Goal: Task Accomplishment & Management: Manage account settings

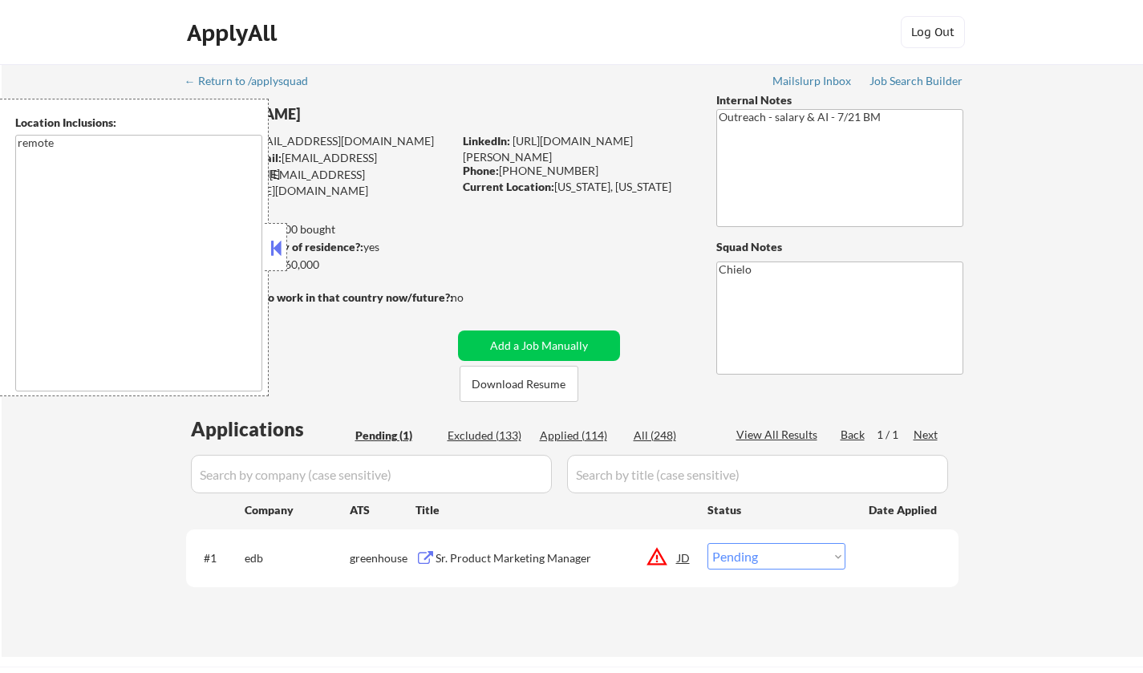
click at [274, 239] on button at bounding box center [276, 248] width 18 height 24
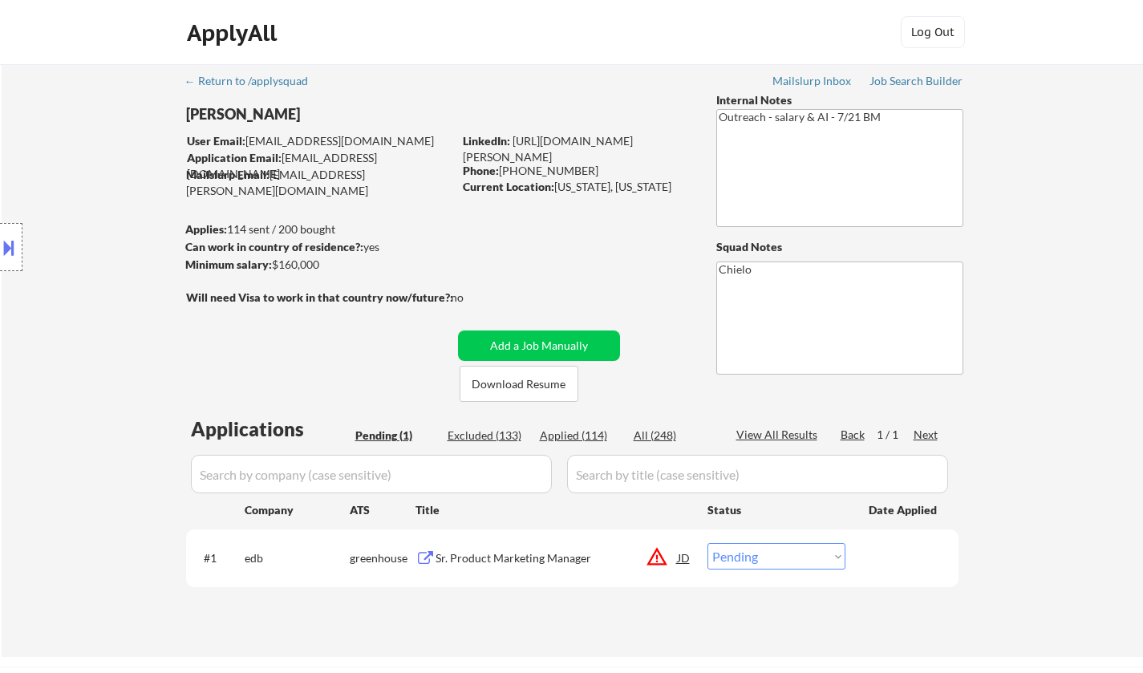
click at [679, 553] on div "JD" at bounding box center [684, 557] width 16 height 29
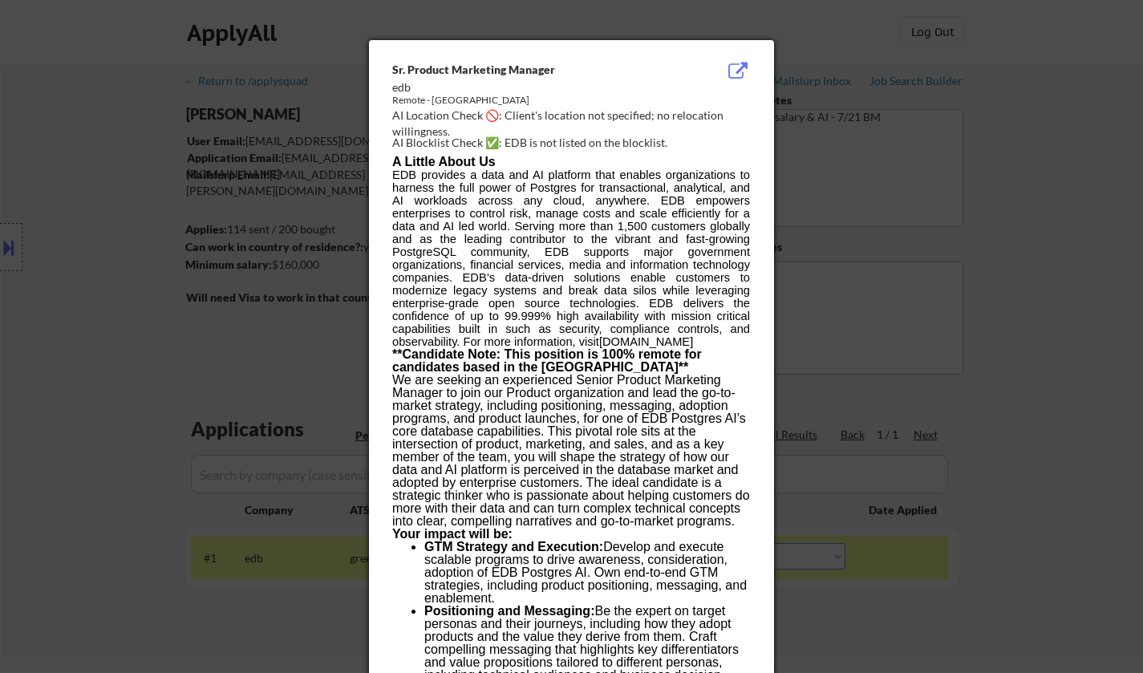
click at [1071, 305] on div at bounding box center [571, 336] width 1143 height 673
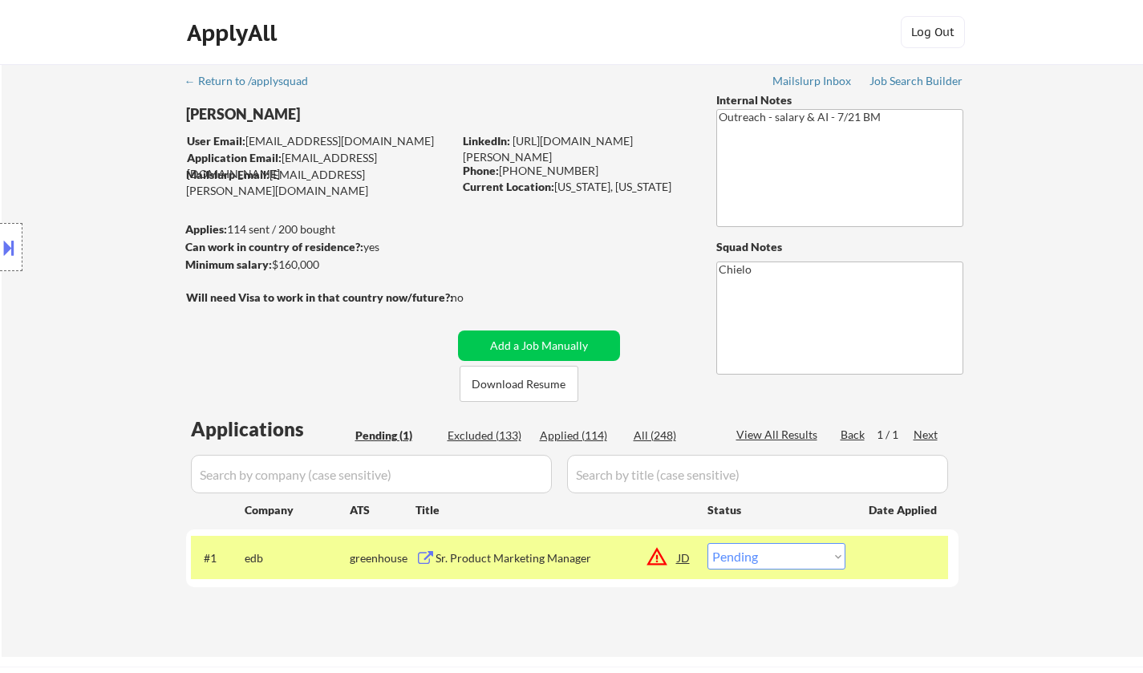
click at [525, 561] on div "Sr. Product Marketing Manager" at bounding box center [557, 558] width 242 height 16
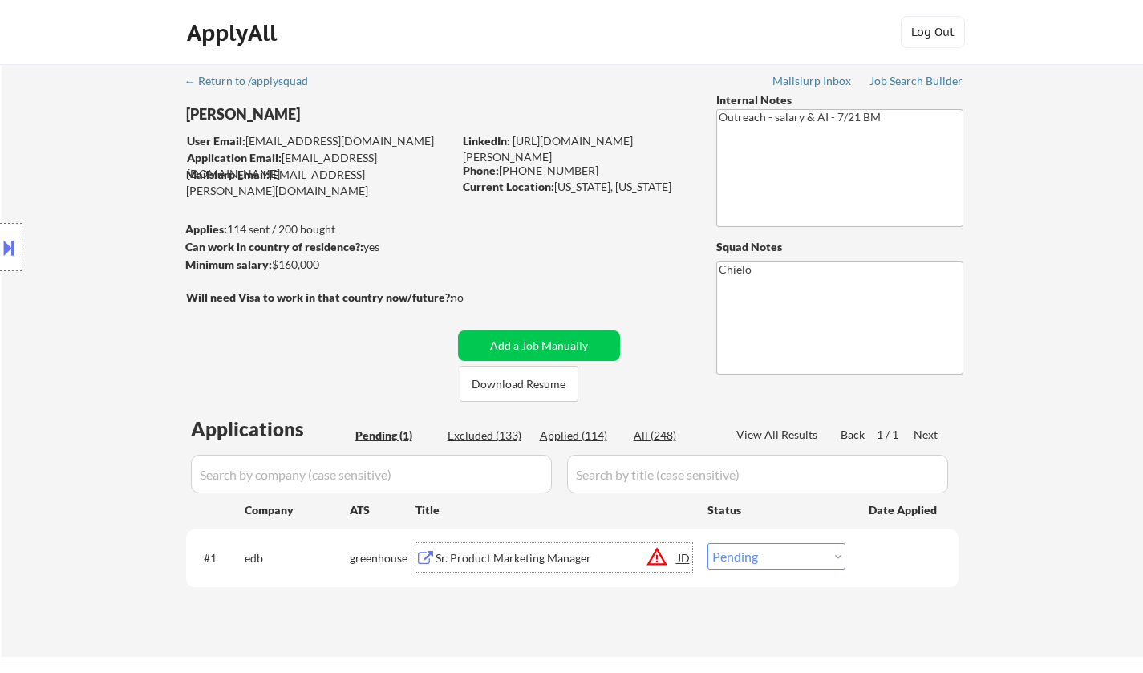
scroll to position [241, 0]
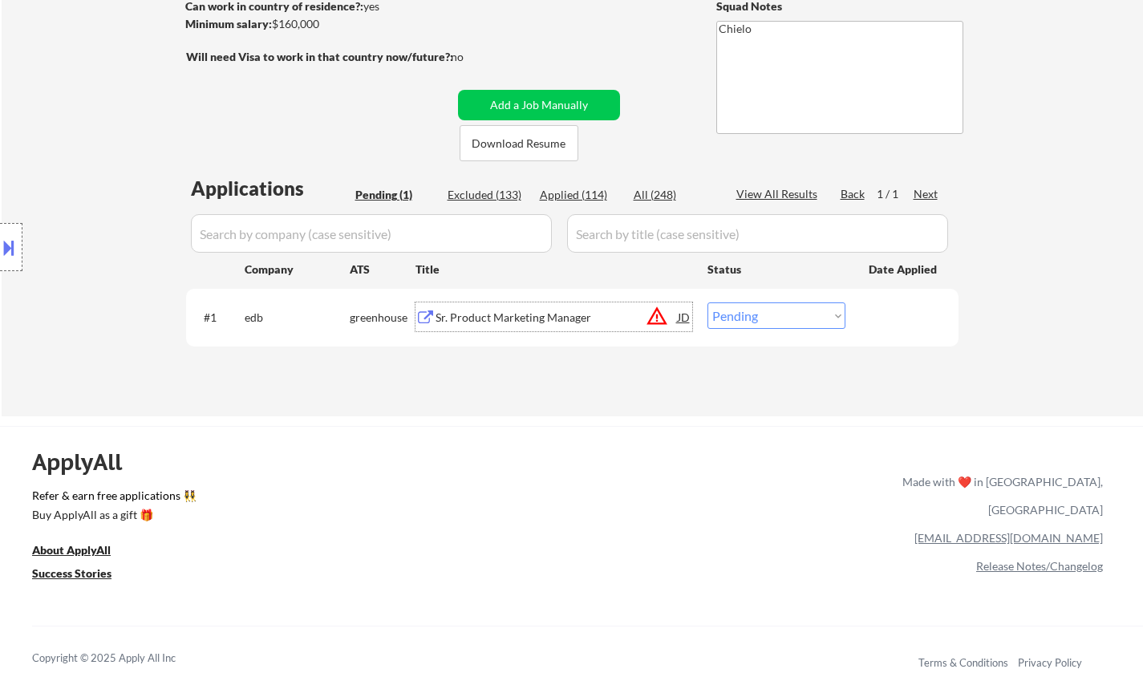
drag, startPoint x: 865, startPoint y: 316, endPoint x: 844, endPoint y: 320, distance: 22.0
click at [865, 317] on div "#1 edb greenhouse Sr. Product Marketing Manager JD warning_amber Choose an opti…" at bounding box center [569, 316] width 757 height 43
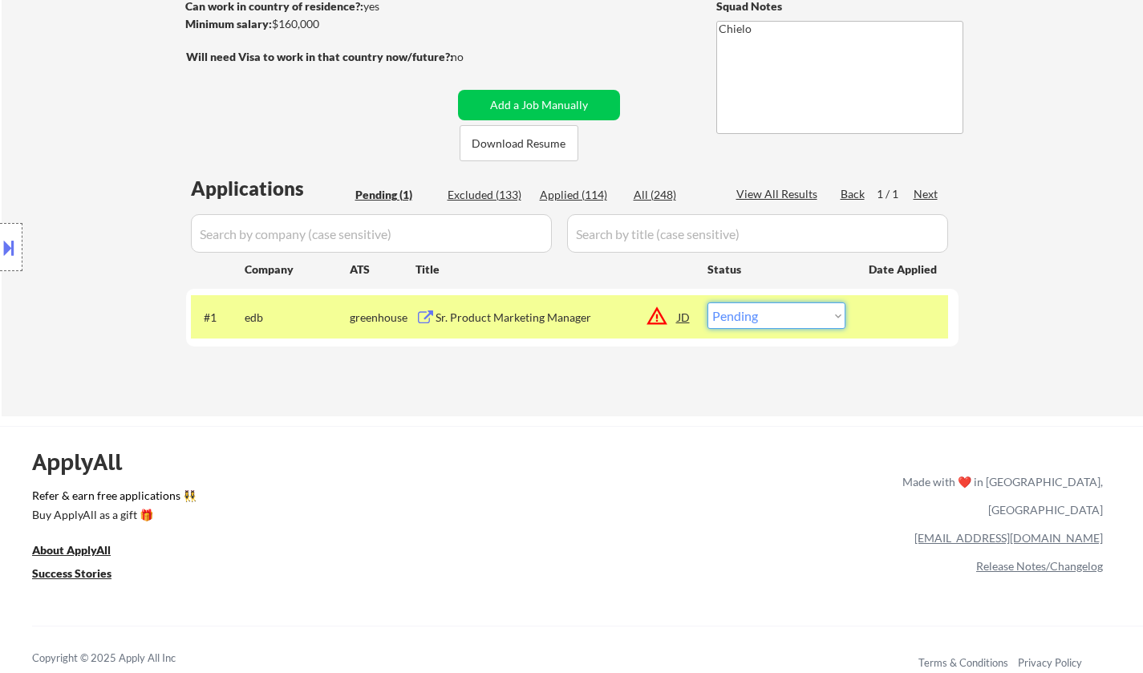
click at [797, 320] on select "Choose an option... Pending Applied Excluded (Questions) Excluded (Expired) Exc…" at bounding box center [776, 315] width 138 height 26
select select ""applied""
click at [707, 302] on select "Choose an option... Pending Applied Excluded (Questions) Excluded (Expired) Exc…" at bounding box center [776, 315] width 138 height 26
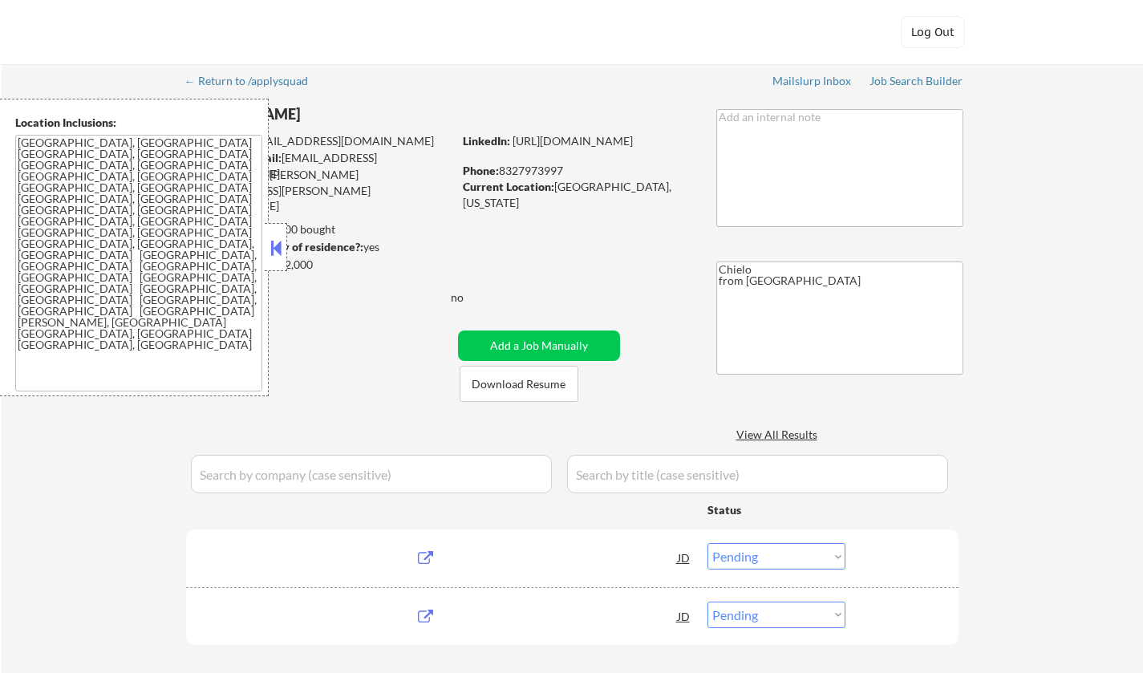
select select ""pending""
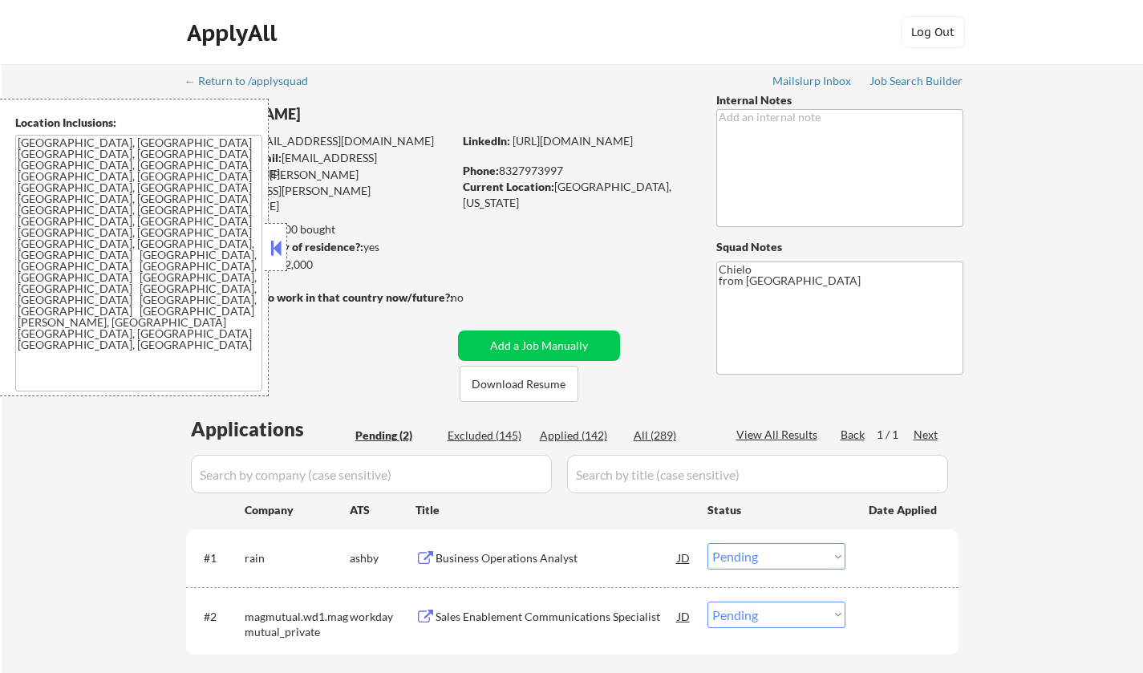
click at [271, 251] on button at bounding box center [276, 248] width 18 height 24
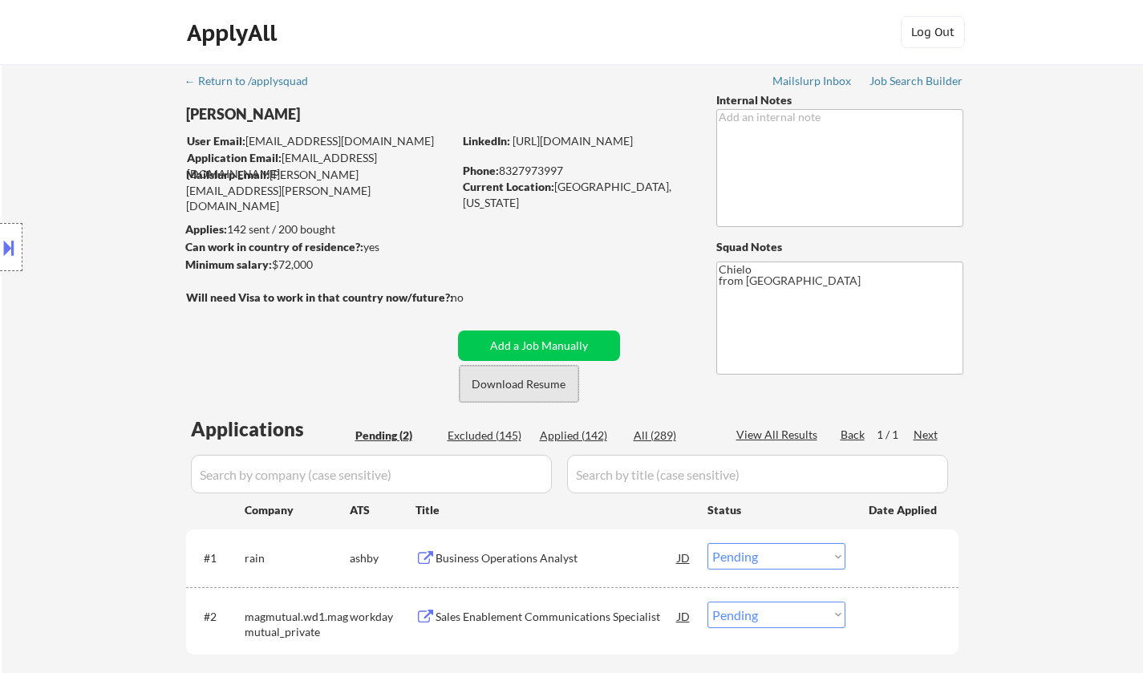
click at [512, 381] on button "Download Resume" at bounding box center [519, 384] width 119 height 36
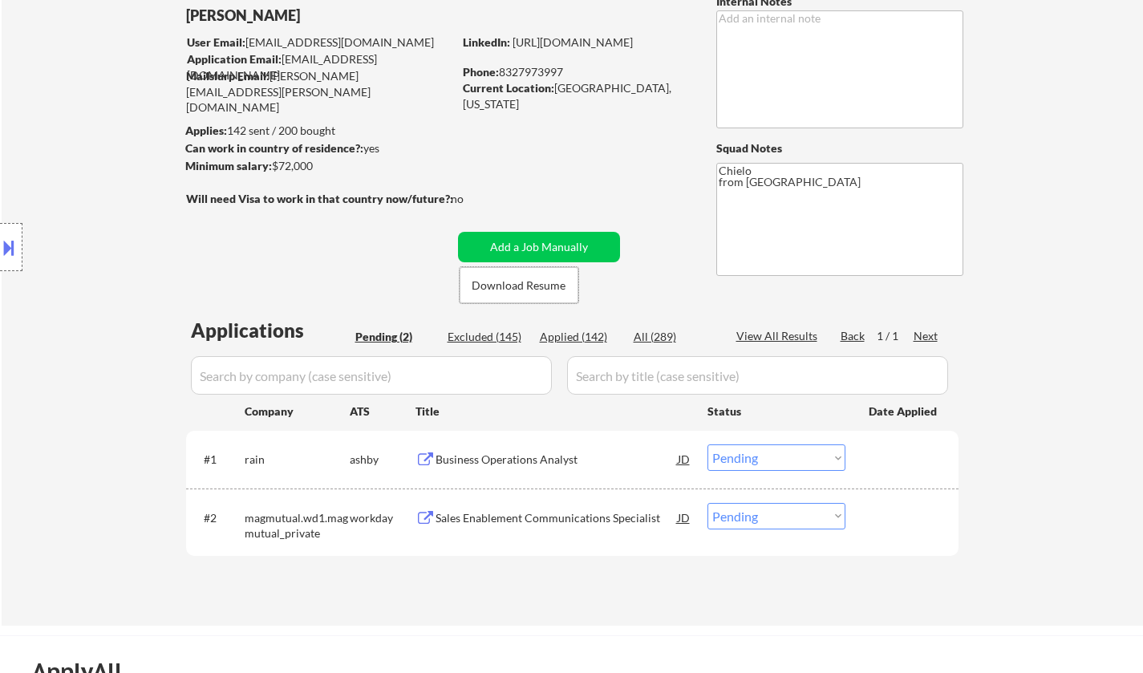
scroll to position [160, 0]
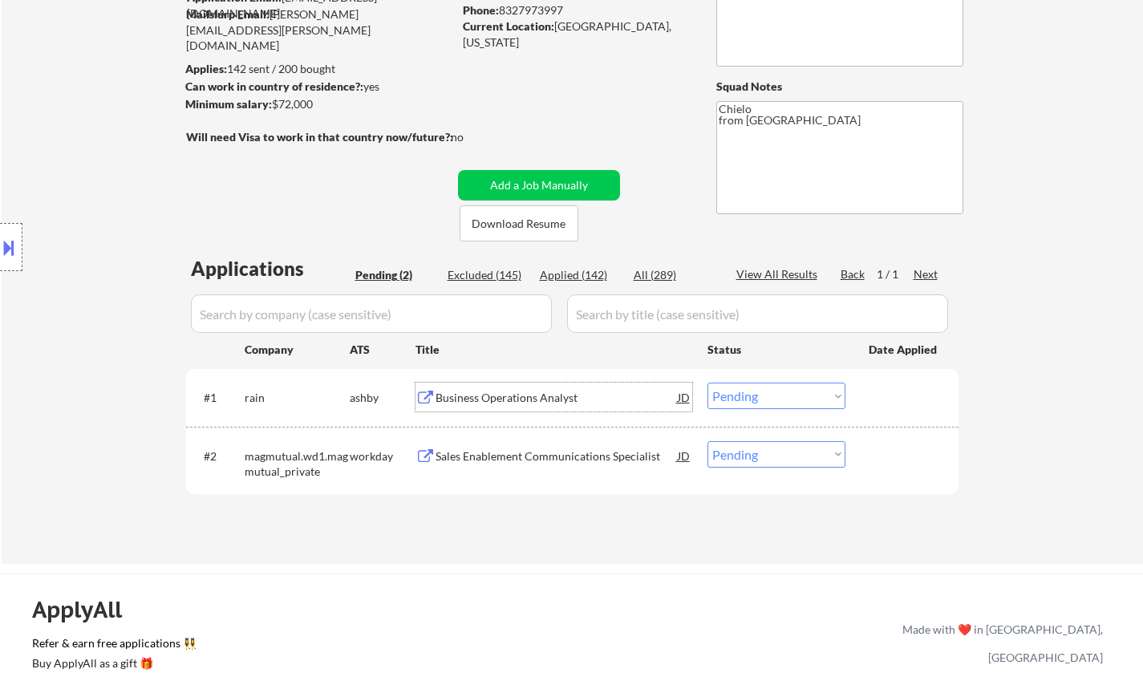
click at [513, 395] on div "Business Operations Analyst" at bounding box center [557, 398] width 242 height 16
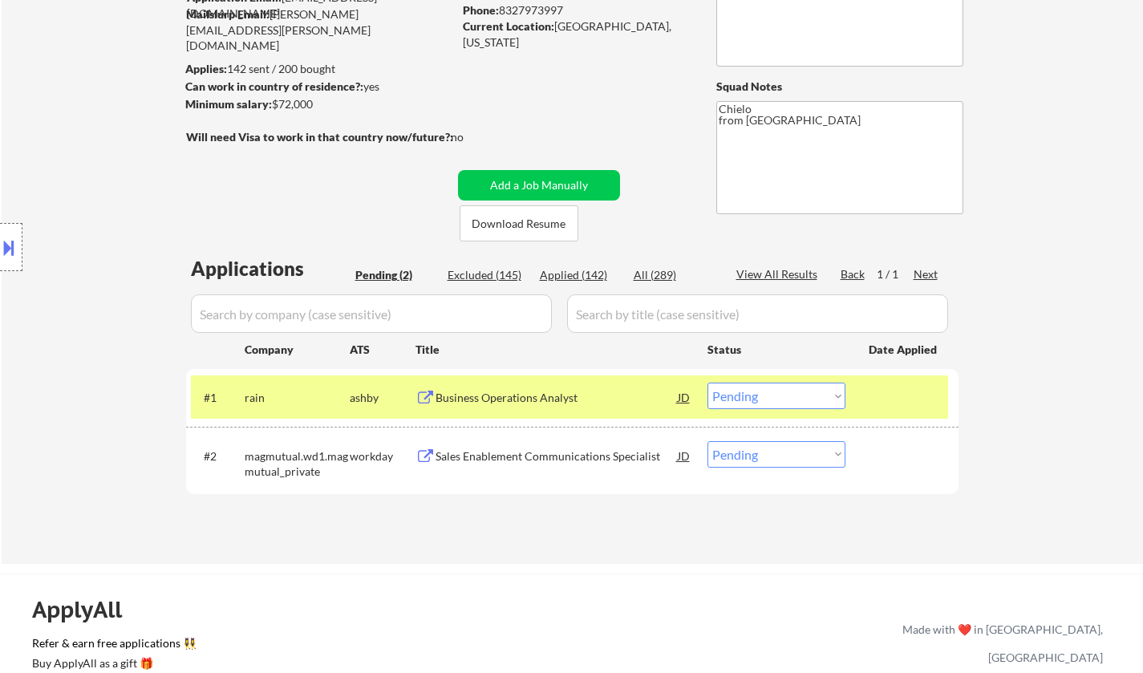
click at [6, 239] on button at bounding box center [9, 247] width 18 height 26
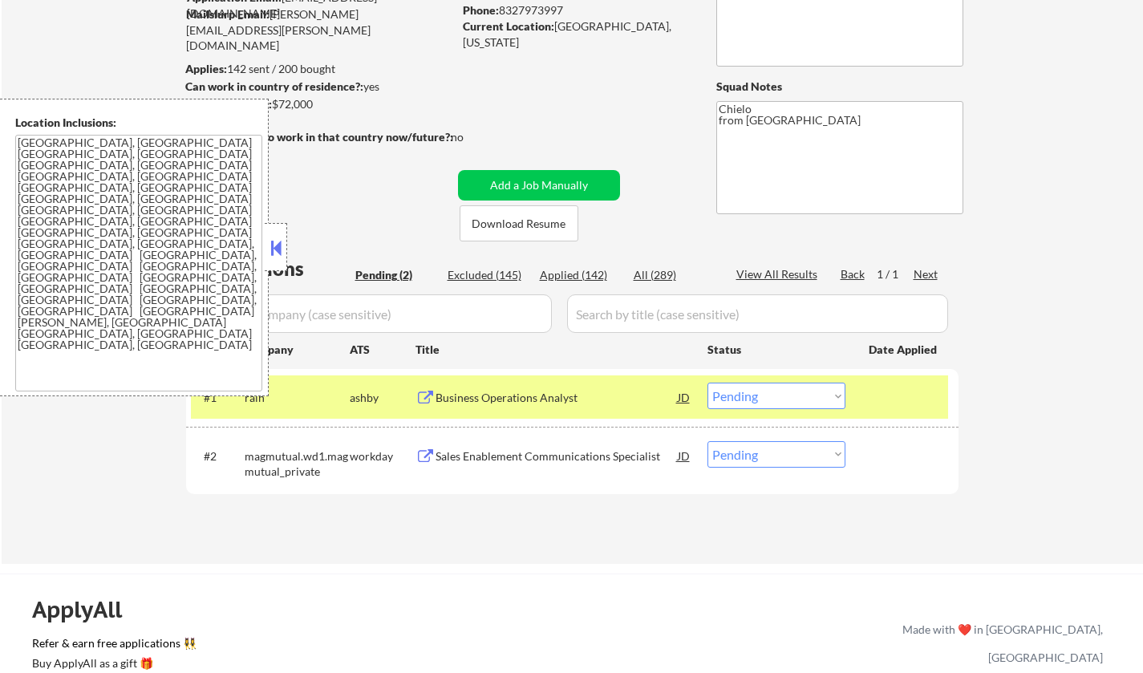
drag, startPoint x: 277, startPoint y: 249, endPoint x: 372, endPoint y: 9, distance: 258.9
click at [277, 249] on button at bounding box center [276, 248] width 18 height 24
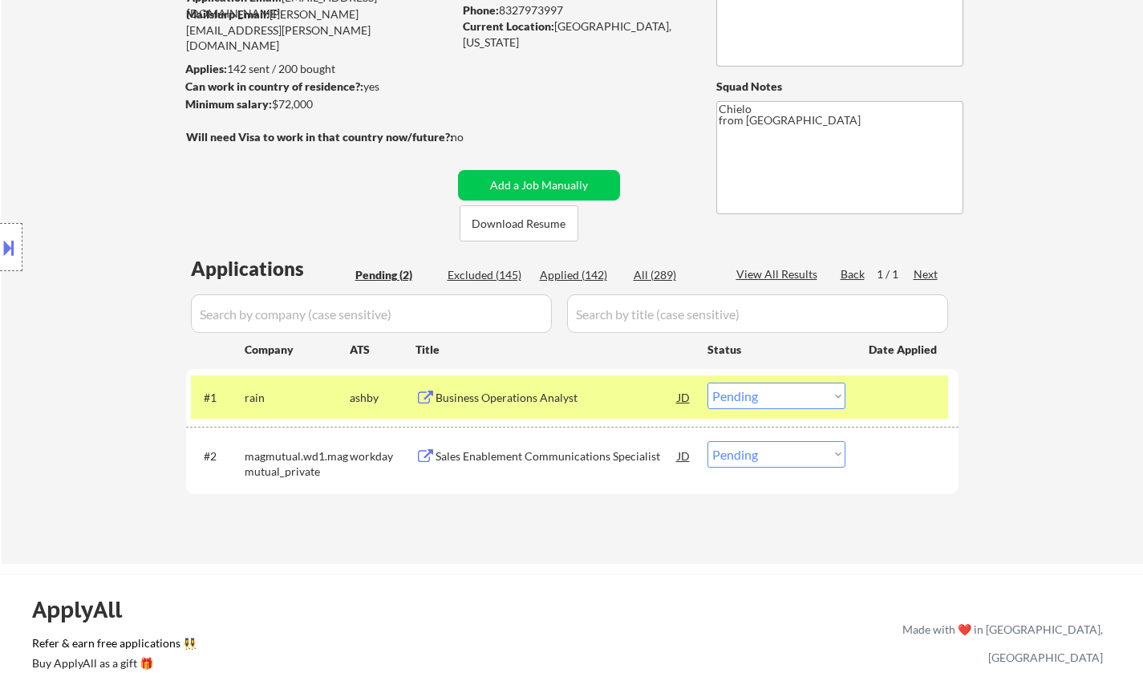
click at [806, 401] on select "Choose an option... Pending Applied Excluded (Questions) Excluded (Expired) Exc…" at bounding box center [776, 396] width 138 height 26
click at [707, 383] on select "Choose an option... Pending Applied Excluded (Questions) Excluded (Expired) Exc…" at bounding box center [776, 396] width 138 height 26
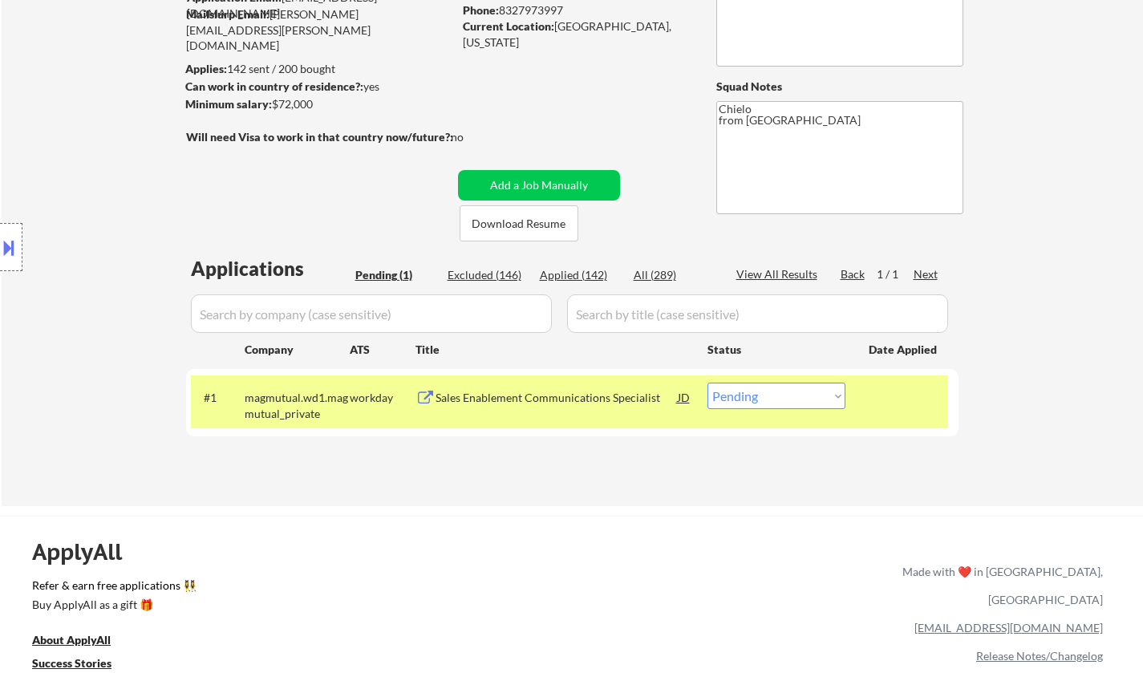
click at [527, 397] on div "Sales Enablement Communications Specialist" at bounding box center [557, 398] width 242 height 16
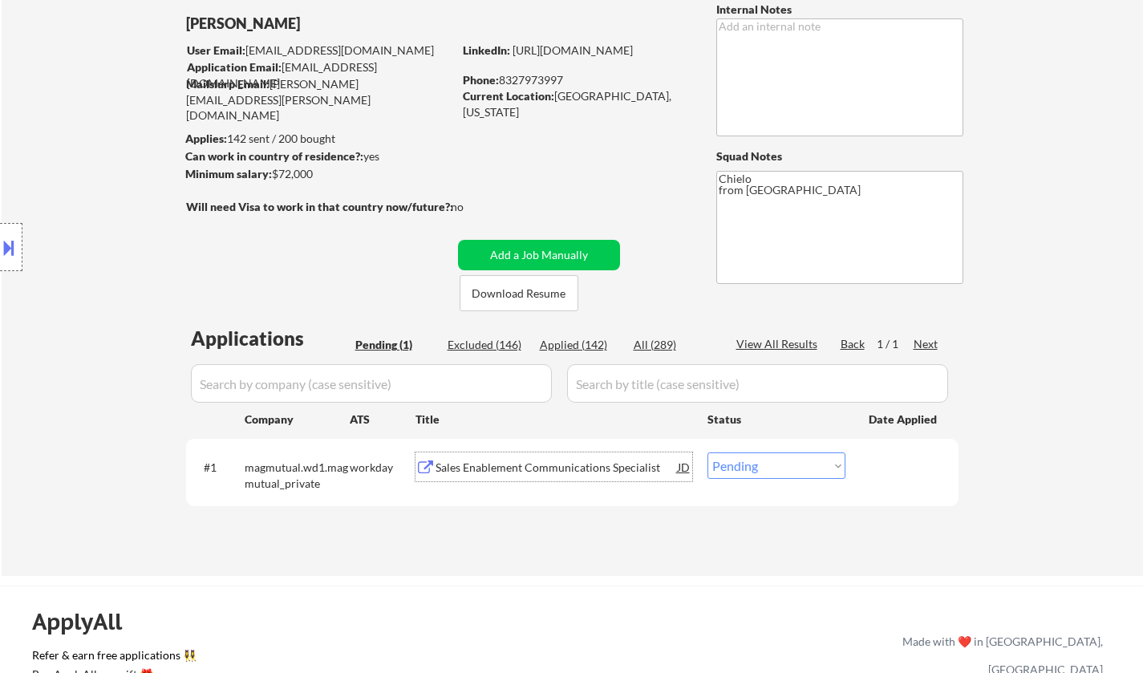
scroll to position [321, 0]
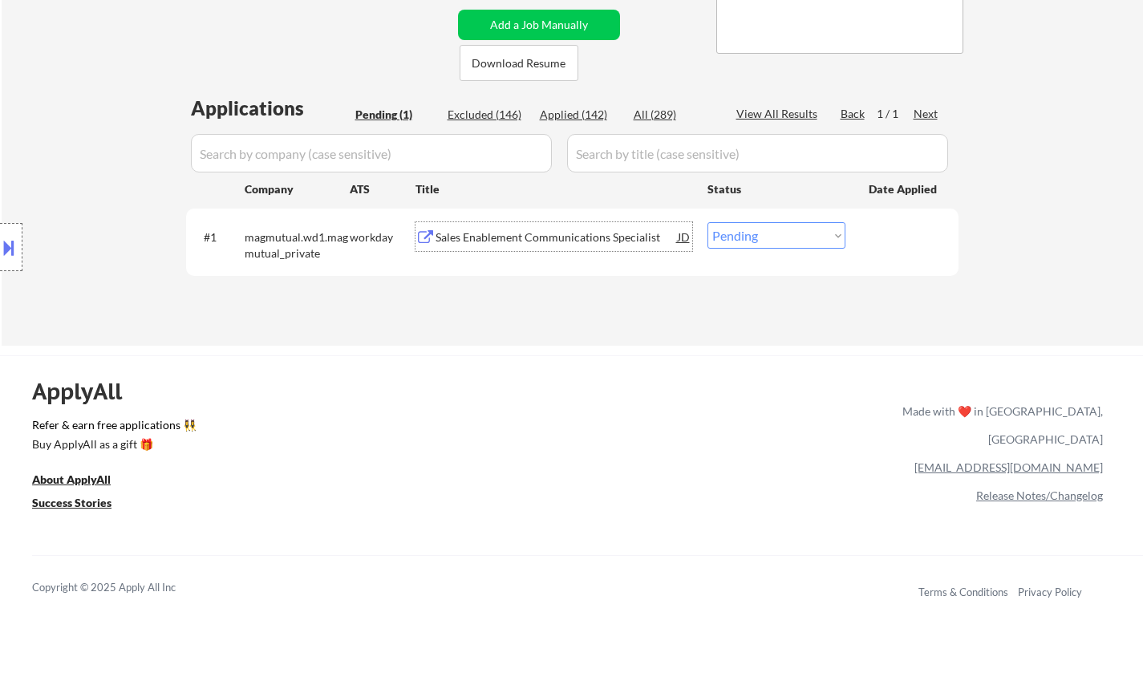
click at [469, 470] on div "ApplyAll Refer & earn free applications 👯‍♀️ Buy ApplyAll as a gift 🎁 About App…" at bounding box center [571, 494] width 1143 height 254
click at [752, 241] on select "Choose an option... Pending Applied Excluded (Questions) Excluded (Expired) Exc…" at bounding box center [776, 235] width 138 height 26
select select ""excluded""
click at [707, 222] on select "Choose an option... Pending Applied Excluded (Questions) Excluded (Expired) Exc…" at bounding box center [776, 235] width 138 height 26
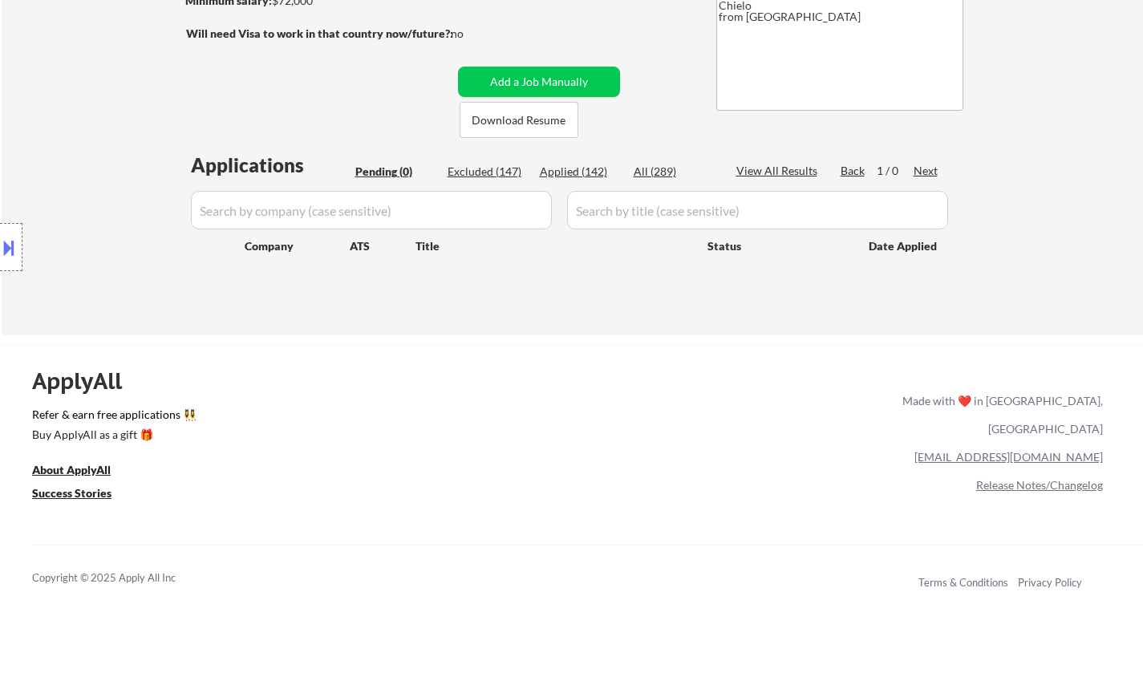
scroll to position [160, 0]
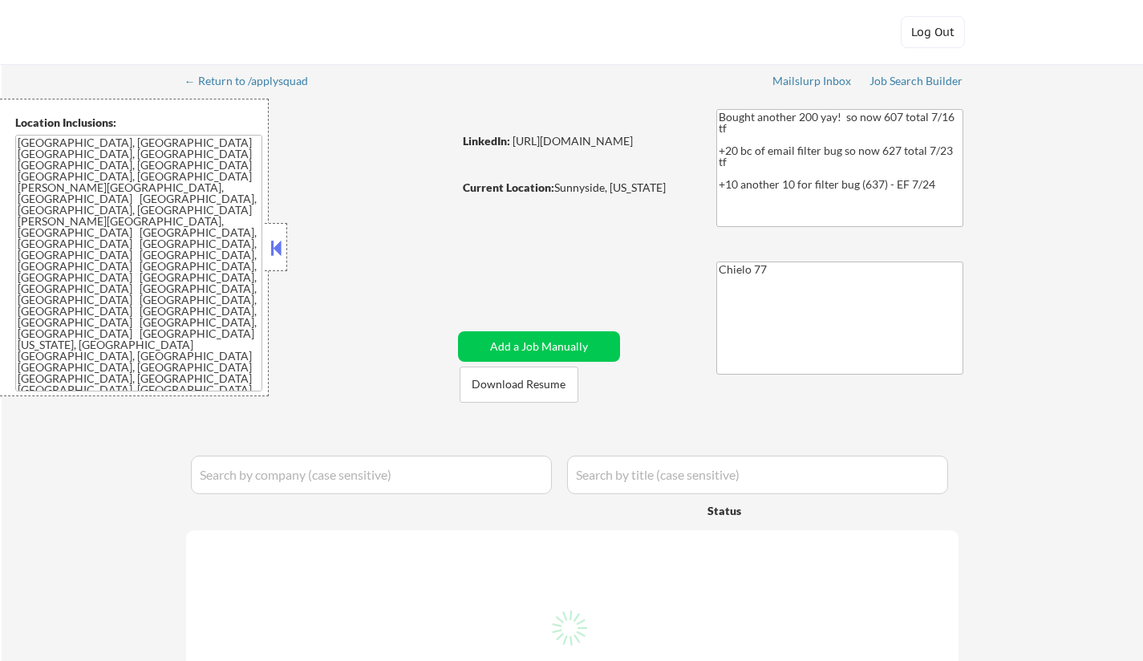
select select ""pending""
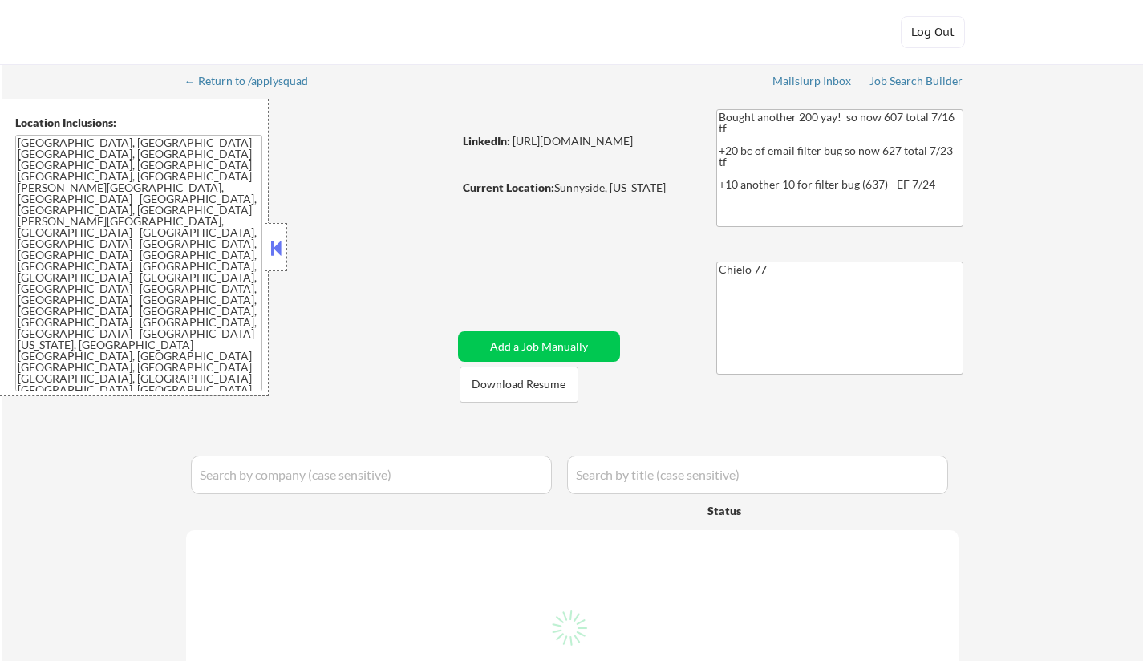
select select ""pending""
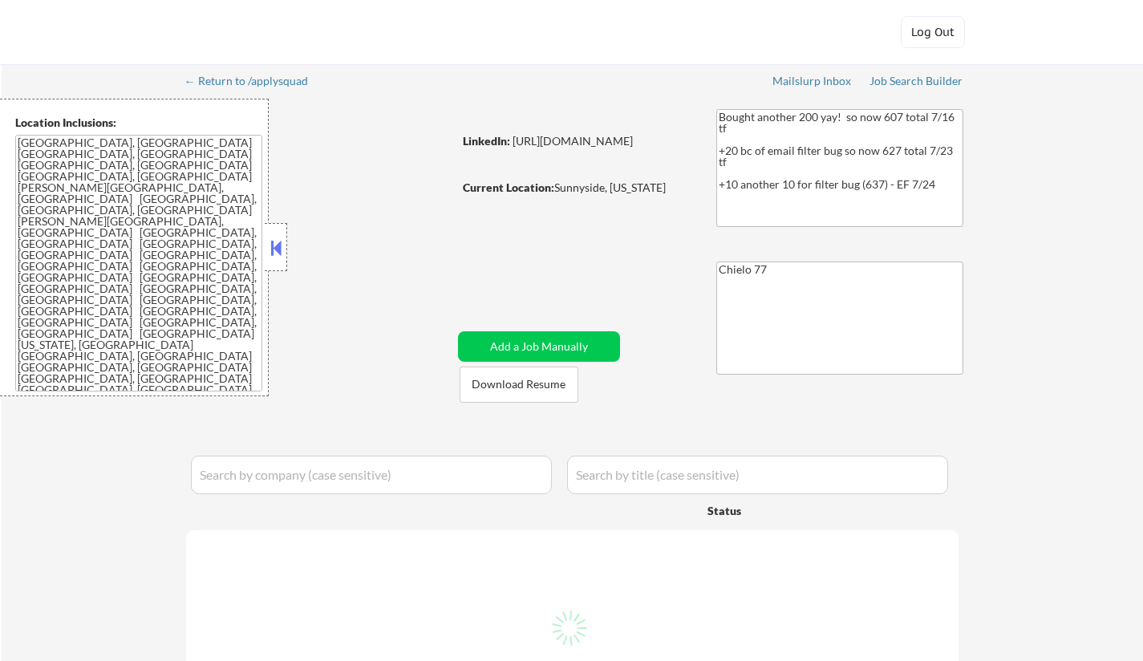
select select ""pending""
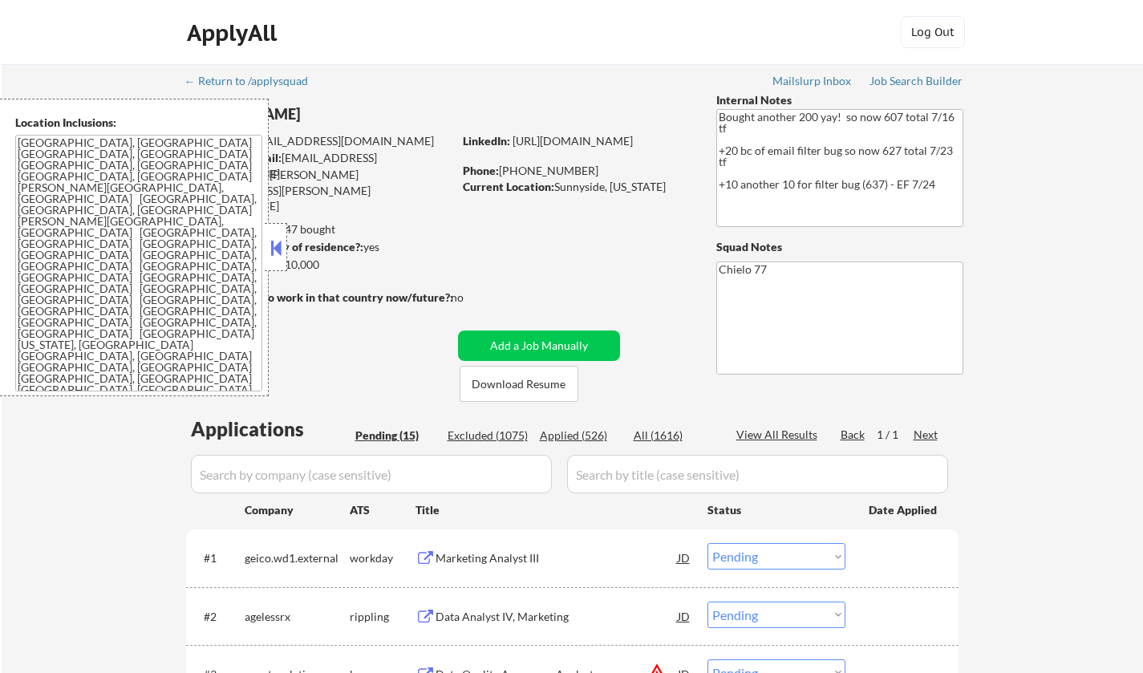
drag, startPoint x: 272, startPoint y: 257, endPoint x: 284, endPoint y: 257, distance: 12.0
click at [272, 258] on button at bounding box center [276, 248] width 18 height 24
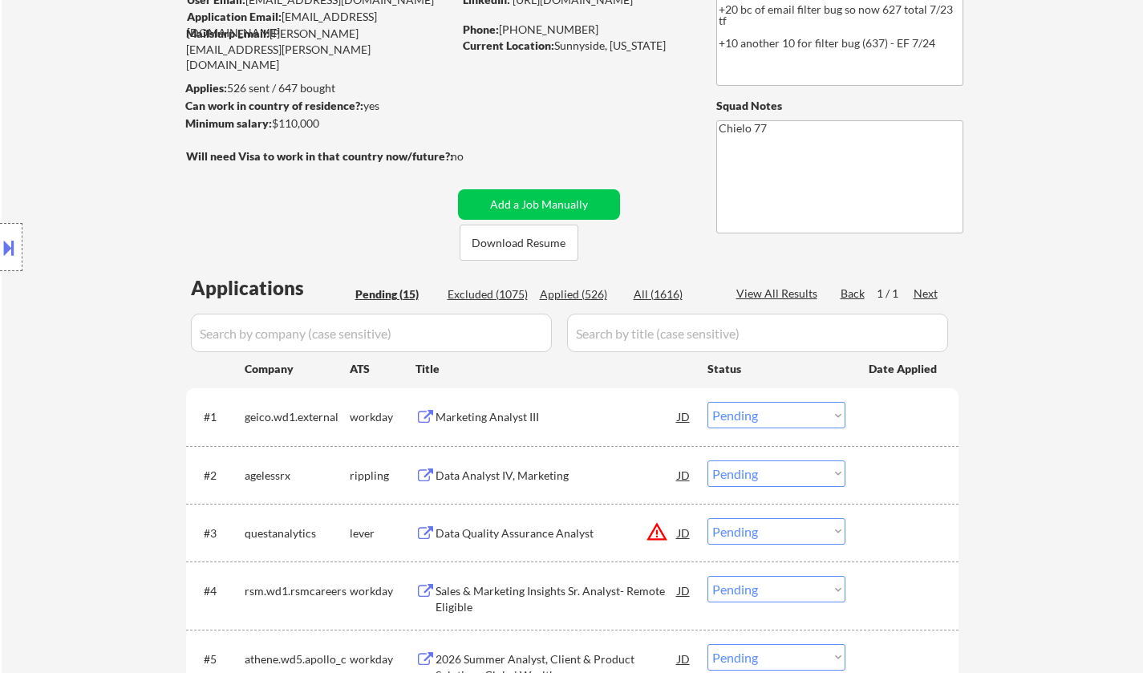
scroll to position [160, 0]
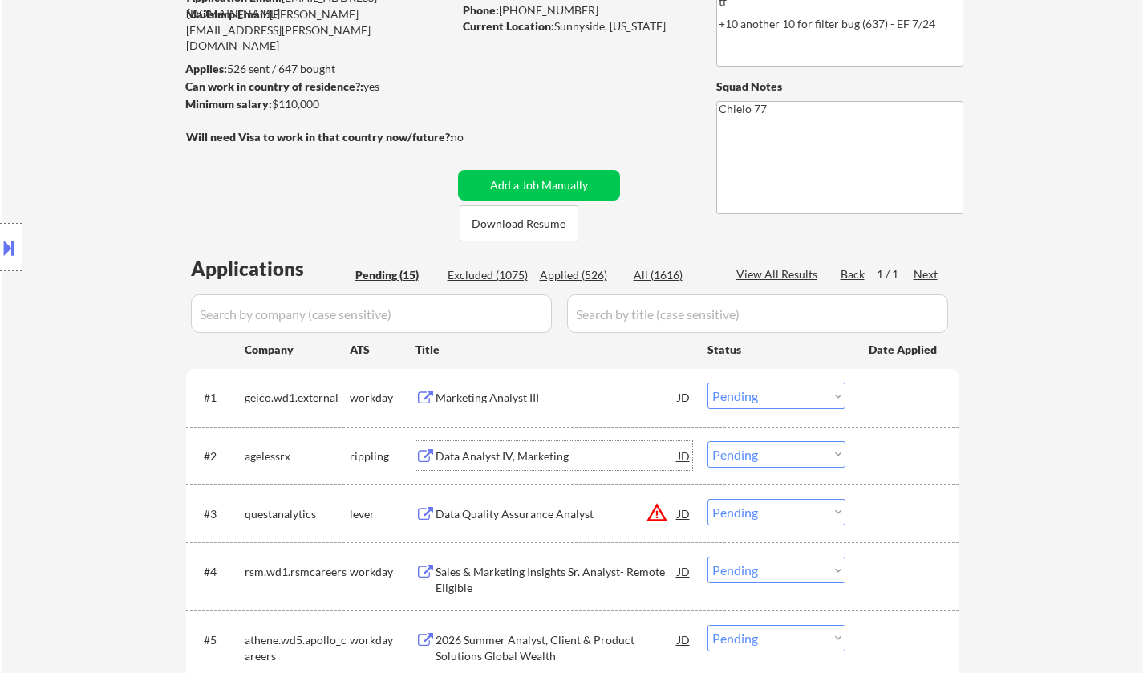
click at [521, 453] on div "Data Analyst IV, Marketing" at bounding box center [557, 456] width 242 height 16
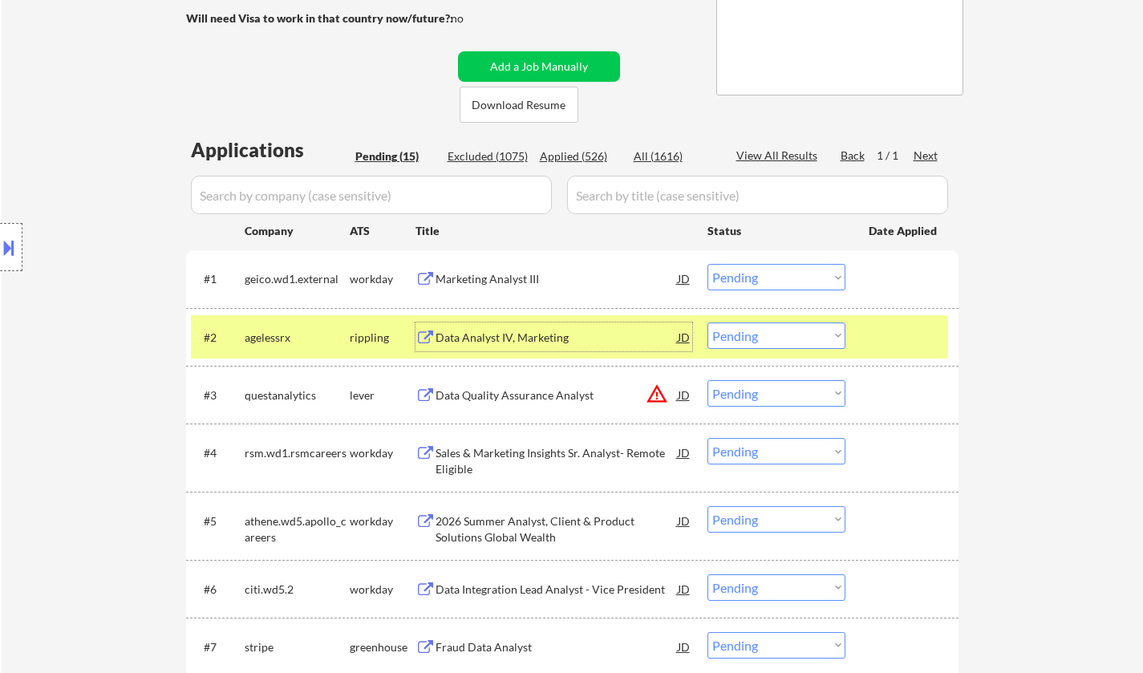
scroll to position [321, 0]
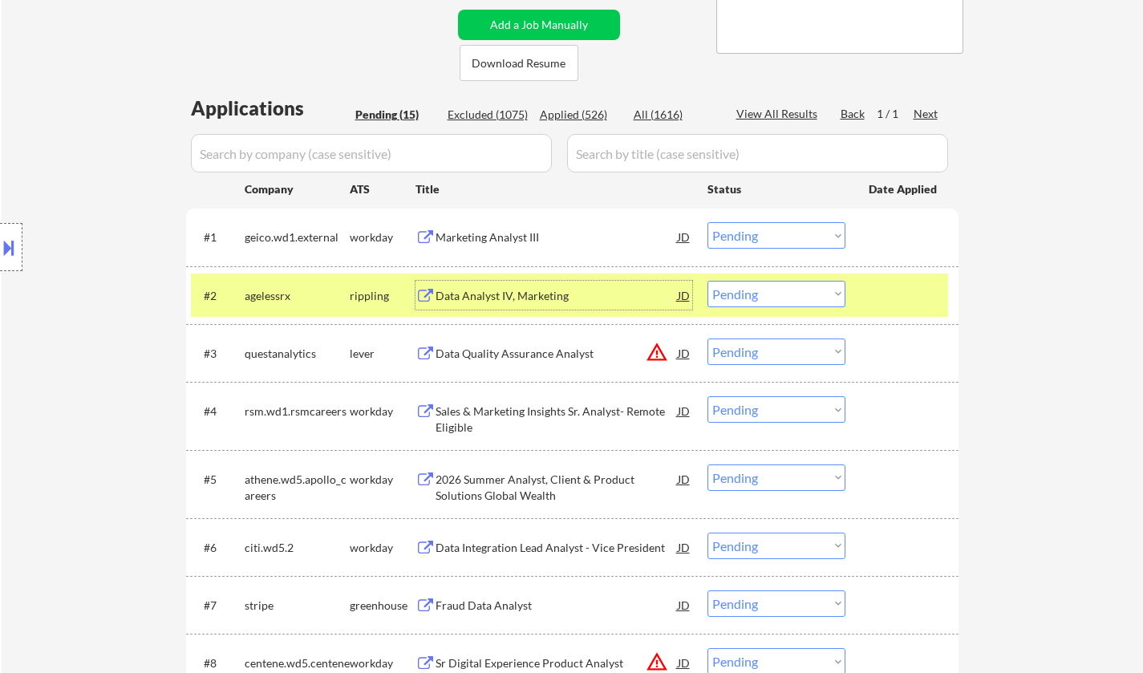
click at [782, 296] on select "Choose an option... Pending Applied Excluded (Questions) Excluded (Expired) Exc…" at bounding box center [776, 294] width 138 height 26
click at [707, 281] on select "Choose an option... Pending Applied Excluded (Questions) Excluded (Expired) Exc…" at bounding box center [776, 294] width 138 height 26
select select ""pending""
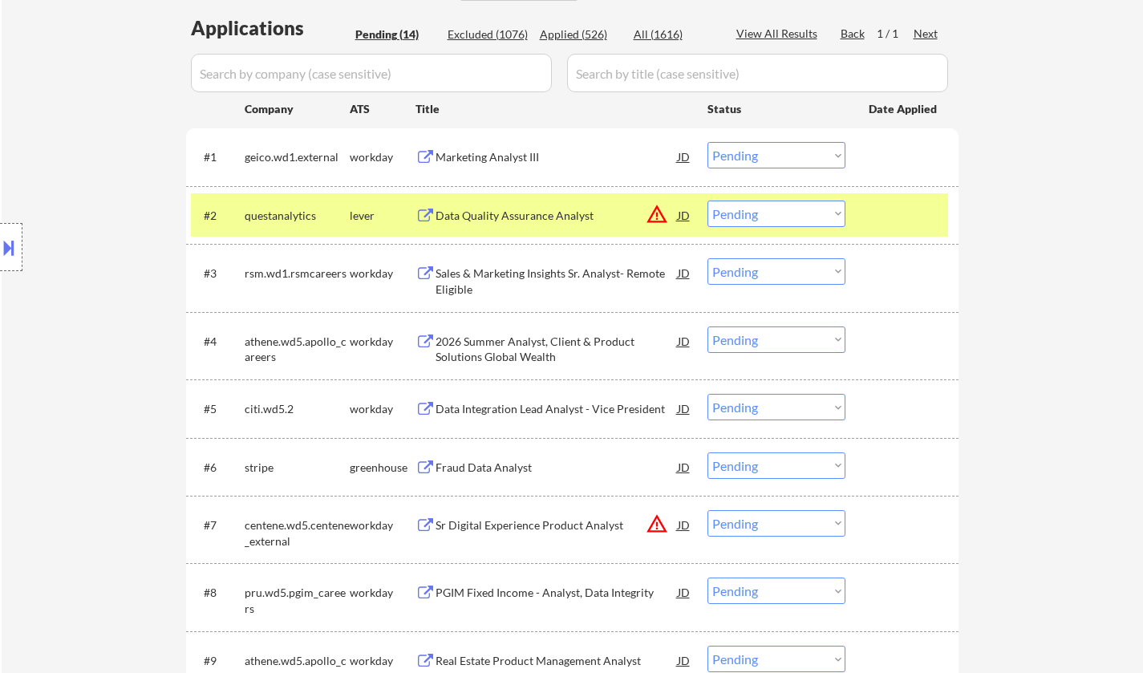
scroll to position [481, 0]
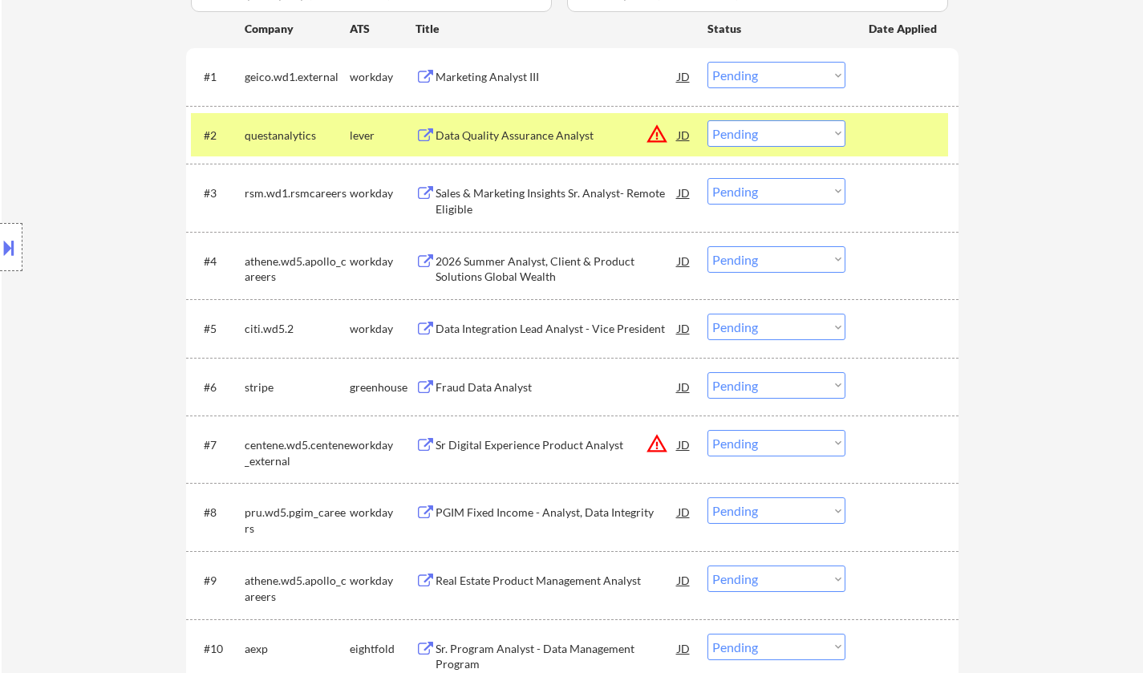
click at [505, 391] on div "Fraud Data Analyst" at bounding box center [557, 387] width 242 height 16
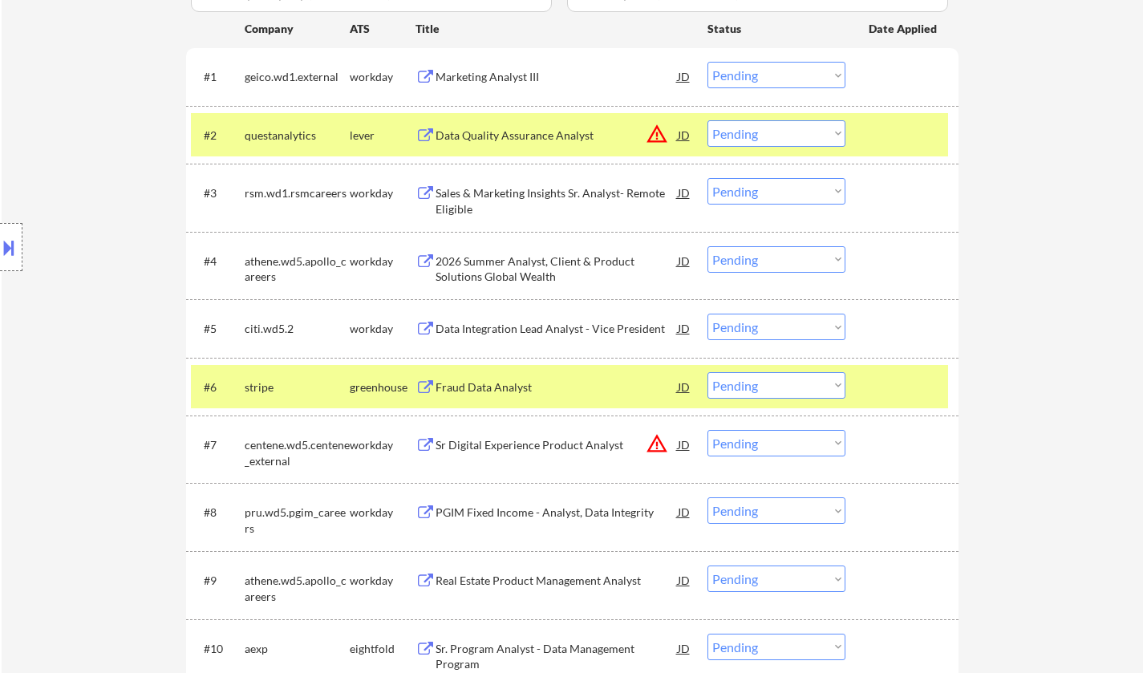
select select ""pending""
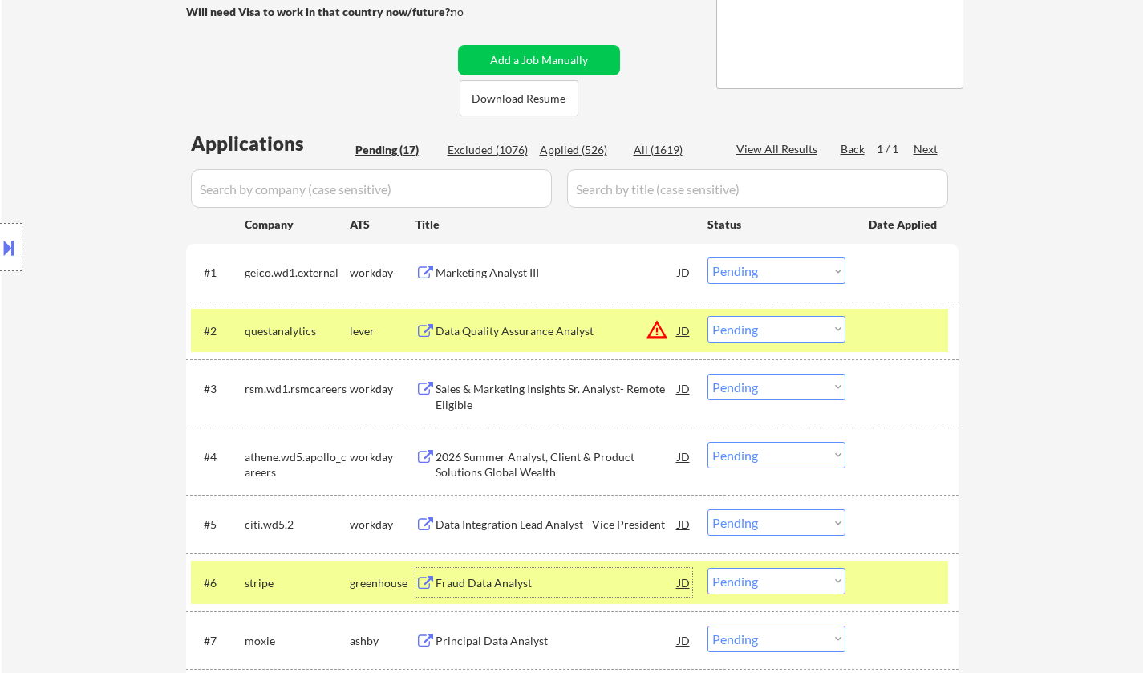
scroll to position [561, 0]
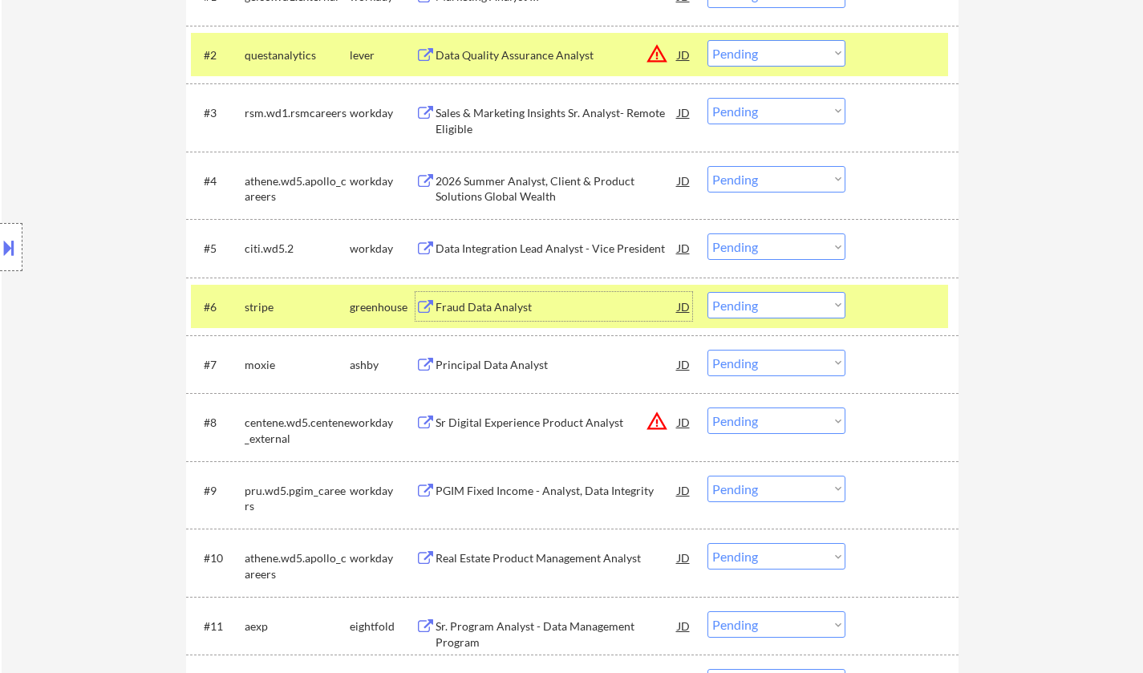
click at [744, 312] on select "Choose an option... Pending Applied Excluded (Questions) Excluded (Expired) Exc…" at bounding box center [776, 305] width 138 height 26
click at [707, 292] on select "Choose an option... Pending Applied Excluded (Questions) Excluded (Expired) Exc…" at bounding box center [776, 305] width 138 height 26
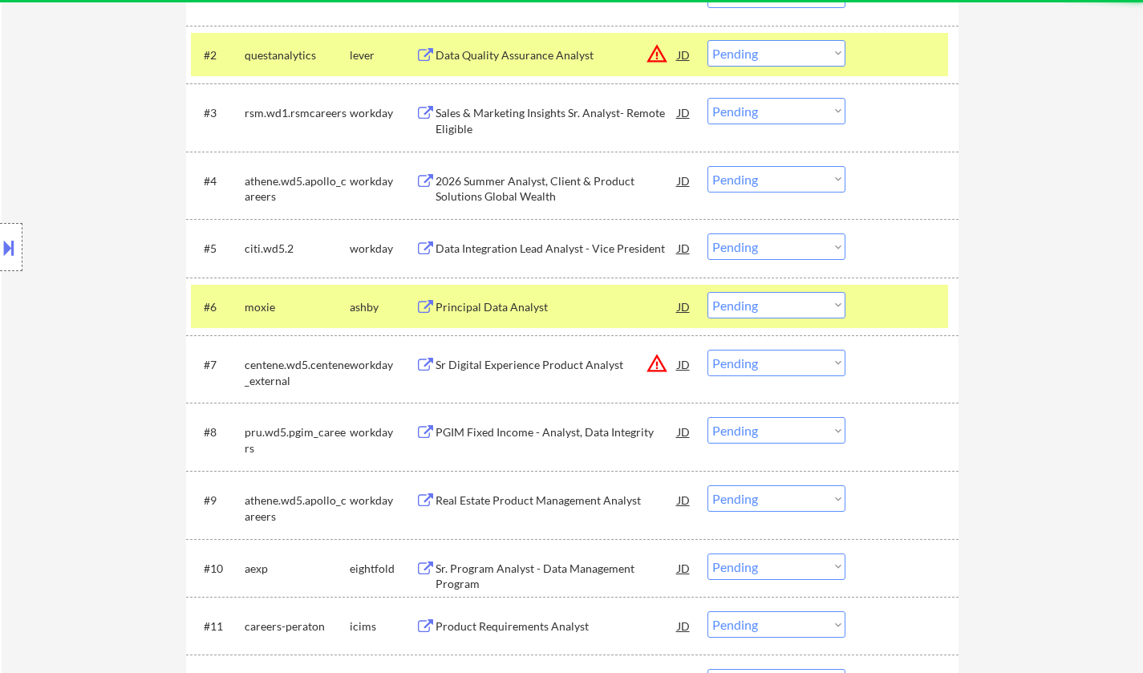
scroll to position [722, 0]
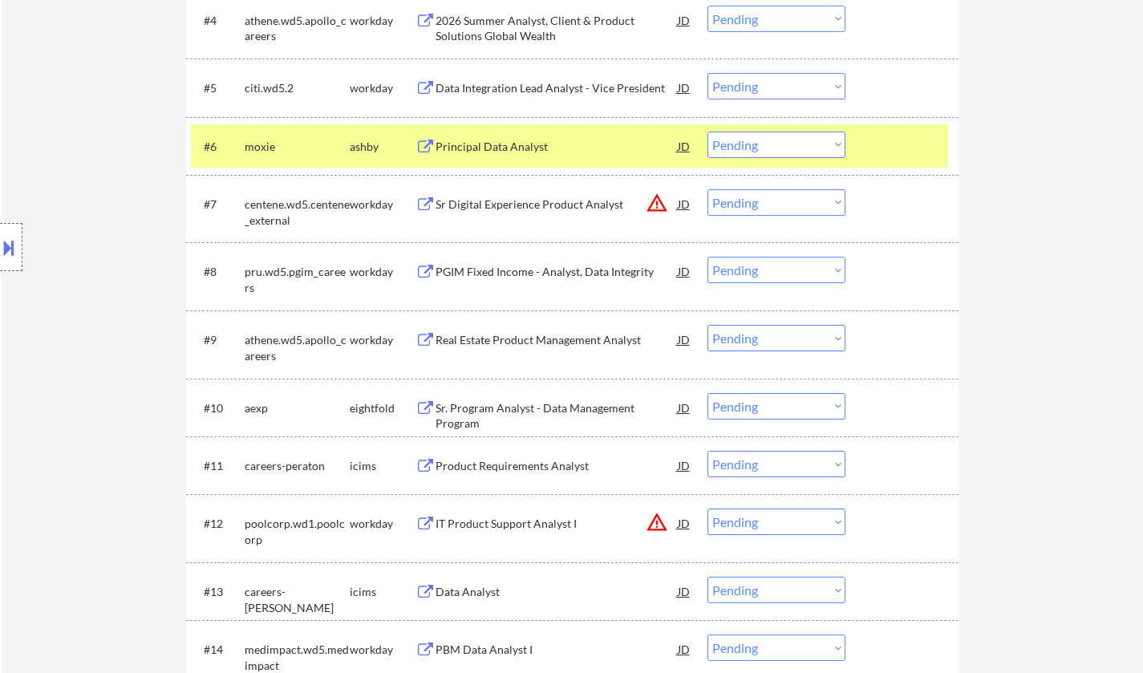
click at [495, 131] on div "#6 moxie ashby Principal Data Analyst JD Choose an option... Pending Applied Ex…" at bounding box center [569, 145] width 757 height 43
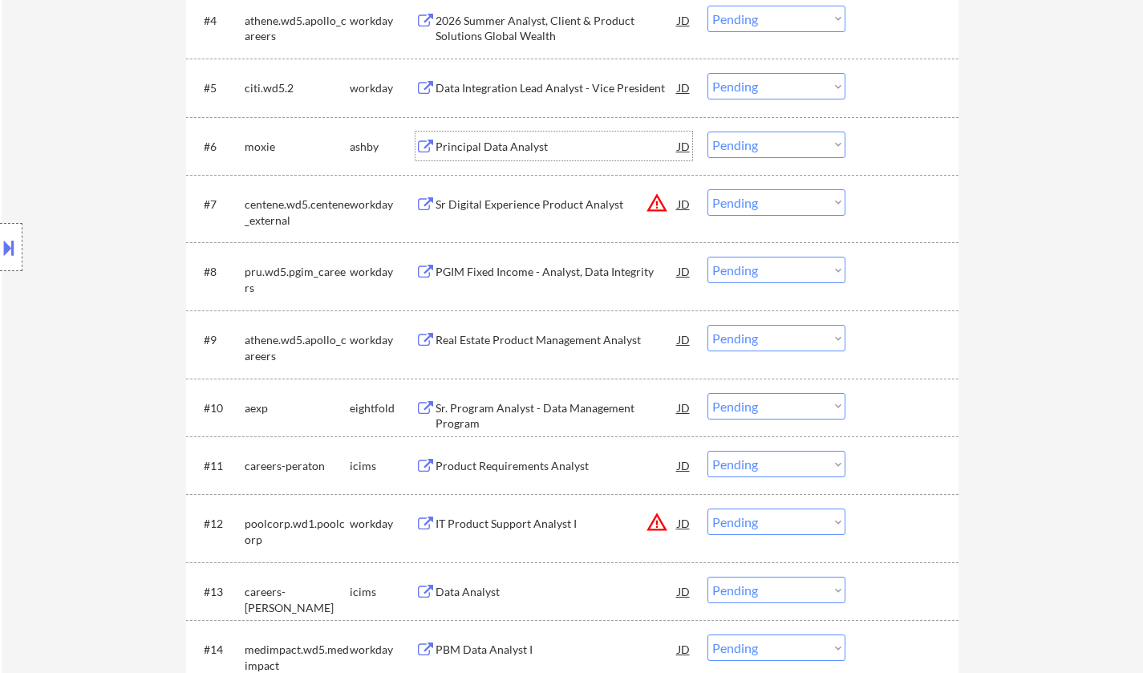
click at [483, 156] on div "Principal Data Analyst" at bounding box center [557, 146] width 242 height 29
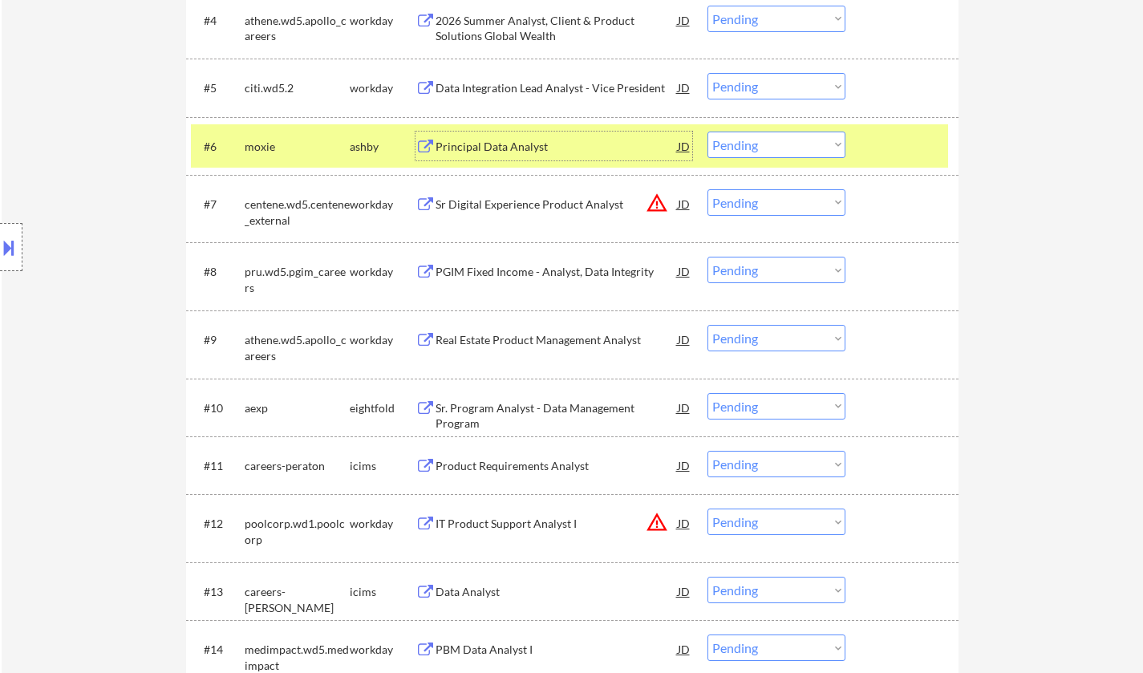
click at [756, 152] on select "Choose an option... Pending Applied Excluded (Questions) Excluded (Expired) Exc…" at bounding box center [776, 145] width 138 height 26
click at [707, 132] on select "Choose an option... Pending Applied Excluded (Questions) Excluded (Expired) Exc…" at bounding box center [776, 145] width 138 height 26
select select ""pending""
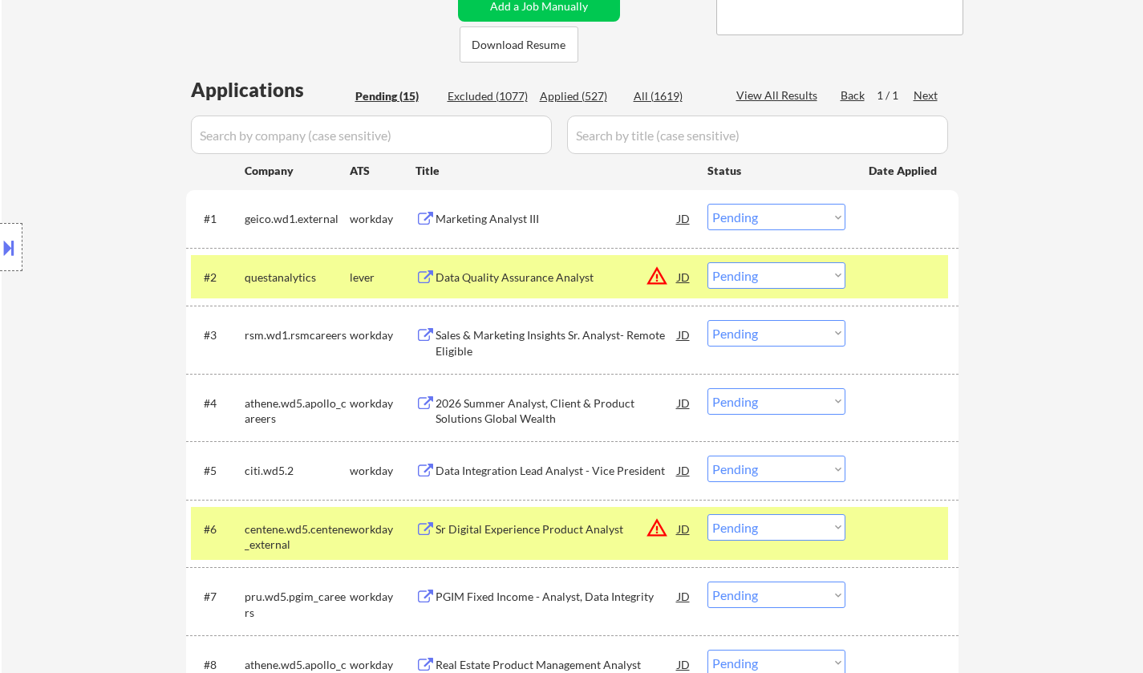
scroll to position [321, 0]
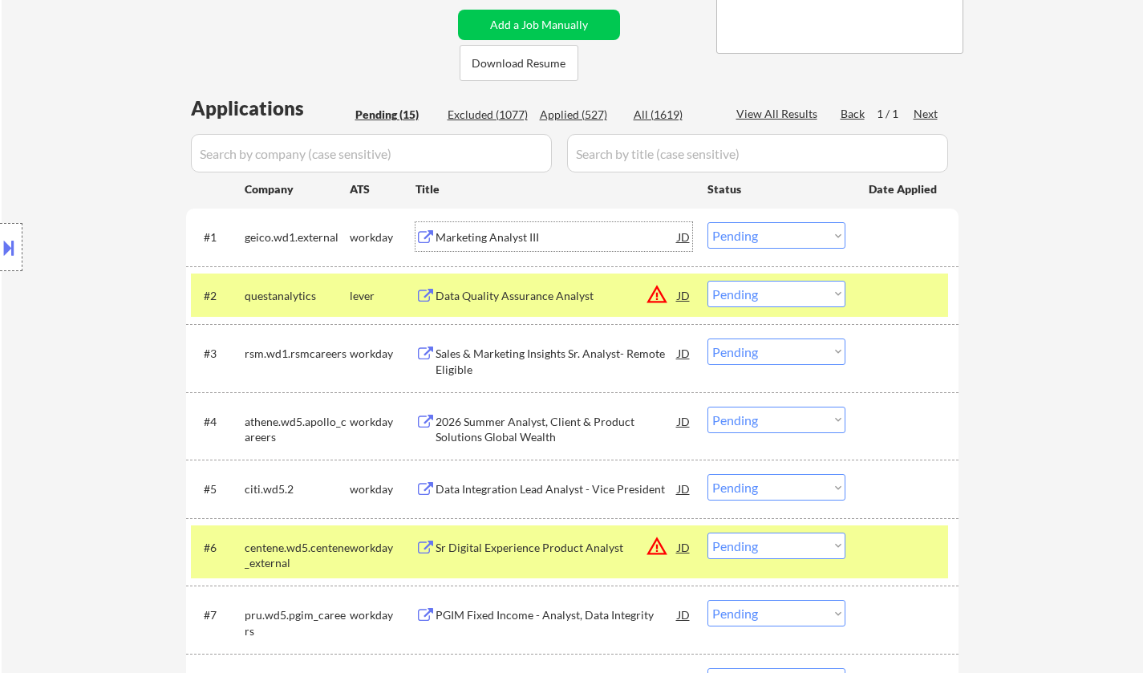
click at [496, 241] on div "Marketing Analyst III" at bounding box center [557, 237] width 242 height 16
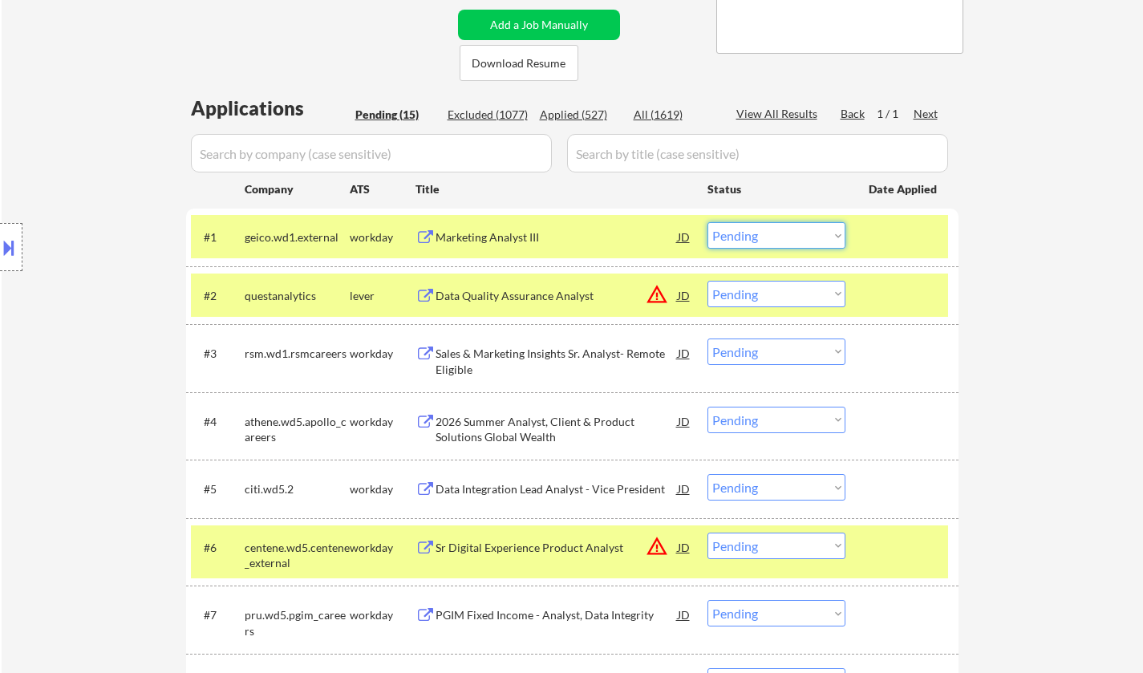
click at [776, 234] on select "Choose an option... Pending Applied Excluded (Questions) Excluded (Expired) Exc…" at bounding box center [776, 235] width 138 height 26
click at [825, 229] on select "Choose an option... Pending Applied Excluded (Questions) Excluded (Expired) Exc…" at bounding box center [776, 235] width 138 height 26
click at [707, 222] on select "Choose an option... Pending Applied Excluded (Questions) Excluded (Expired) Exc…" at bounding box center [776, 235] width 138 height 26
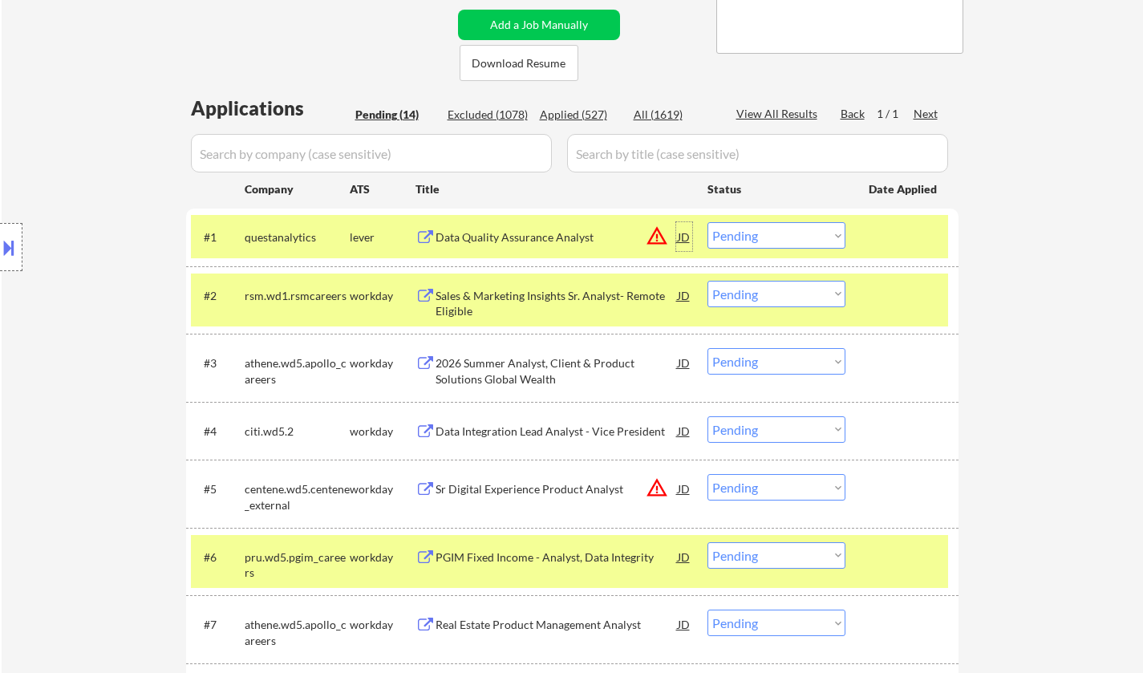
click at [688, 241] on div "JD" at bounding box center [684, 236] width 16 height 29
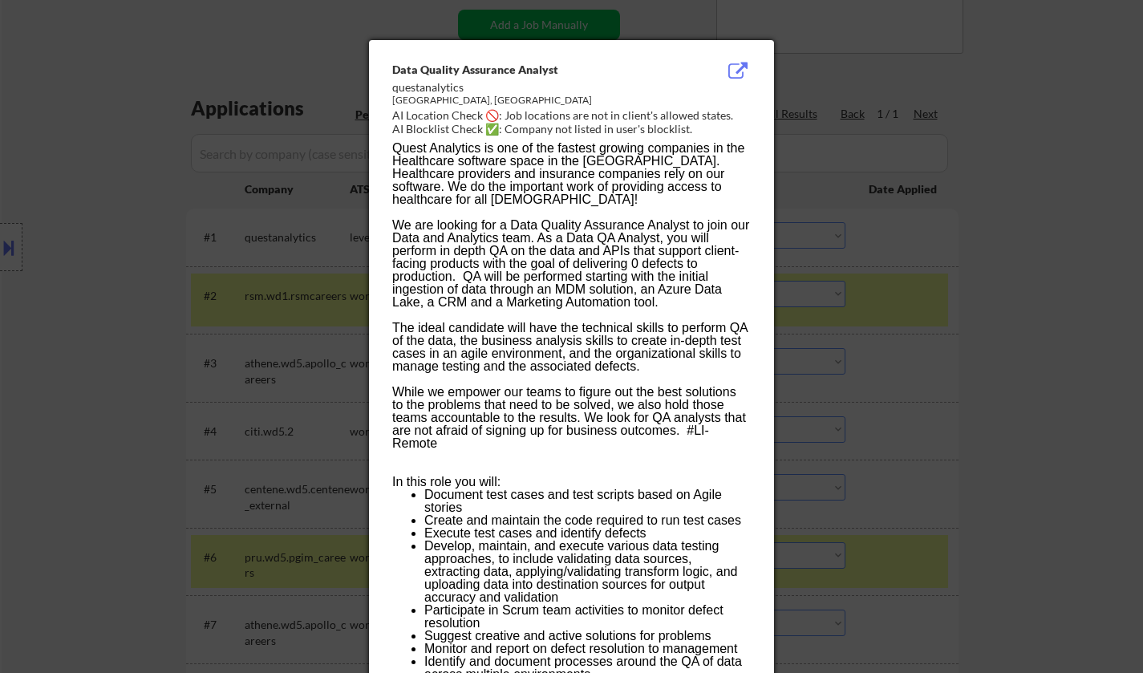
click at [1018, 318] on div at bounding box center [571, 336] width 1143 height 673
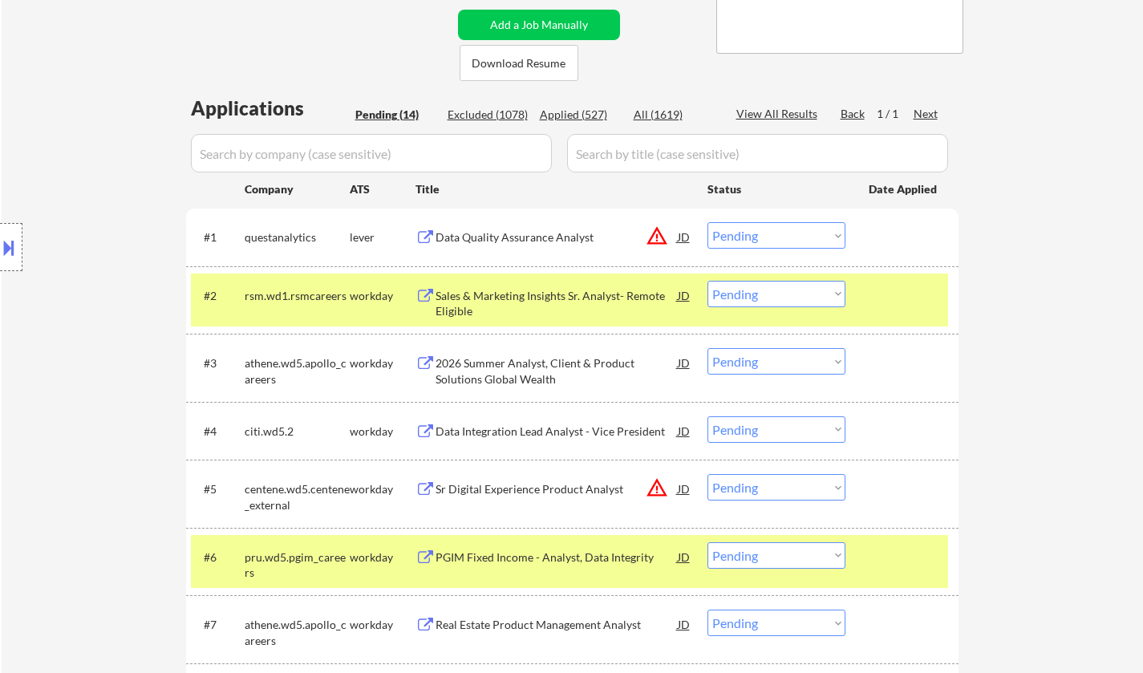
click at [797, 236] on select "Choose an option... Pending Applied Excluded (Questions) Excluded (Expired) Exc…" at bounding box center [776, 235] width 138 height 26
click at [707, 222] on select "Choose an option... Pending Applied Excluded (Questions) Excluded (Expired) Exc…" at bounding box center [776, 235] width 138 height 26
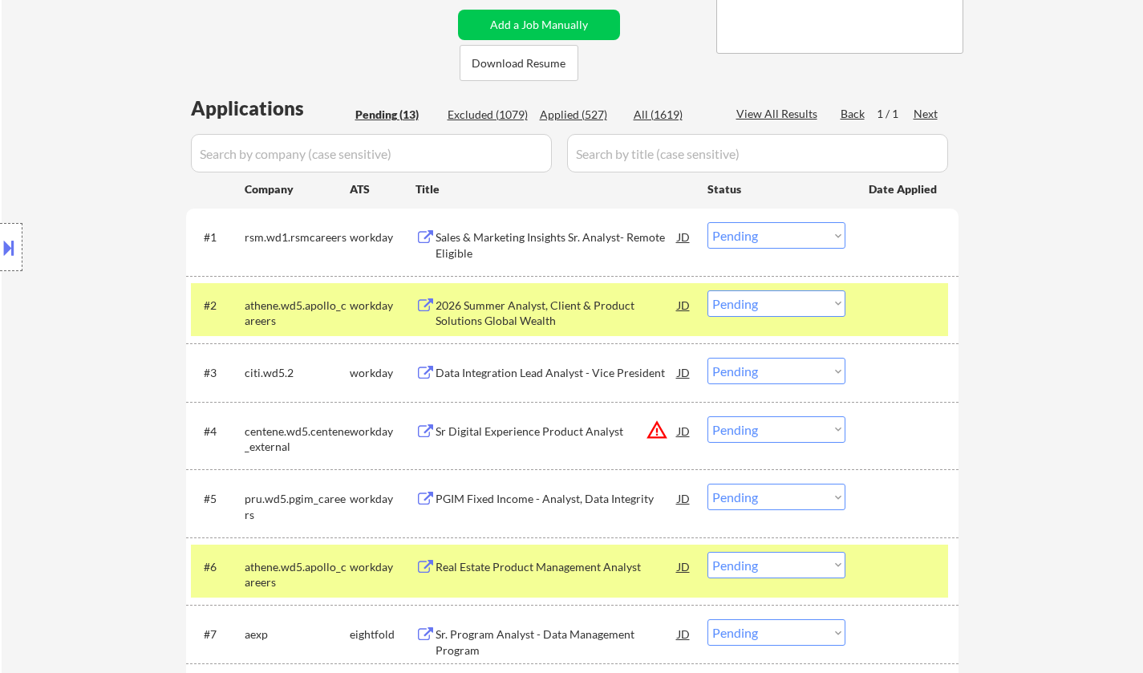
click at [489, 236] on div "Sales & Marketing Insights Sr. Analyst- Remote Eligible" at bounding box center [557, 244] width 242 height 31
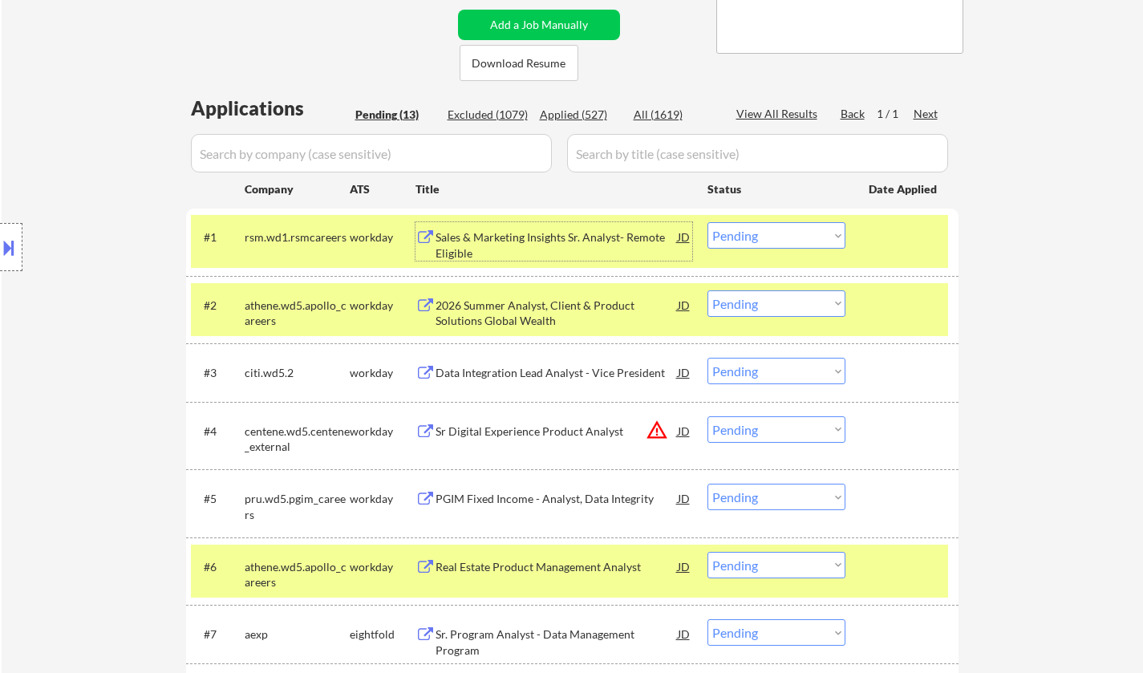
click at [781, 233] on select "Choose an option... Pending Applied Excluded (Questions) Excluded (Expired) Exc…" at bounding box center [776, 235] width 138 height 26
click at [707, 222] on select "Choose an option... Pending Applied Excluded (Questions) Excluded (Expired) Exc…" at bounding box center [776, 235] width 138 height 26
select select ""pending""
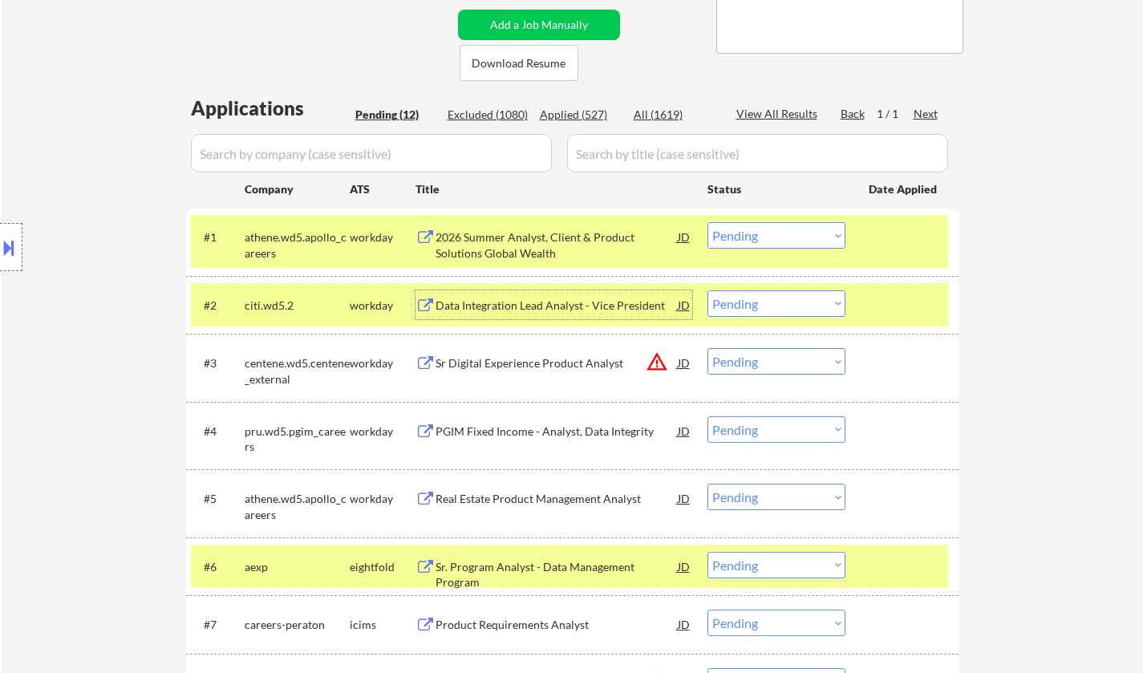
click at [505, 306] on div "Data Integration Lead Analyst - Vice President" at bounding box center [557, 306] width 242 height 16
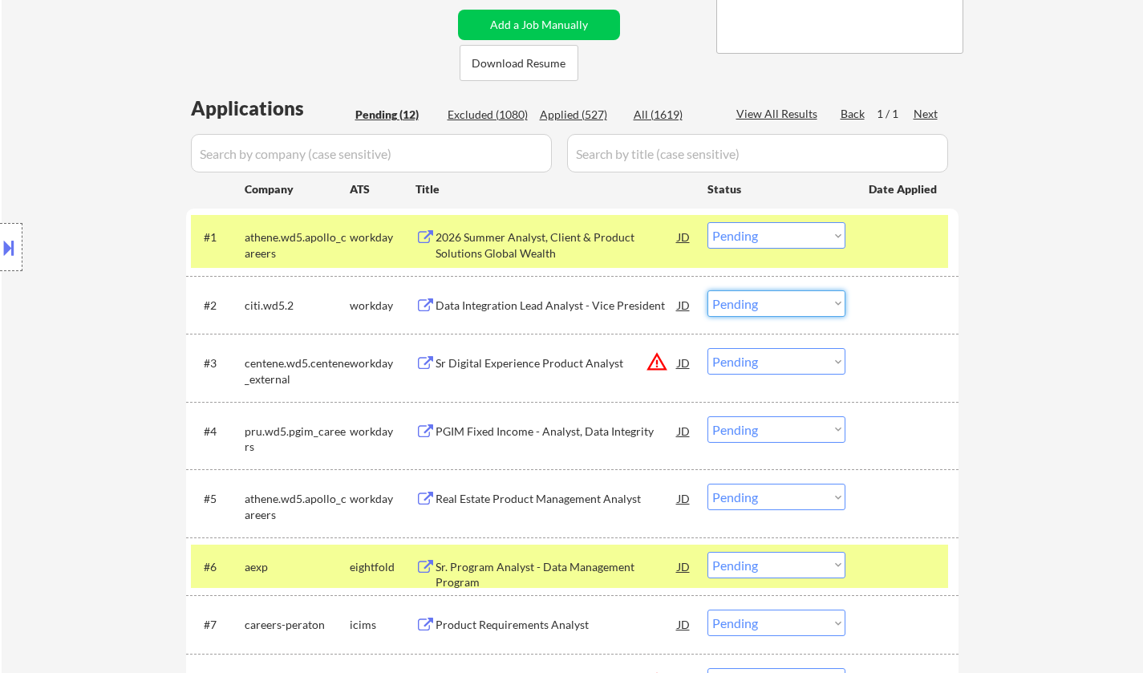
click at [772, 312] on select "Choose an option... Pending Applied Excluded (Questions) Excluded (Expired) Exc…" at bounding box center [776, 303] width 138 height 26
click at [707, 290] on select "Choose an option... Pending Applied Excluded (Questions) Excluded (Expired) Exc…" at bounding box center [776, 303] width 138 height 26
select select ""pending""
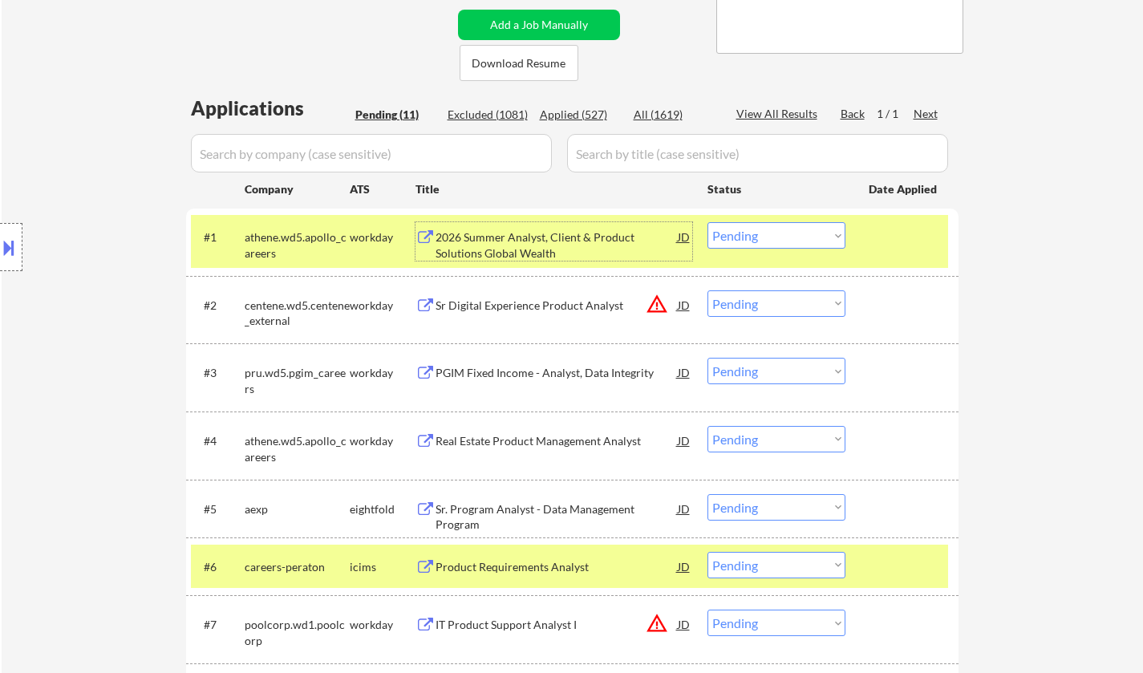
click at [519, 242] on div "2026 Summer Analyst, Client & Product Solutions Global Wealth" at bounding box center [557, 244] width 242 height 31
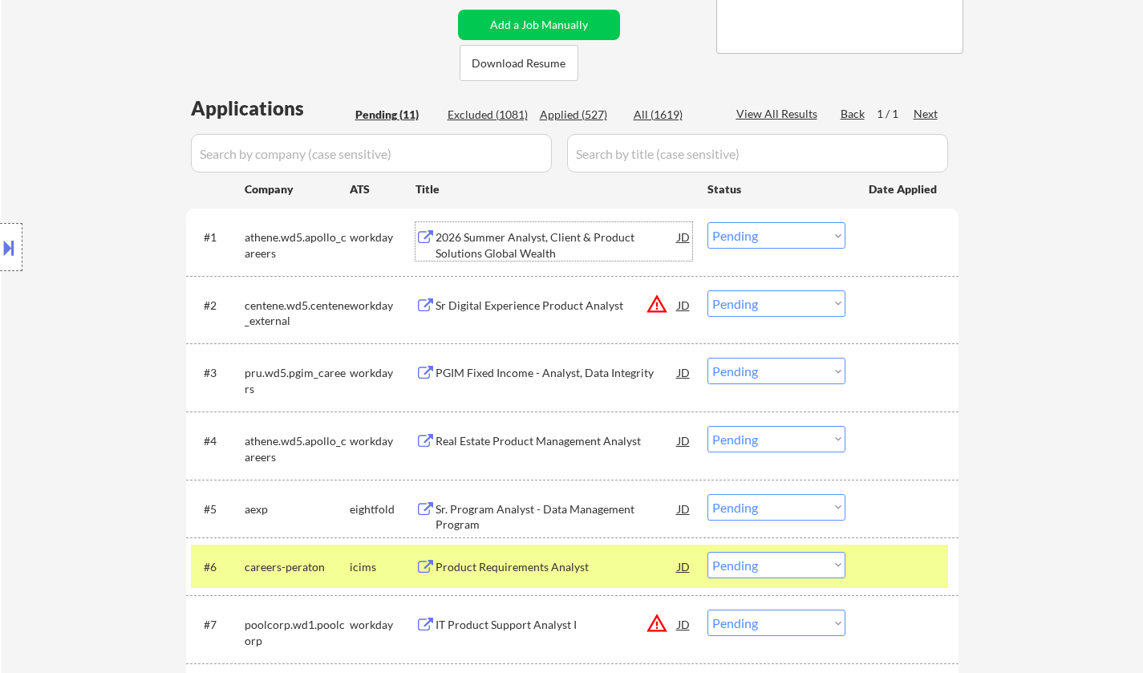
click at [748, 234] on select "Choose an option... Pending Applied Excluded (Questions) Excluded (Expired) Exc…" at bounding box center [776, 235] width 138 height 26
click at [707, 222] on select "Choose an option... Pending Applied Excluded (Questions) Excluded (Expired) Exc…" at bounding box center [776, 235] width 138 height 26
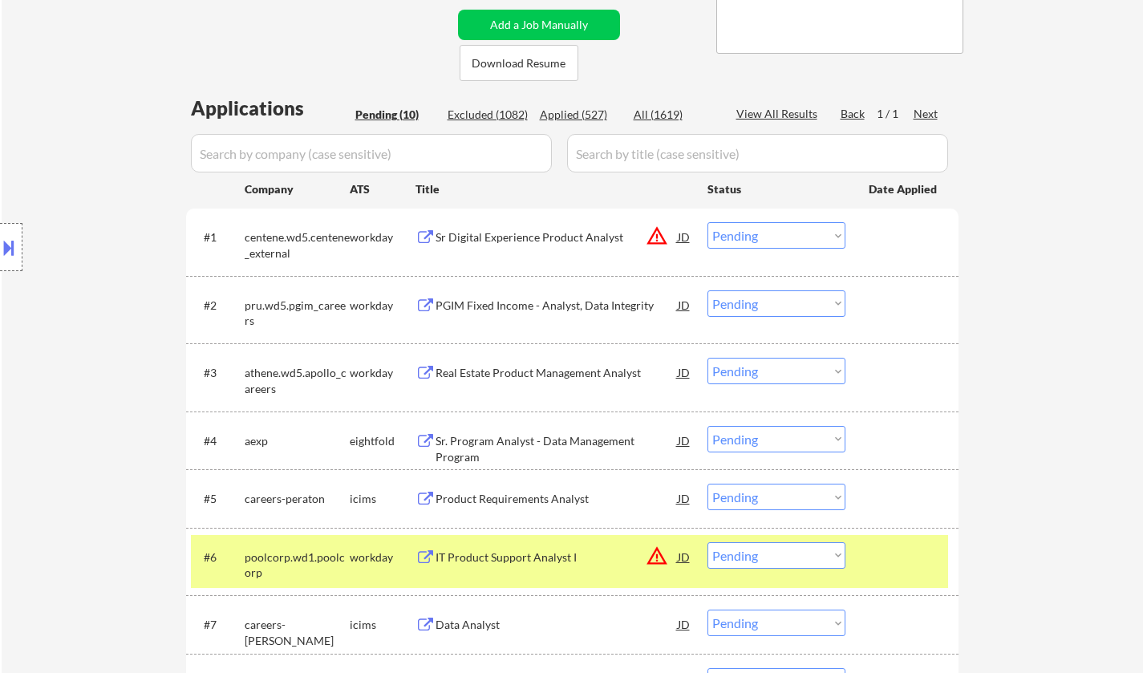
click at [683, 237] on div "JD" at bounding box center [684, 236] width 16 height 29
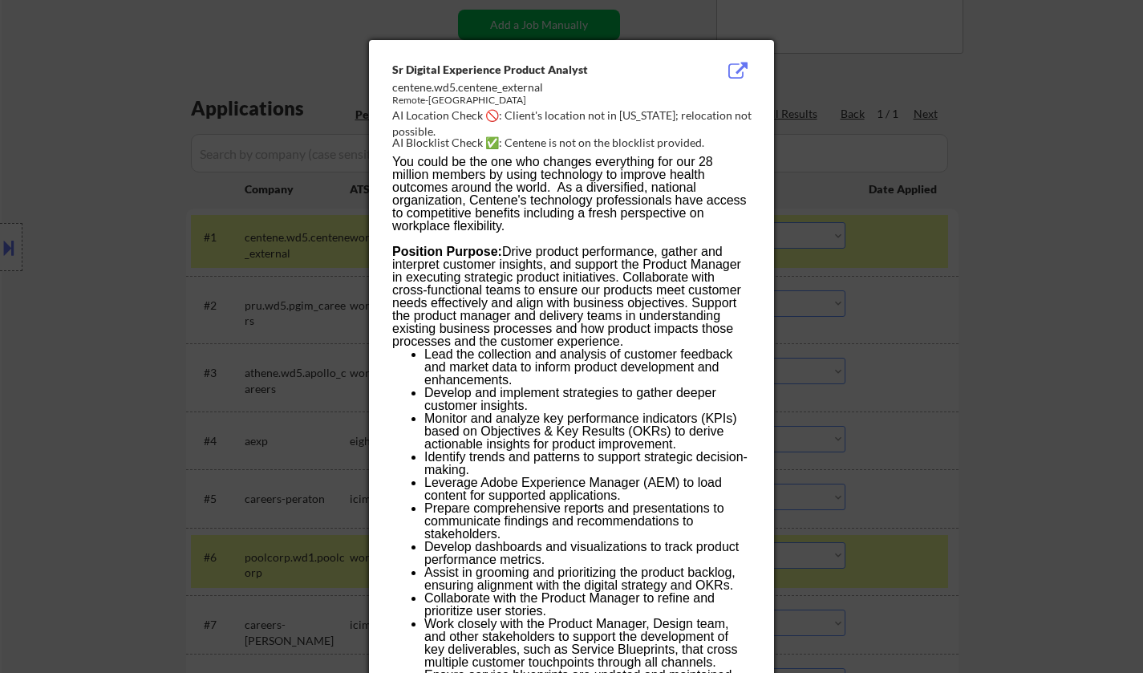
click at [948, 377] on div at bounding box center [571, 336] width 1143 height 673
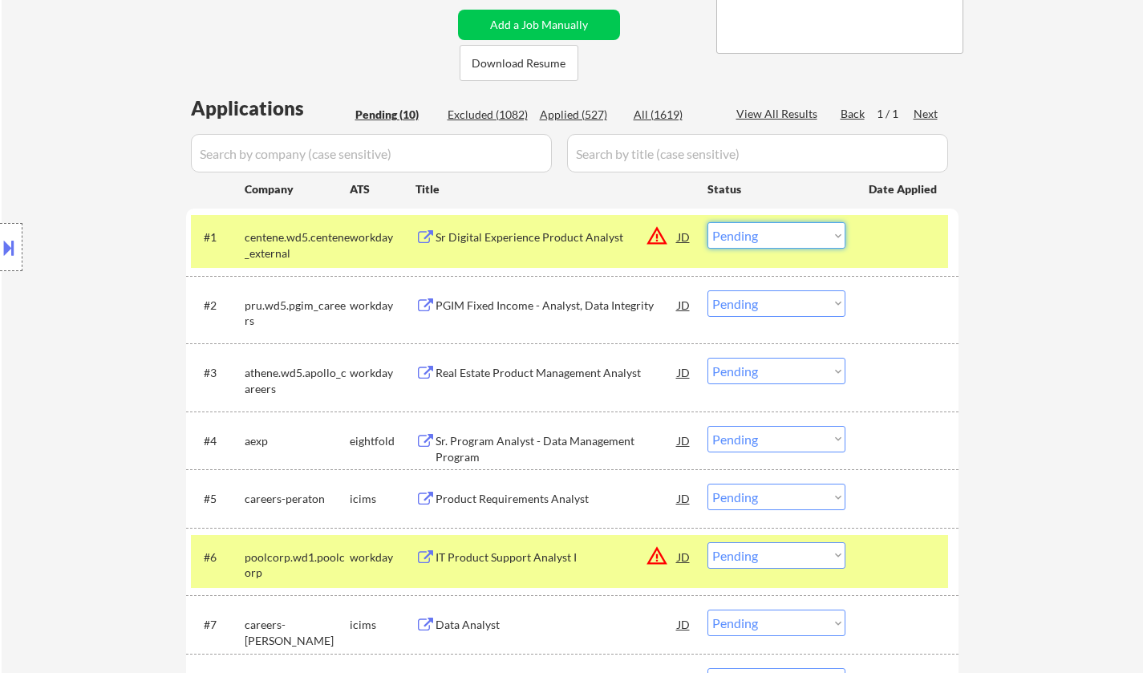
click at [765, 240] on select "Choose an option... Pending Applied Excluded (Questions) Excluded (Expired) Exc…" at bounding box center [776, 235] width 138 height 26
click at [707, 222] on select "Choose an option... Pending Applied Excluded (Questions) Excluded (Expired) Exc…" at bounding box center [776, 235] width 138 height 26
select select ""pending""
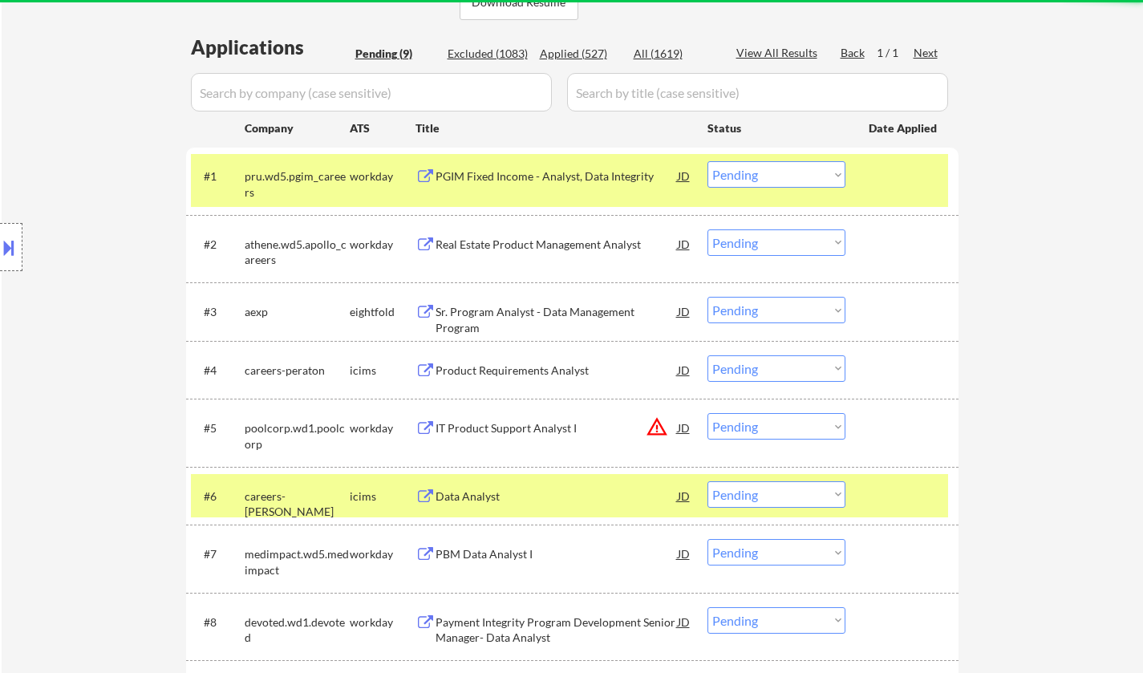
scroll to position [401, 0]
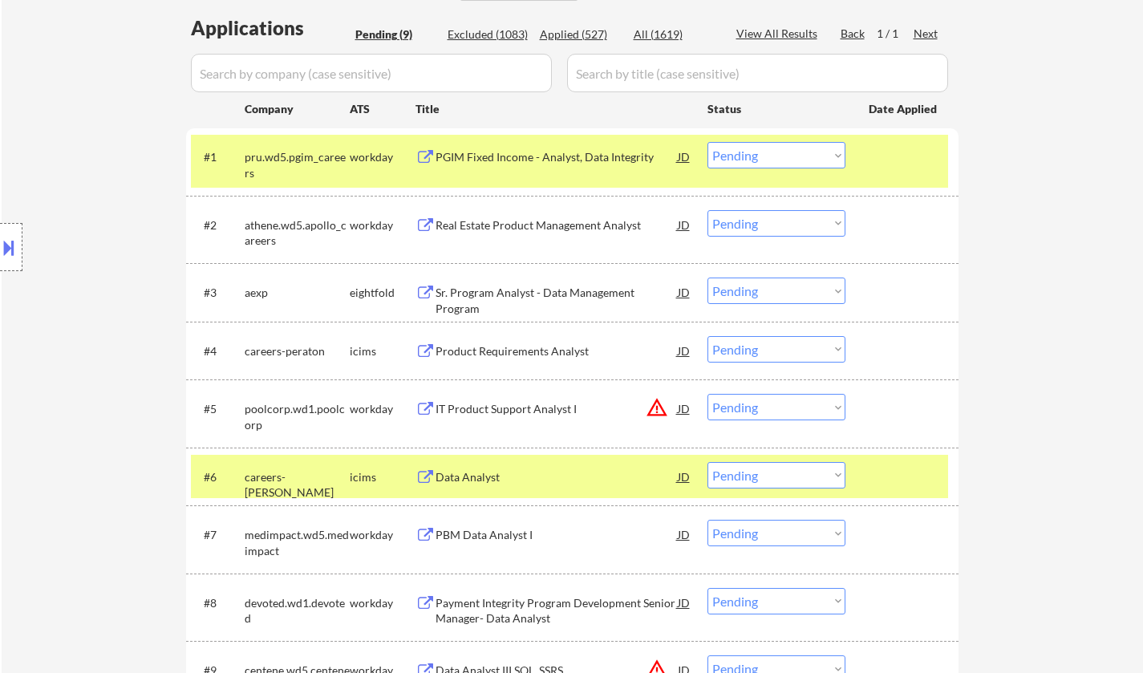
drag, startPoint x: 771, startPoint y: 298, endPoint x: 779, endPoint y: 303, distance: 9.4
click at [772, 298] on select "Choose an option... Pending Applied Excluded (Questions) Excluded (Expired) Exc…" at bounding box center [776, 291] width 138 height 26
click at [707, 278] on select "Choose an option... Pending Applied Excluded (Questions) Excluded (Expired) Exc…" at bounding box center [776, 291] width 138 height 26
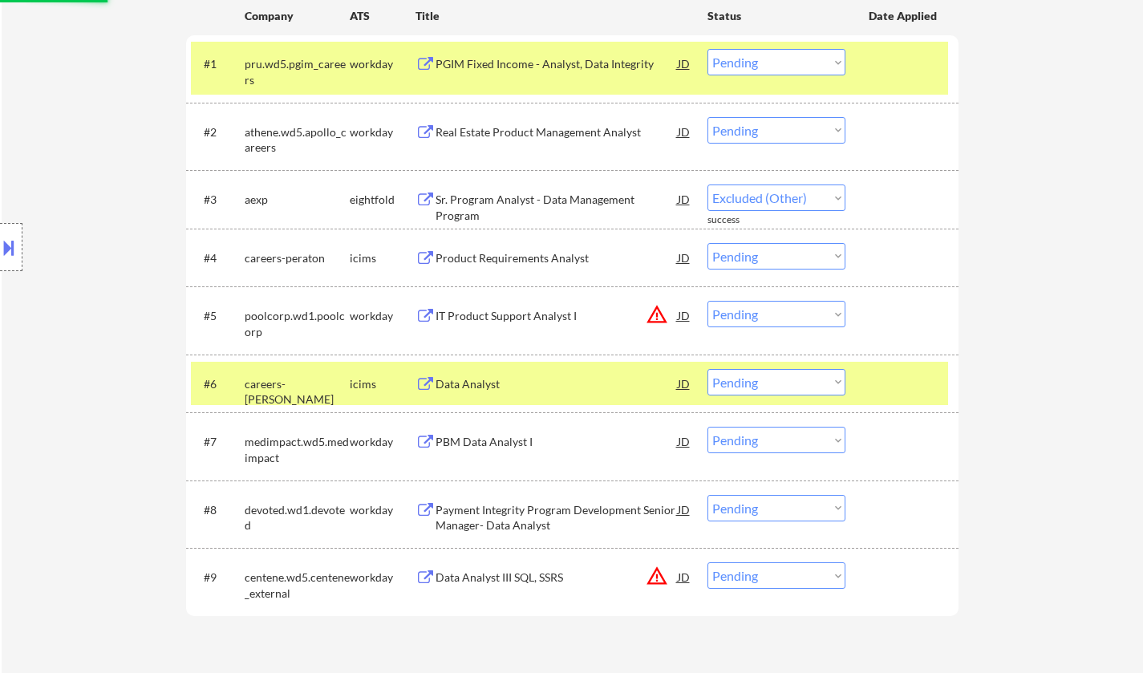
scroll to position [561, 0]
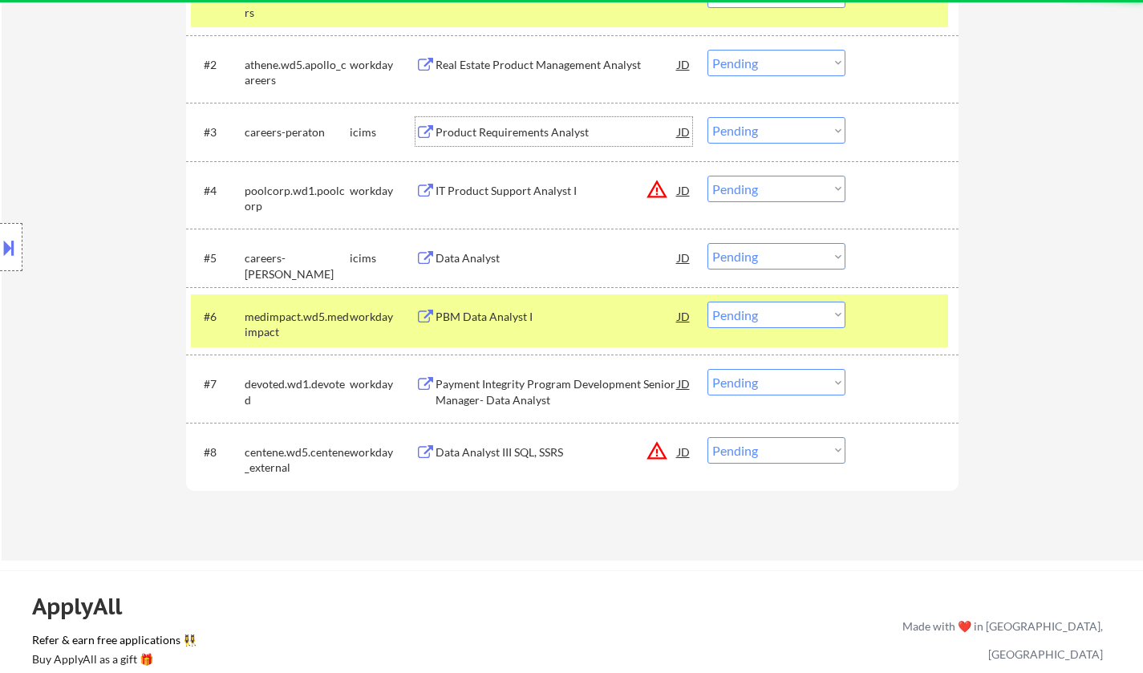
click at [493, 125] on div "Product Requirements Analyst" at bounding box center [557, 132] width 242 height 16
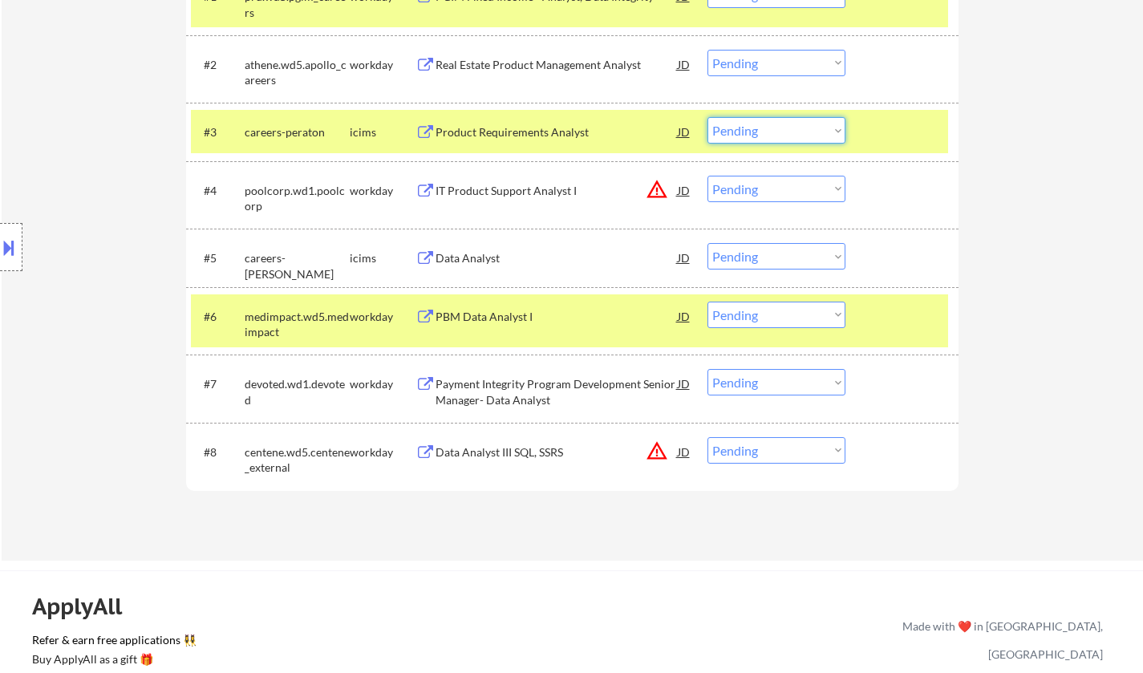
click at [766, 122] on select "Choose an option... Pending Applied Excluded (Questions) Excluded (Expired) Exc…" at bounding box center [776, 130] width 138 height 26
click at [707, 117] on select "Choose an option... Pending Applied Excluded (Questions) Excluded (Expired) Exc…" at bounding box center [776, 130] width 138 height 26
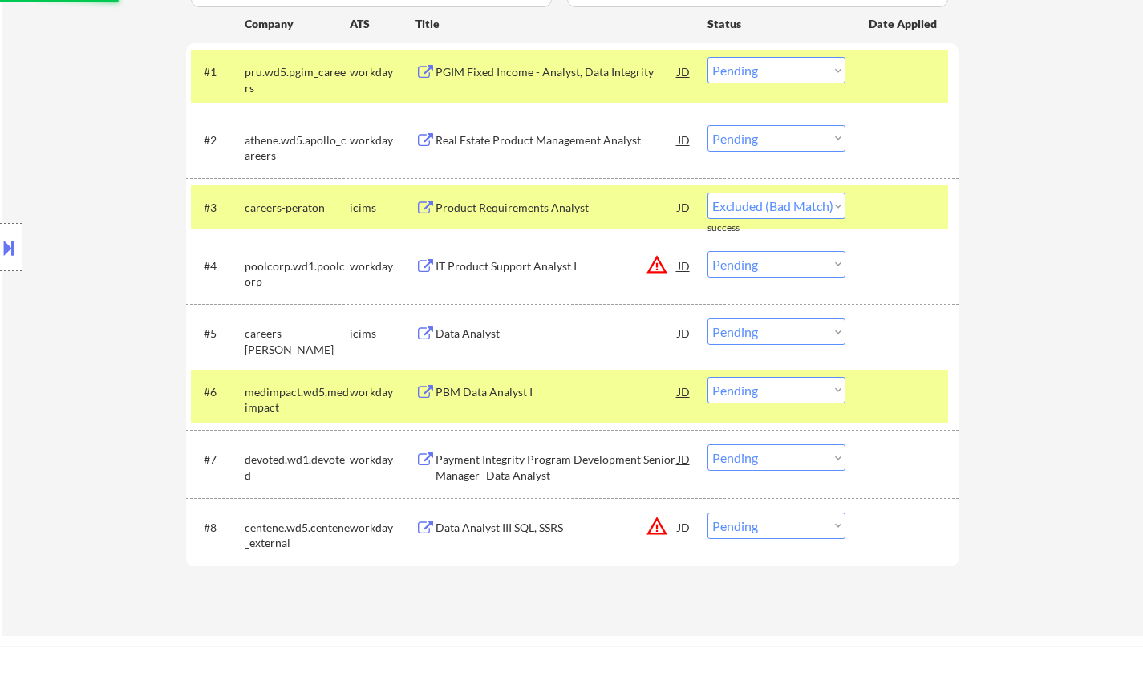
scroll to position [401, 0]
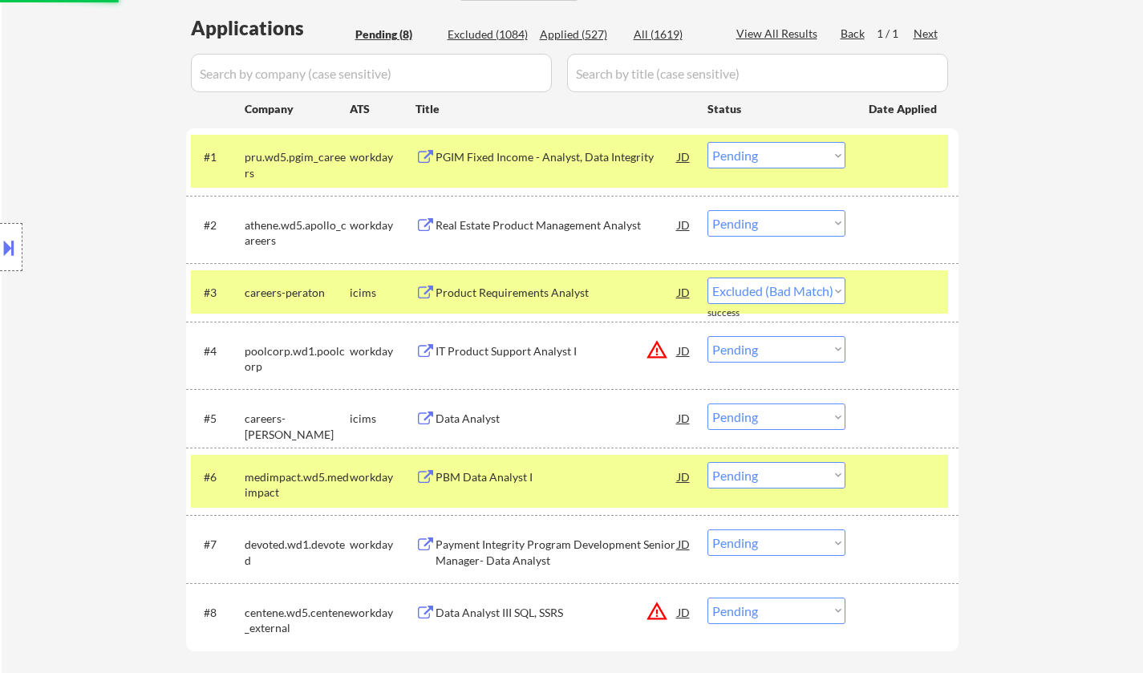
select select ""pending""
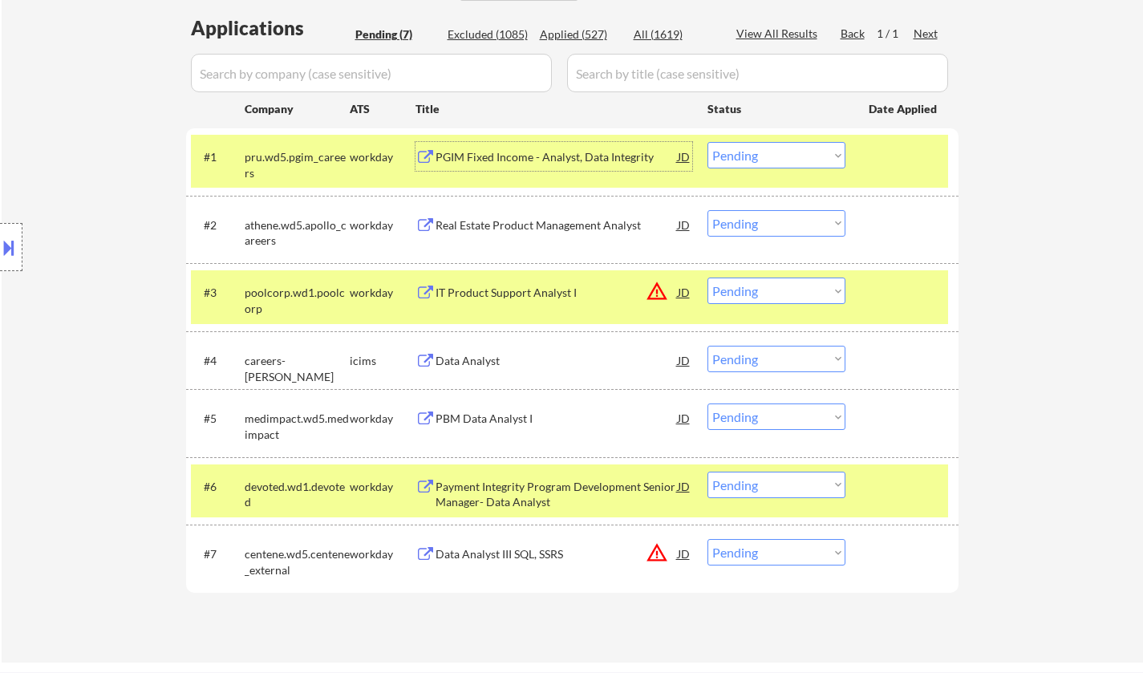
click at [534, 155] on div "PGIM Fixed Income - Analyst, Data Integrity" at bounding box center [557, 157] width 242 height 16
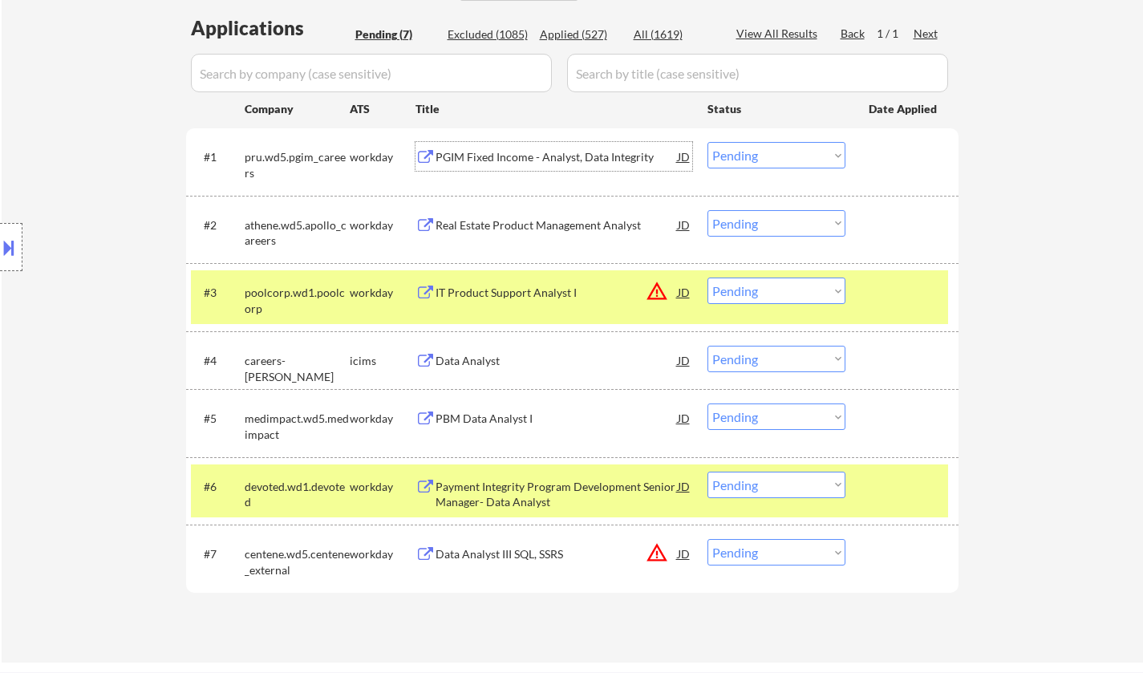
click at [776, 146] on select "Choose an option... Pending Applied Excluded (Questions) Excluded (Expired) Exc…" at bounding box center [776, 155] width 138 height 26
click at [707, 142] on select "Choose an option... Pending Applied Excluded (Questions) Excluded (Expired) Exc…" at bounding box center [776, 155] width 138 height 26
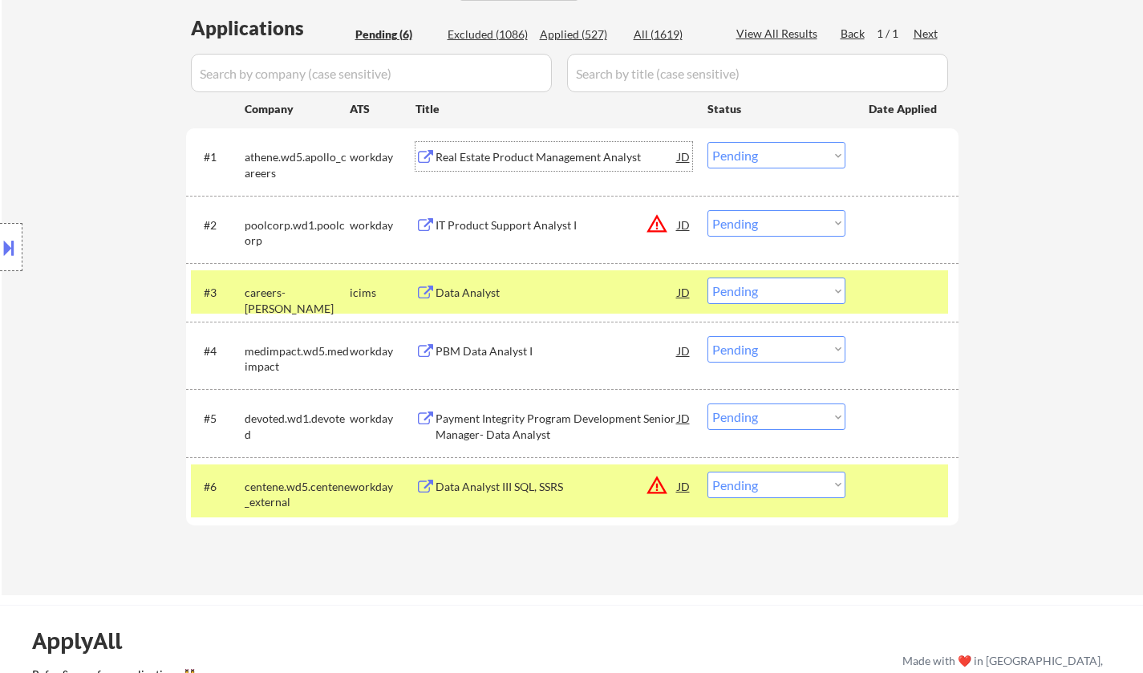
click at [509, 155] on div "Real Estate Product Management Analyst" at bounding box center [557, 157] width 242 height 16
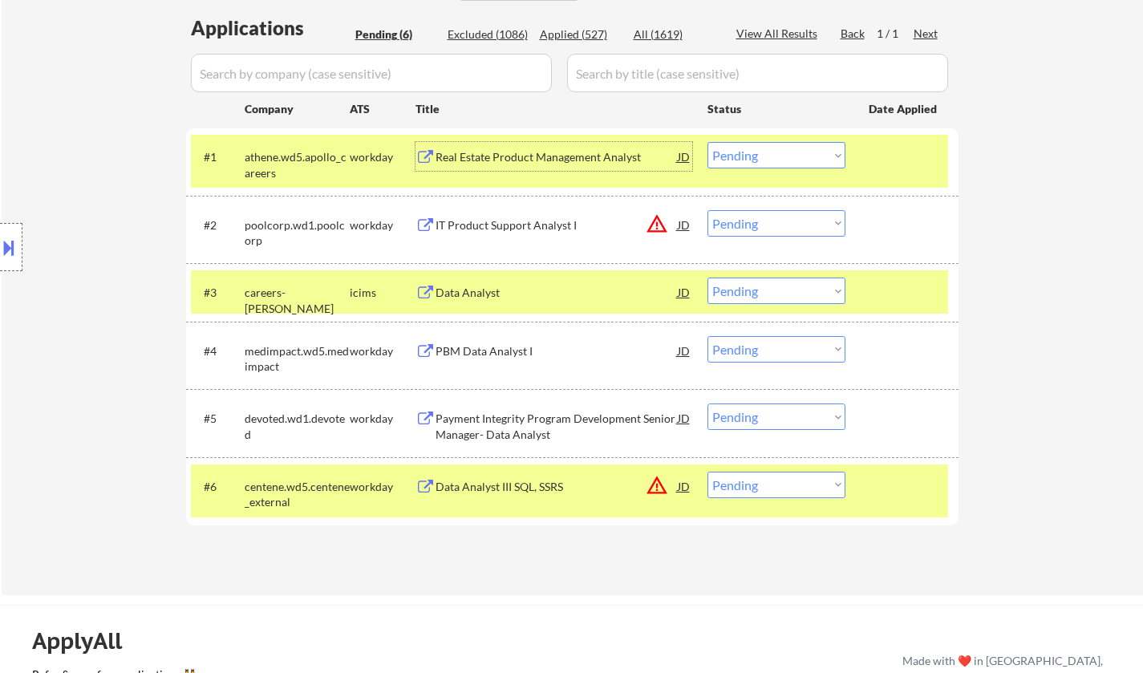
click at [798, 164] on select "Choose an option... Pending Applied Excluded (Questions) Excluded (Expired) Exc…" at bounding box center [776, 155] width 138 height 26
click at [707, 142] on select "Choose an option... Pending Applied Excluded (Questions) Excluded (Expired) Exc…" at bounding box center [776, 155] width 138 height 26
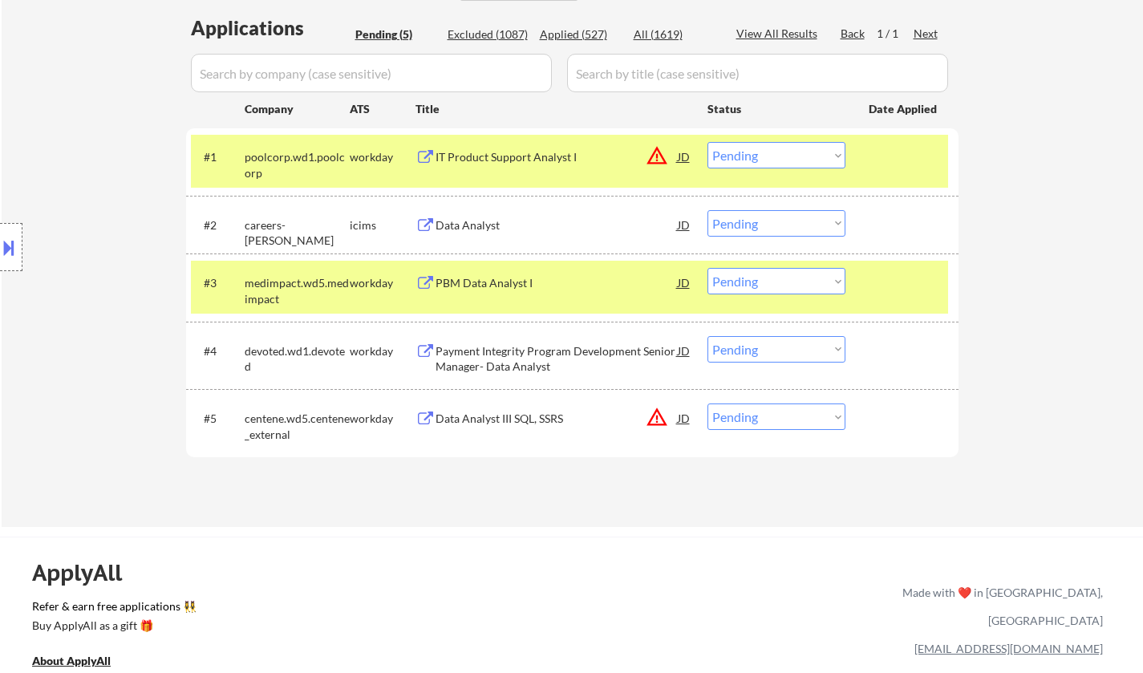
drag, startPoint x: 773, startPoint y: 148, endPoint x: 781, endPoint y: 163, distance: 16.5
click at [773, 148] on select "Choose an option... Pending Applied Excluded (Questions) Excluded (Expired) Exc…" at bounding box center [776, 155] width 138 height 26
click at [707, 142] on select "Choose an option... Pending Applied Excluded (Questions) Excluded (Expired) Exc…" at bounding box center [776, 155] width 138 height 26
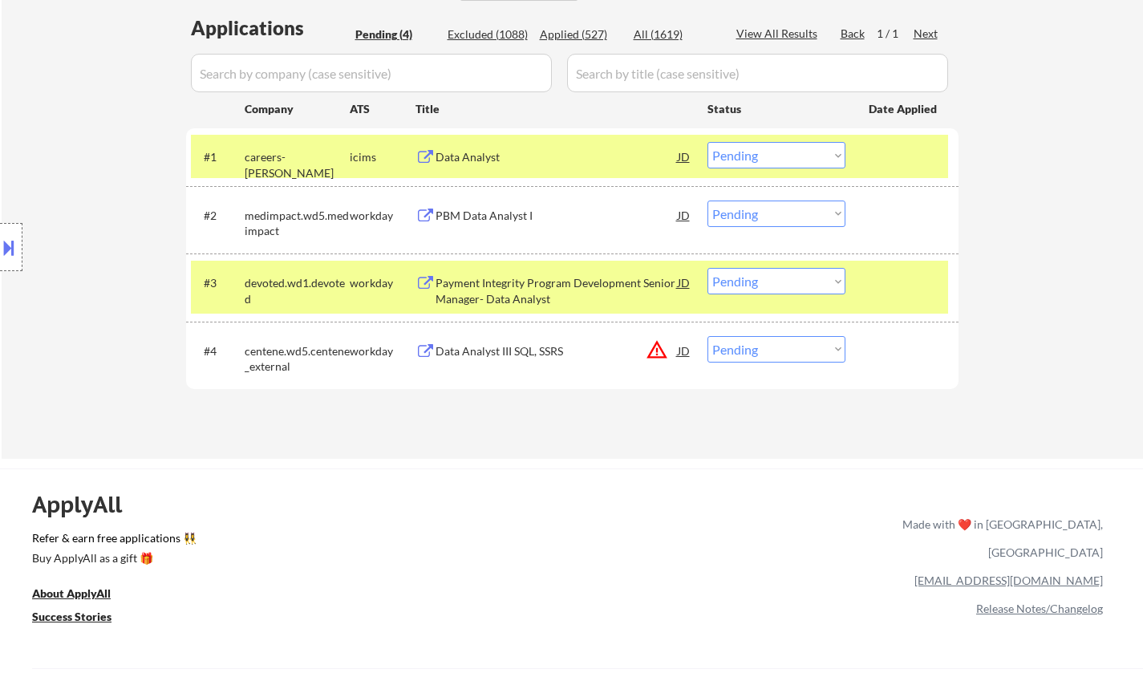
click at [464, 155] on div "Data Analyst" at bounding box center [557, 157] width 242 height 16
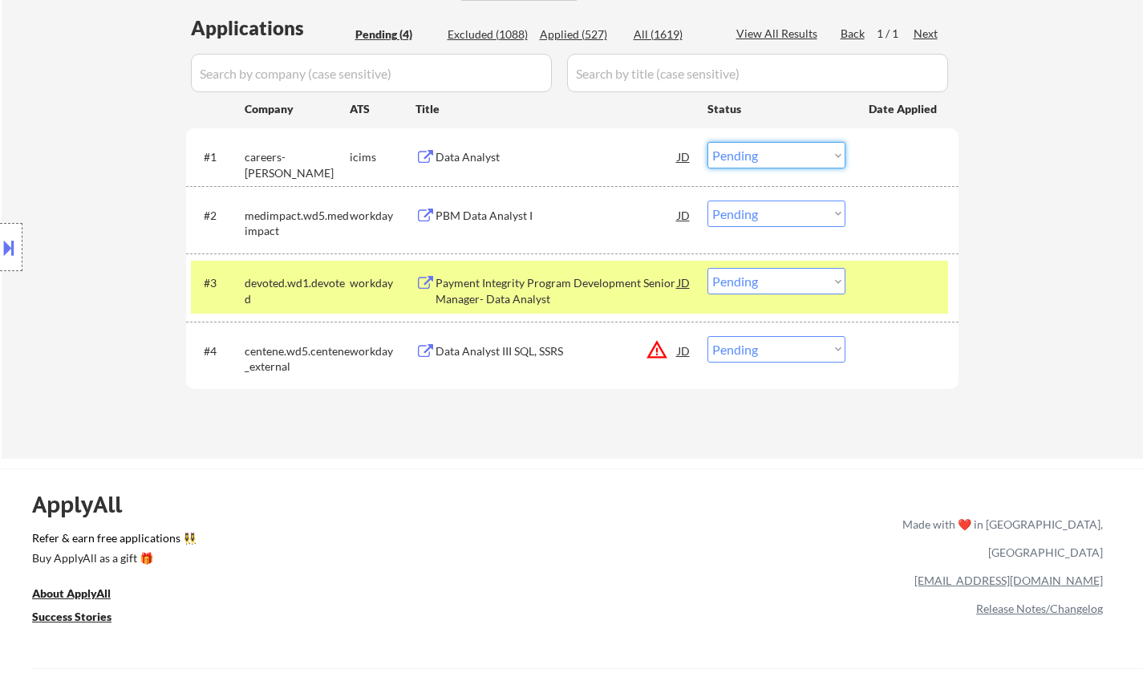
click at [774, 161] on select "Choose an option... Pending Applied Excluded (Questions) Excluded (Expired) Exc…" at bounding box center [776, 155] width 138 height 26
click at [707, 142] on select "Choose an option... Pending Applied Excluded (Questions) Excluded (Expired) Exc…" at bounding box center [776, 155] width 138 height 26
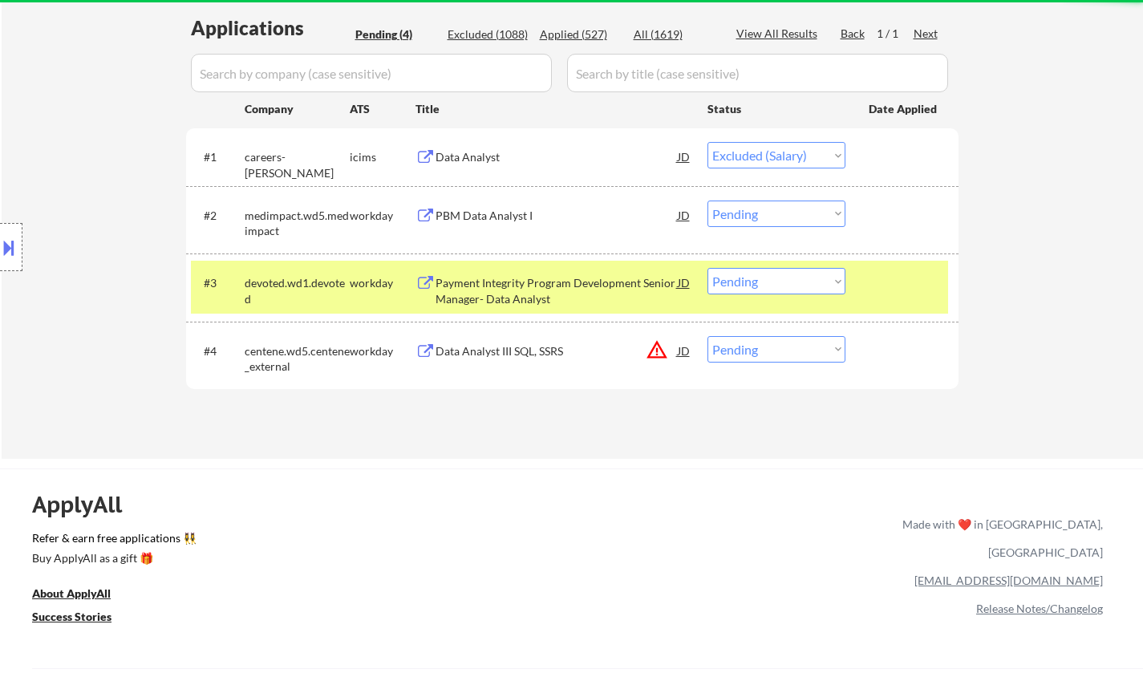
select select ""pending""
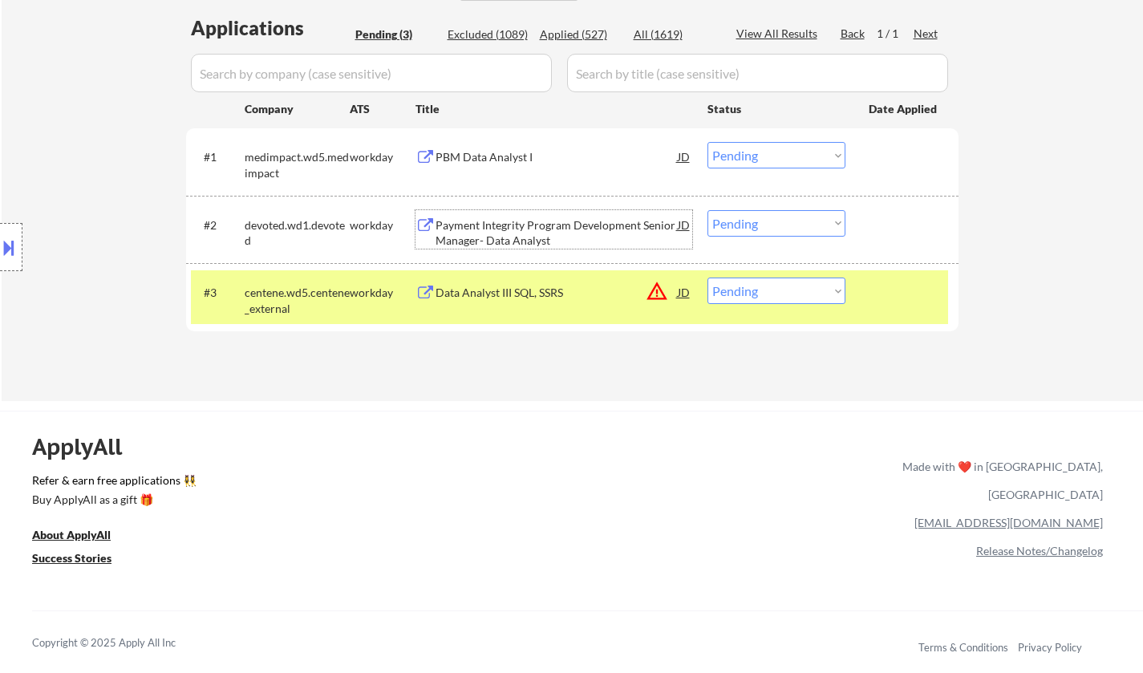
click at [509, 232] on div "Payment Integrity Program Development Senior Manager- Data Analyst" at bounding box center [557, 232] width 242 height 31
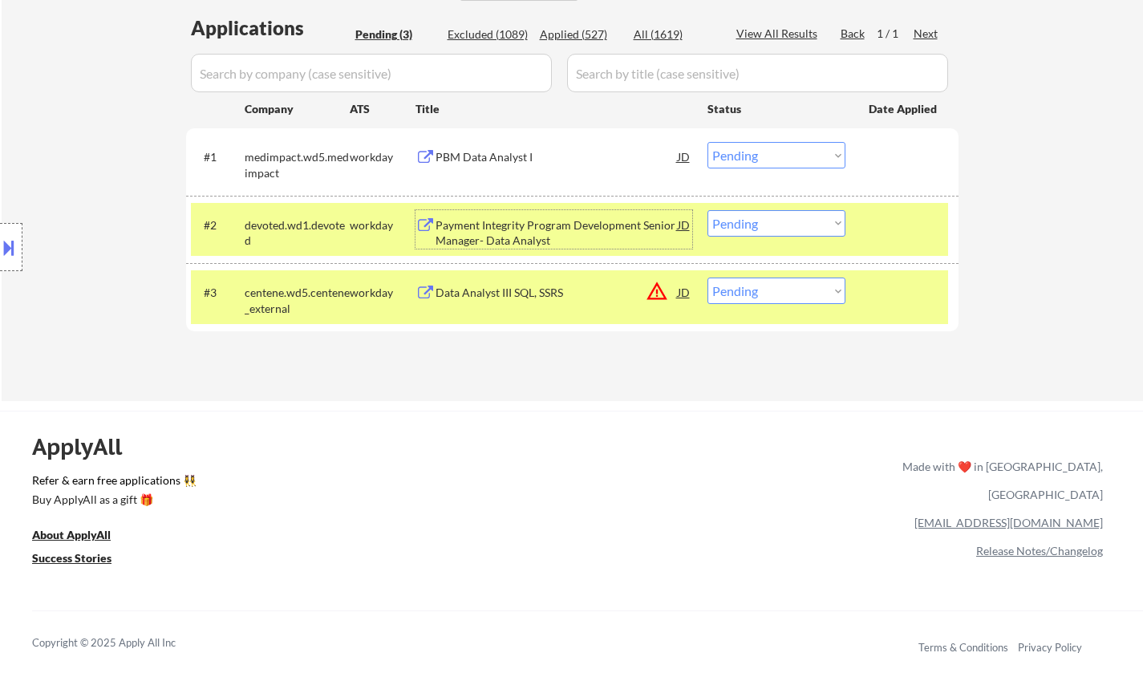
click at [545, 227] on div "Payment Integrity Program Development Senior Manager- Data Analyst" at bounding box center [557, 232] width 242 height 31
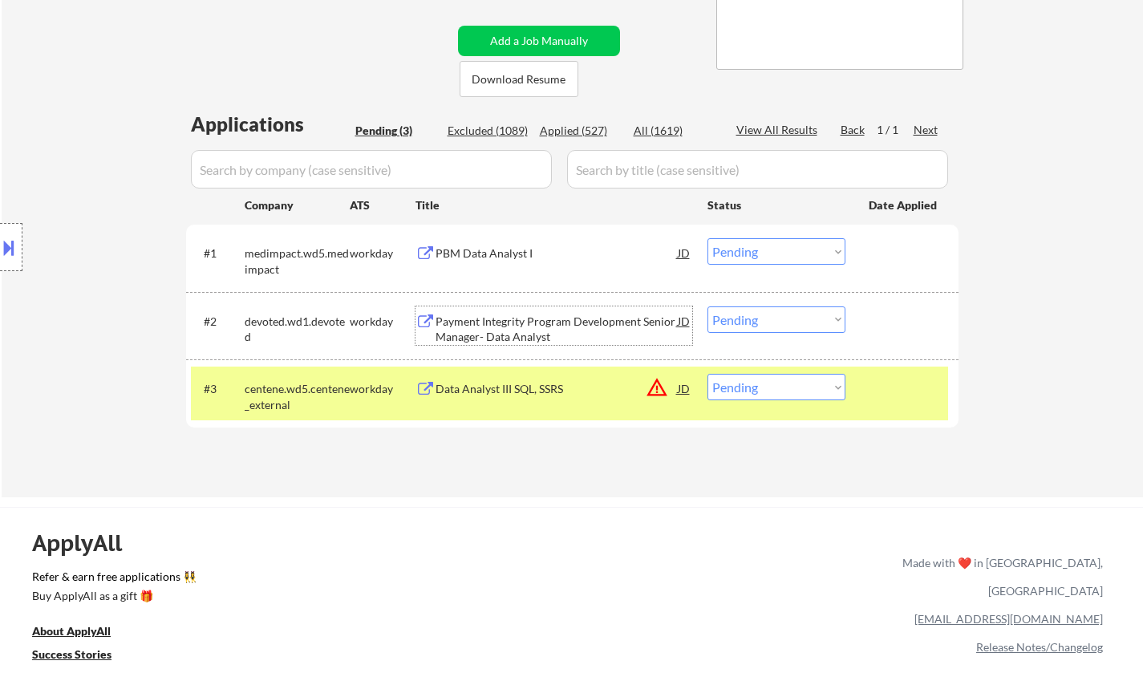
scroll to position [321, 0]
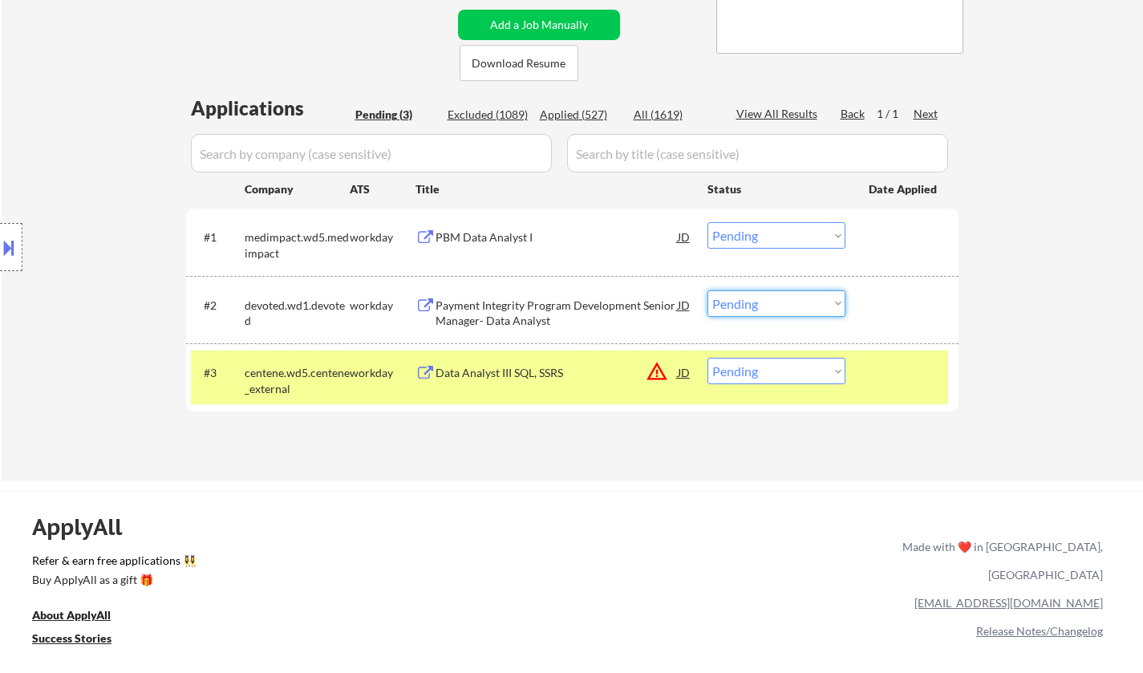
drag, startPoint x: 769, startPoint y: 297, endPoint x: 769, endPoint y: 316, distance: 19.3
click at [769, 297] on select "Choose an option... Pending Applied Excluded (Questions) Excluded (Expired) Exc…" at bounding box center [776, 303] width 138 height 26
click at [707, 290] on select "Choose an option... Pending Applied Excluded (Questions) Excluded (Expired) Exc…" at bounding box center [776, 303] width 138 height 26
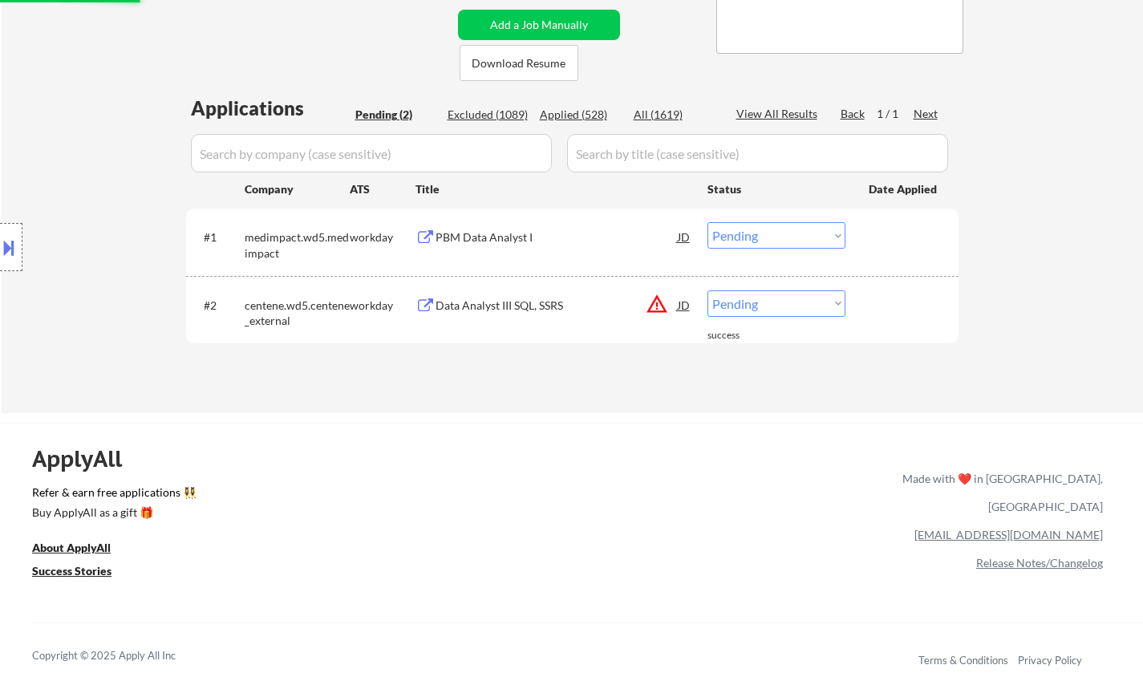
click at [496, 229] on div "PBM Data Analyst I" at bounding box center [557, 237] width 242 height 16
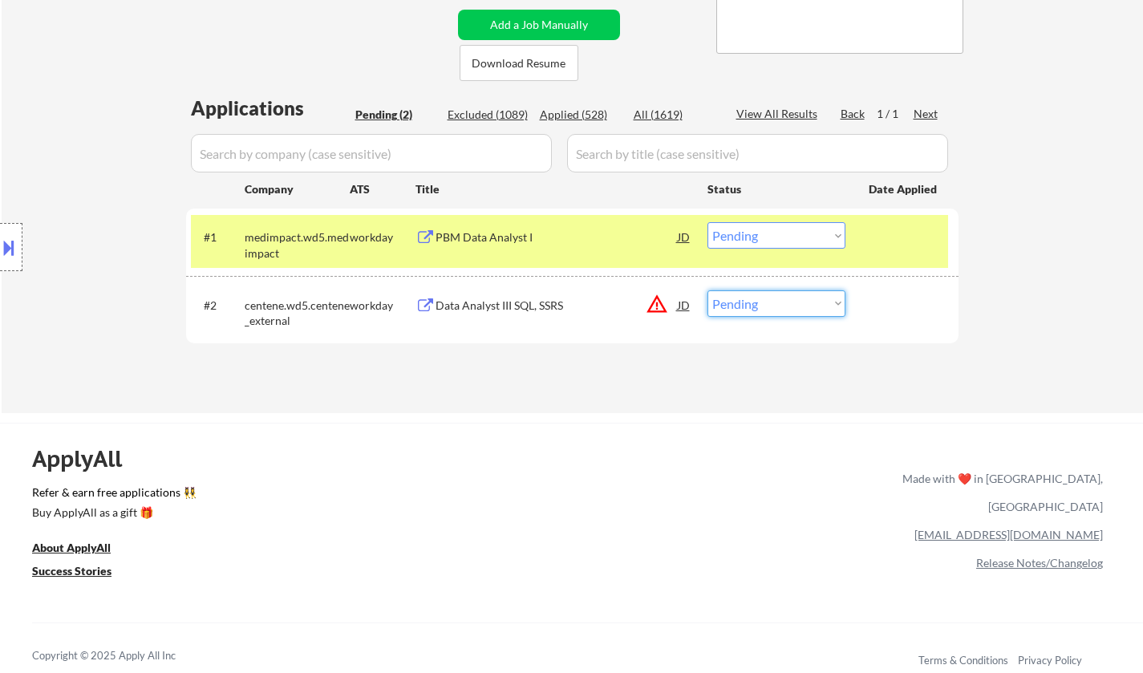
click at [795, 309] on select "Choose an option... Pending Applied Excluded (Questions) Excluded (Expired) Exc…" at bounding box center [776, 303] width 138 height 26
select select ""excluded__location_""
click at [707, 290] on select "Choose an option... Pending Applied Excluded (Questions) Excluded (Expired) Exc…" at bounding box center [776, 303] width 138 height 26
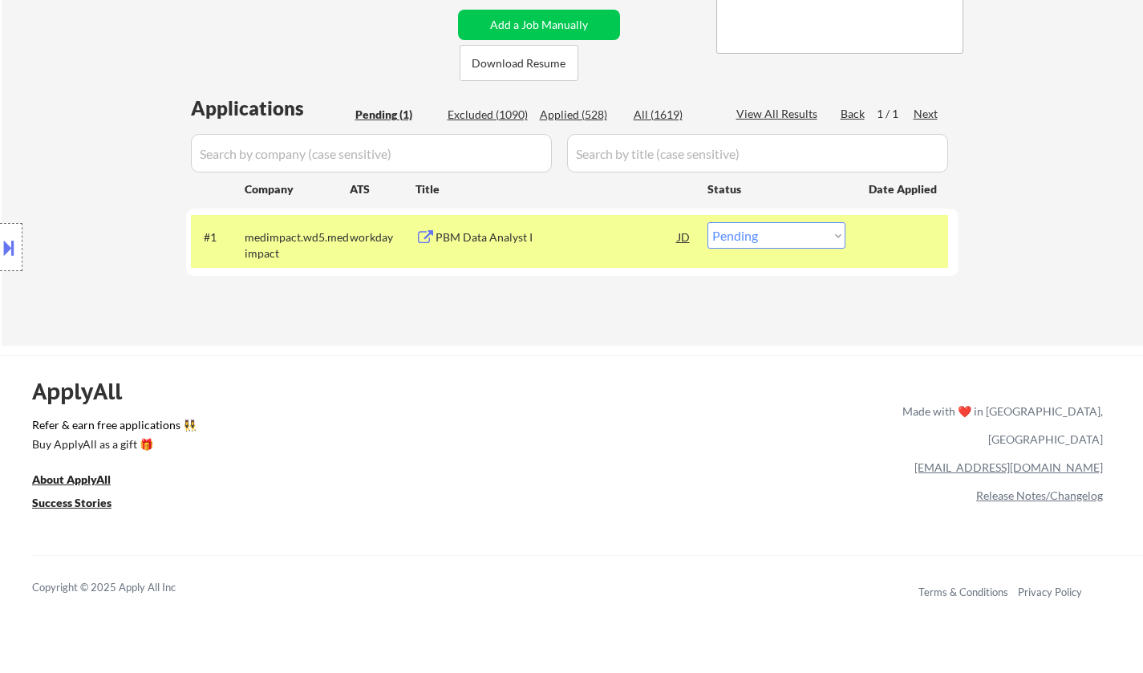
click at [801, 241] on select "Choose an option... Pending Applied Excluded (Questions) Excluded (Expired) Exc…" at bounding box center [776, 235] width 138 height 26
select select ""excluded__salary_""
click at [707, 222] on select "Choose an option... Pending Applied Excluded (Questions) Excluded (Expired) Exc…" at bounding box center [776, 235] width 138 height 26
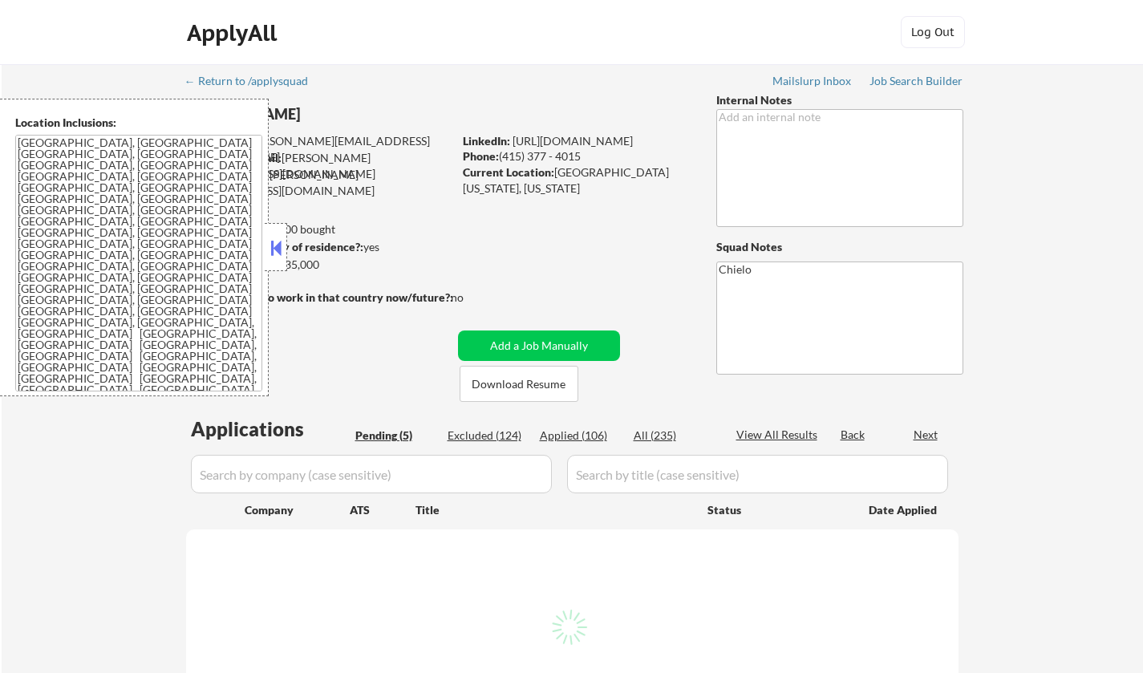
select select ""pending""
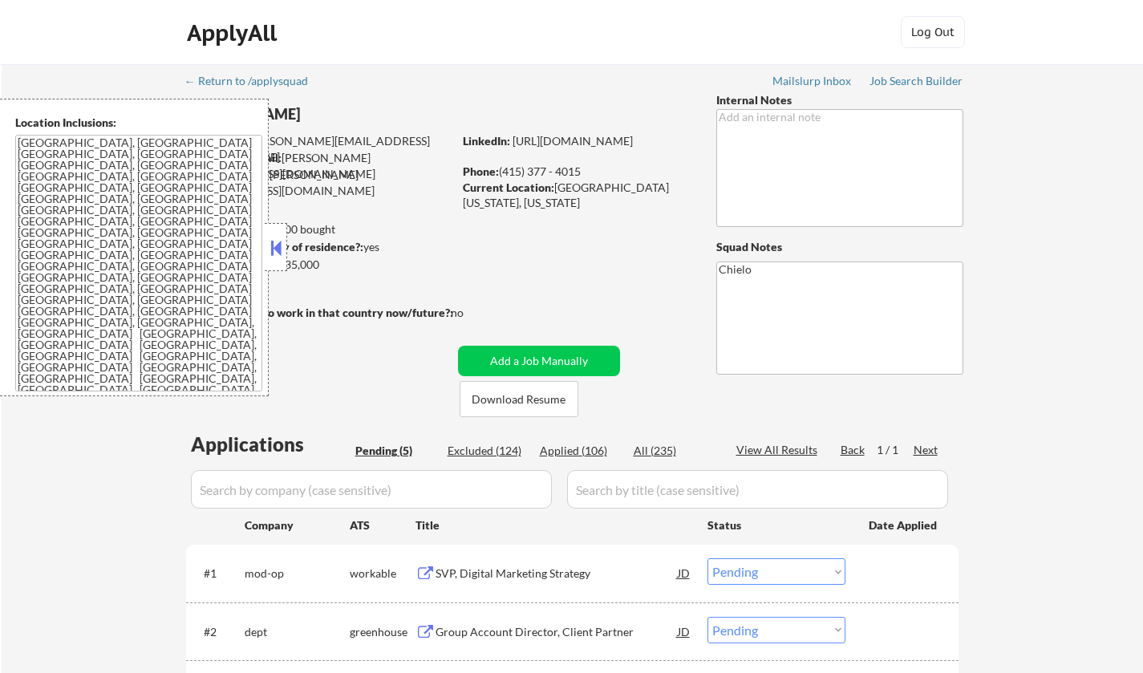
click at [275, 247] on button at bounding box center [276, 248] width 18 height 24
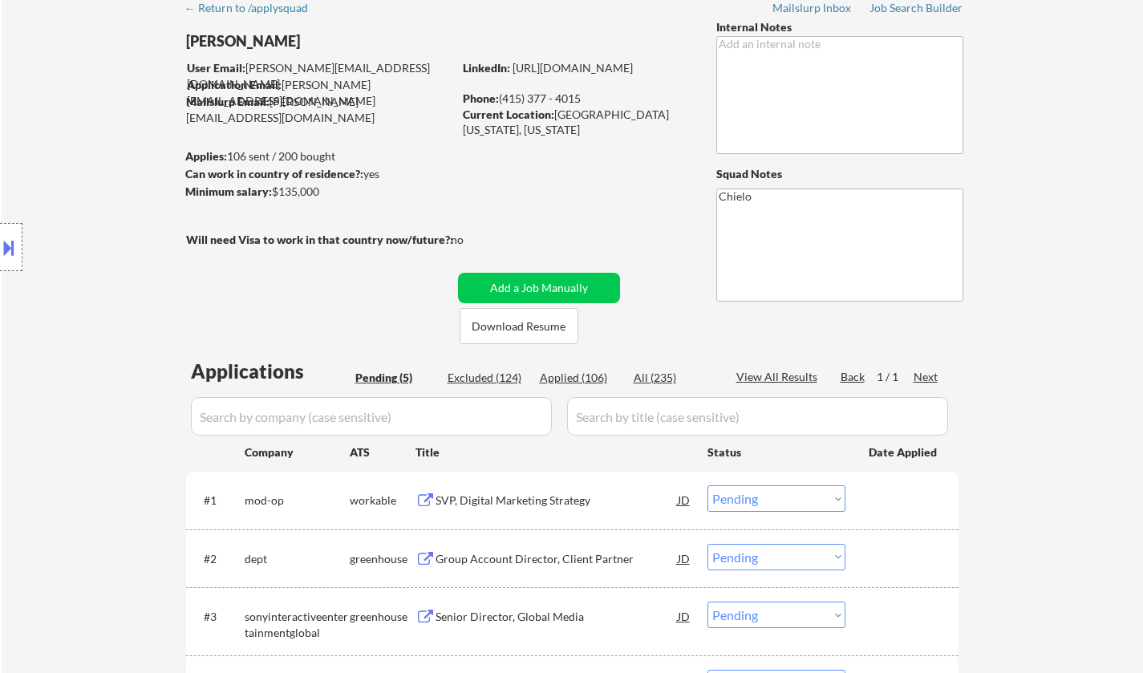
scroll to position [160, 0]
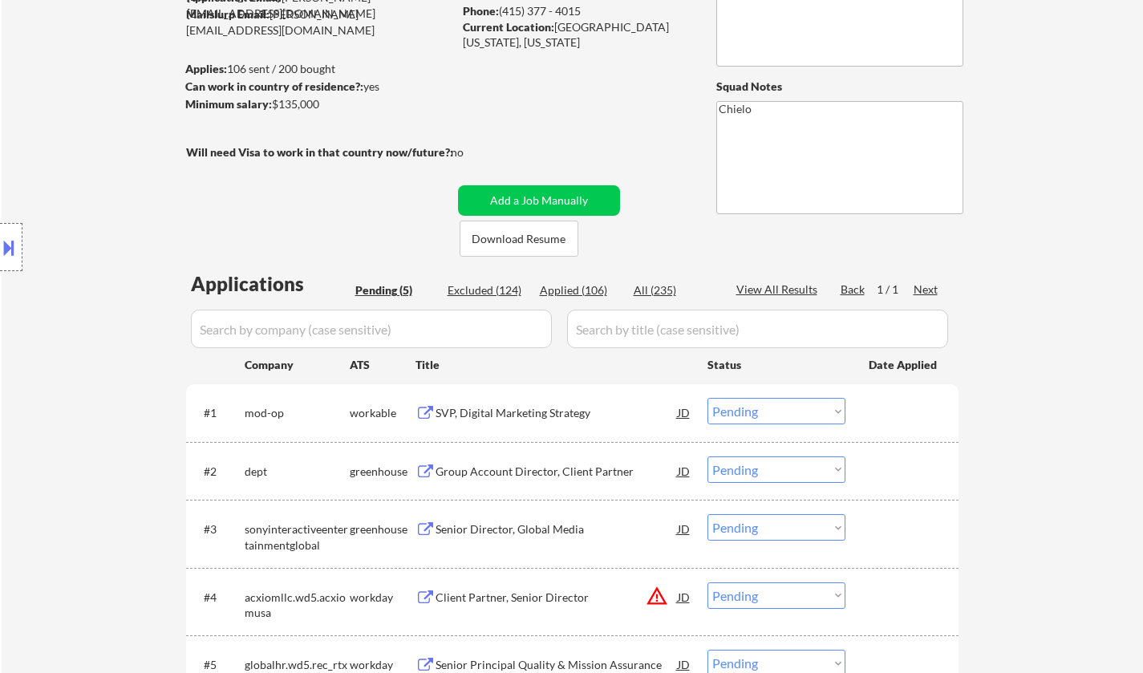
click at [519, 415] on div "SVP, Digital Marketing Strategy" at bounding box center [557, 413] width 242 height 16
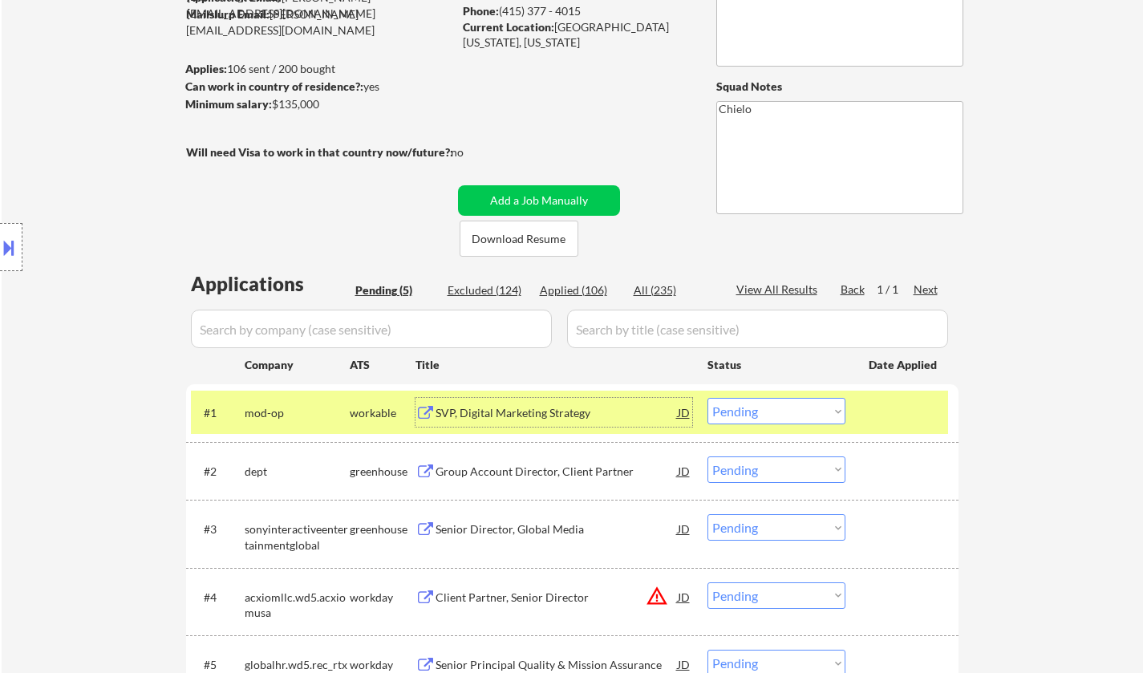
click at [0, 240] on button at bounding box center [9, 247] width 18 height 26
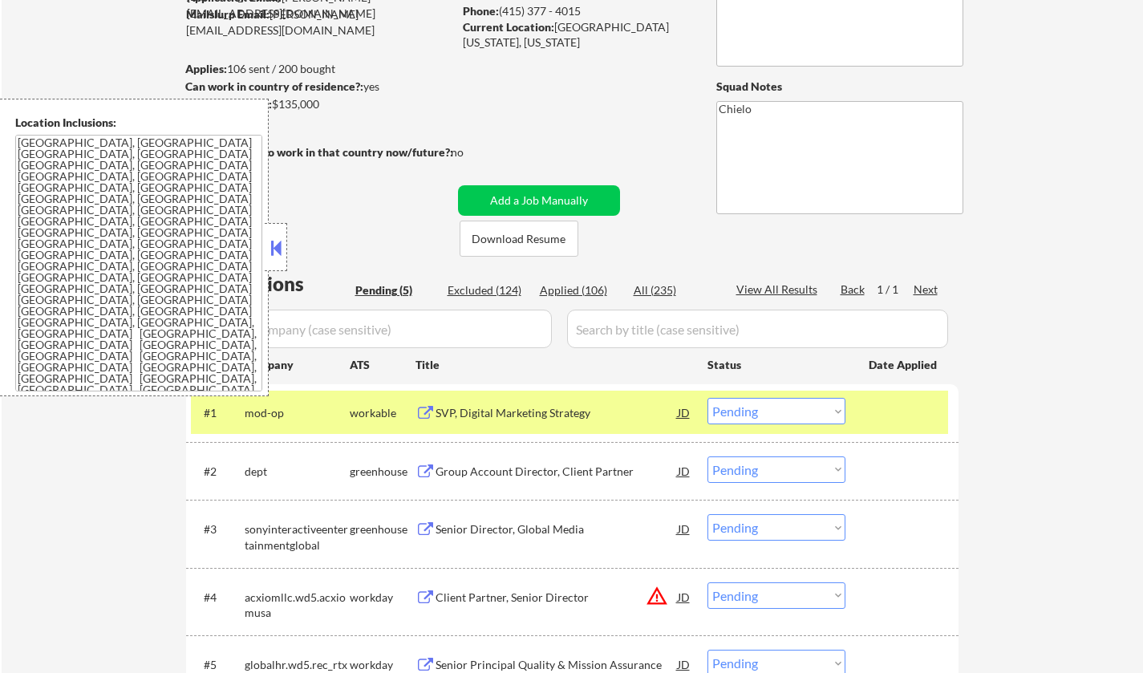
drag, startPoint x: 268, startPoint y: 254, endPoint x: 357, endPoint y: 117, distance: 163.5
click at [268, 254] on button at bounding box center [276, 248] width 18 height 24
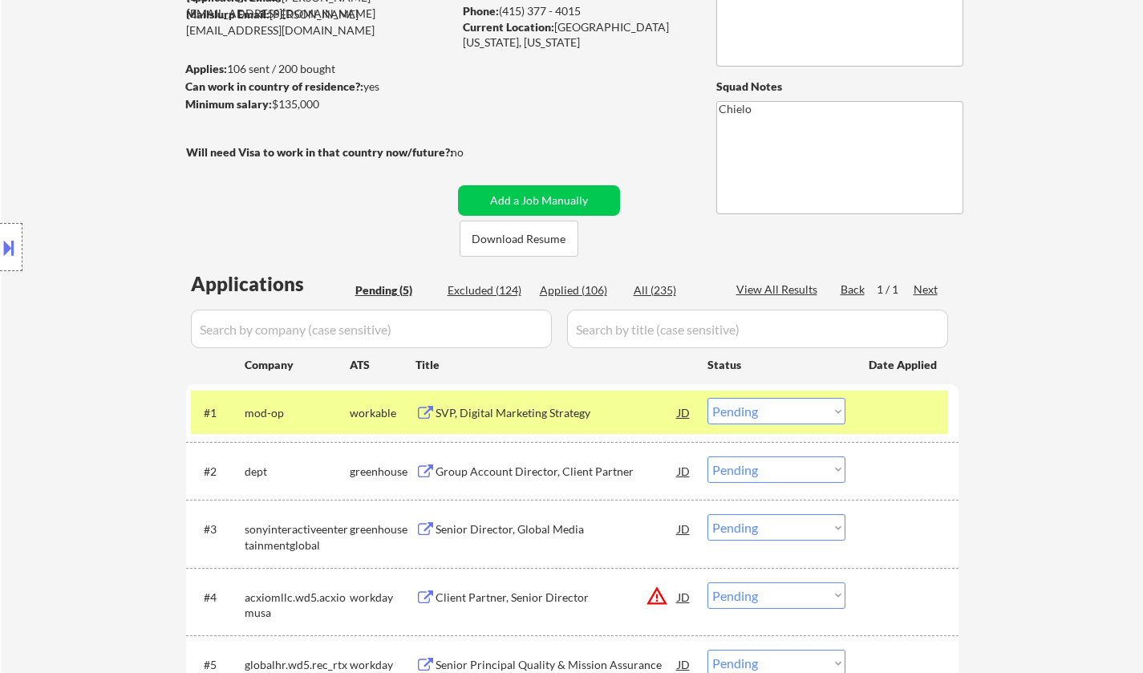
click at [681, 409] on div "JD" at bounding box center [684, 412] width 16 height 29
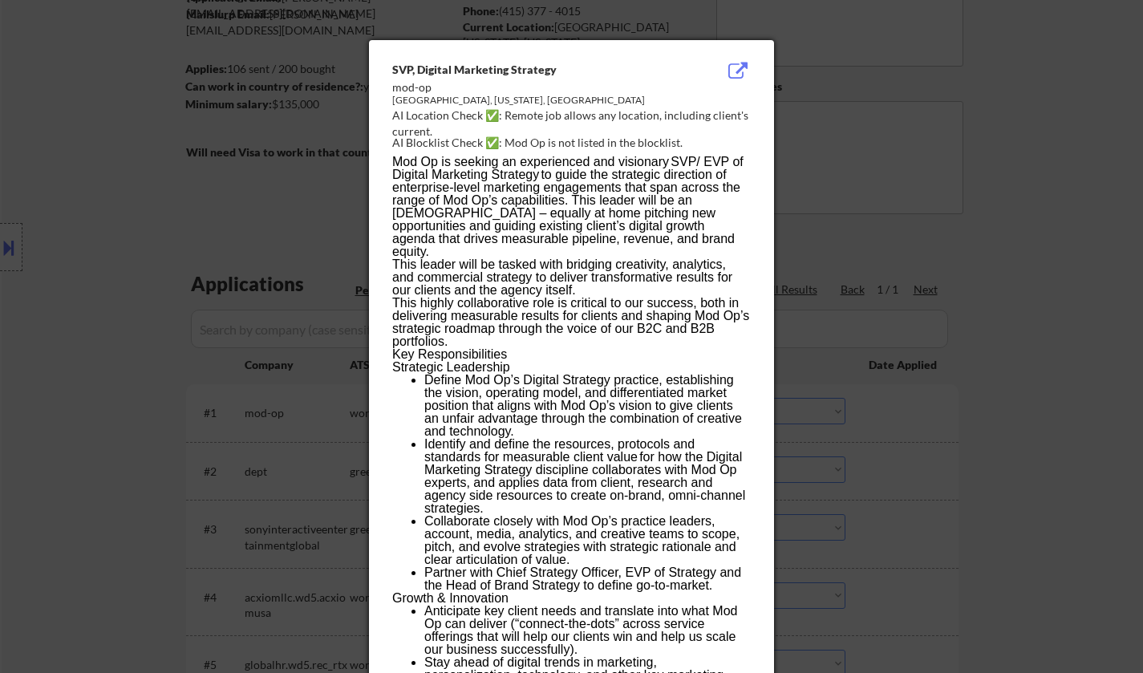
click at [901, 454] on div at bounding box center [571, 336] width 1143 height 673
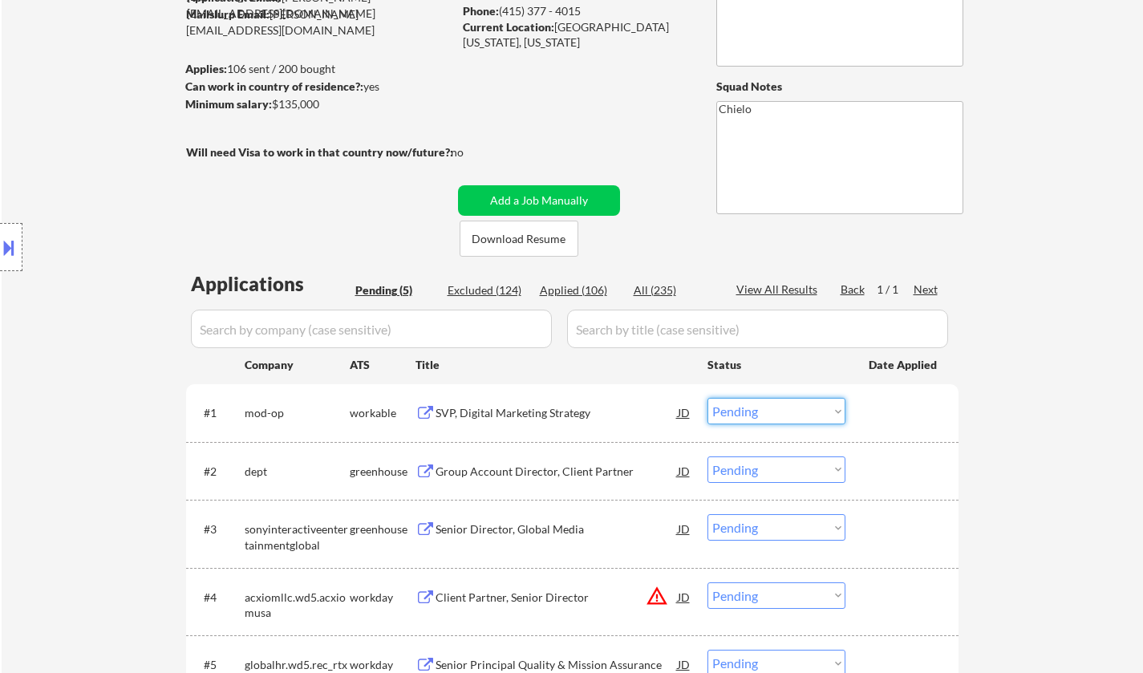
drag, startPoint x: 779, startPoint y: 411, endPoint x: 796, endPoint y: 424, distance: 21.4
click at [779, 411] on select "Choose an option... Pending Applied Excluded (Questions) Excluded (Expired) Exc…" at bounding box center [776, 411] width 138 height 26
click at [707, 398] on select "Choose an option... Pending Applied Excluded (Questions) Excluded (Expired) Exc…" at bounding box center [776, 411] width 138 height 26
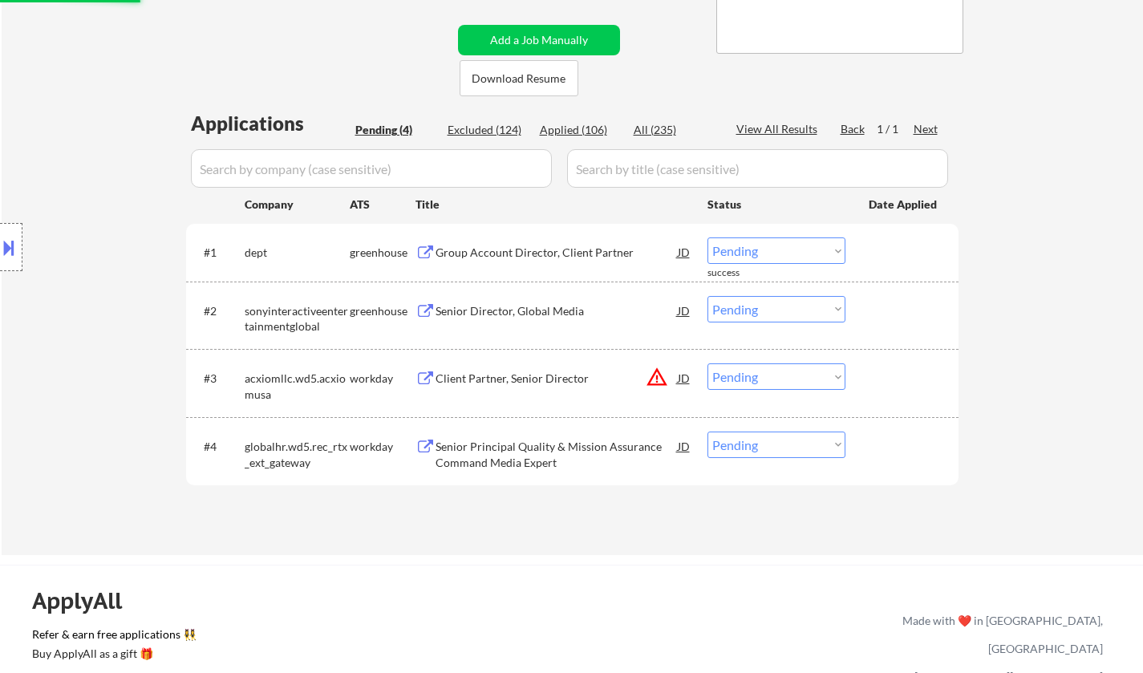
click at [496, 243] on div "Group Account Director, Client Partner" at bounding box center [557, 251] width 242 height 29
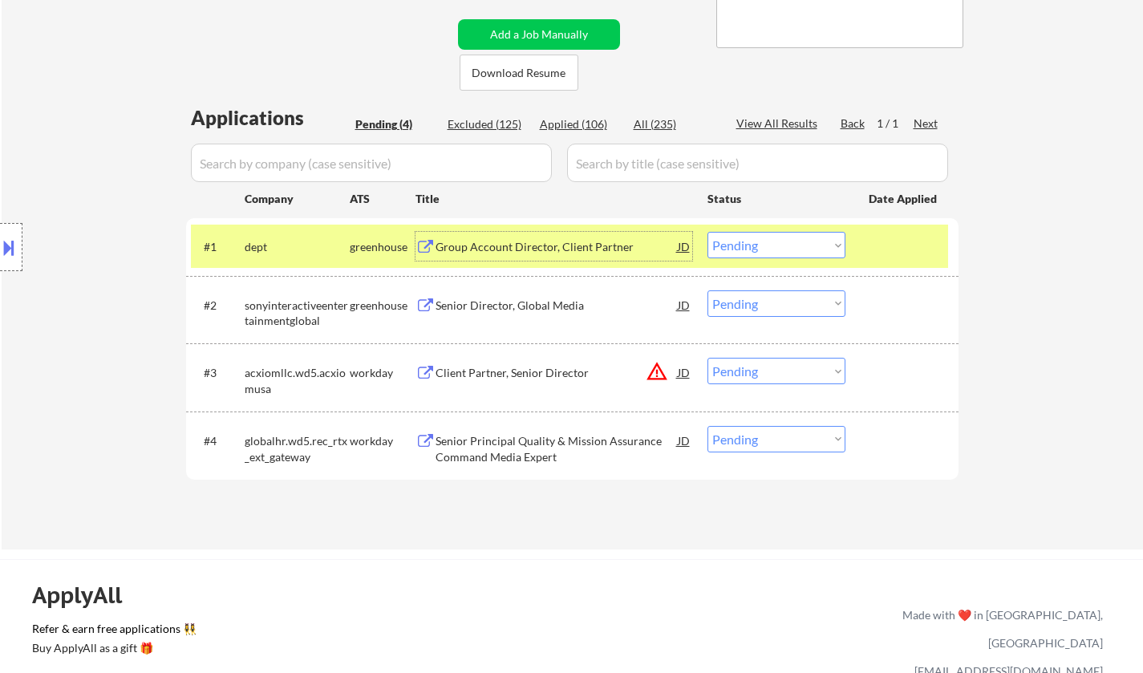
scroll to position [401, 0]
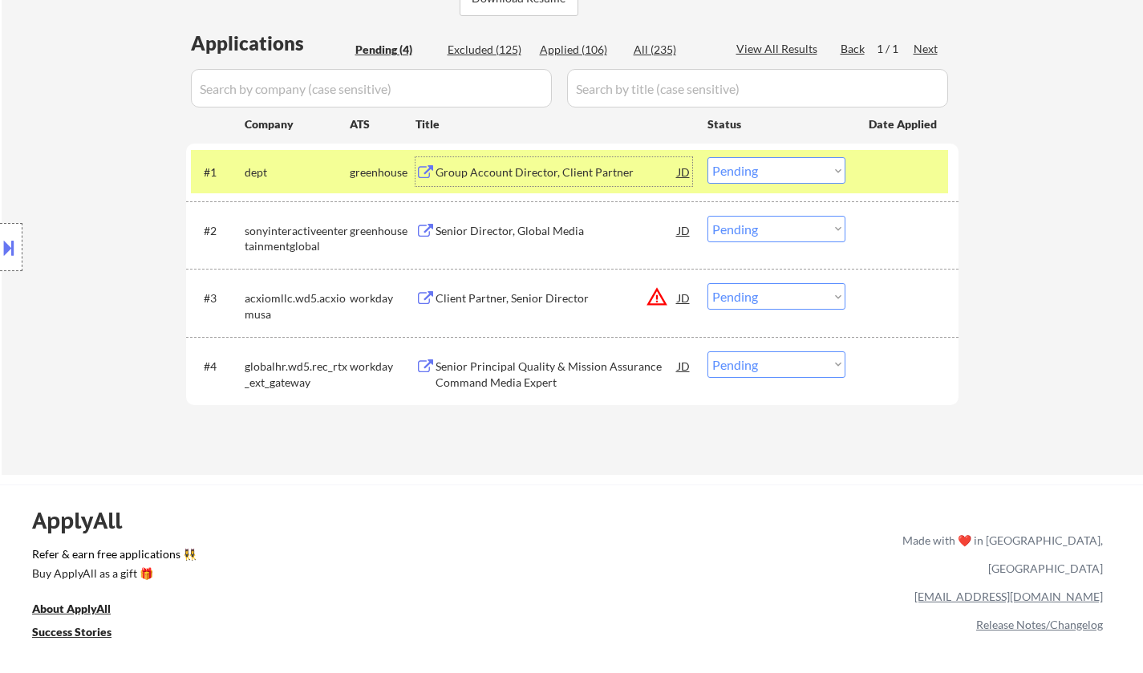
click at [756, 160] on select "Choose an option... Pending Applied Excluded (Questions) Excluded (Expired) Exc…" at bounding box center [776, 170] width 138 height 26
click at [707, 157] on select "Choose an option... Pending Applied Excluded (Questions) Excluded (Expired) Exc…" at bounding box center [776, 170] width 138 height 26
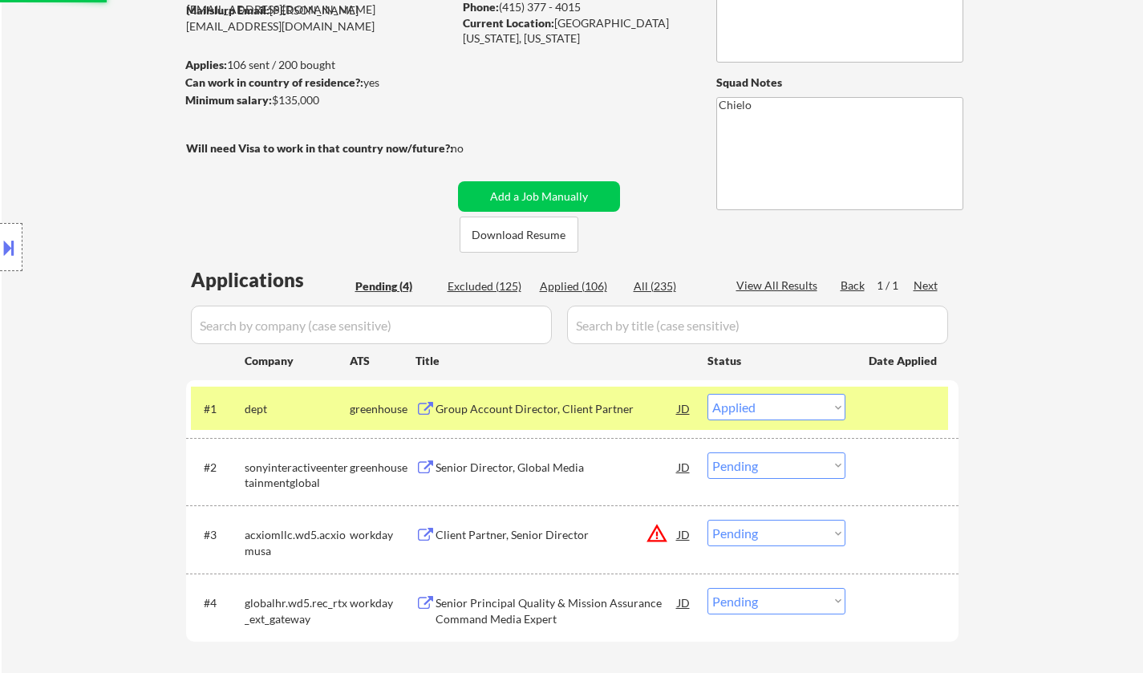
scroll to position [321, 0]
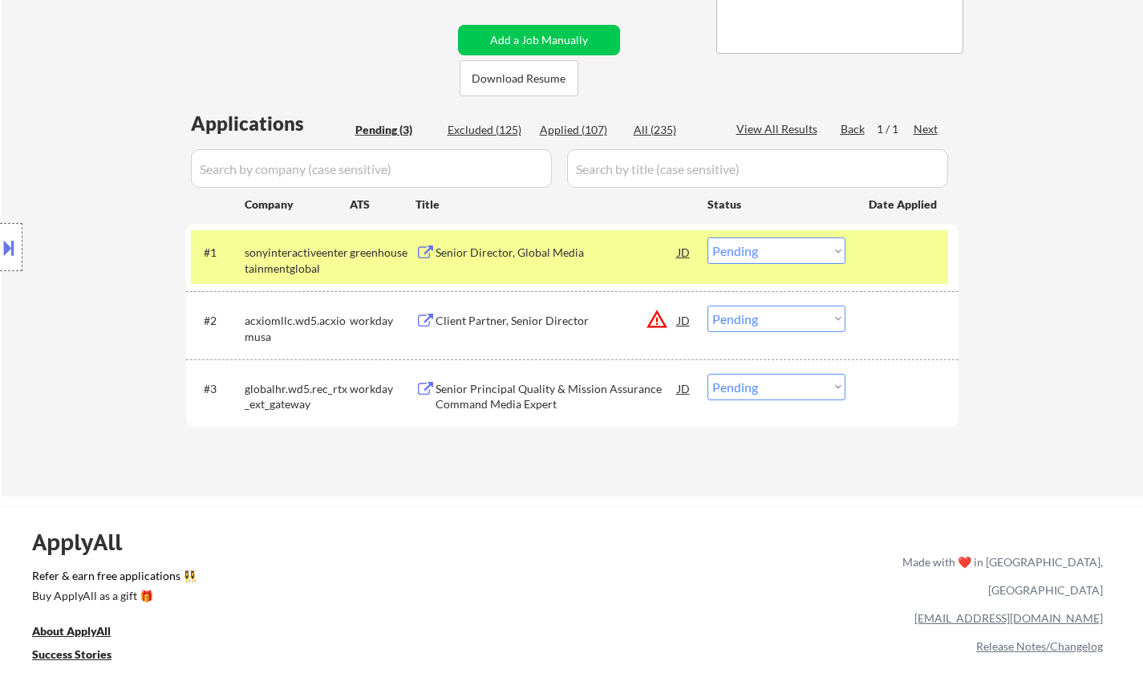
click at [513, 257] on div "Senior Director, Global Media" at bounding box center [557, 253] width 242 height 16
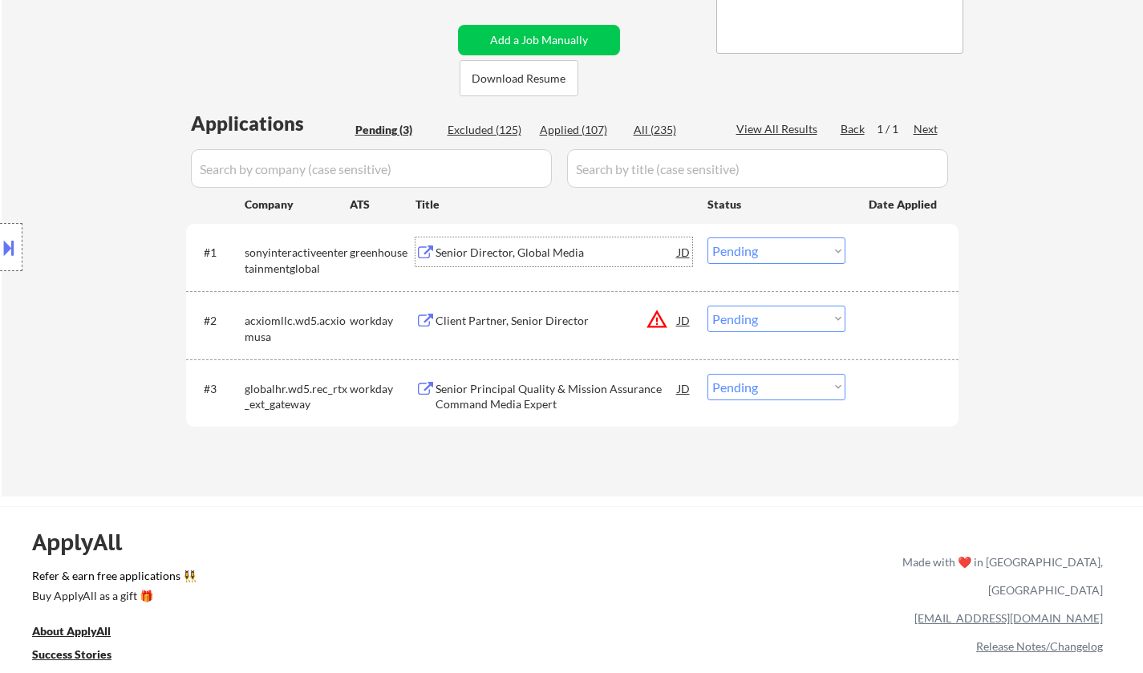
drag, startPoint x: 726, startPoint y: 253, endPoint x: 732, endPoint y: 262, distance: 10.9
click at [726, 254] on select "Choose an option... Pending Applied Excluded (Questions) Excluded (Expired) Exc…" at bounding box center [776, 250] width 138 height 26
click at [707, 237] on select "Choose an option... Pending Applied Excluded (Questions) Excluded (Expired) Exc…" at bounding box center [776, 250] width 138 height 26
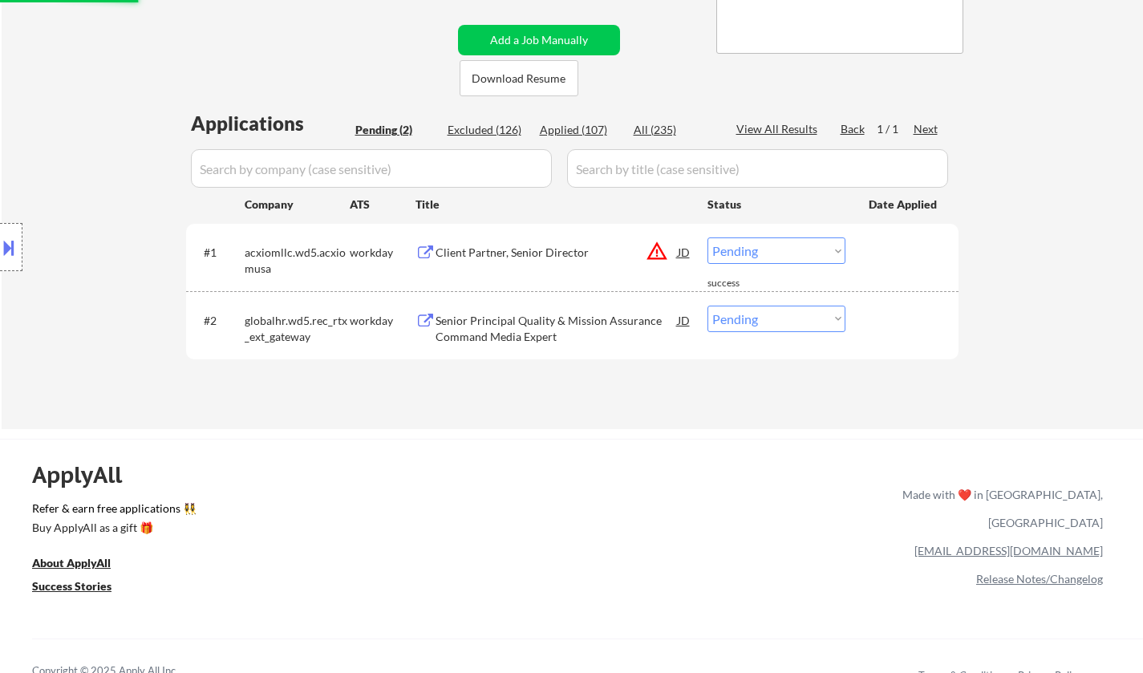
click at [680, 248] on div "JD" at bounding box center [684, 251] width 16 height 29
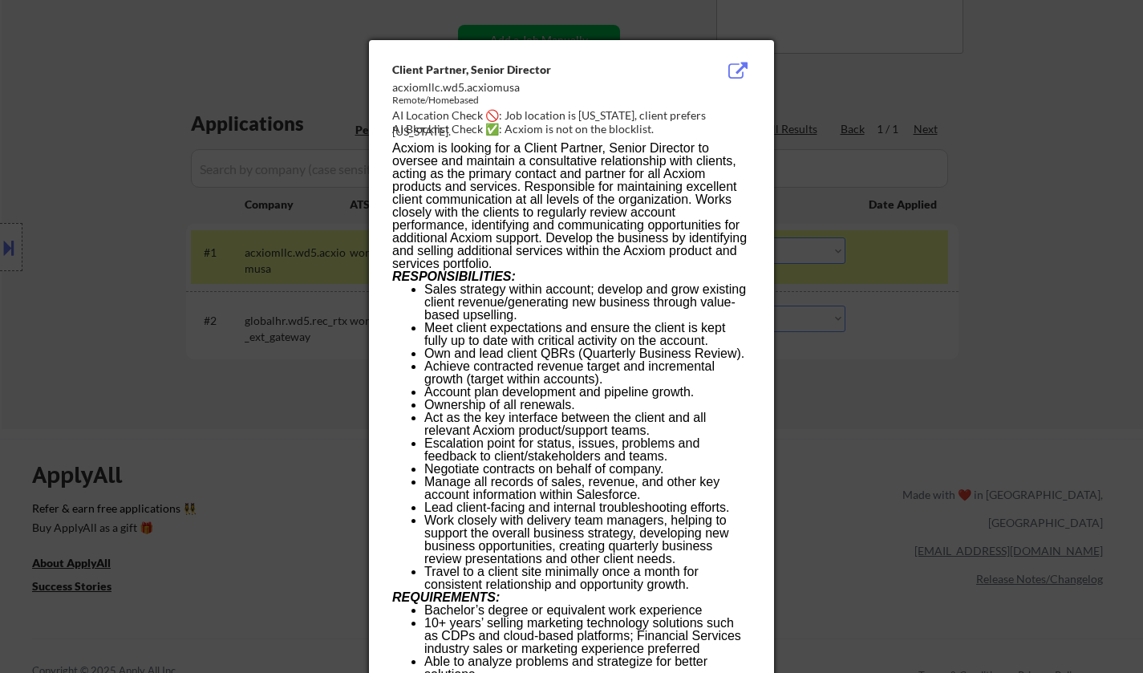
click at [958, 413] on div at bounding box center [571, 336] width 1143 height 673
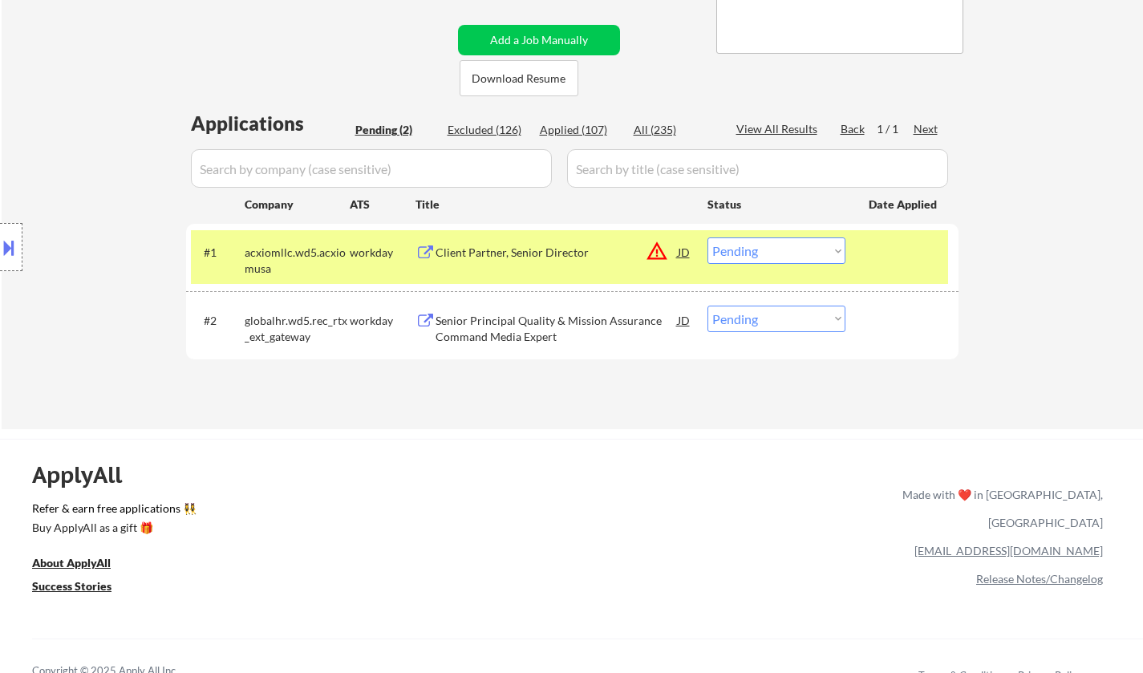
drag, startPoint x: 781, startPoint y: 251, endPoint x: 786, endPoint y: 261, distance: 10.8
click at [781, 251] on select "Choose an option... Pending Applied Excluded (Questions) Excluded (Expired) Exc…" at bounding box center [776, 250] width 138 height 26
click at [707, 237] on select "Choose an option... Pending Applied Excluded (Questions) Excluded (Expired) Exc…" at bounding box center [776, 250] width 138 height 26
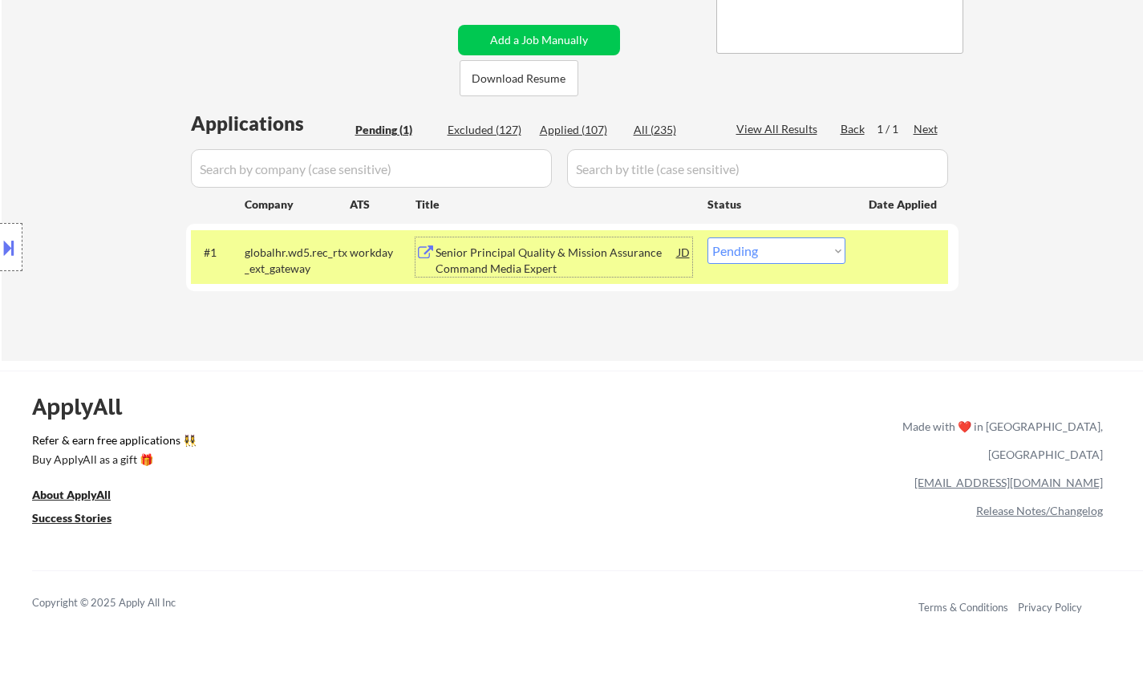
click at [520, 252] on div "Senior Principal Quality & Mission Assurance Command Media Expert" at bounding box center [557, 260] width 242 height 31
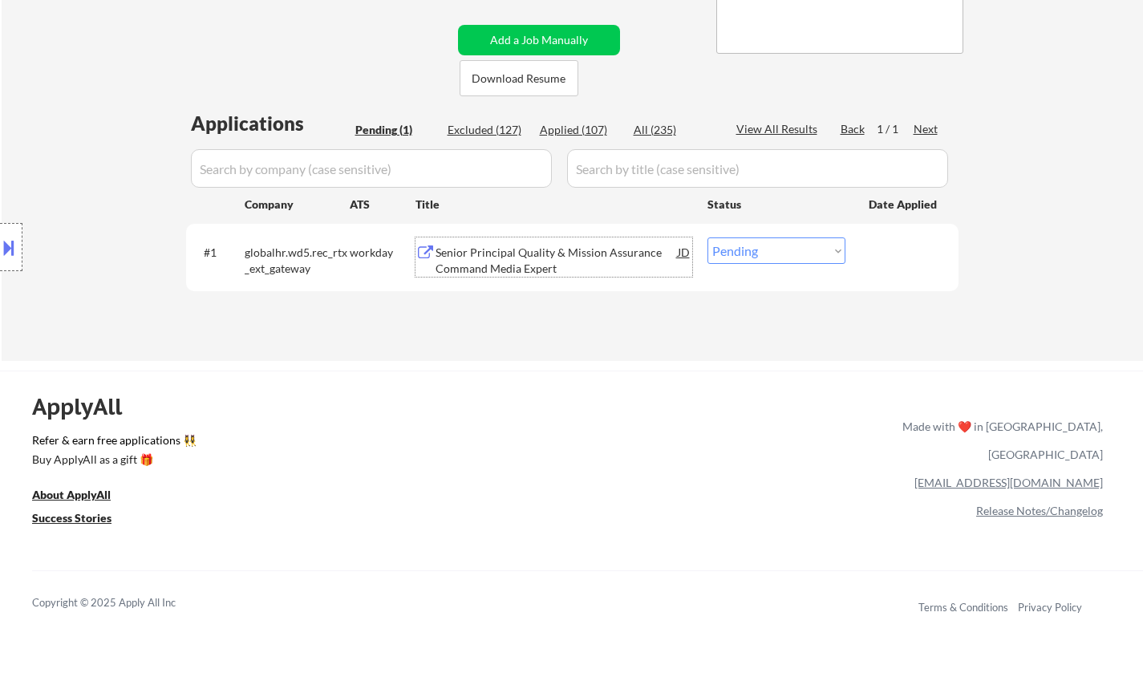
click at [524, 257] on div "Senior Principal Quality & Mission Assurance Command Media Expert" at bounding box center [557, 260] width 242 height 31
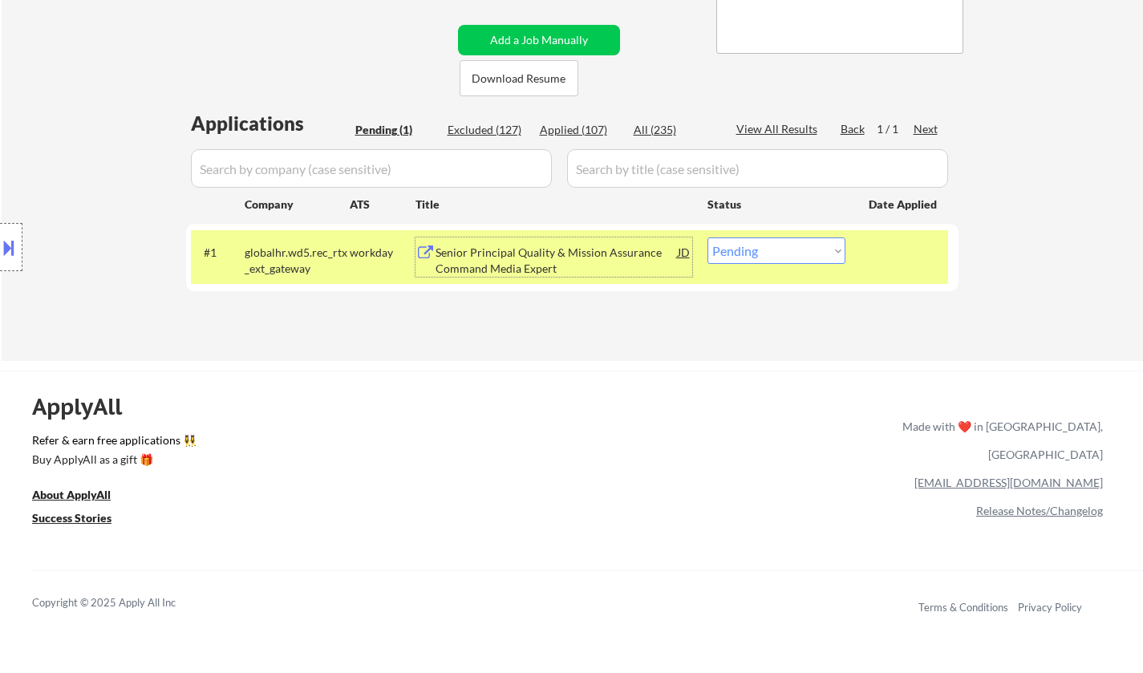
click at [522, 267] on div "Senior Principal Quality & Mission Assurance Command Media Expert" at bounding box center [557, 260] width 242 height 31
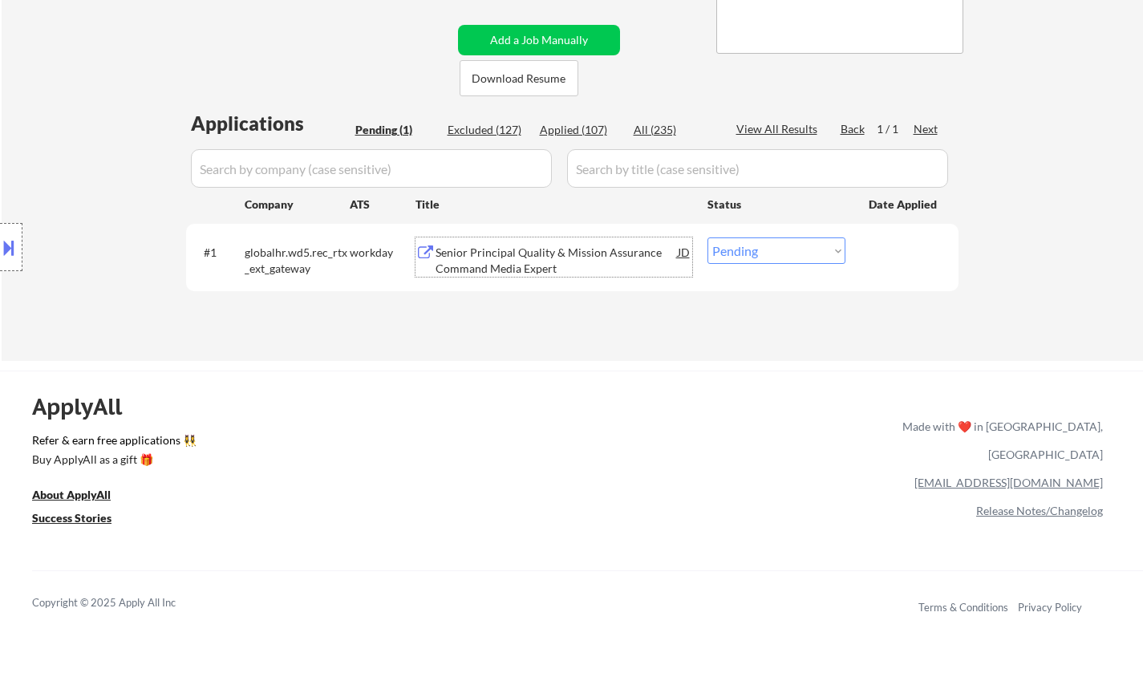
click at [753, 255] on select "Choose an option... Pending Applied Excluded (Questions) Excluded (Expired) Exc…" at bounding box center [776, 250] width 138 height 26
select select ""excluded__other_""
click at [707, 237] on select "Choose an option... Pending Applied Excluded (Questions) Excluded (Expired) Exc…" at bounding box center [776, 250] width 138 height 26
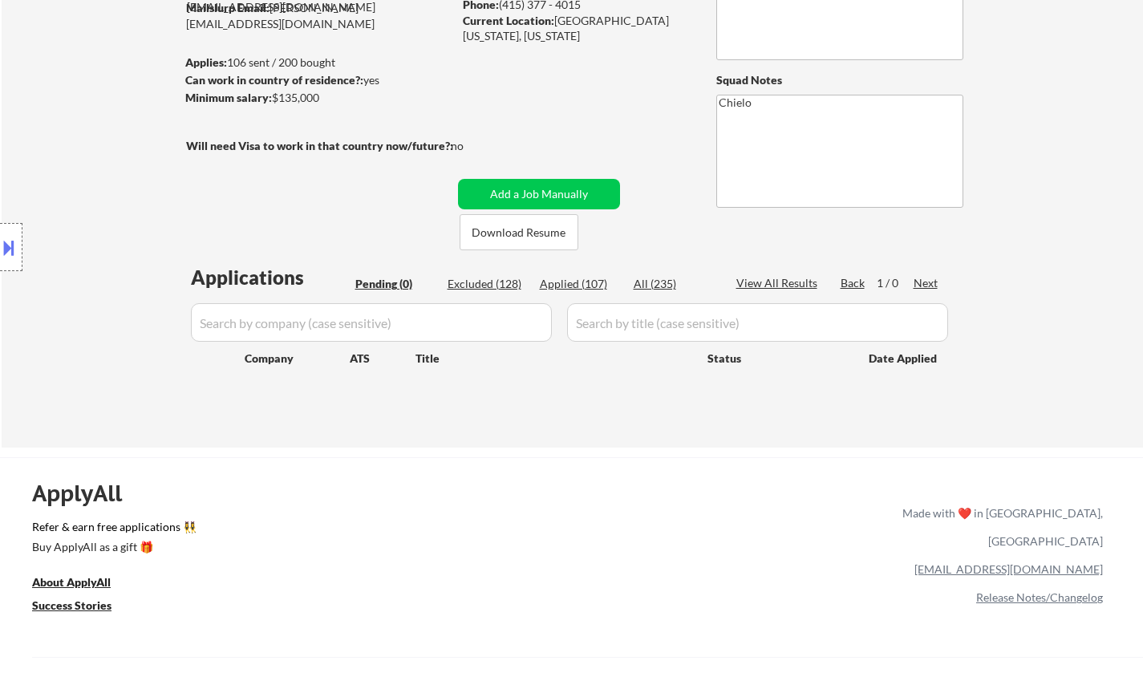
scroll to position [80, 0]
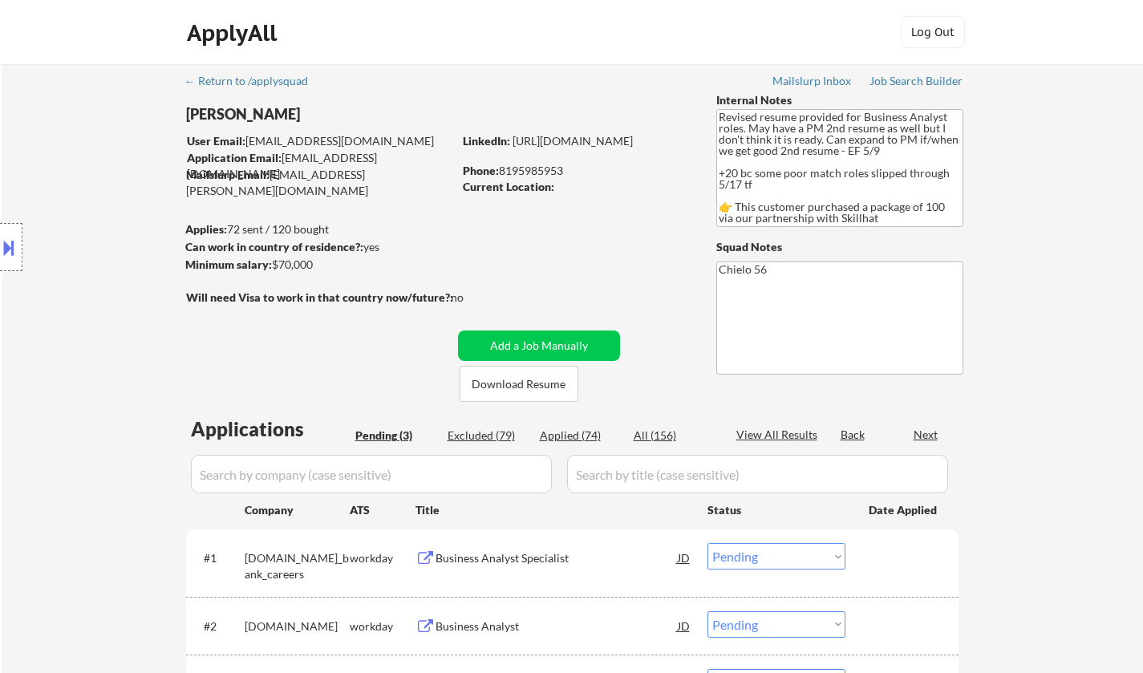
select select ""pending""
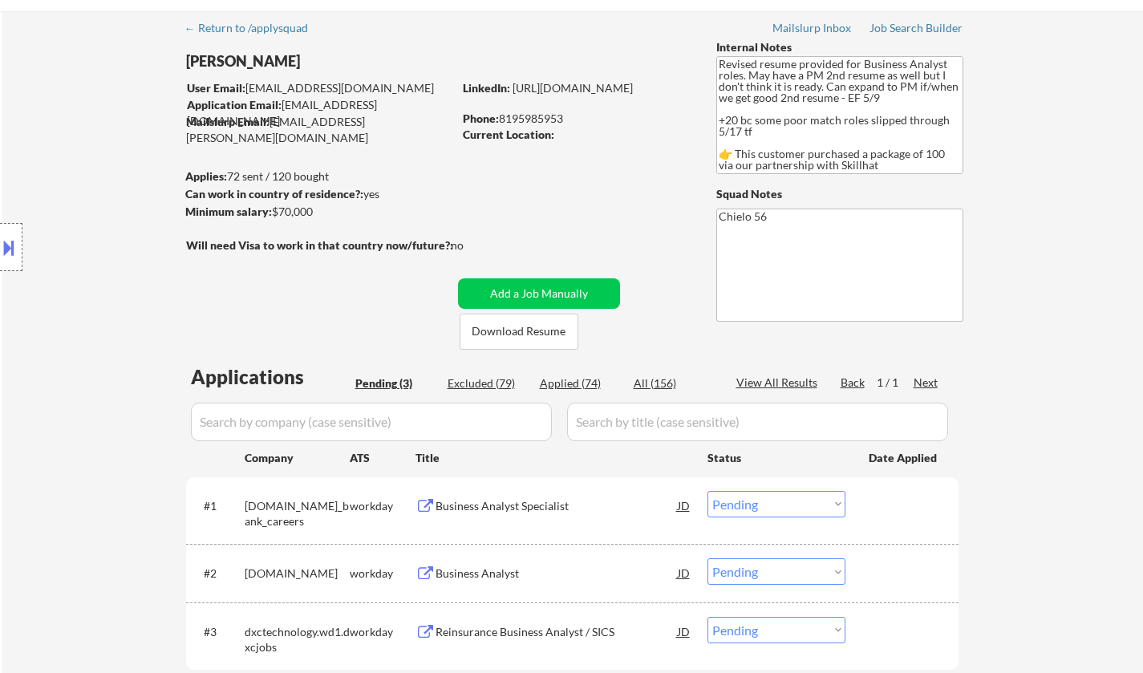
scroll to position [80, 0]
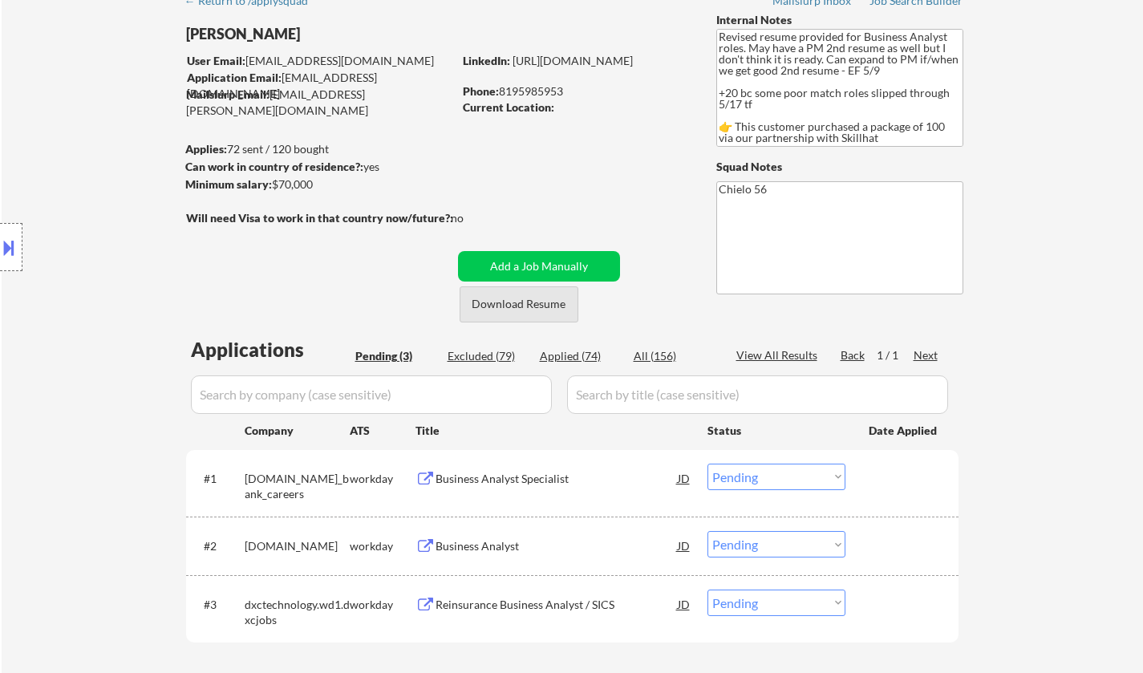
click at [511, 306] on button "Download Resume" at bounding box center [519, 304] width 119 height 36
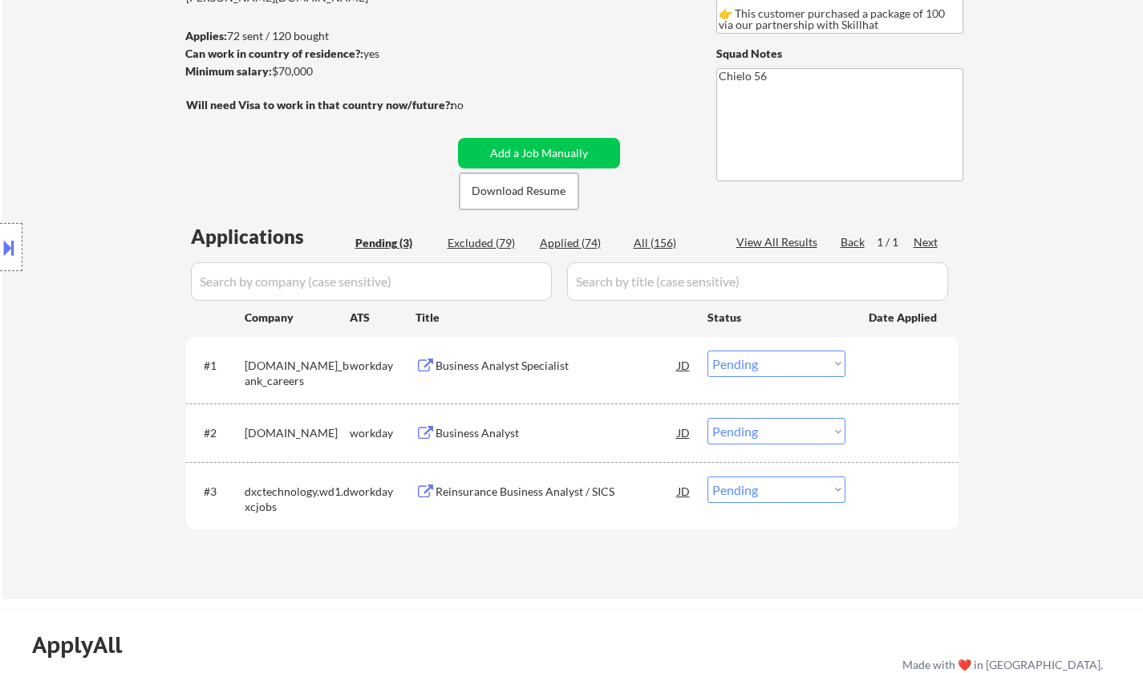
scroll to position [321, 0]
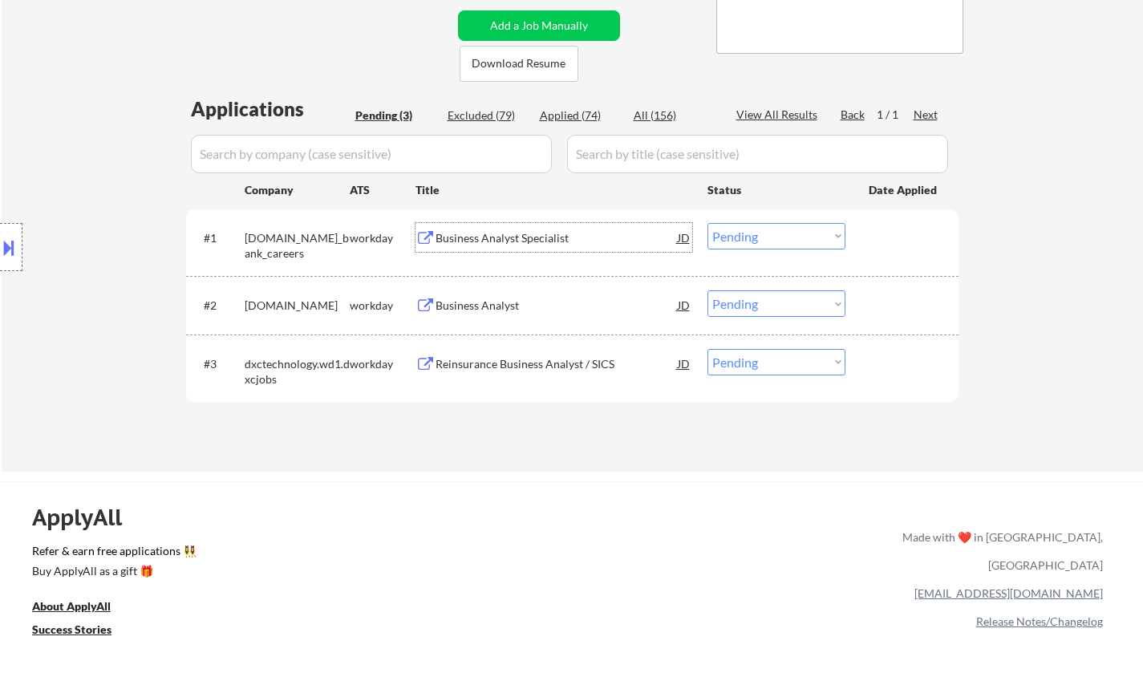
click at [505, 235] on div "Business Analyst Specialist" at bounding box center [557, 238] width 242 height 16
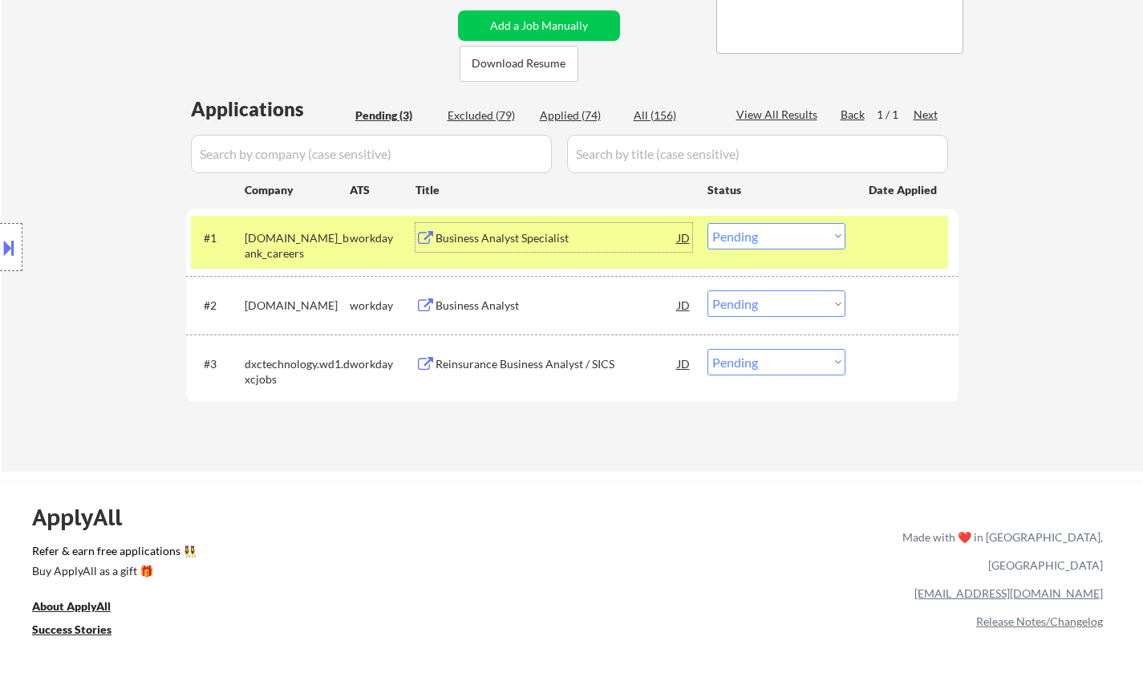
click at [776, 239] on select "Choose an option... Pending Applied Excluded (Questions) Excluded (Expired) Exc…" at bounding box center [776, 236] width 138 height 26
click at [707, 223] on select "Choose an option... Pending Applied Excluded (Questions) Excluded (Expired) Exc…" at bounding box center [776, 236] width 138 height 26
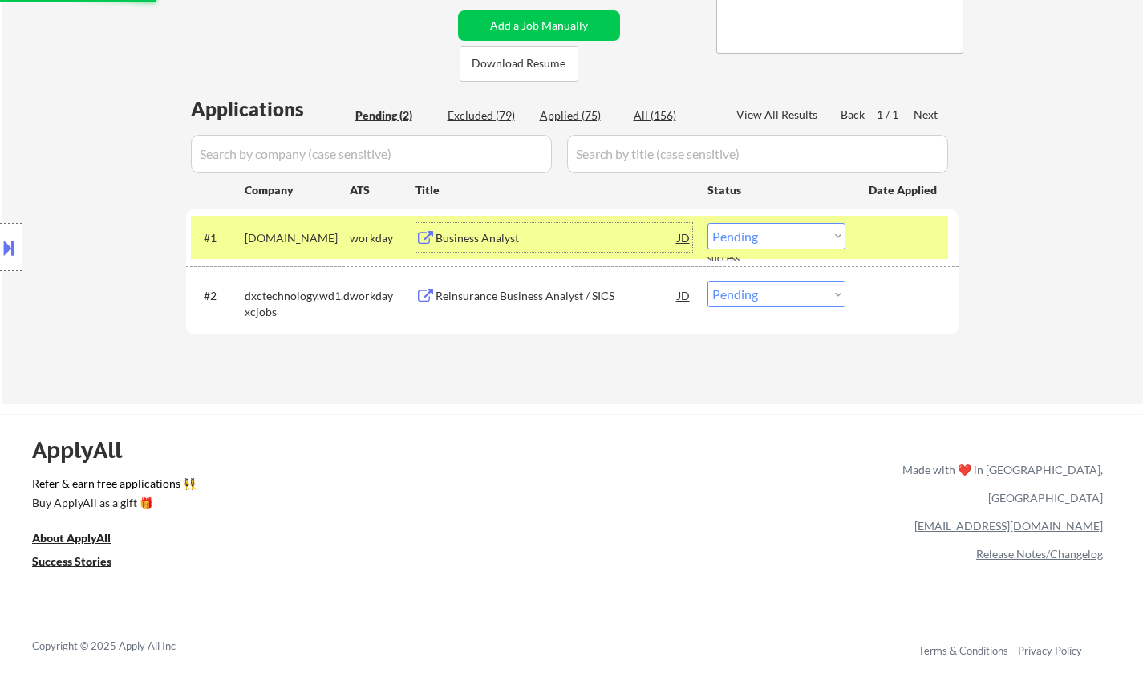
click at [505, 228] on div "Business Analyst" at bounding box center [557, 237] width 242 height 29
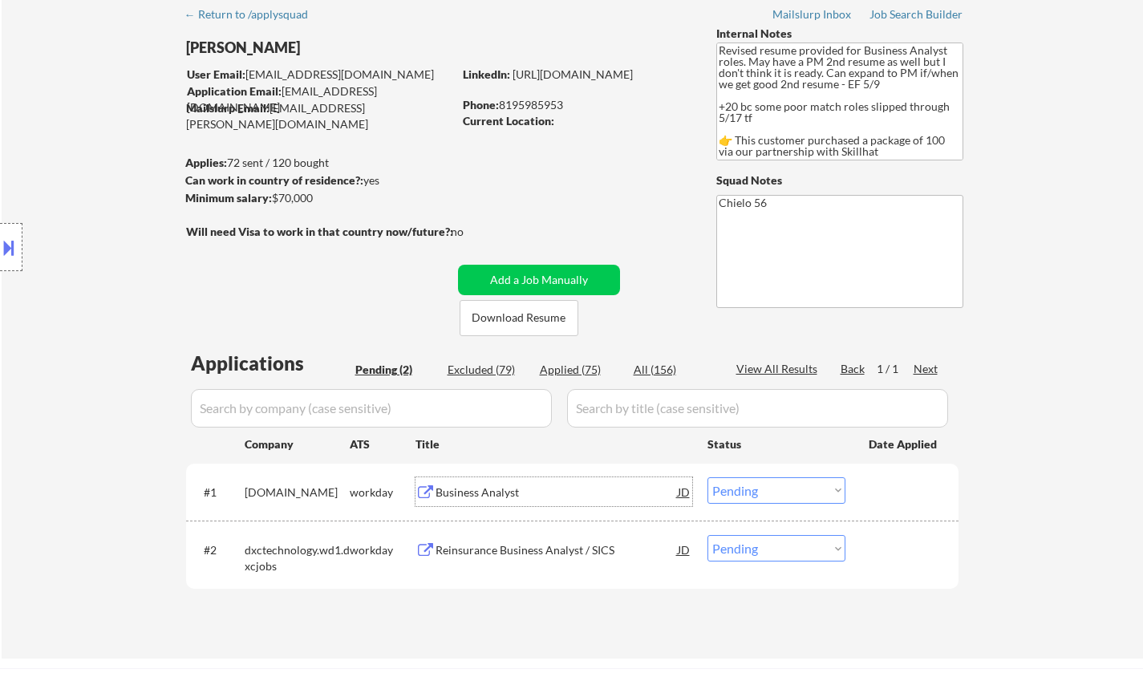
scroll to position [241, 0]
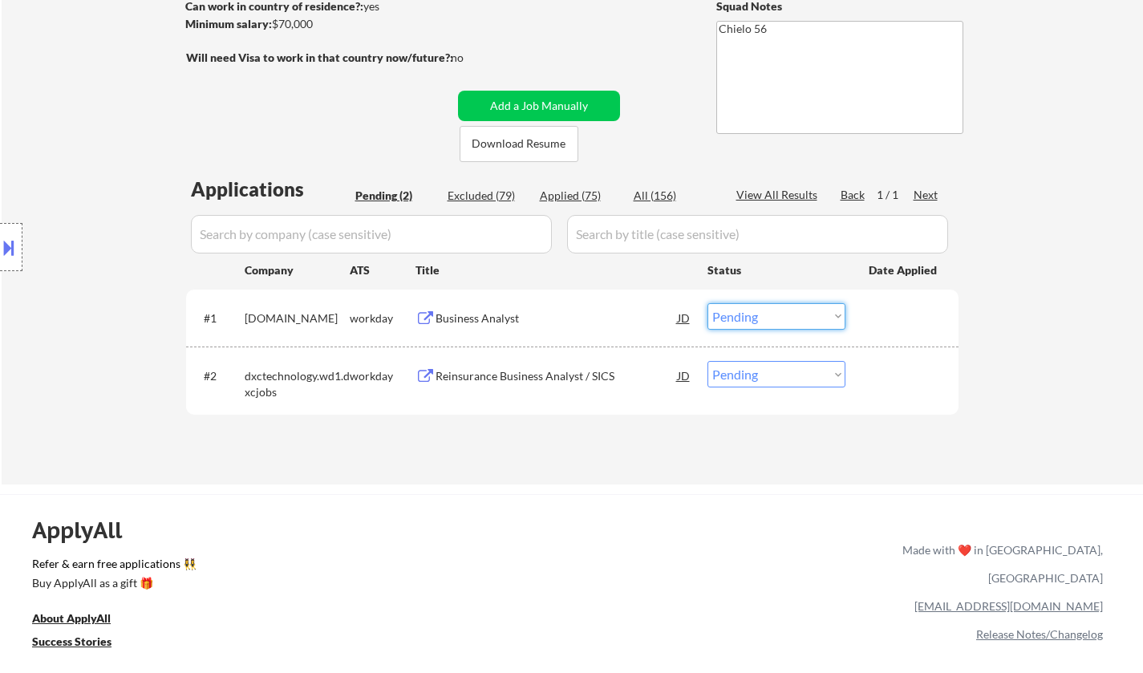
drag, startPoint x: 760, startPoint y: 317, endPoint x: 762, endPoint y: 327, distance: 10.5
click at [760, 317] on select "Choose an option... Pending Applied Excluded (Questions) Excluded (Expired) Exc…" at bounding box center [776, 316] width 138 height 26
click at [707, 303] on select "Choose an option... Pending Applied Excluded (Questions) Excluded (Expired) Exc…" at bounding box center [776, 316] width 138 height 26
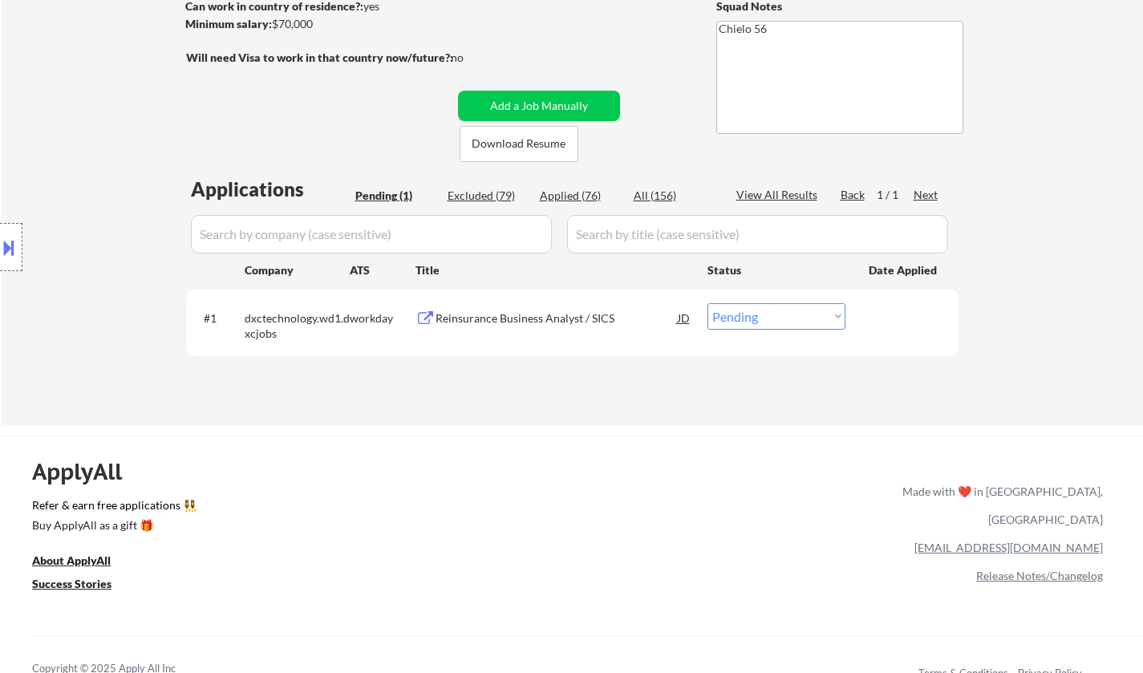
click at [504, 323] on div "Reinsurance Business Analyst / SICS" at bounding box center [557, 318] width 242 height 16
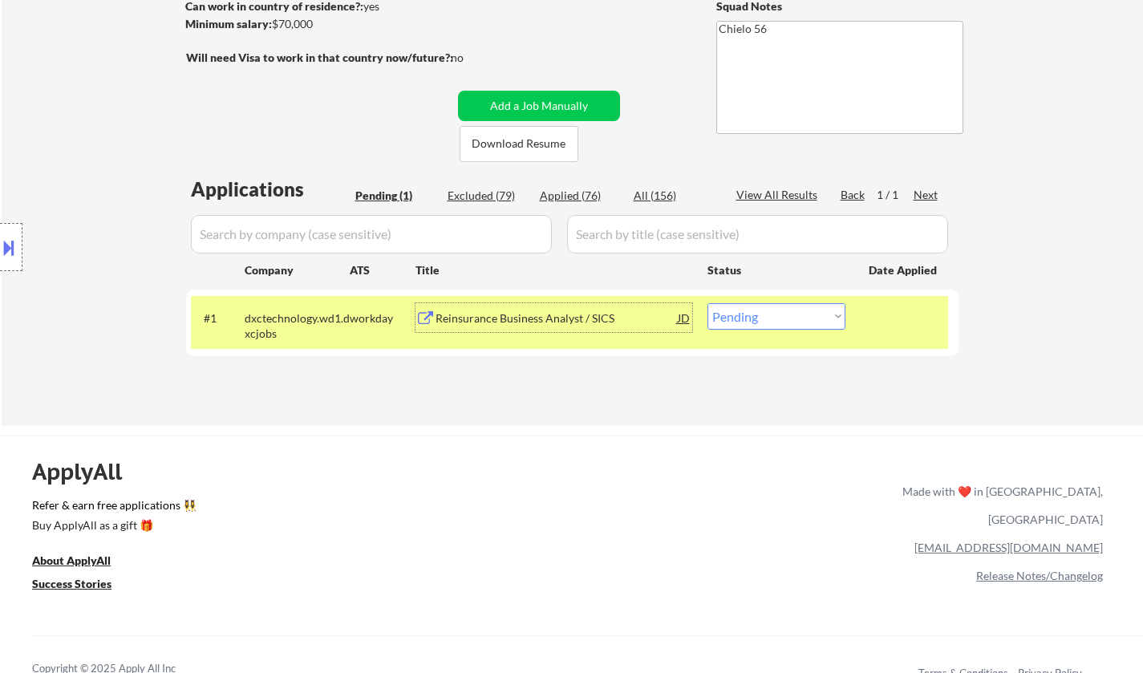
click at [768, 320] on select "Choose an option... Pending Applied Excluded (Questions) Excluded (Expired) Exc…" at bounding box center [776, 316] width 138 height 26
select select ""excluded__bad_match_""
click at [707, 303] on select "Choose an option... Pending Applied Excluded (Questions) Excluded (Expired) Exc…" at bounding box center [776, 316] width 138 height 26
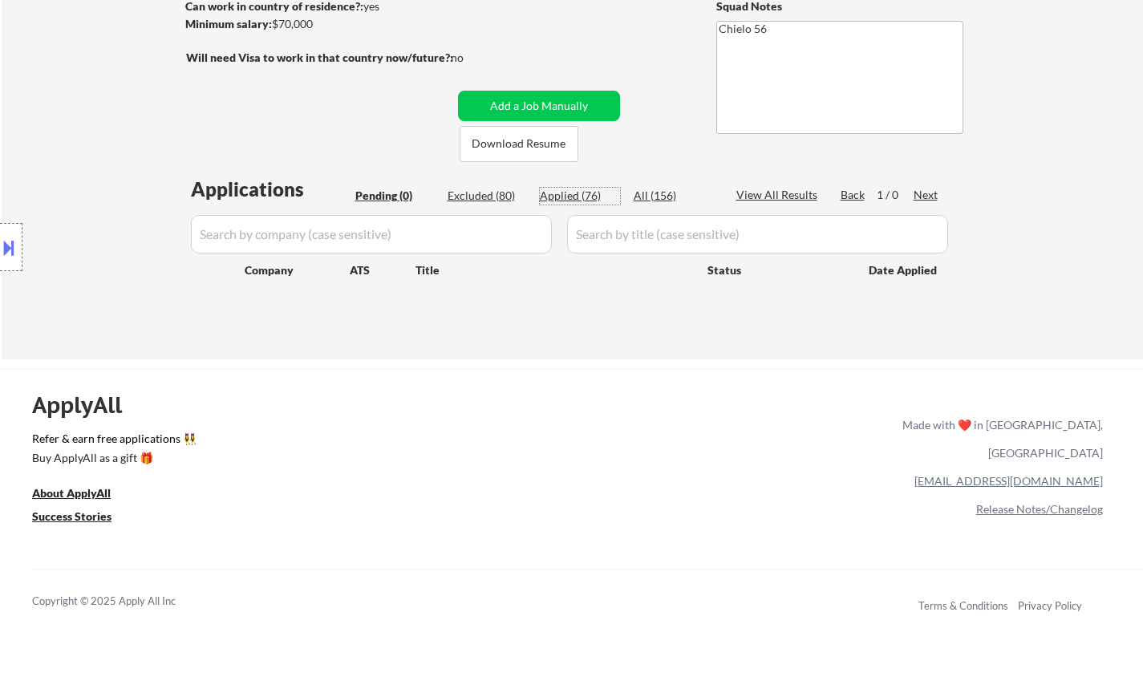
click at [570, 201] on div "Applied (76)" at bounding box center [580, 196] width 80 height 16
select select ""applied""
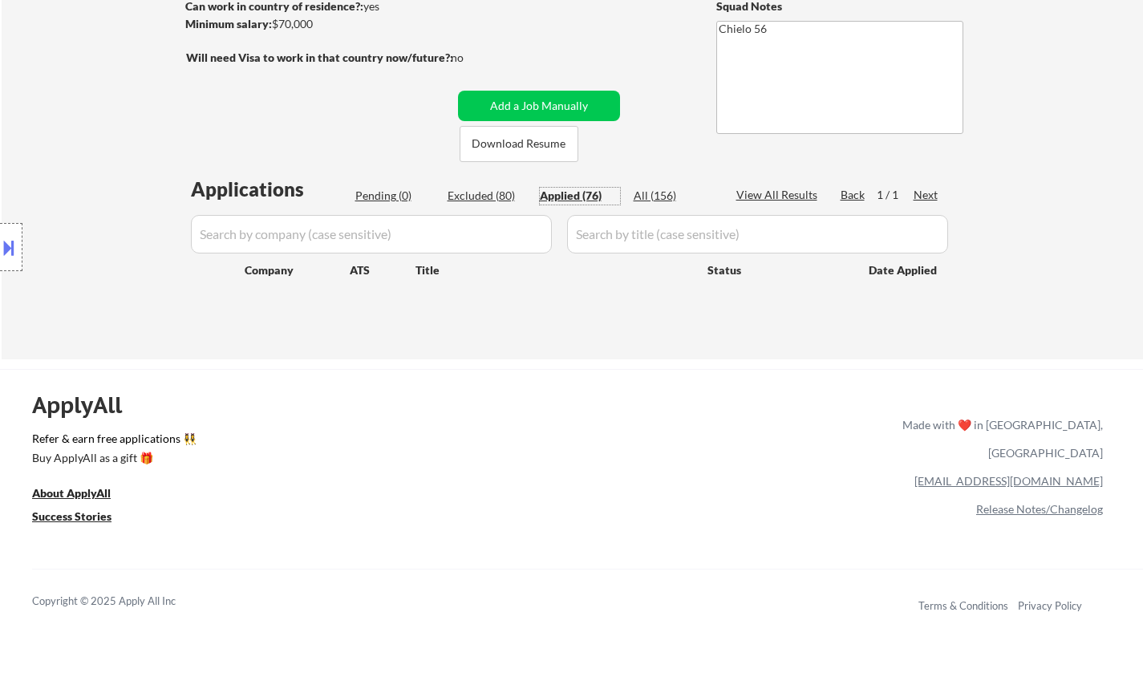
select select ""applied""
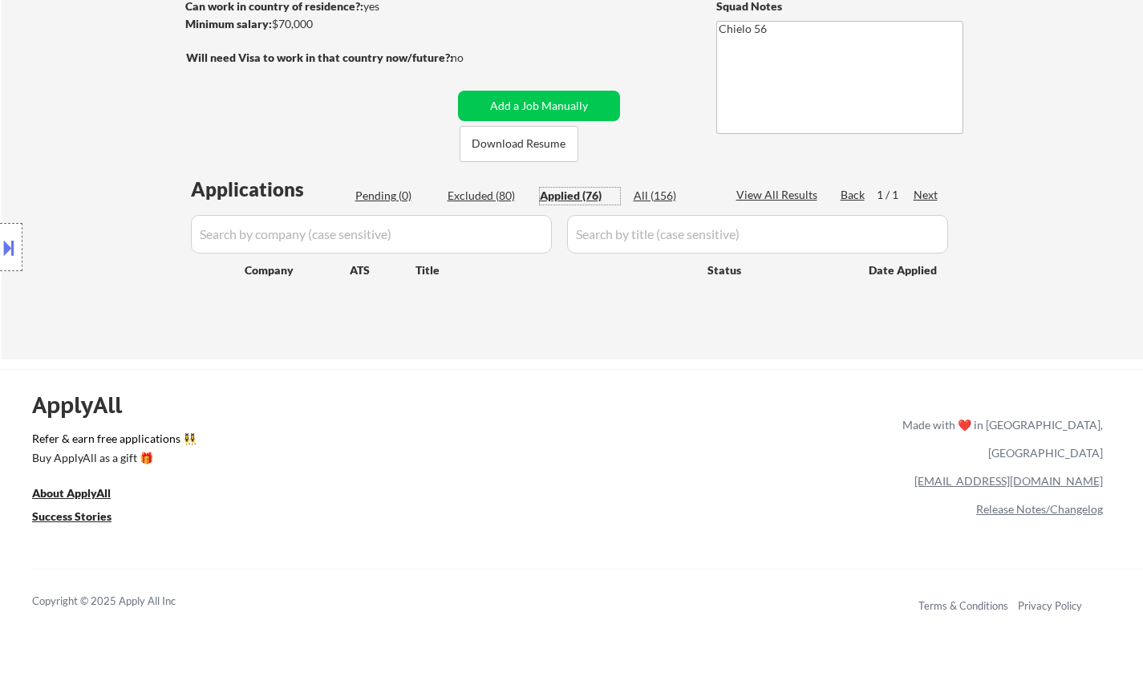
select select ""applied""
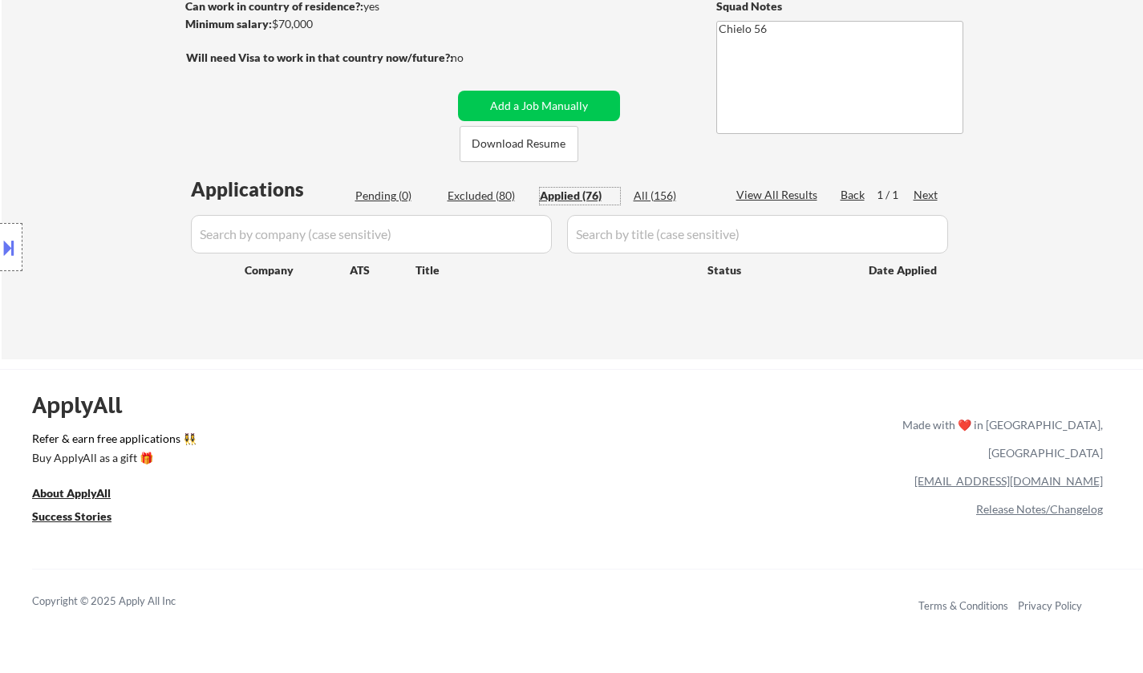
select select ""applied""
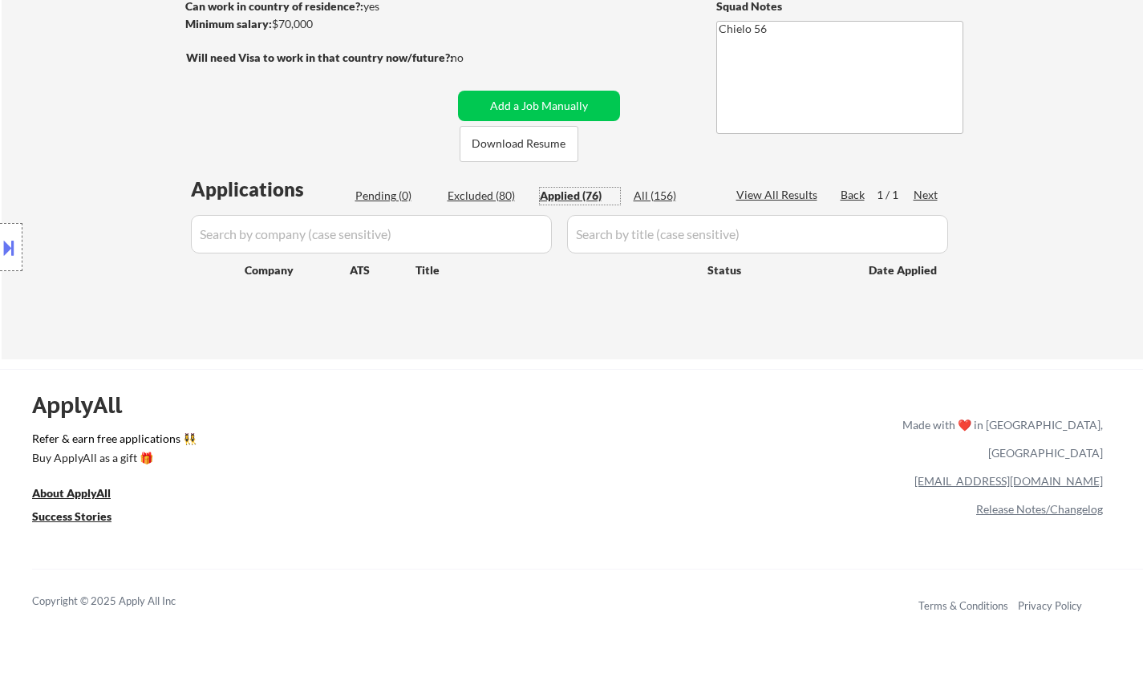
select select ""applied""
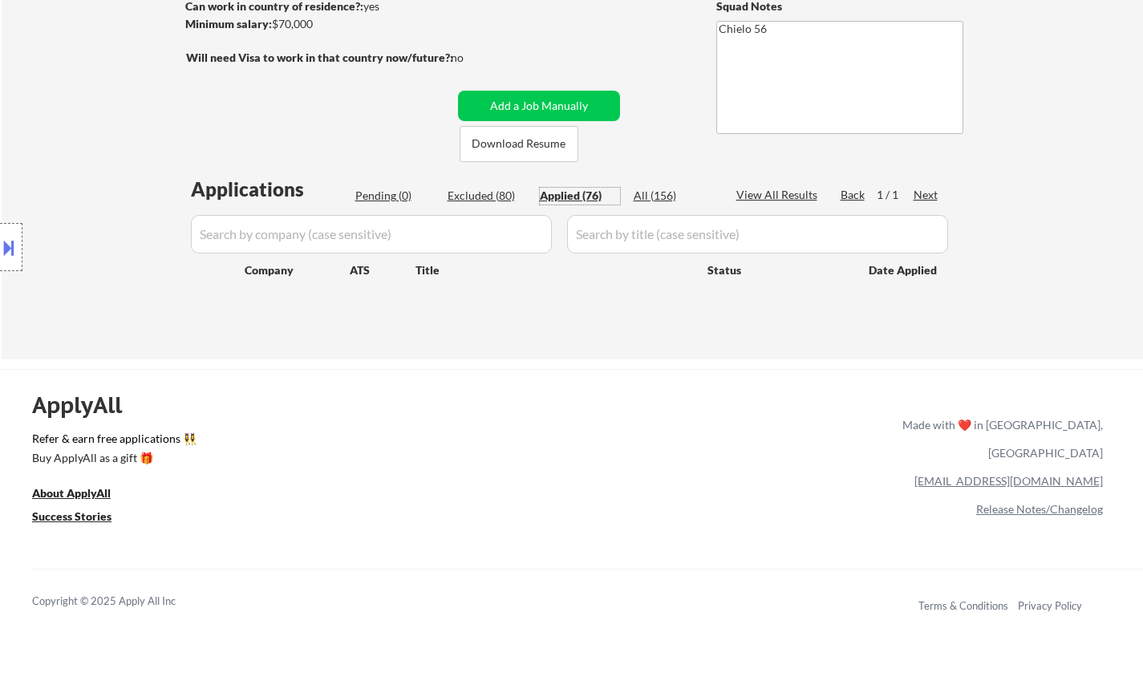
select select ""applied""
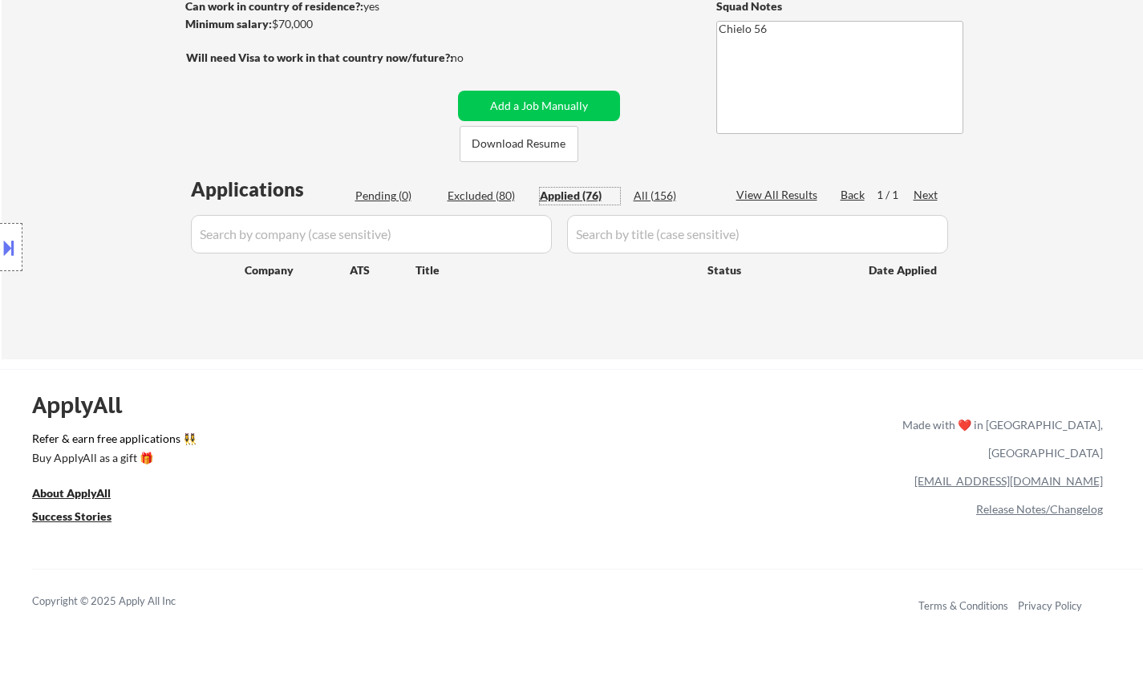
select select ""applied""
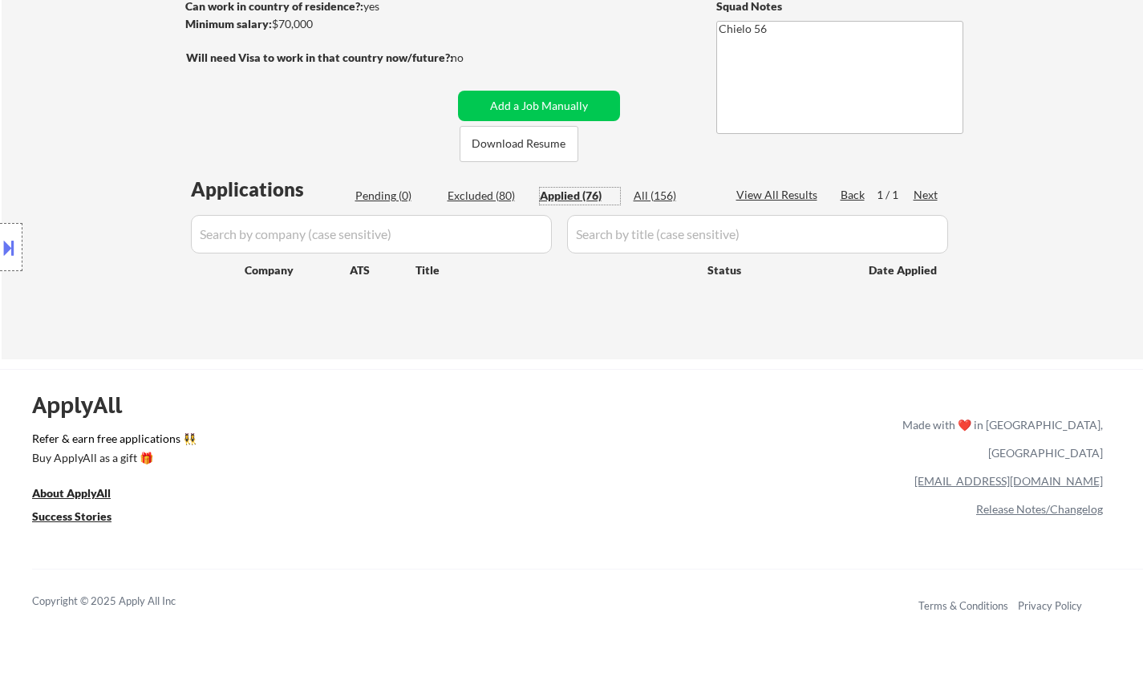
select select ""applied""
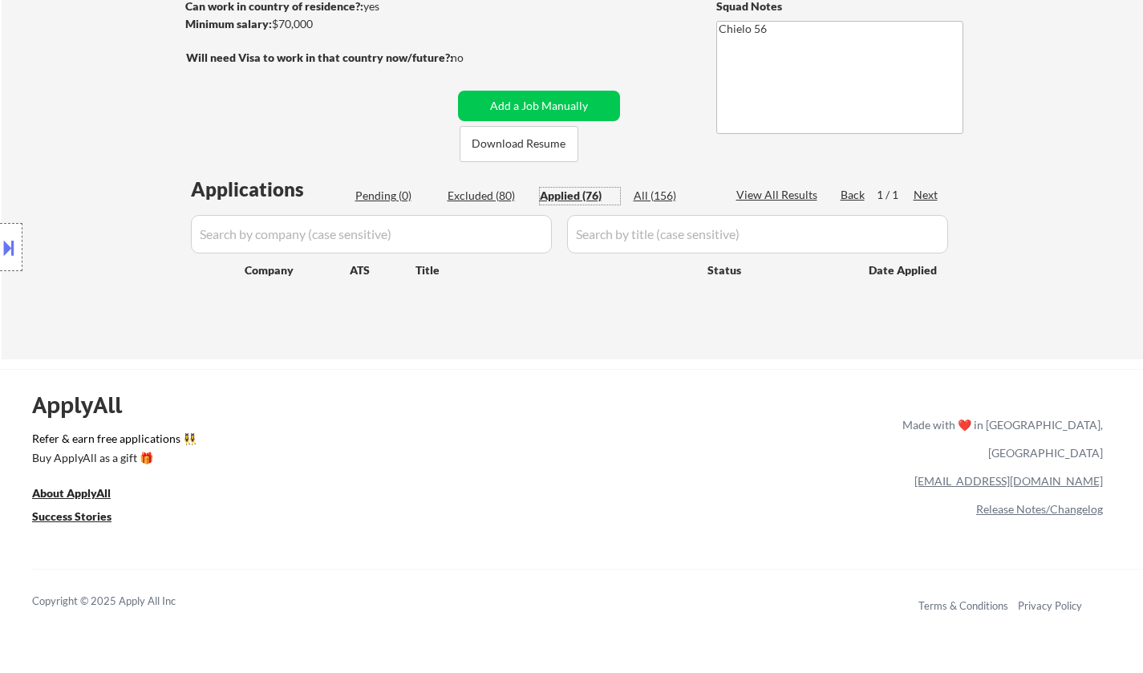
select select ""applied""
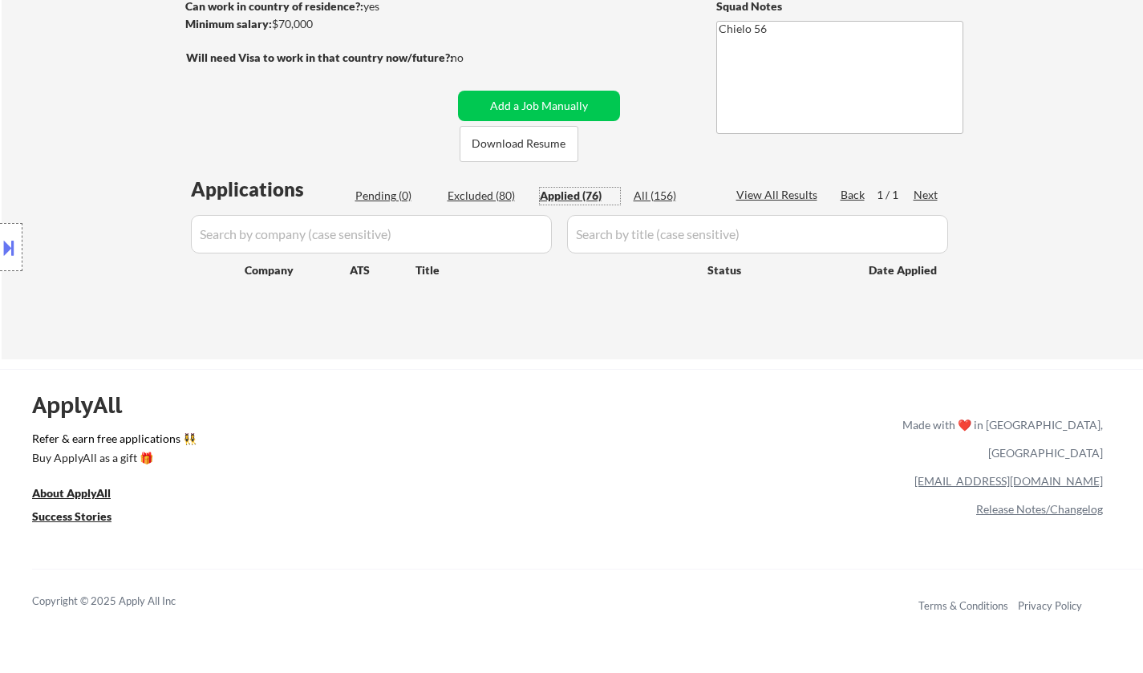
select select ""applied""
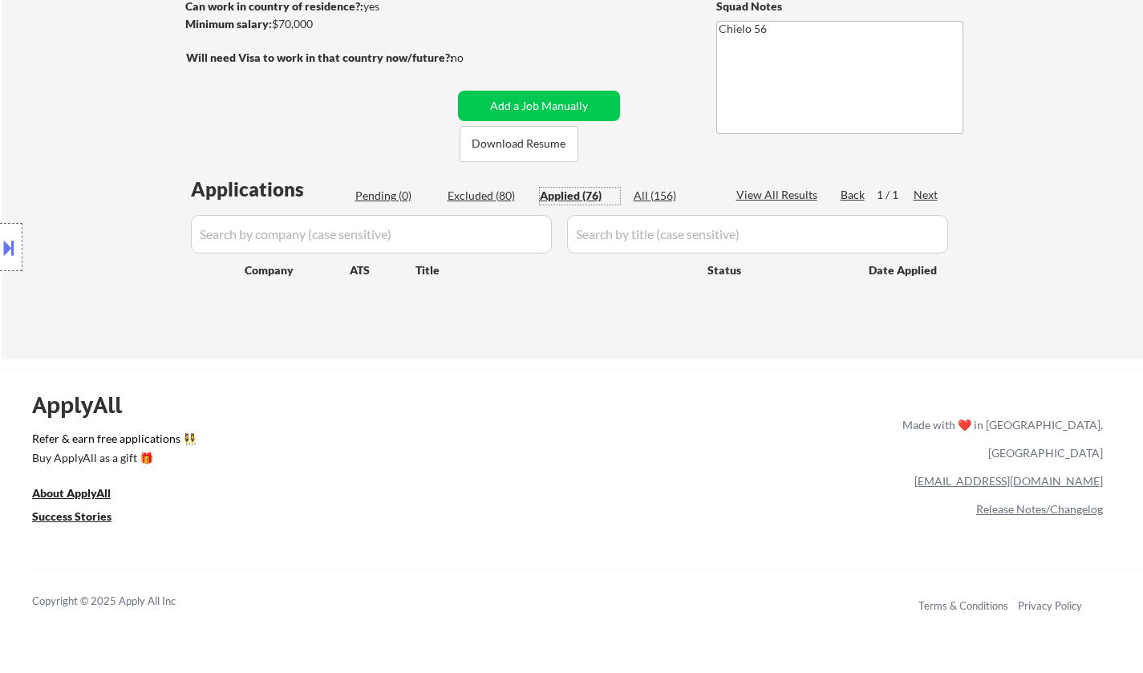
select select ""applied""
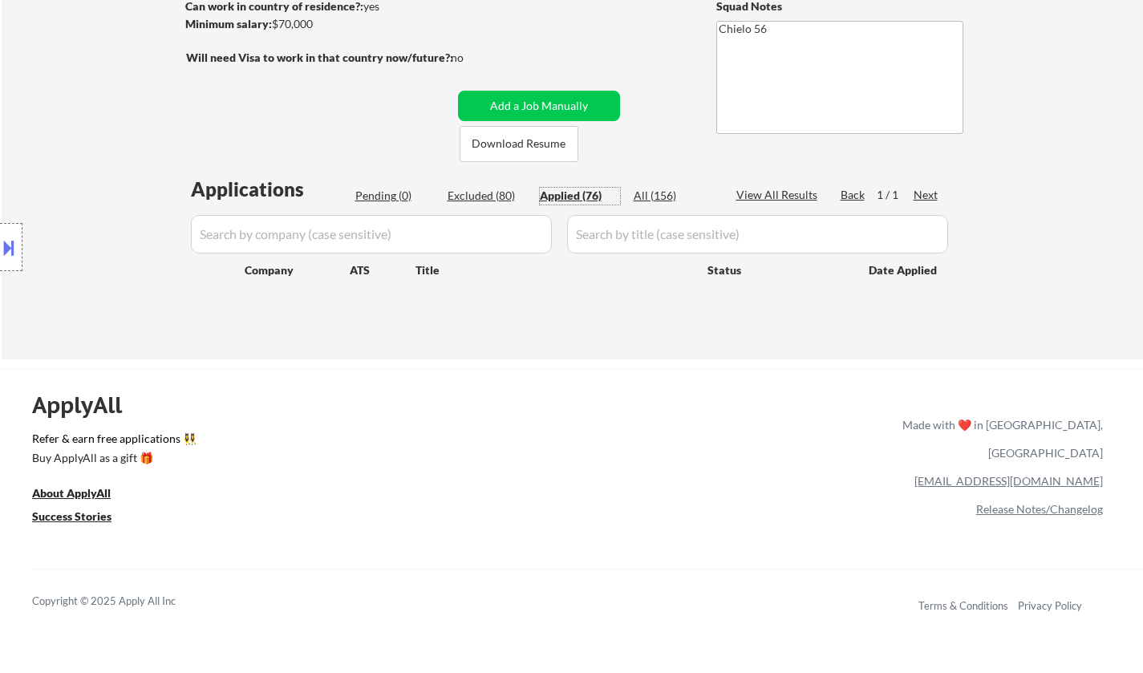
select select ""applied""
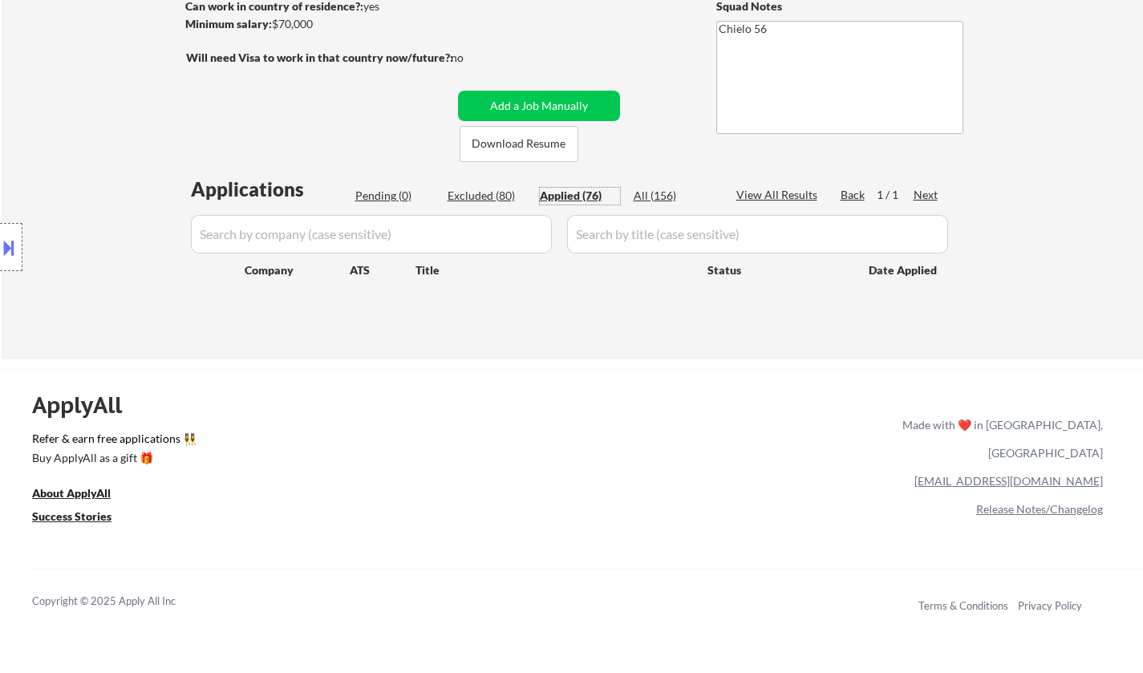
select select ""applied""
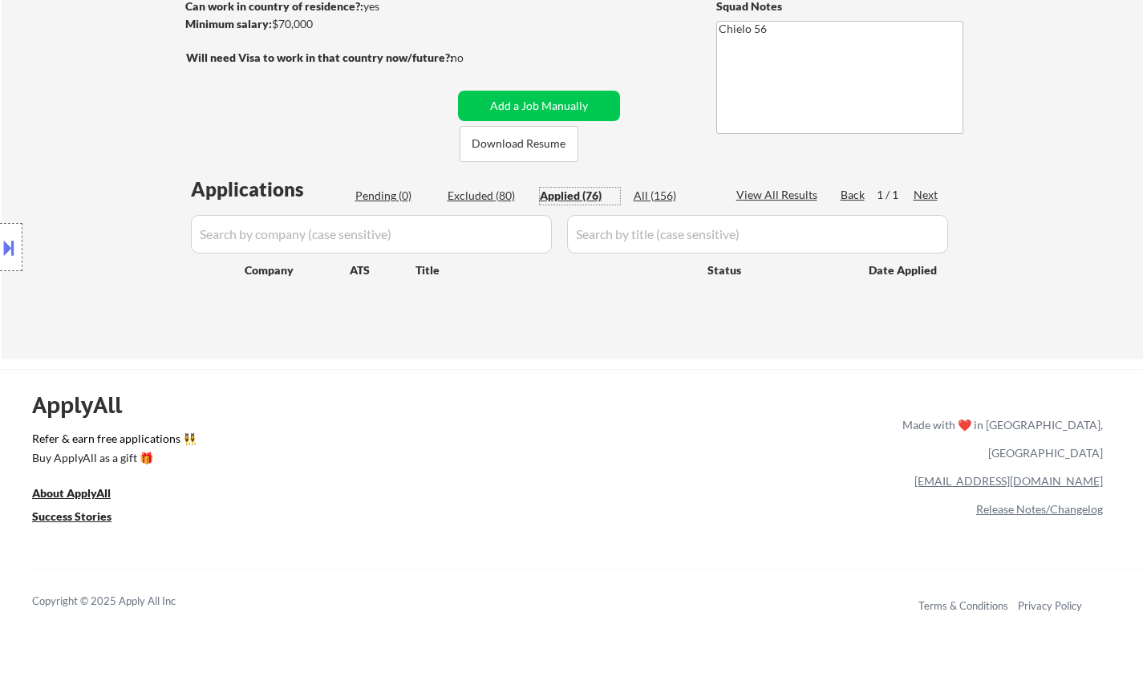
select select ""applied""
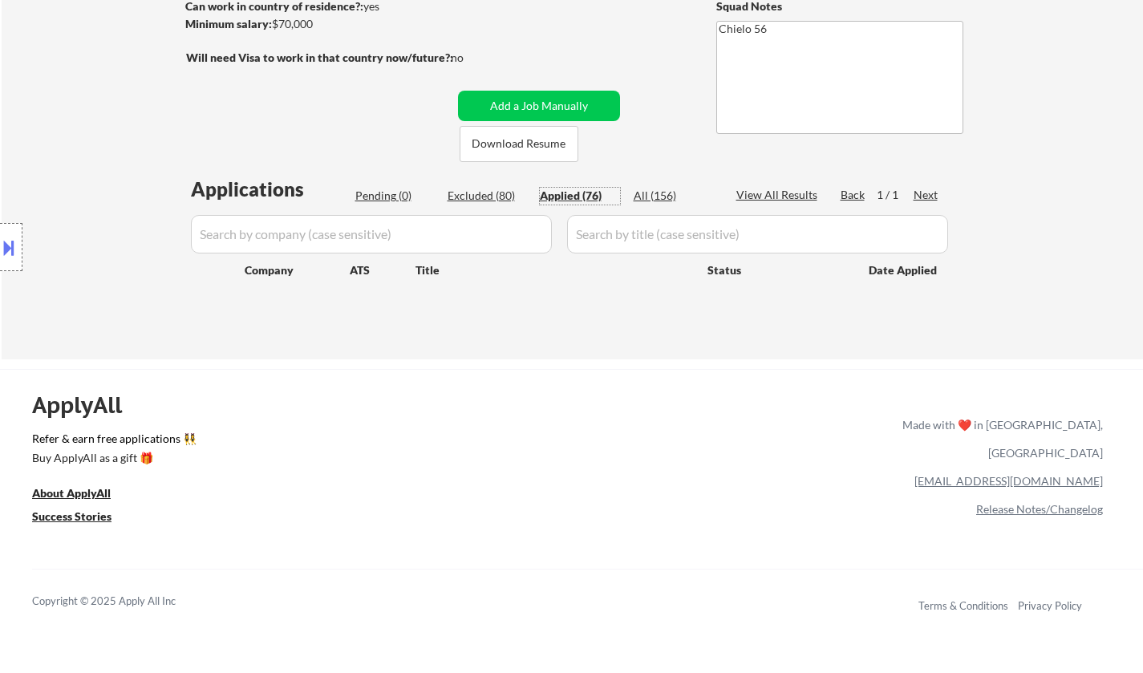
select select ""applied""
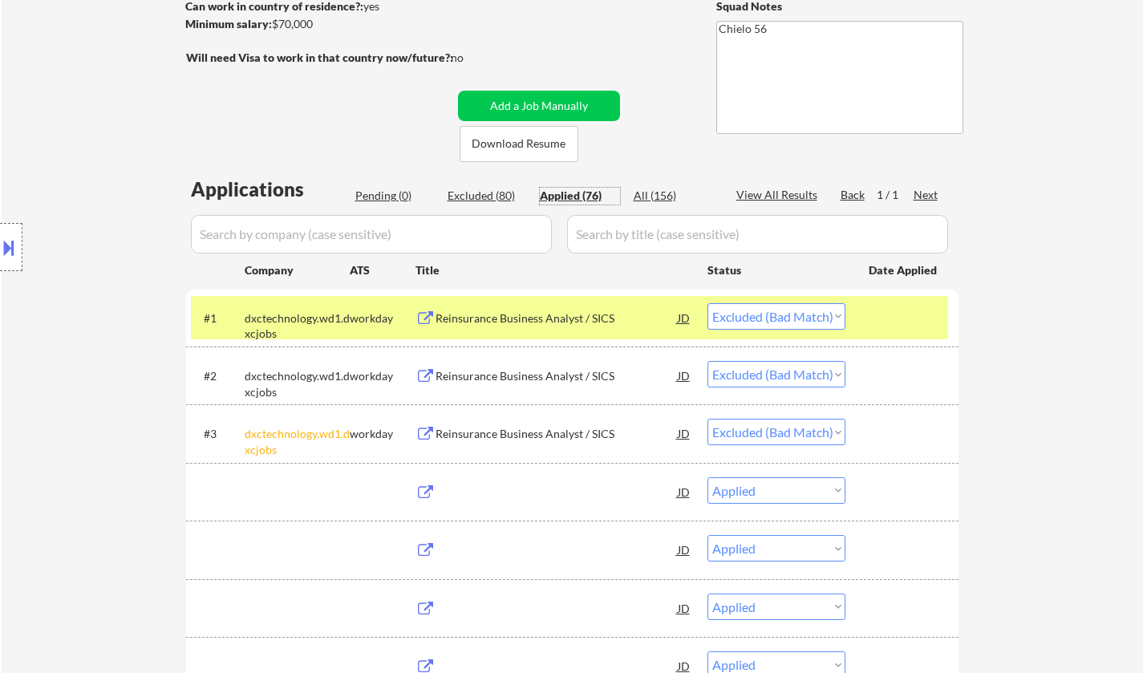
select select ""applied""
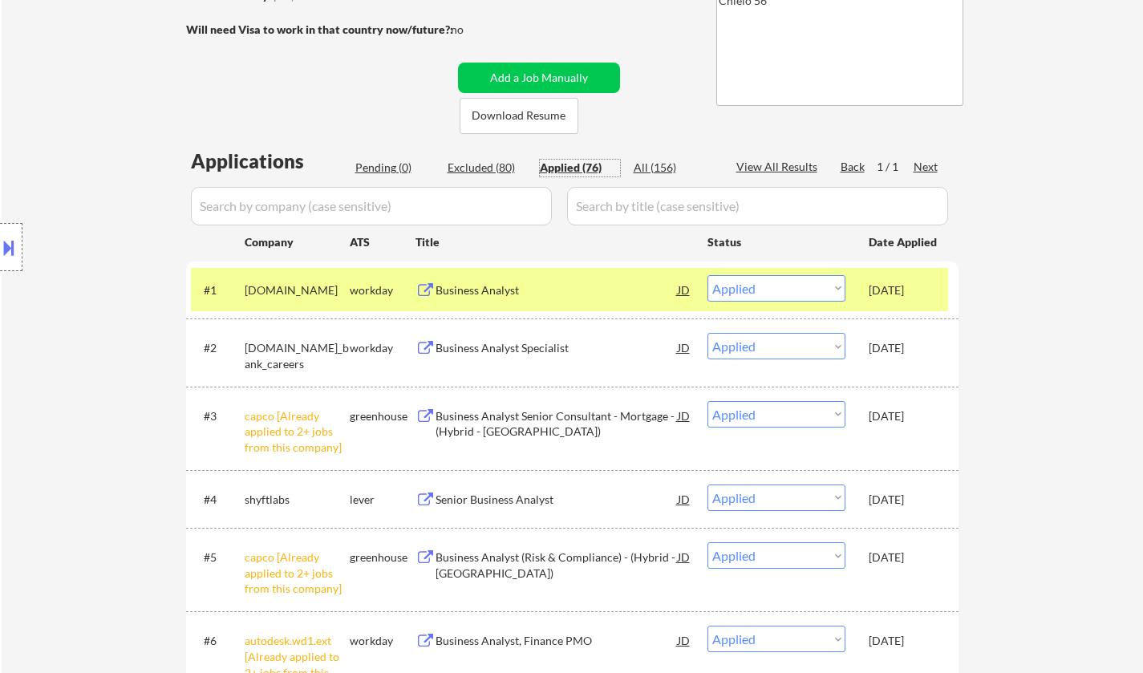
scroll to position [160, 0]
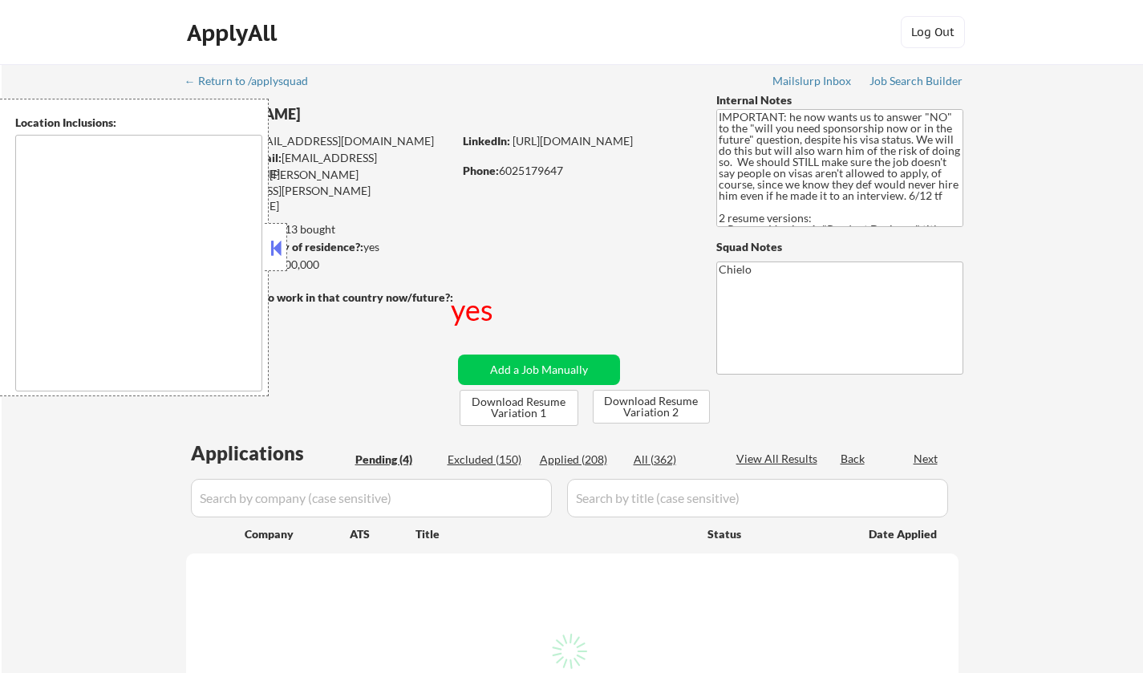
select select ""pending""
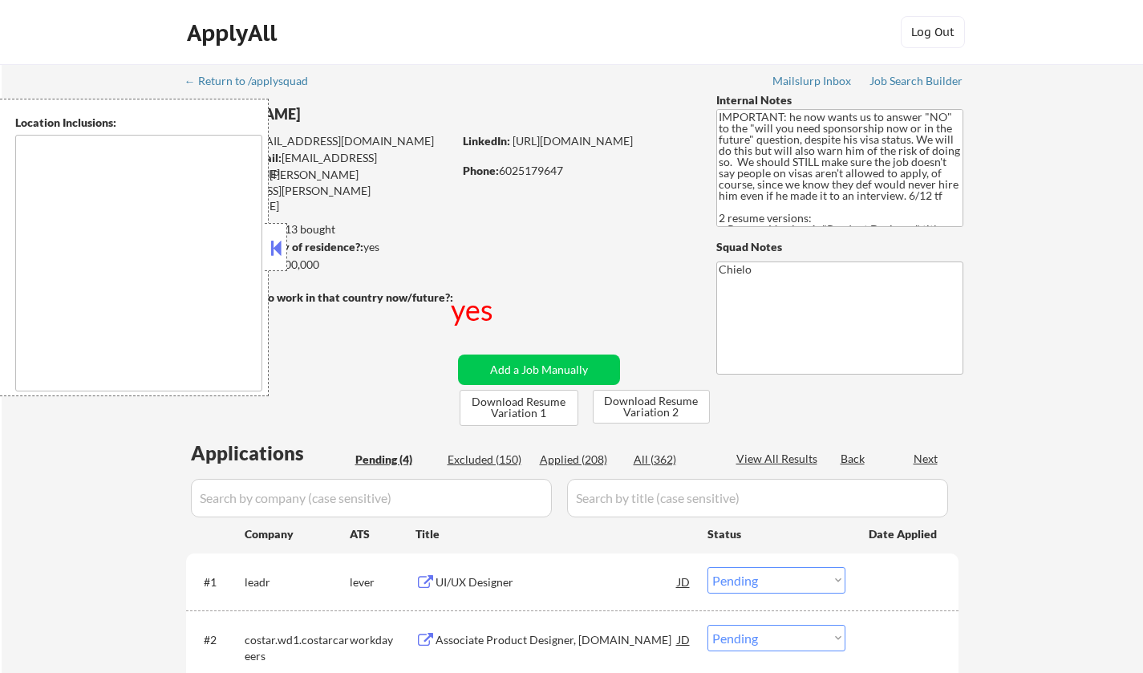
type textarea "country:[GEOGRAPHIC_DATA]"
click at [268, 257] on div at bounding box center [276, 247] width 22 height 48
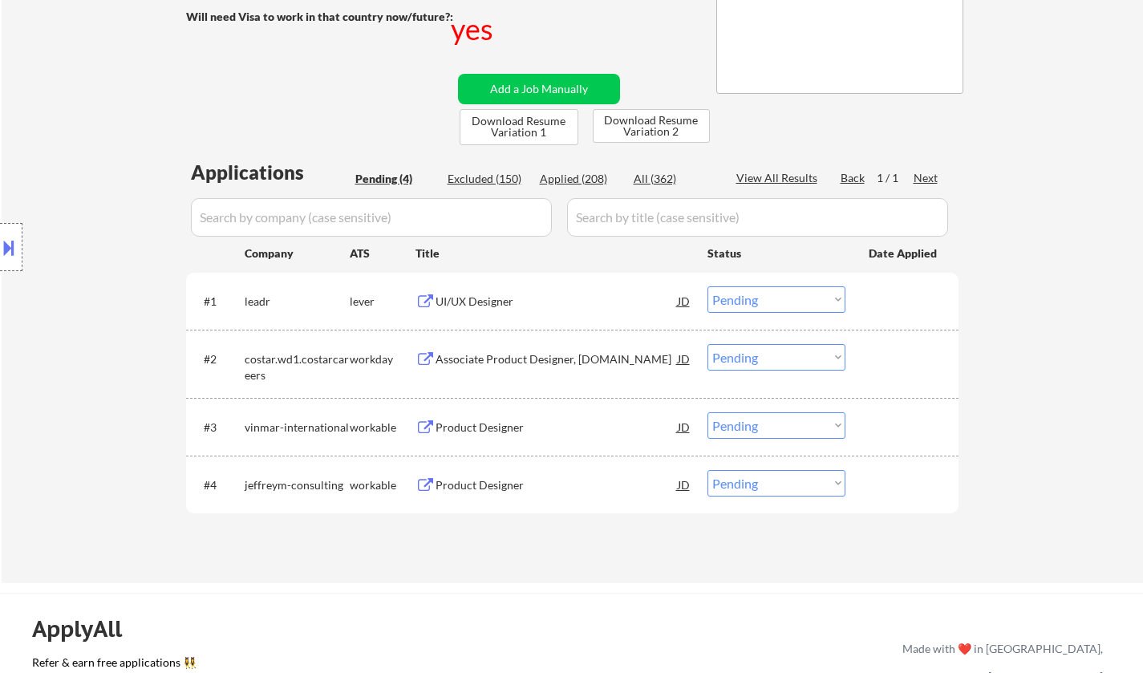
scroll to position [321, 0]
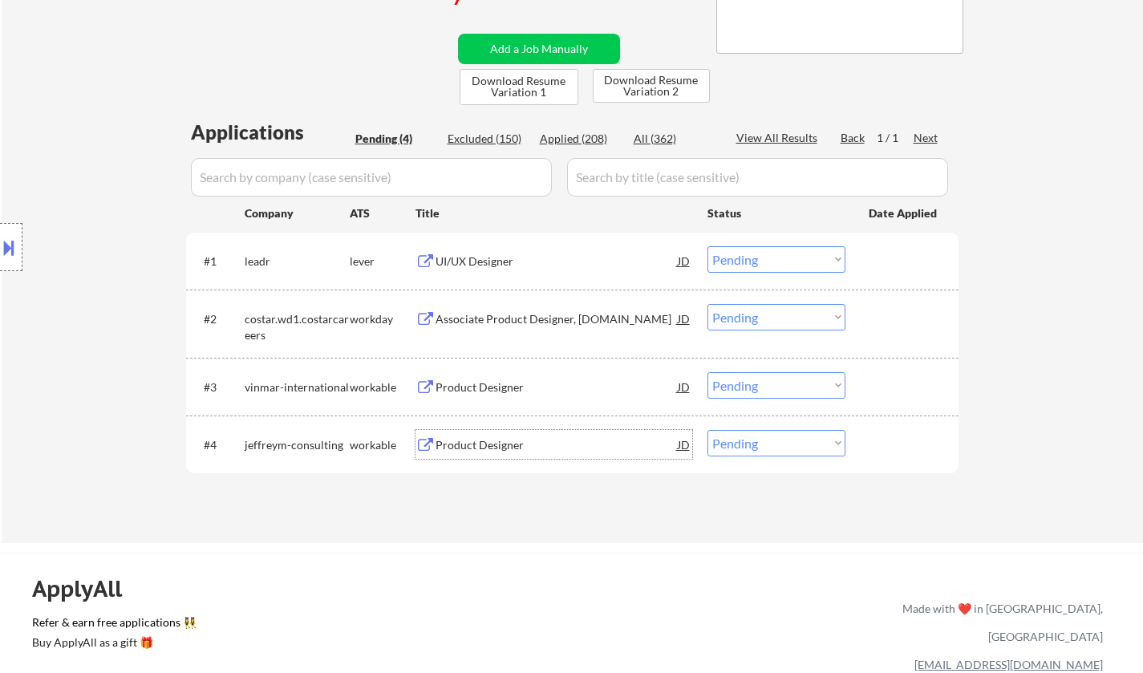
click at [468, 449] on div "Product Designer" at bounding box center [557, 445] width 242 height 16
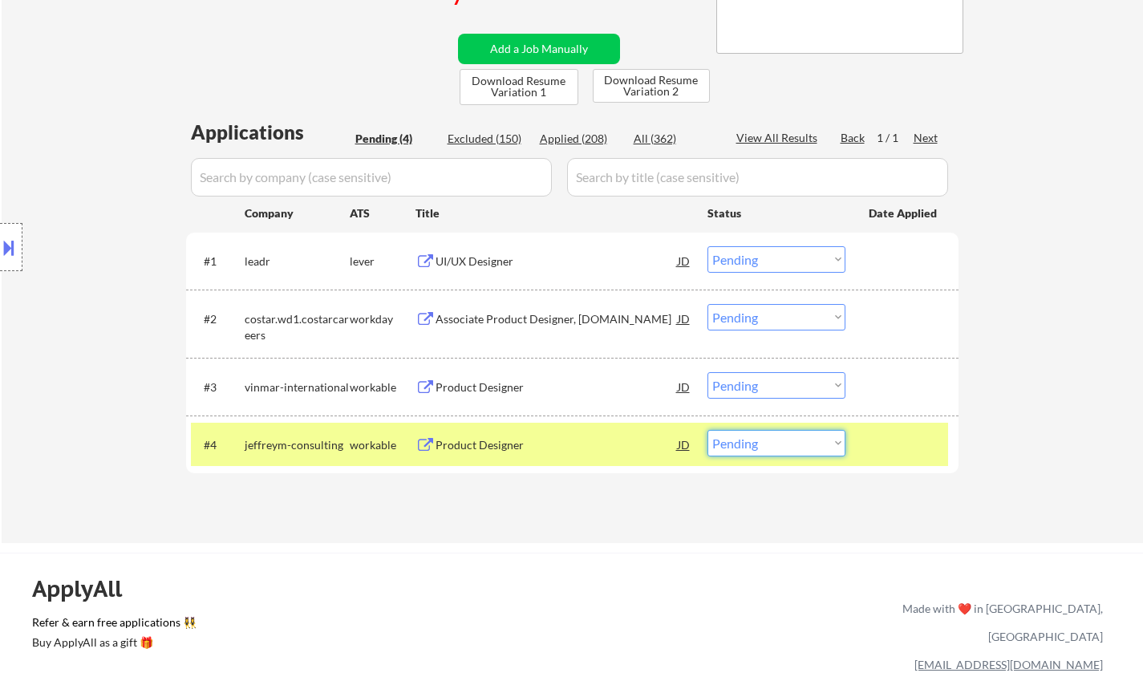
drag, startPoint x: 758, startPoint y: 449, endPoint x: 767, endPoint y: 455, distance: 10.5
click at [759, 451] on select "Choose an option... Pending Applied Excluded (Questions) Excluded (Expired) Exc…" at bounding box center [776, 443] width 138 height 26
select select ""excluded__other_""
click at [707, 430] on select "Choose an option... Pending Applied Excluded (Questions) Excluded (Expired) Exc…" at bounding box center [776, 443] width 138 height 26
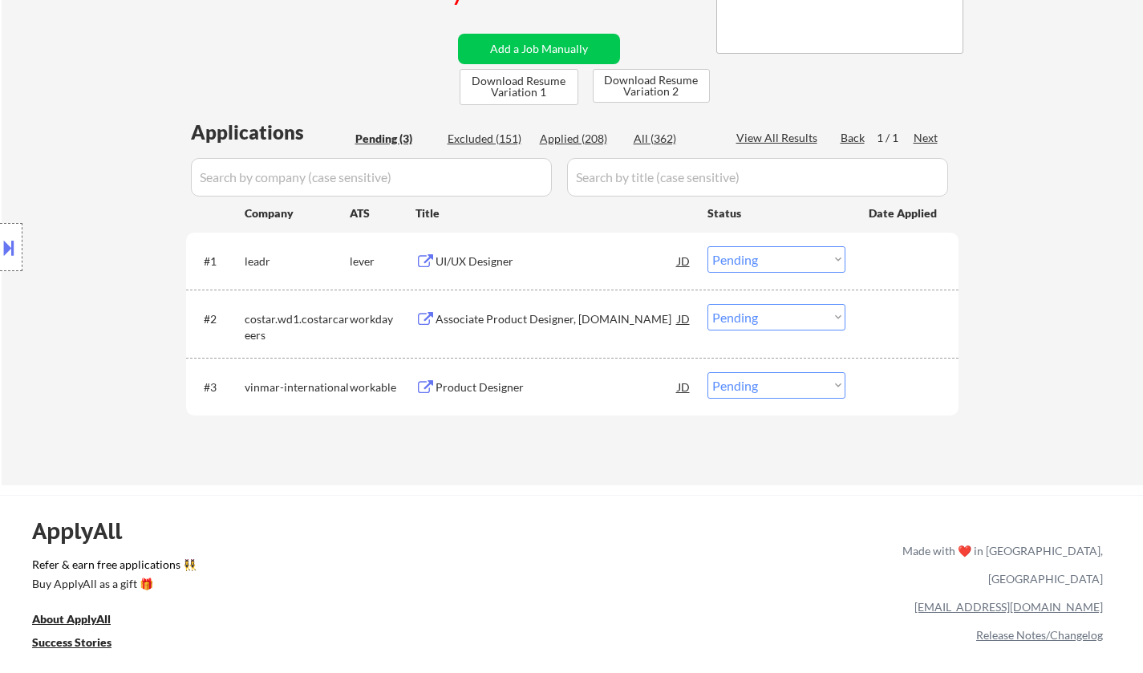
click at [479, 382] on div "Product Designer" at bounding box center [557, 387] width 242 height 16
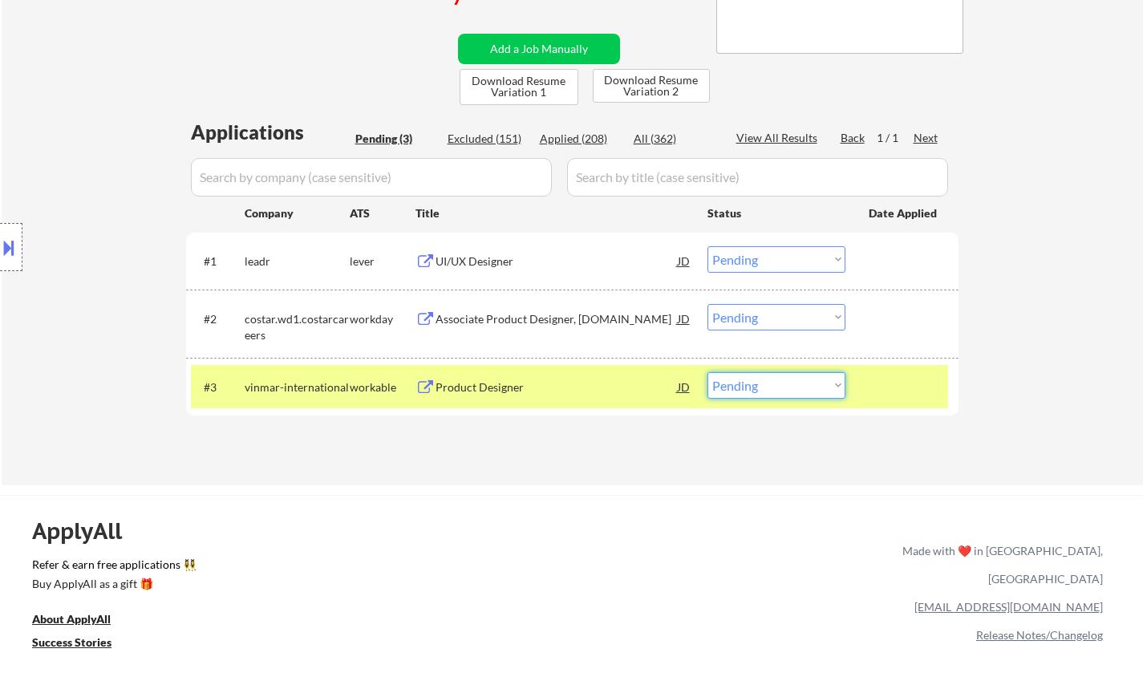
drag, startPoint x: 831, startPoint y: 382, endPoint x: 829, endPoint y: 397, distance: 15.3
click at [830, 382] on select "Choose an option... Pending Applied Excluded (Questions) Excluded (Expired) Exc…" at bounding box center [776, 385] width 138 height 26
select select ""applied""
click at [707, 372] on select "Choose an option... Pending Applied Excluded (Questions) Excluded (Expired) Exc…" at bounding box center [776, 385] width 138 height 26
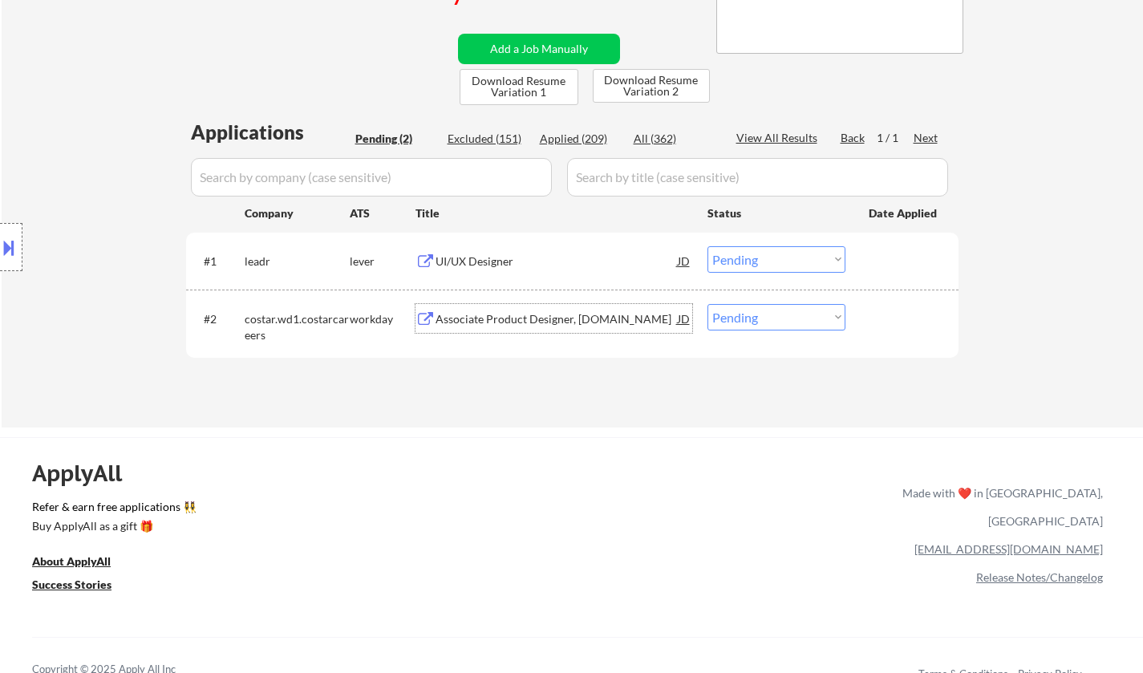
click at [578, 322] on div "Associate Product Designer, Apartments.com" at bounding box center [557, 319] width 242 height 16
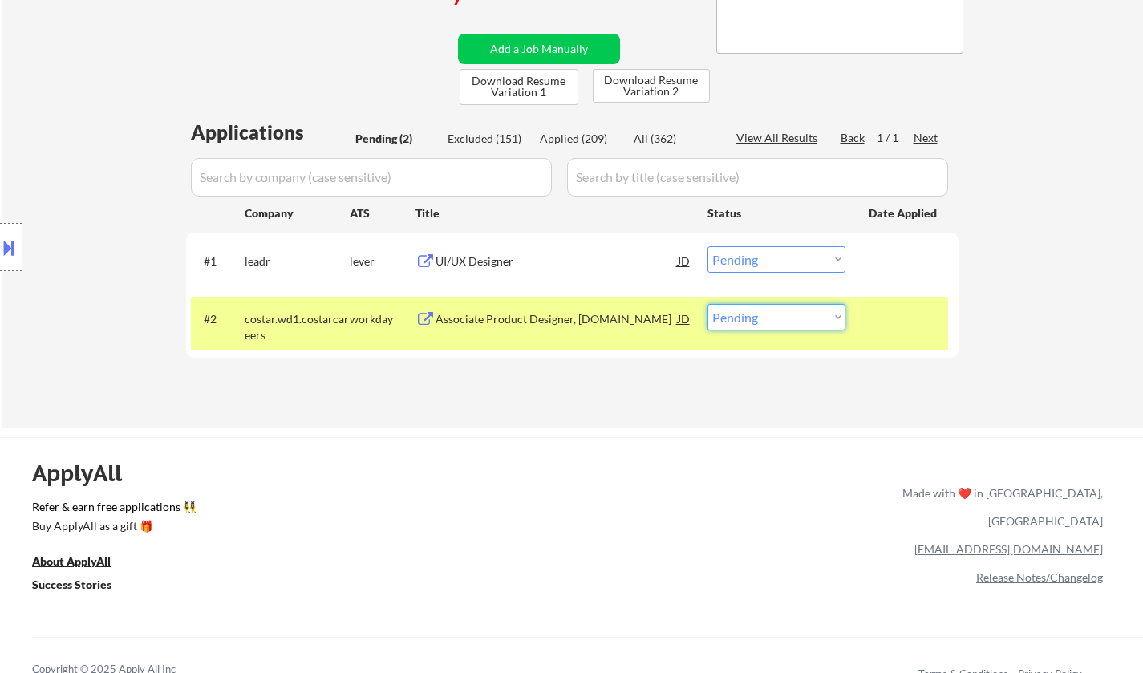
click at [766, 325] on select "Choose an option... Pending Applied Excluded (Questions) Excluded (Expired) Exc…" at bounding box center [776, 317] width 138 height 26
select select ""applied""
click at [707, 304] on select "Choose an option... Pending Applied Excluded (Questions) Excluded (Expired) Exc…" at bounding box center [776, 317] width 138 height 26
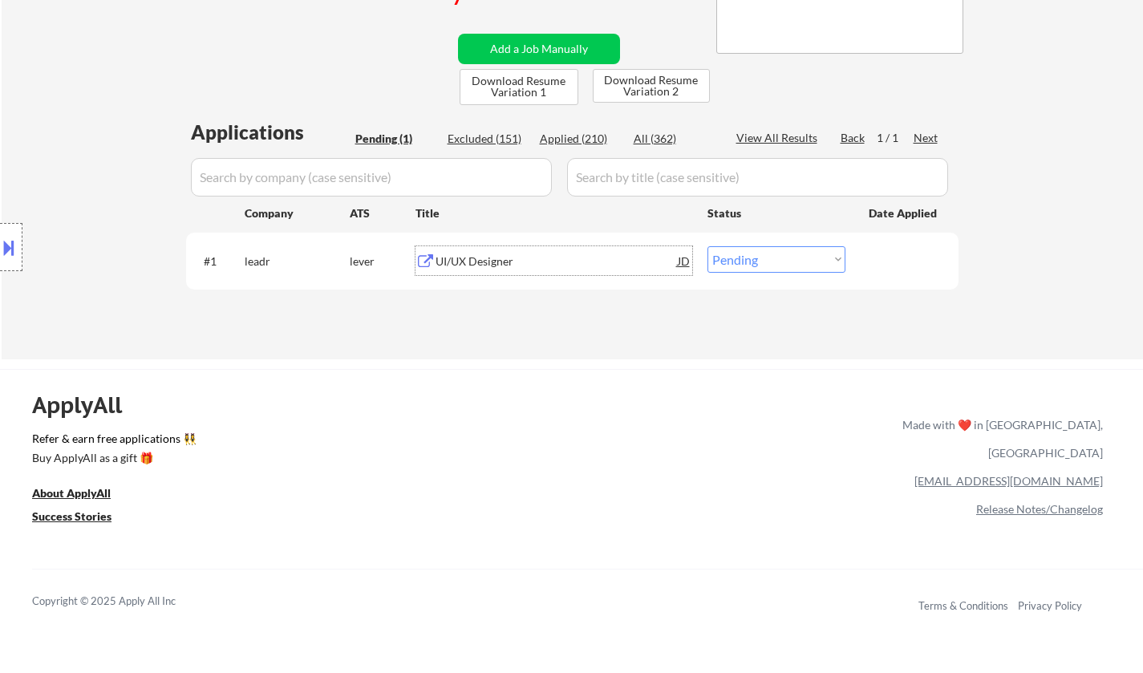
click at [491, 261] on div "UI/UX Designer" at bounding box center [557, 261] width 242 height 16
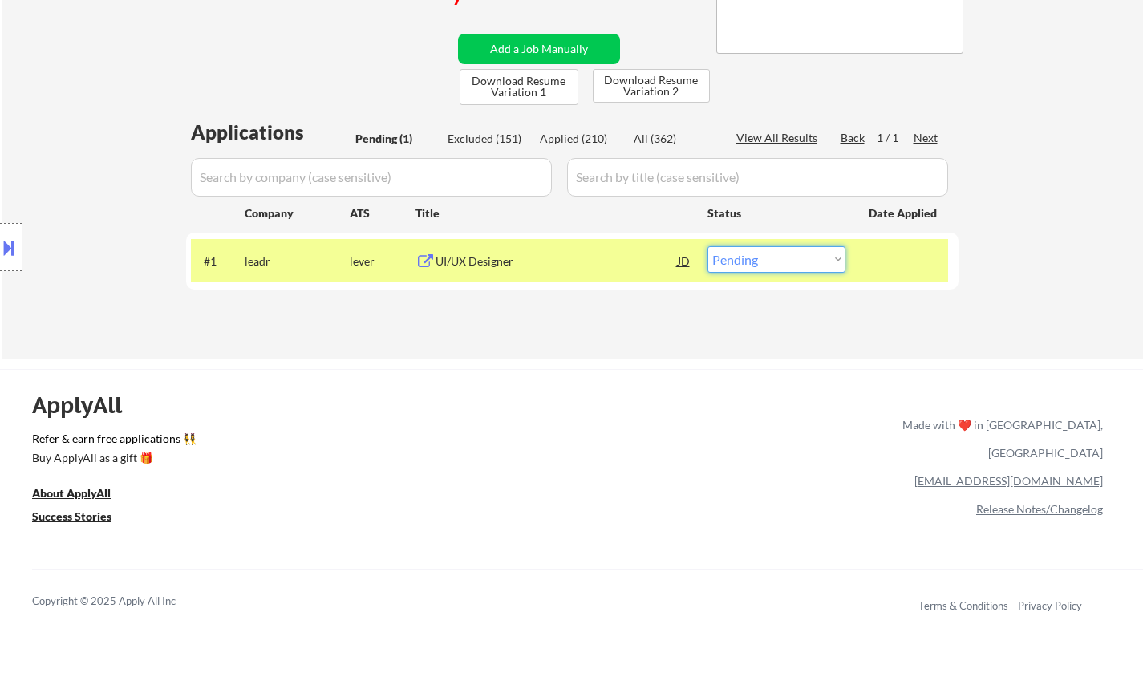
click at [803, 259] on select "Choose an option... Pending Applied Excluded (Questions) Excluded (Expired) Exc…" at bounding box center [776, 259] width 138 height 26
select select ""excluded""
click at [707, 246] on select "Choose an option... Pending Applied Excluded (Questions) Excluded (Expired) Exc…" at bounding box center [776, 259] width 138 height 26
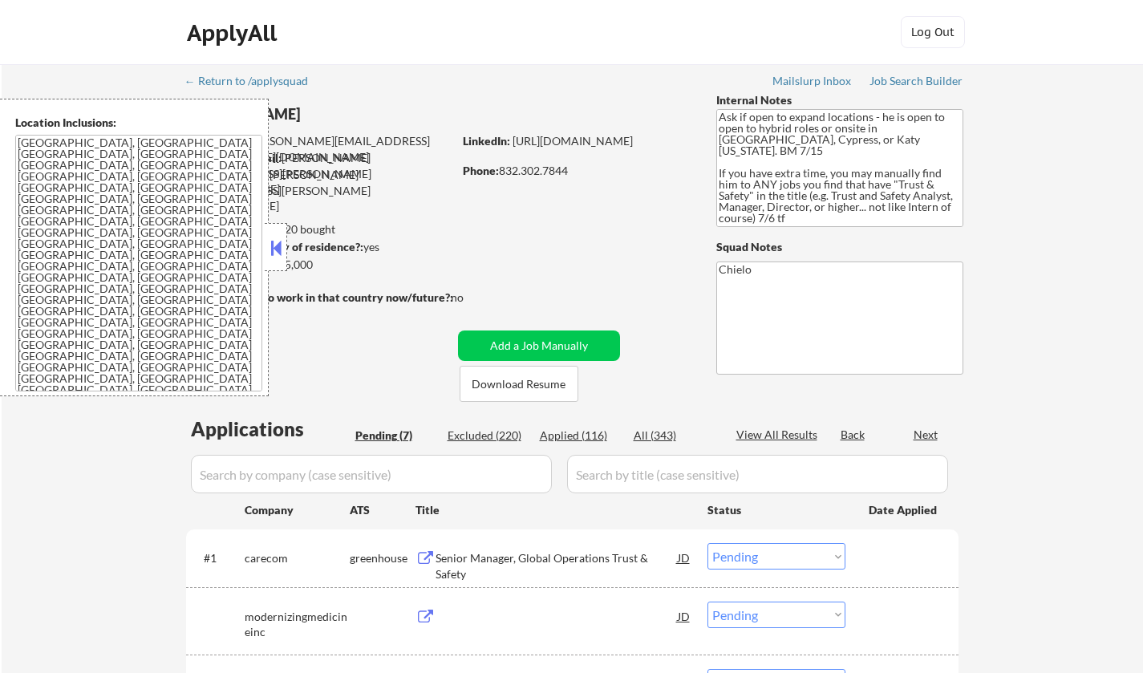
select select ""pending""
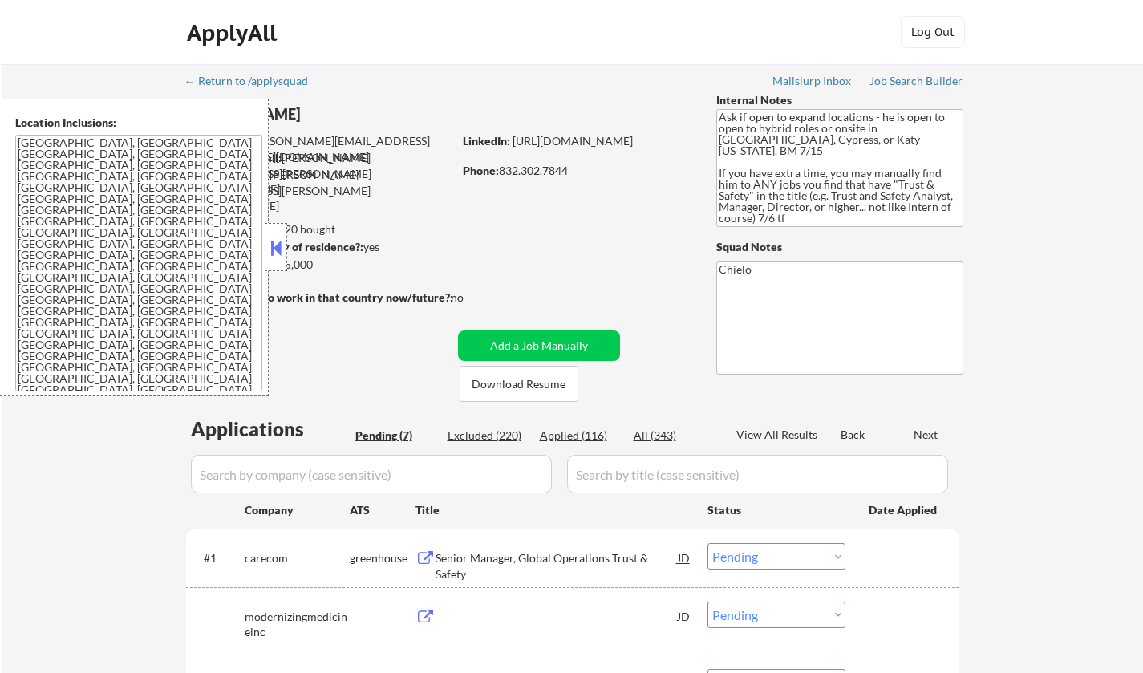
select select ""pending""
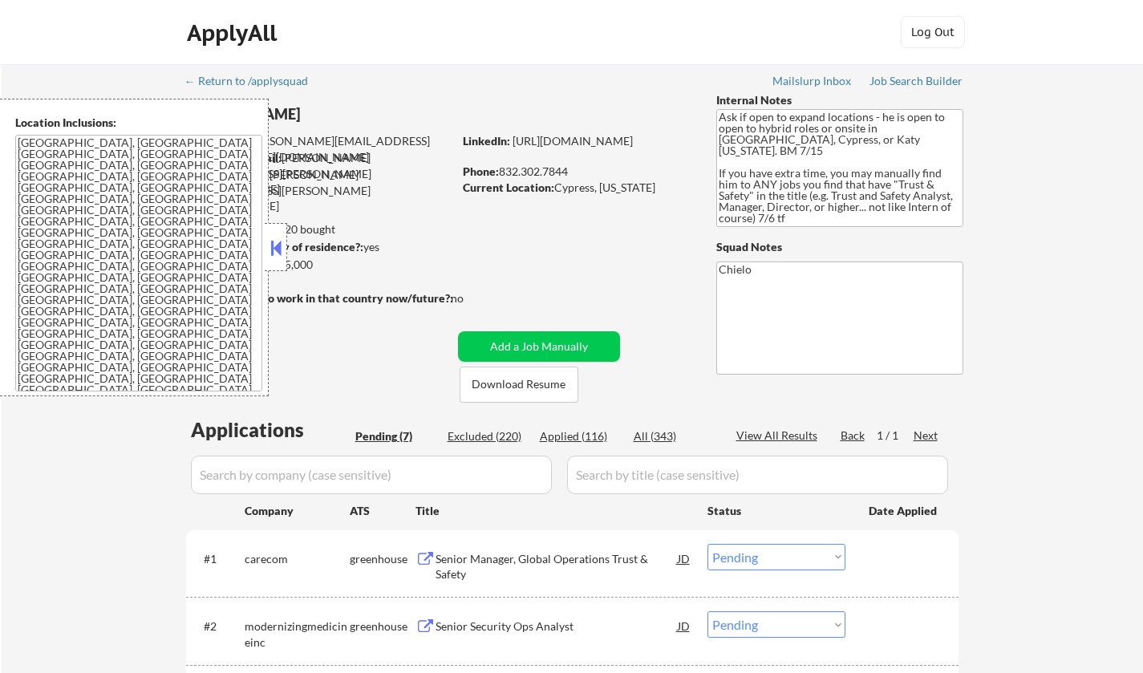
click at [278, 241] on button at bounding box center [276, 248] width 18 height 24
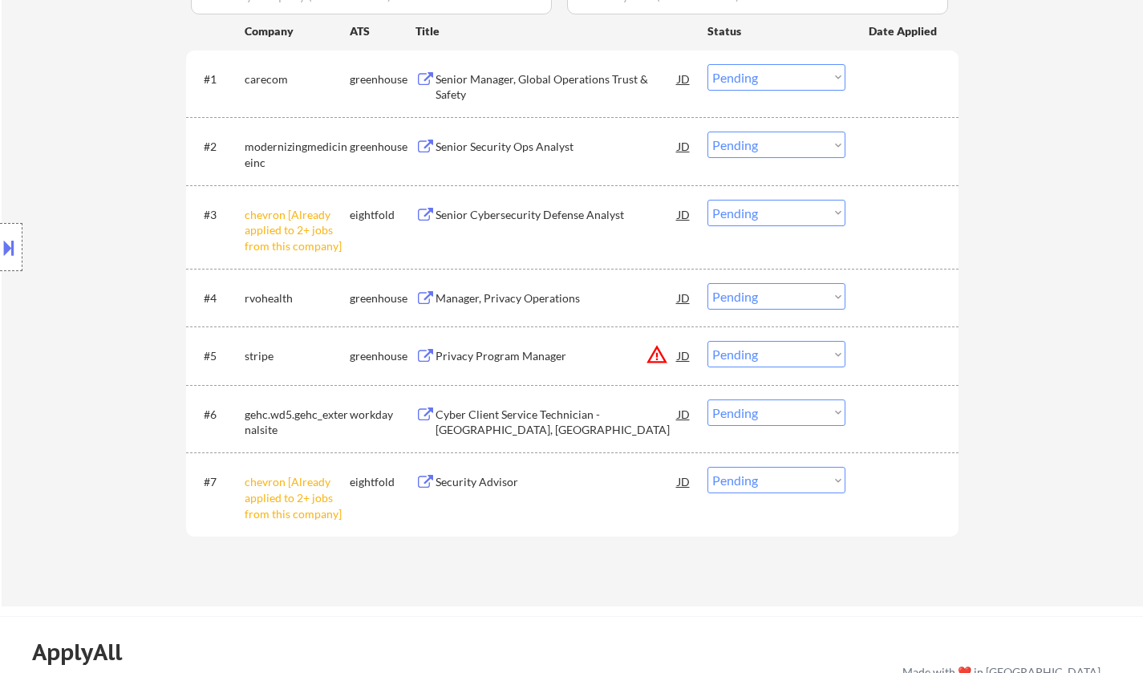
scroll to position [481, 0]
click at [771, 223] on div "#3 chevron [Already applied to 2+ jobs from this company] eightfold Senior Cybe…" at bounding box center [569, 225] width 757 height 69
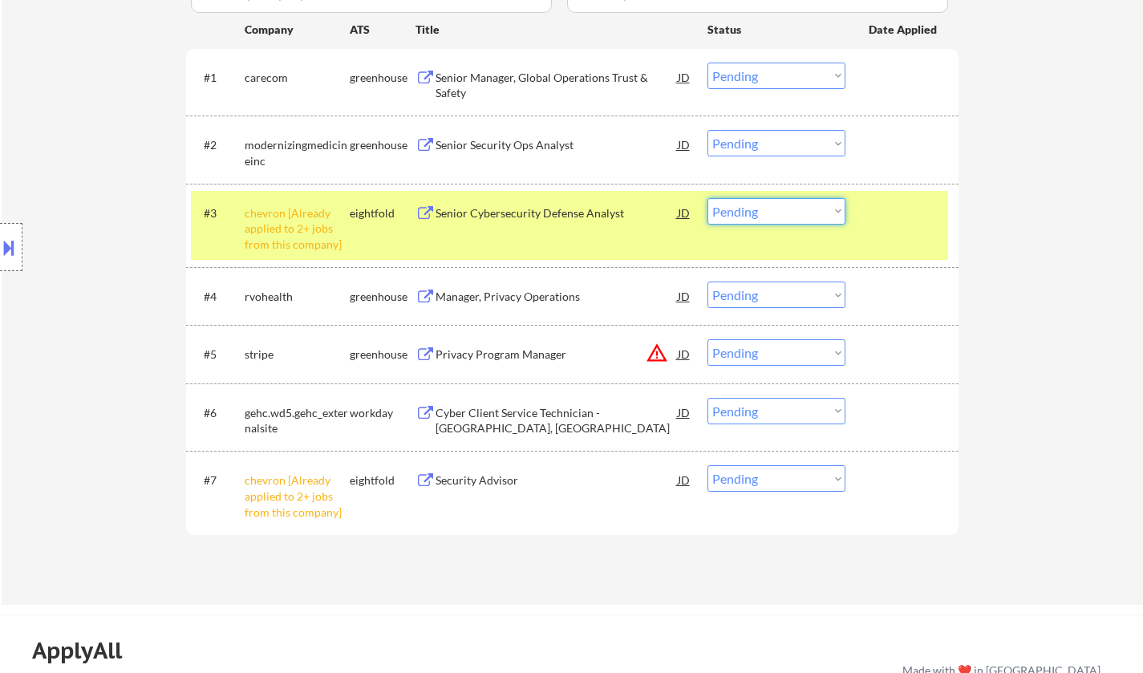
drag, startPoint x: 767, startPoint y: 214, endPoint x: 771, endPoint y: 221, distance: 8.3
click at [767, 214] on select "Choose an option... Pending Applied Excluded (Questions) Excluded (Expired) Exc…" at bounding box center [776, 211] width 138 height 26
click at [707, 198] on select "Choose an option... Pending Applied Excluded (Questions) Excluded (Expired) Exc…" at bounding box center [776, 211] width 138 height 26
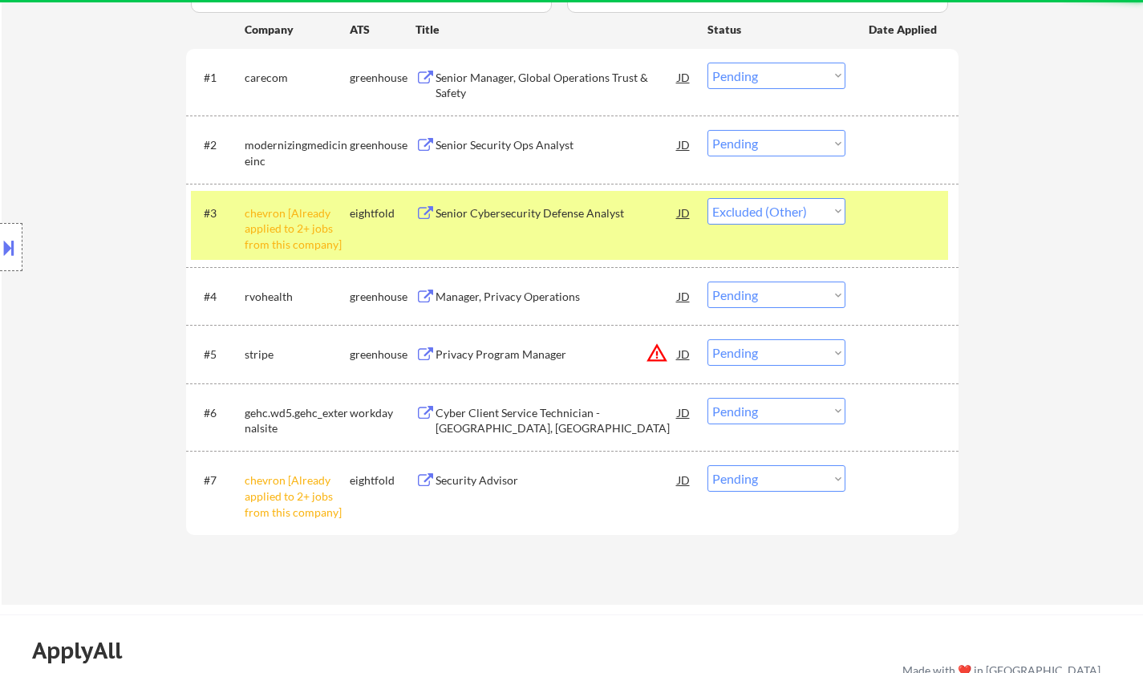
select select ""pending""
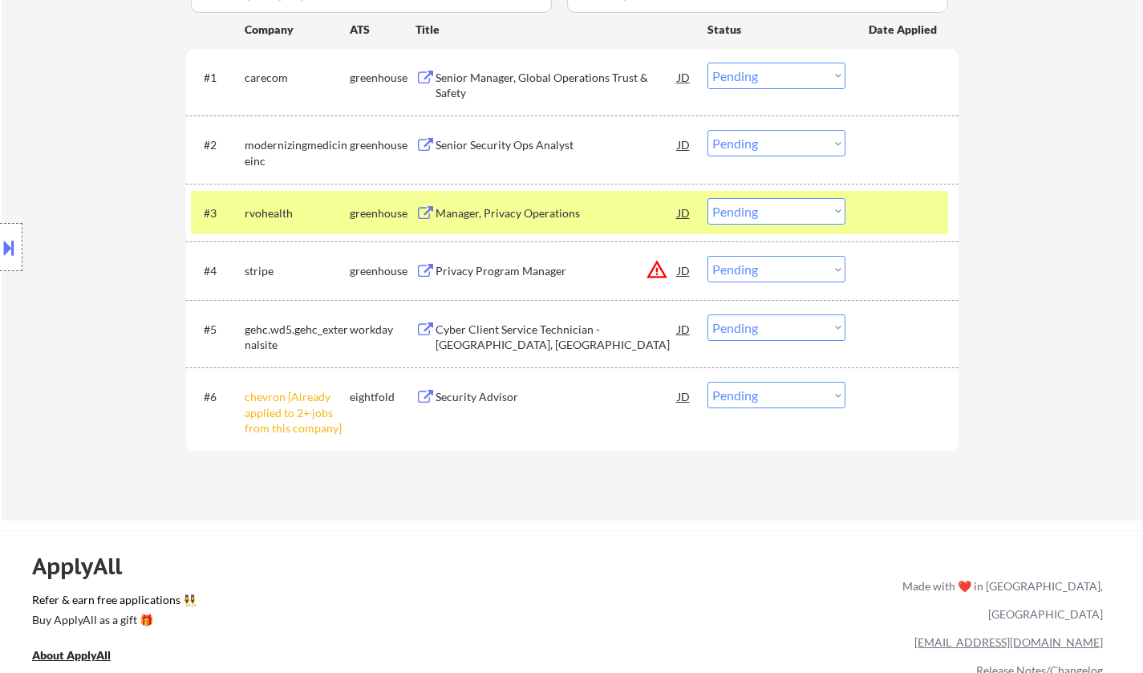
click at [14, 252] on button at bounding box center [9, 247] width 18 height 26
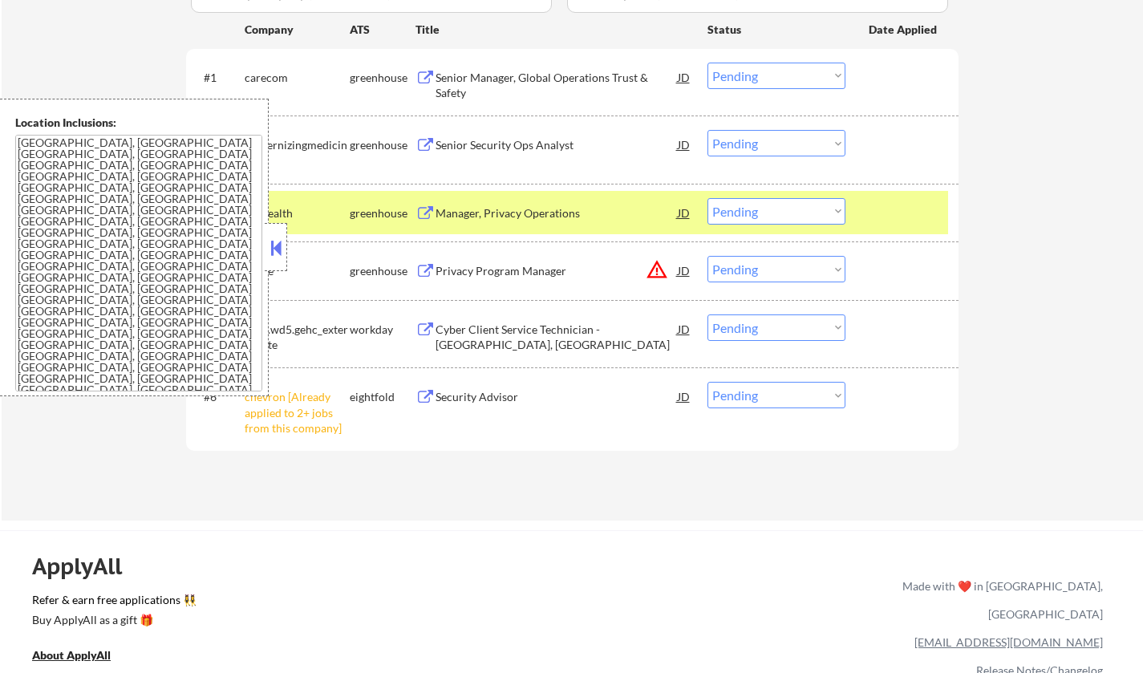
click at [274, 248] on button at bounding box center [276, 248] width 18 height 24
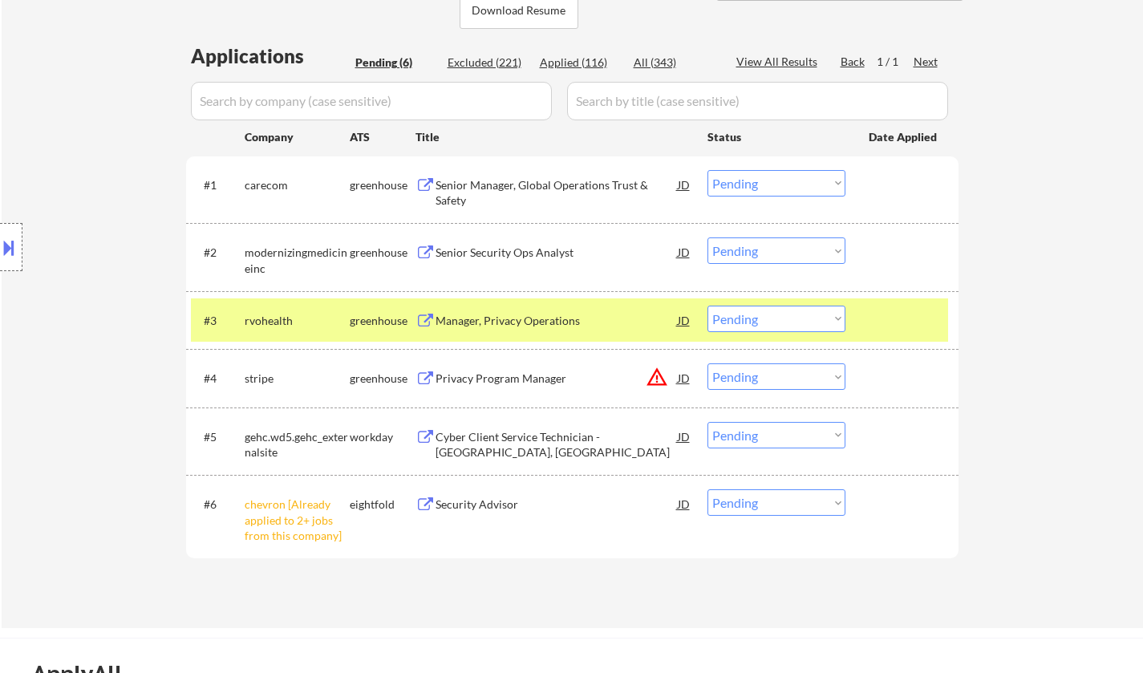
scroll to position [321, 0]
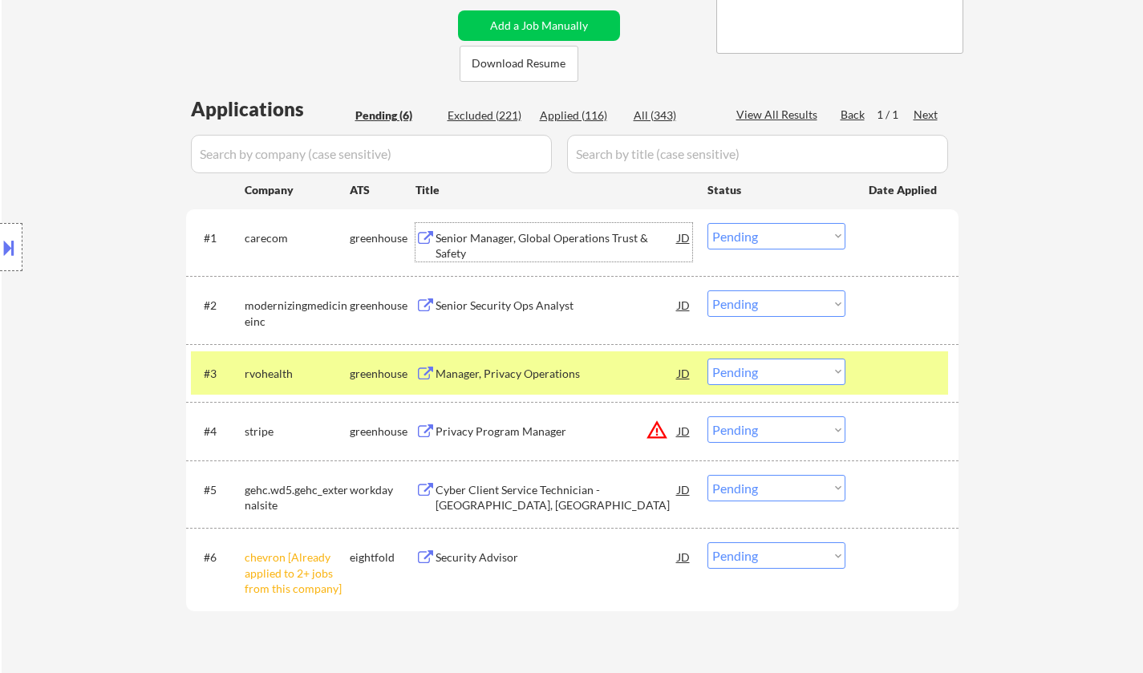
click at [525, 233] on div "Senior Manager, Global Operations Trust & Safety" at bounding box center [557, 245] width 242 height 31
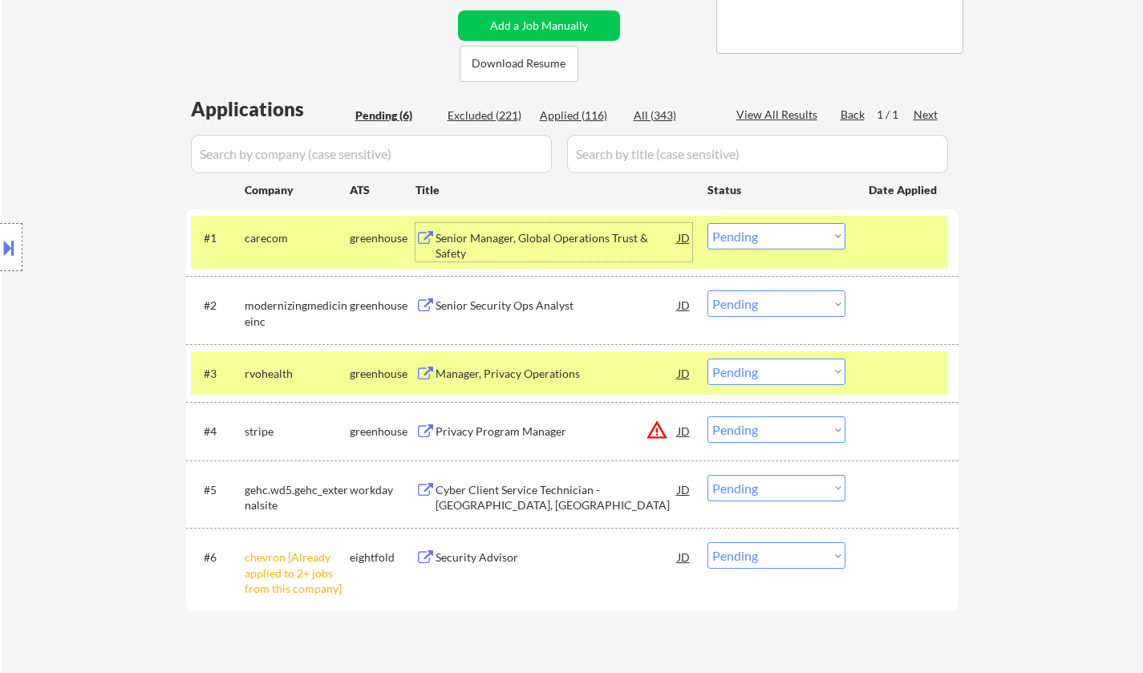
click at [733, 235] on select "Choose an option... Pending Applied Excluded (Questions) Excluded (Expired) Exc…" at bounding box center [776, 236] width 138 height 26
click at [707, 223] on select "Choose an option... Pending Applied Excluded (Questions) Excluded (Expired) Exc…" at bounding box center [776, 236] width 138 height 26
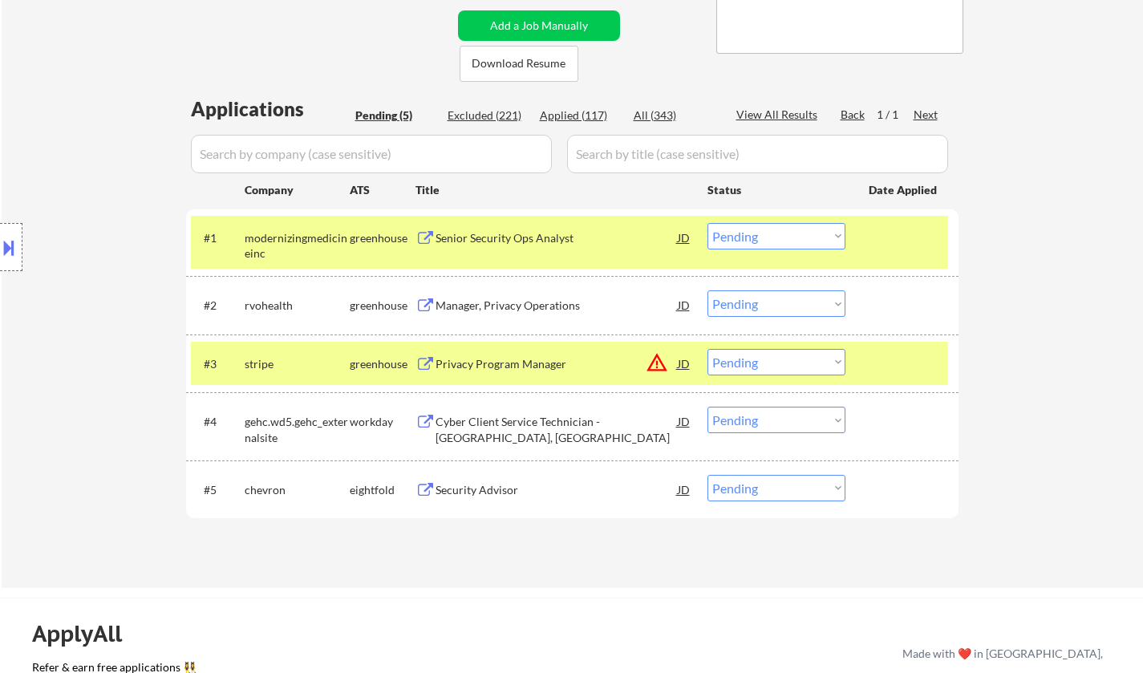
click at [517, 229] on div "Senior Security Ops Analyst" at bounding box center [557, 237] width 242 height 29
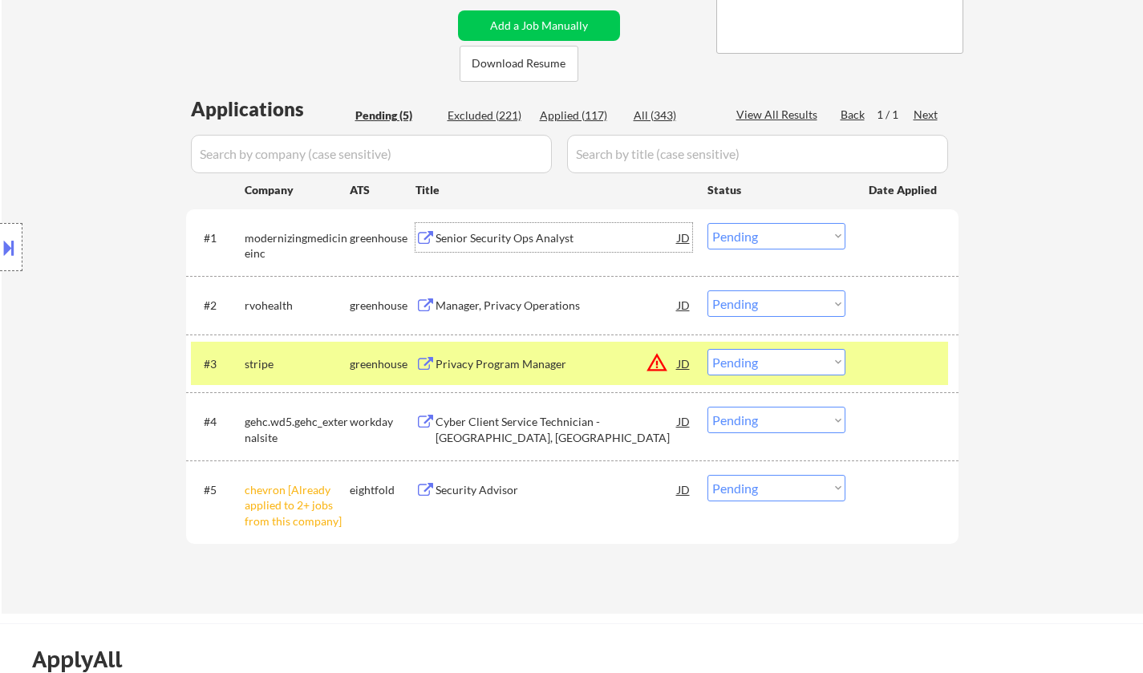
click at [775, 234] on select "Choose an option... Pending Applied Excluded (Questions) Excluded (Expired) Exc…" at bounding box center [776, 236] width 138 height 26
click at [707, 223] on select "Choose an option... Pending Applied Excluded (Questions) Excluded (Expired) Exc…" at bounding box center [776, 236] width 138 height 26
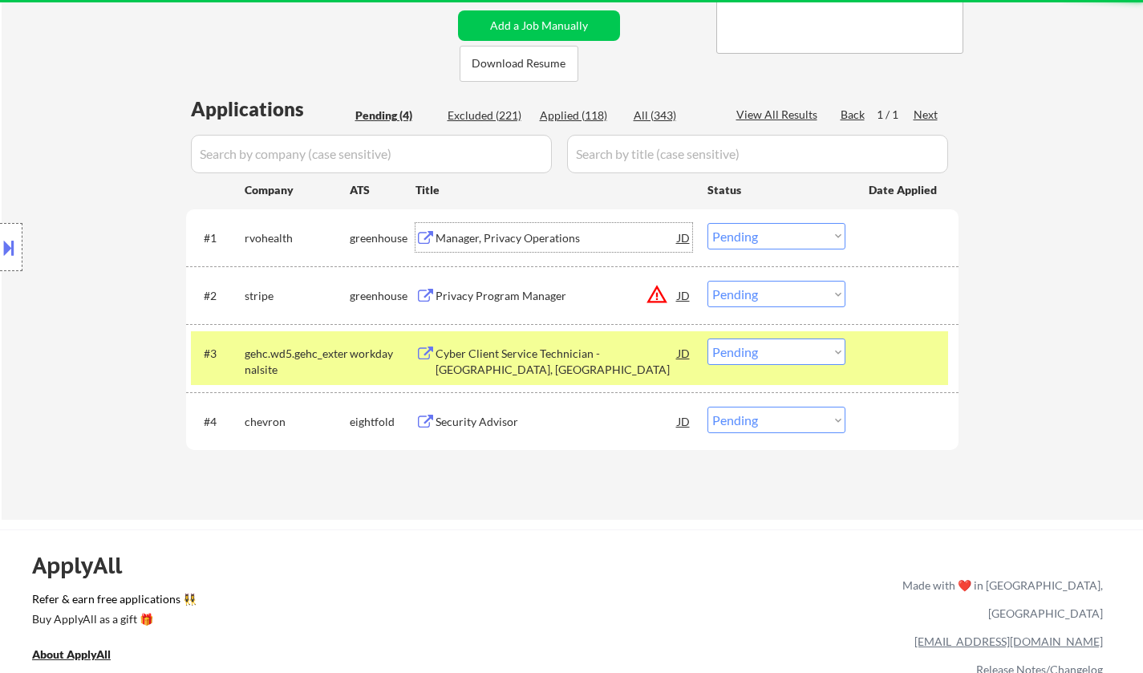
click at [524, 237] on div "Manager, Privacy Operations" at bounding box center [557, 238] width 242 height 16
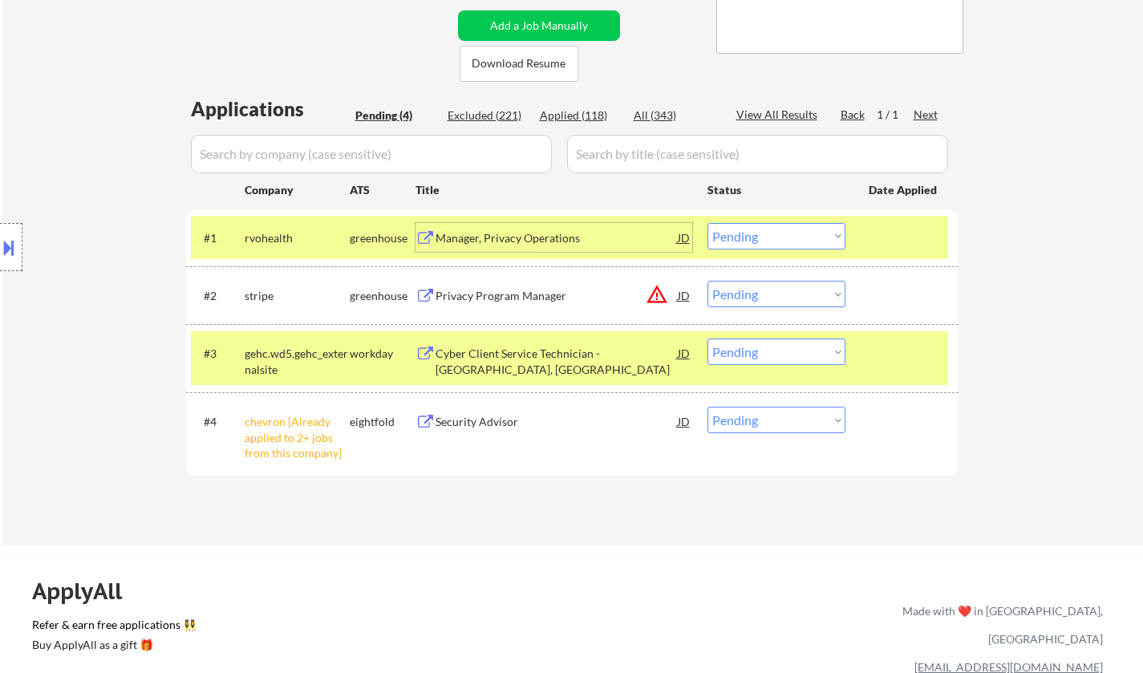
click at [686, 239] on div "JD" at bounding box center [684, 237] width 16 height 29
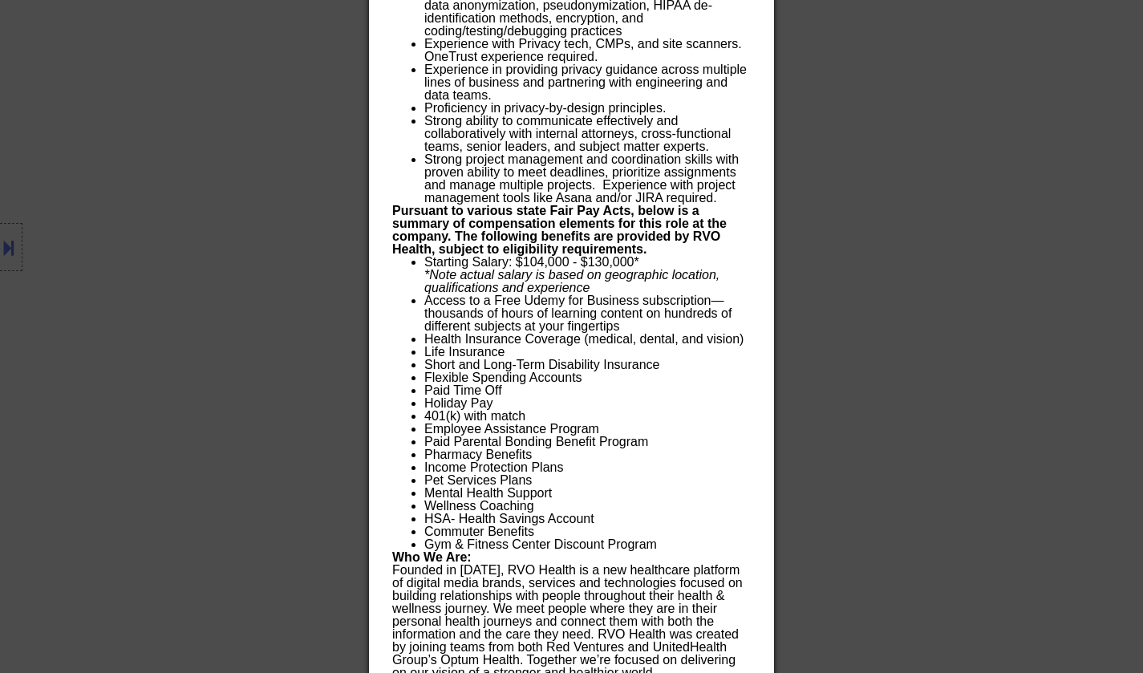
scroll to position [1364, 0]
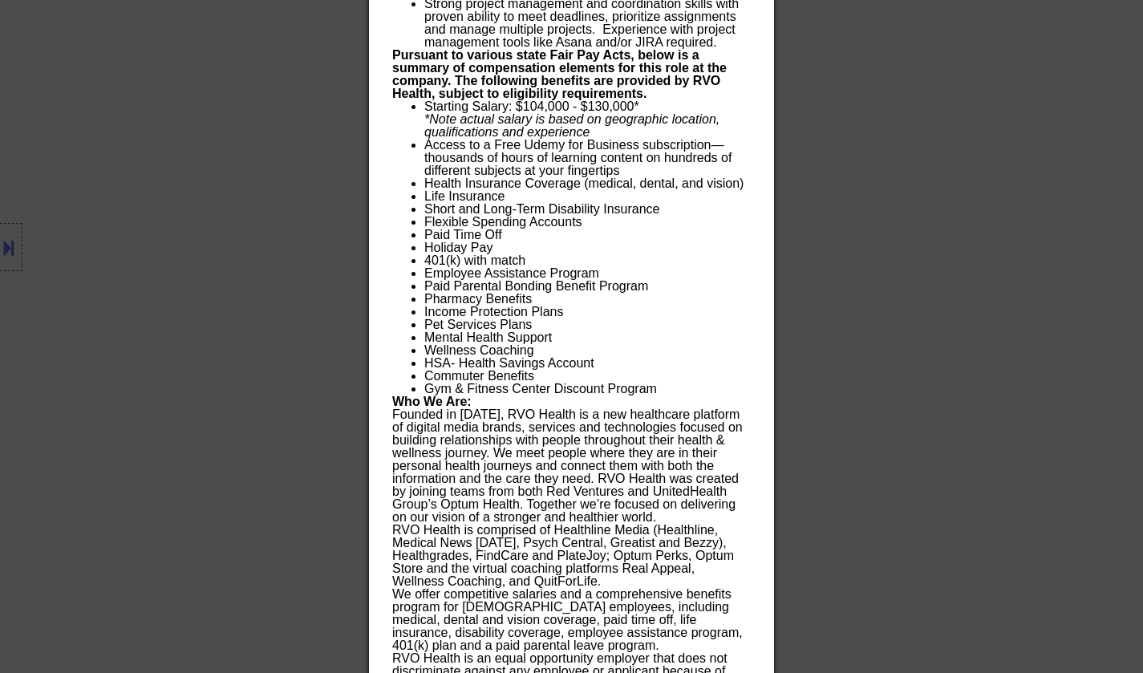
click at [1004, 334] on div at bounding box center [571, 336] width 1143 height 673
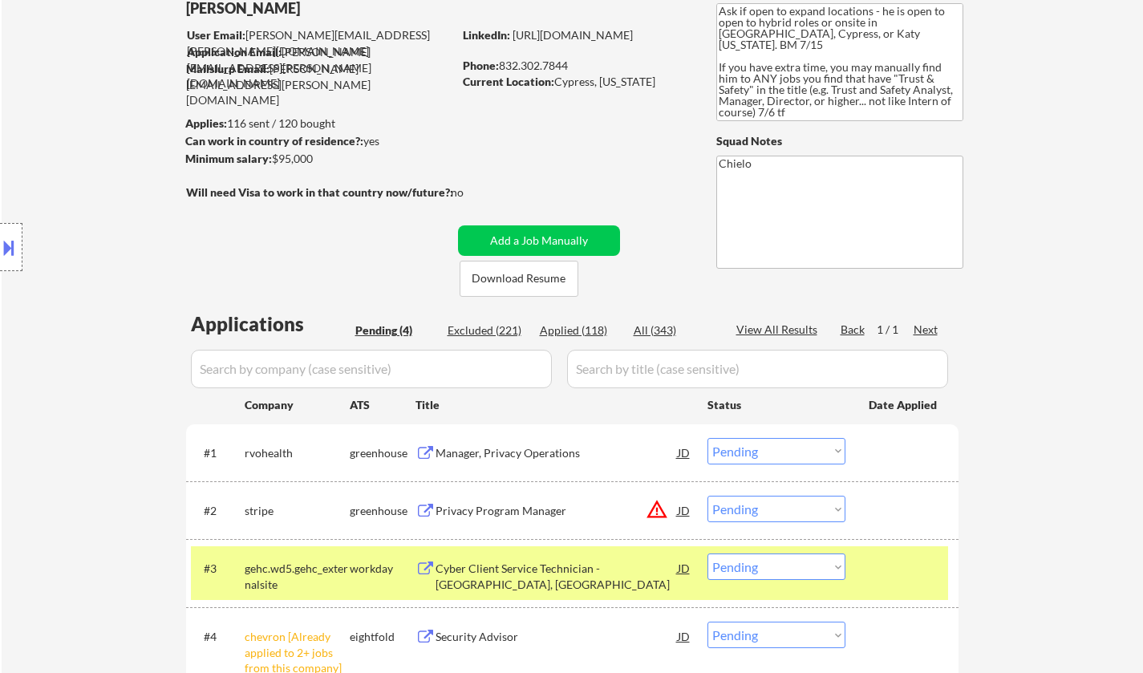
scroll to position [241, 0]
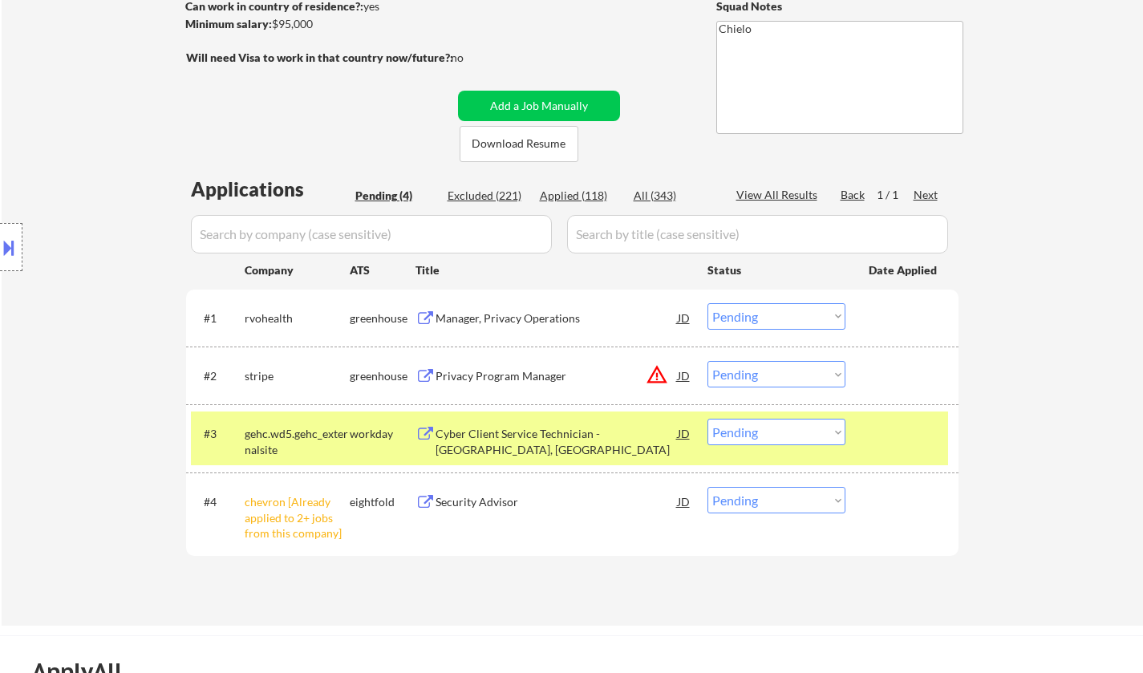
click at [774, 308] on select "Choose an option... Pending Applied Excluded (Questions) Excluded (Expired) Exc…" at bounding box center [776, 316] width 138 height 26
click at [707, 303] on select "Choose an option... Pending Applied Excluded (Questions) Excluded (Expired) Exc…" at bounding box center [776, 316] width 138 height 26
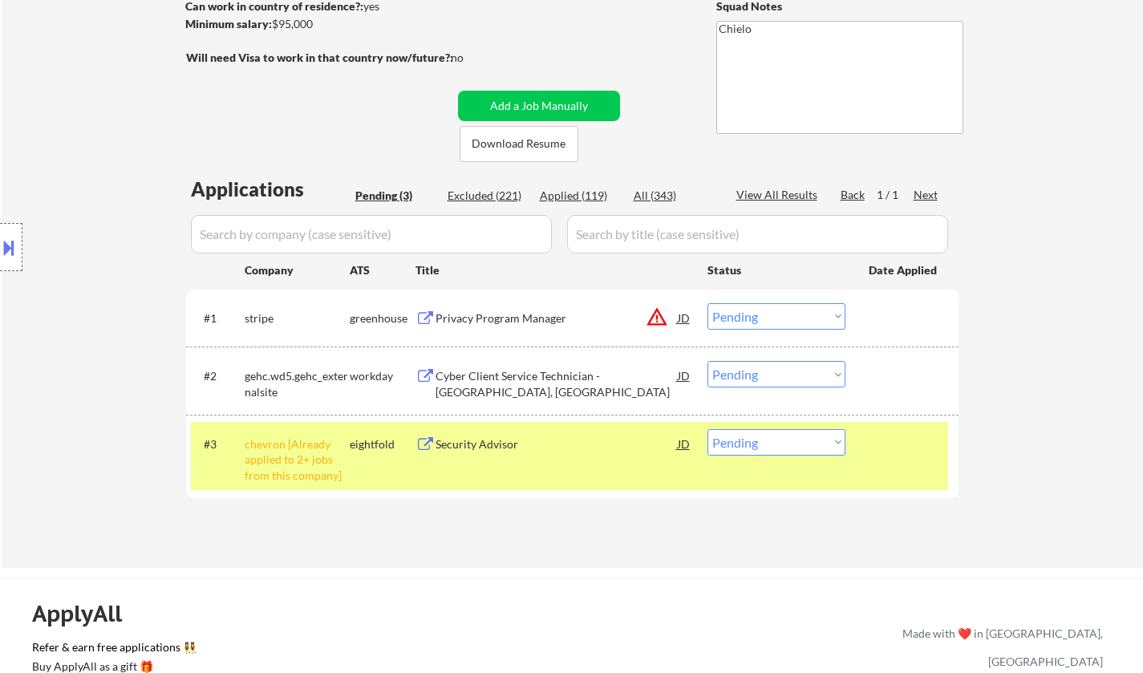
scroll to position [321, 0]
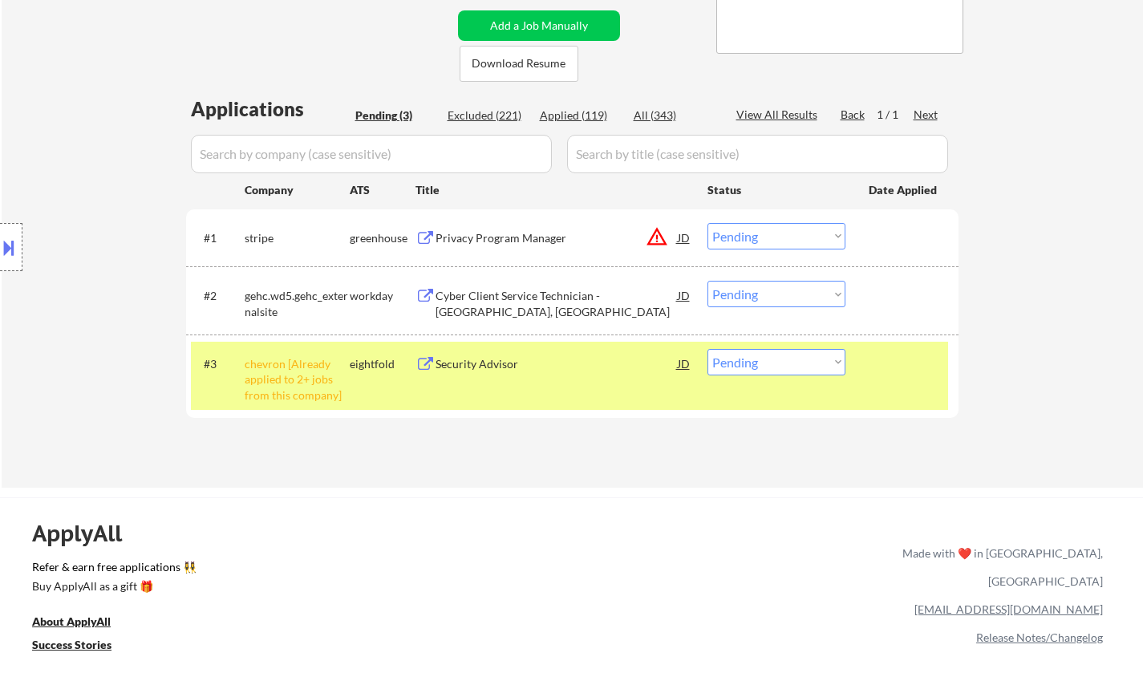
click at [691, 237] on div "#1 stripe greenhouse Privacy Program Manager JD warning_amber Choose an option.…" at bounding box center [569, 237] width 757 height 43
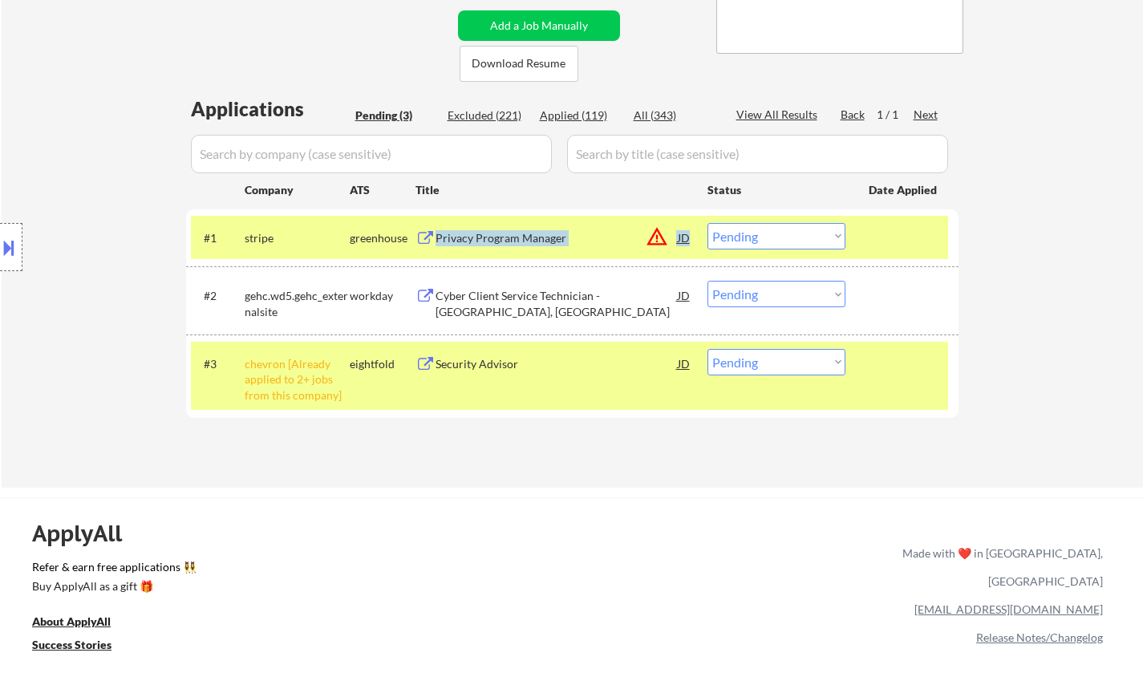
click at [681, 240] on div "JD" at bounding box center [684, 237] width 16 height 29
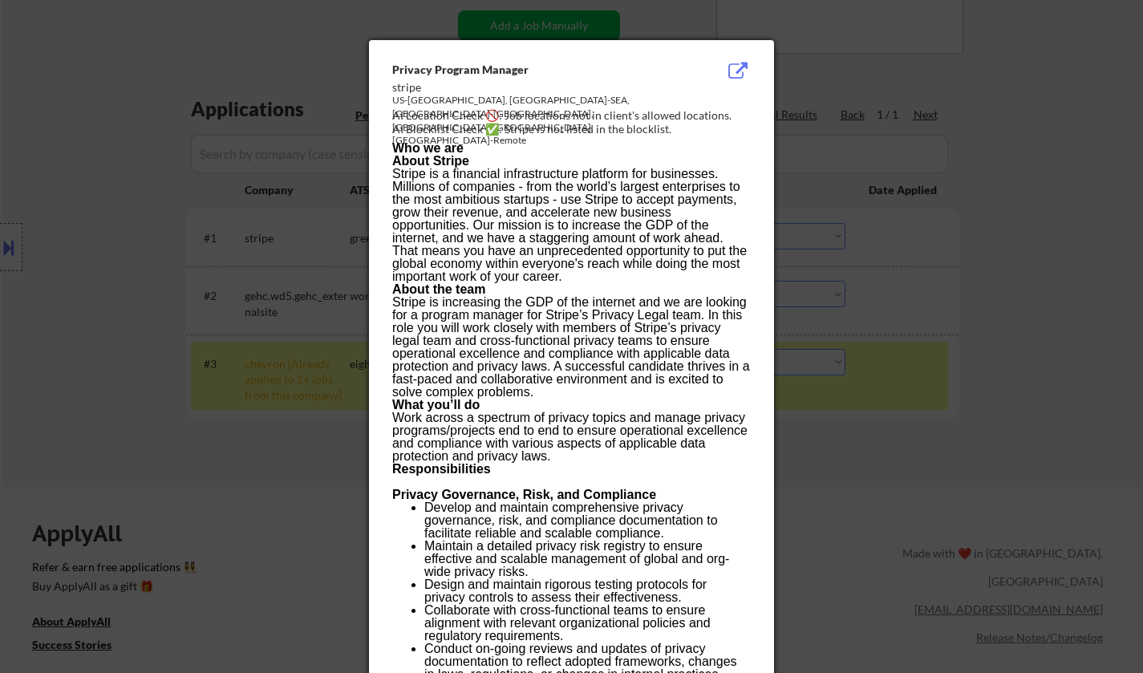
click at [969, 378] on div at bounding box center [571, 336] width 1143 height 673
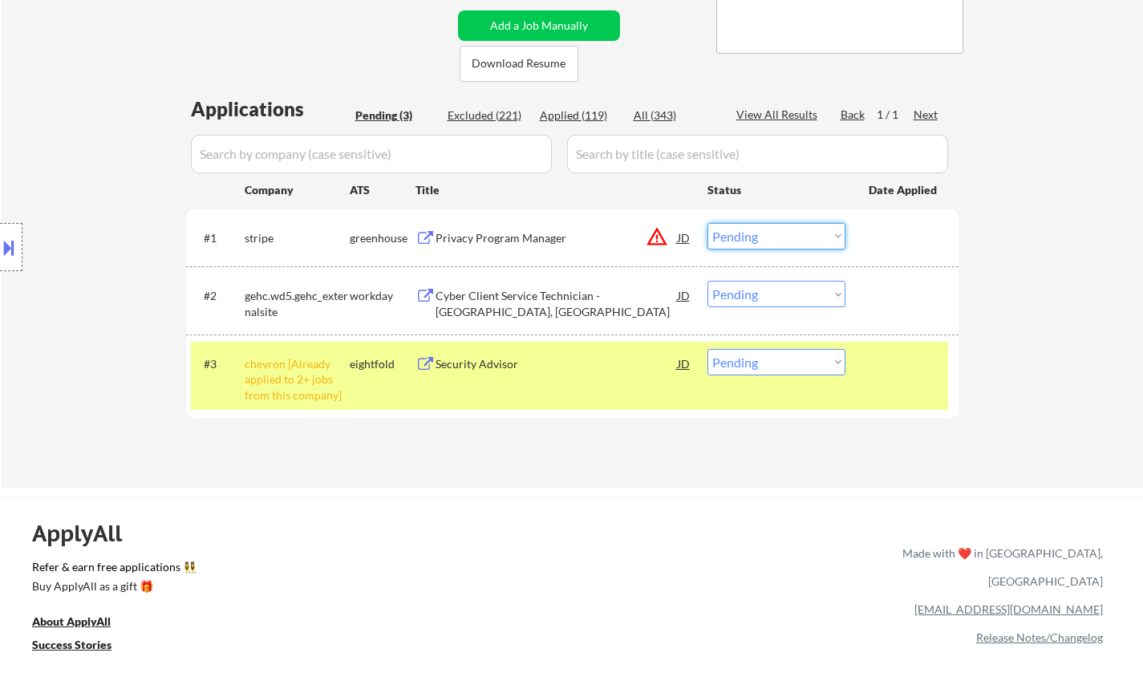
drag, startPoint x: 784, startPoint y: 235, endPoint x: 788, endPoint y: 243, distance: 8.6
click at [784, 235] on select "Choose an option... Pending Applied Excluded (Questions) Excluded (Expired) Exc…" at bounding box center [776, 236] width 138 height 26
click at [707, 223] on select "Choose an option... Pending Applied Excluded (Questions) Excluded (Expired) Exc…" at bounding box center [776, 236] width 138 height 26
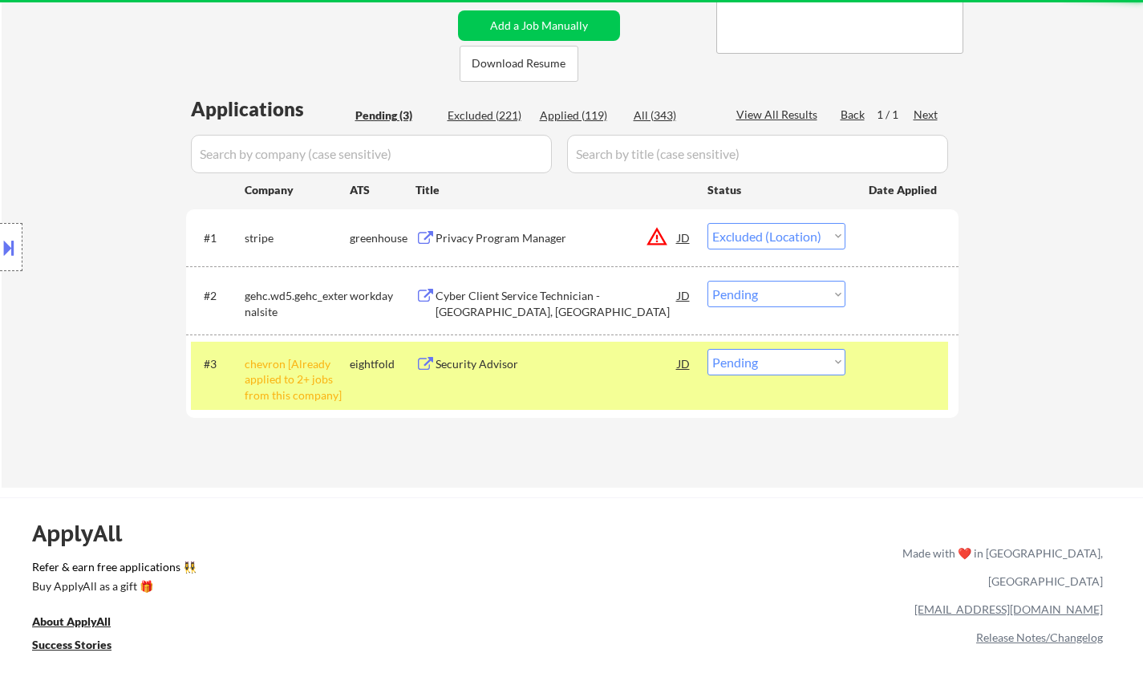
select select ""pending""
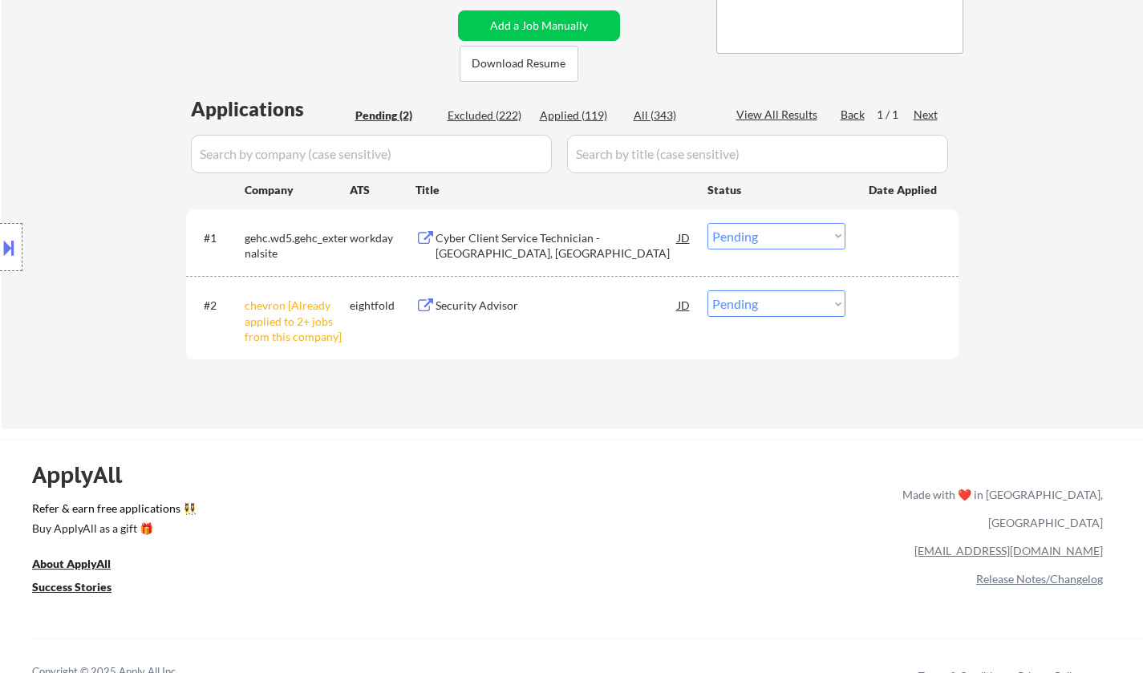
click at [783, 328] on div "#2 chevron [Already applied to 2+ jobs from this company] eightfold Security Ad…" at bounding box center [569, 317] width 757 height 69
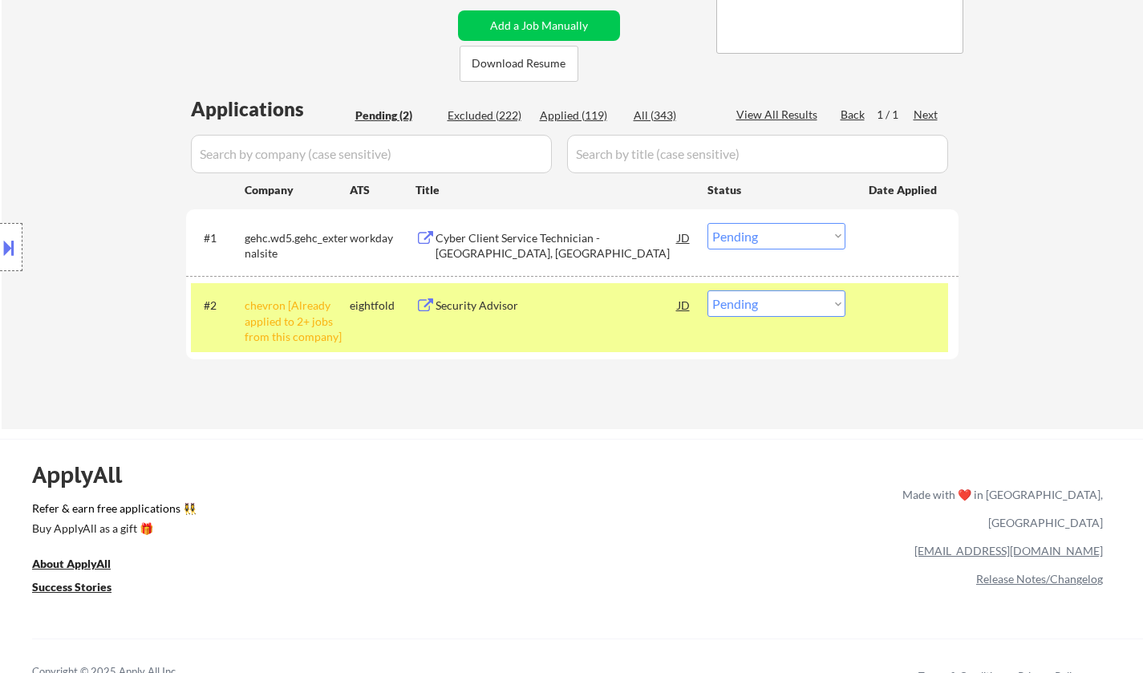
click at [769, 310] on select "Choose an option... Pending Applied Excluded (Questions) Excluded (Expired) Exc…" at bounding box center [776, 303] width 138 height 26
select select ""excluded__other_""
click at [707, 290] on select "Choose an option... Pending Applied Excluded (Questions) Excluded (Expired) Exc…" at bounding box center [776, 303] width 138 height 26
click at [797, 239] on select "Choose an option... Pending Applied Excluded (Questions) Excluded (Expired) Exc…" at bounding box center [776, 236] width 138 height 26
click at [1067, 265] on div "← Return to /applysquad Mailslurp Inbox Job Search Builder Chris Newcomb User E…" at bounding box center [572, 86] width 1141 height 686
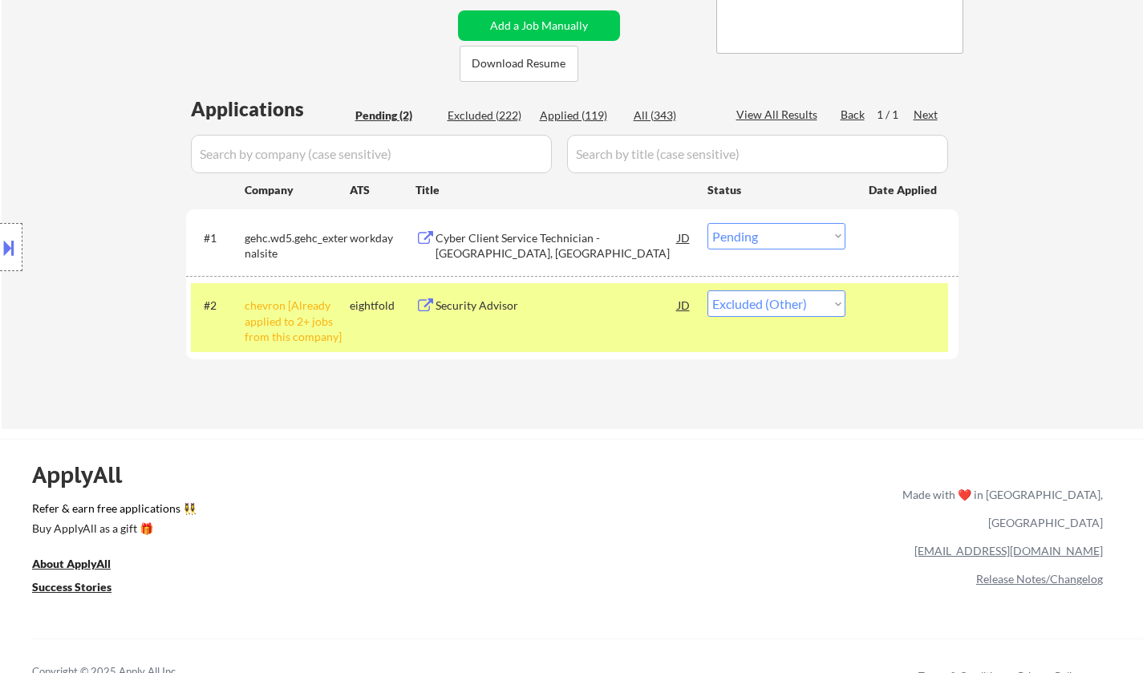
click at [813, 233] on select "Choose an option... Pending Applied Excluded (Questions) Excluded (Expired) Exc…" at bounding box center [776, 236] width 138 height 26
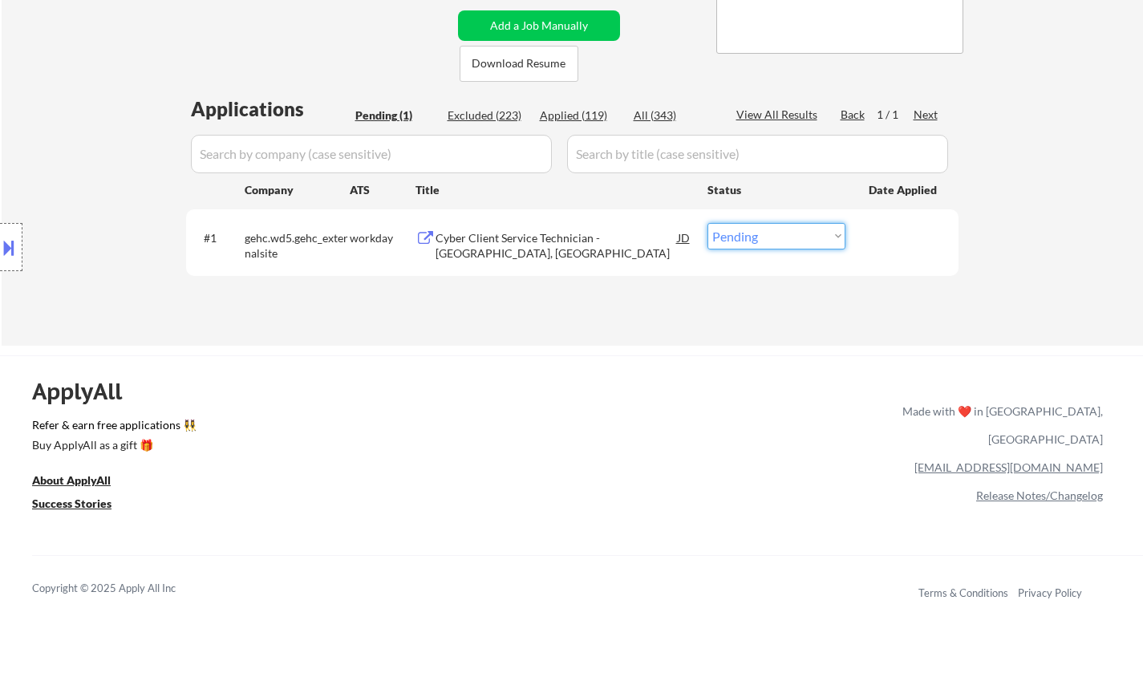
select select ""excluded__location_""
click at [707, 223] on select "Choose an option... Pending Applied Excluded (Questions) Excluded (Expired) Exc…" at bounding box center [776, 236] width 138 height 26
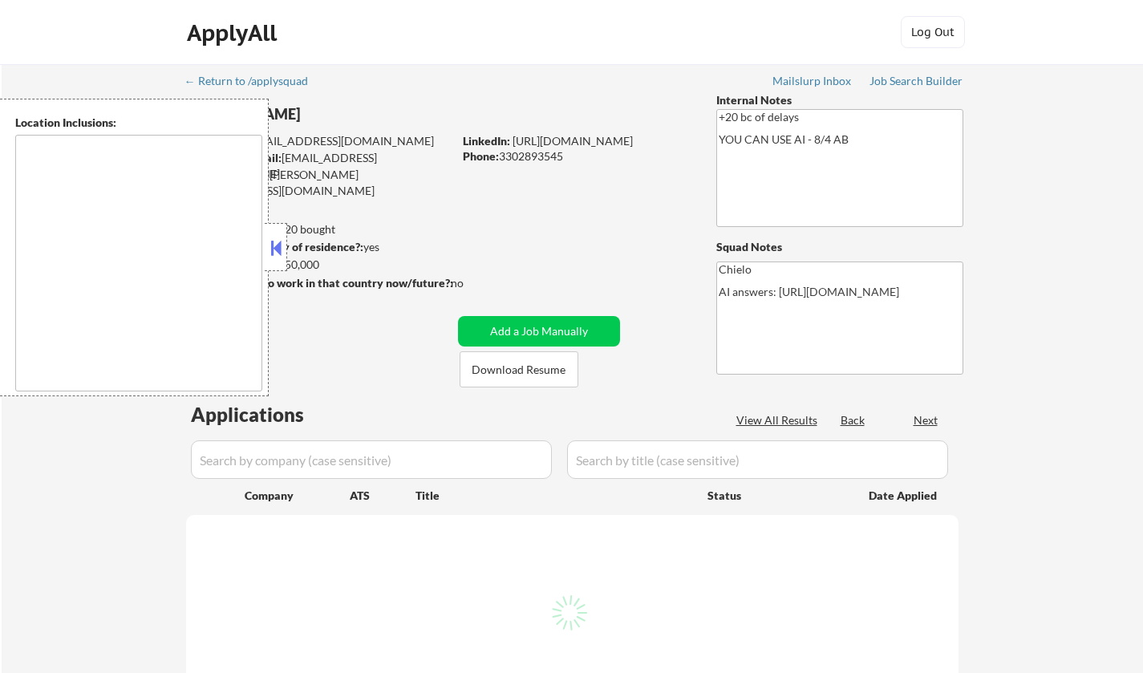
type textarea "remote"
select select ""pending""
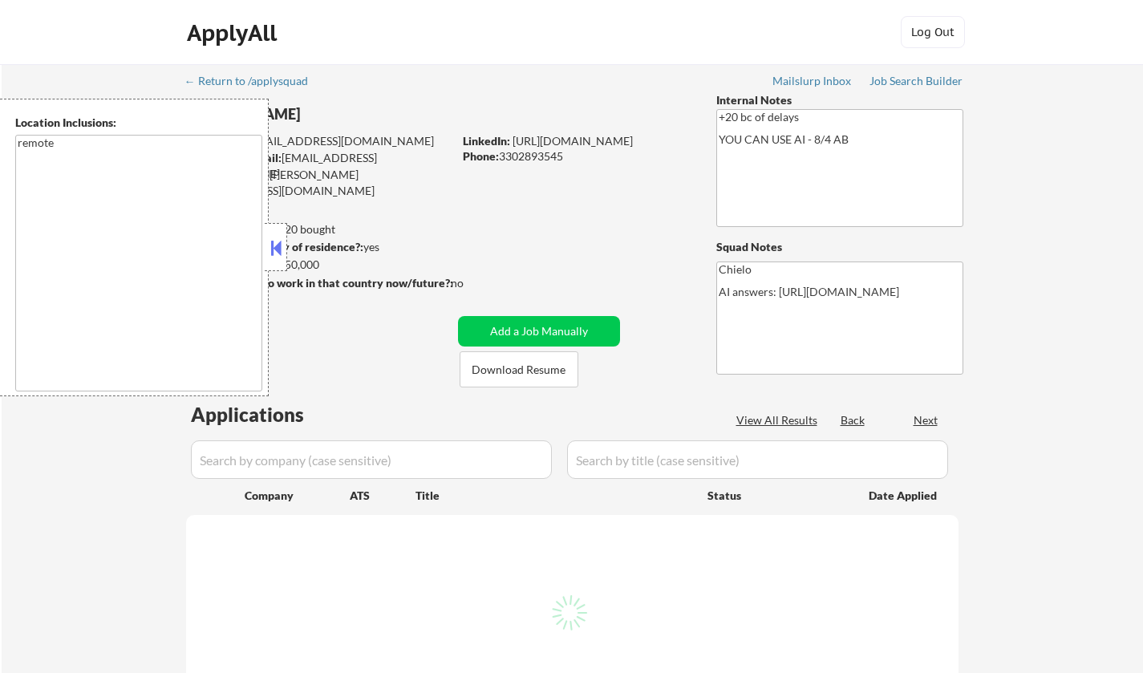
select select ""pending""
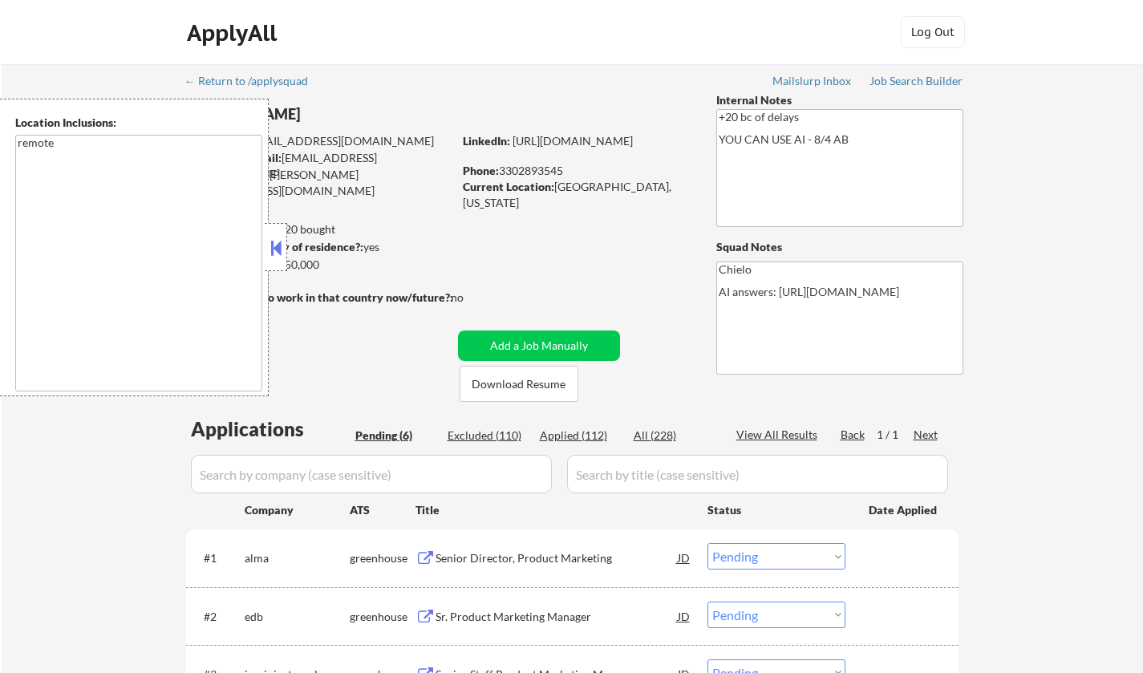
click at [288, 253] on div "Can work in country of residence?: yes" at bounding box center [316, 247] width 262 height 16
drag, startPoint x: 274, startPoint y: 253, endPoint x: 387, endPoint y: 69, distance: 216.0
click at [274, 253] on button at bounding box center [276, 248] width 18 height 24
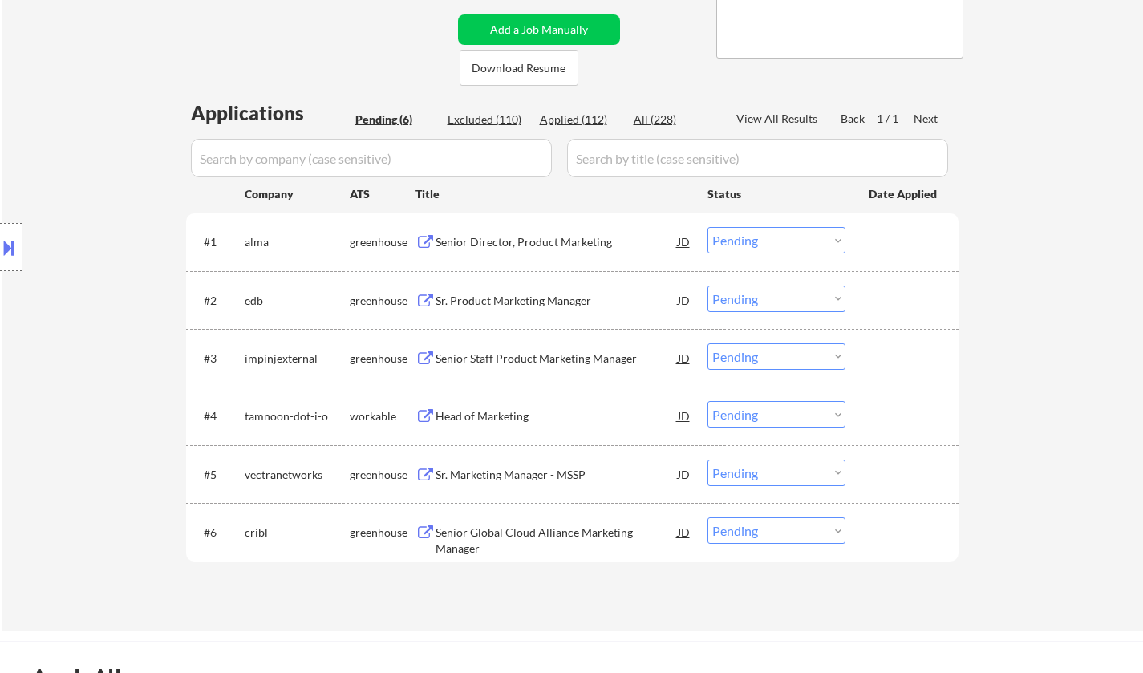
scroll to position [321, 0]
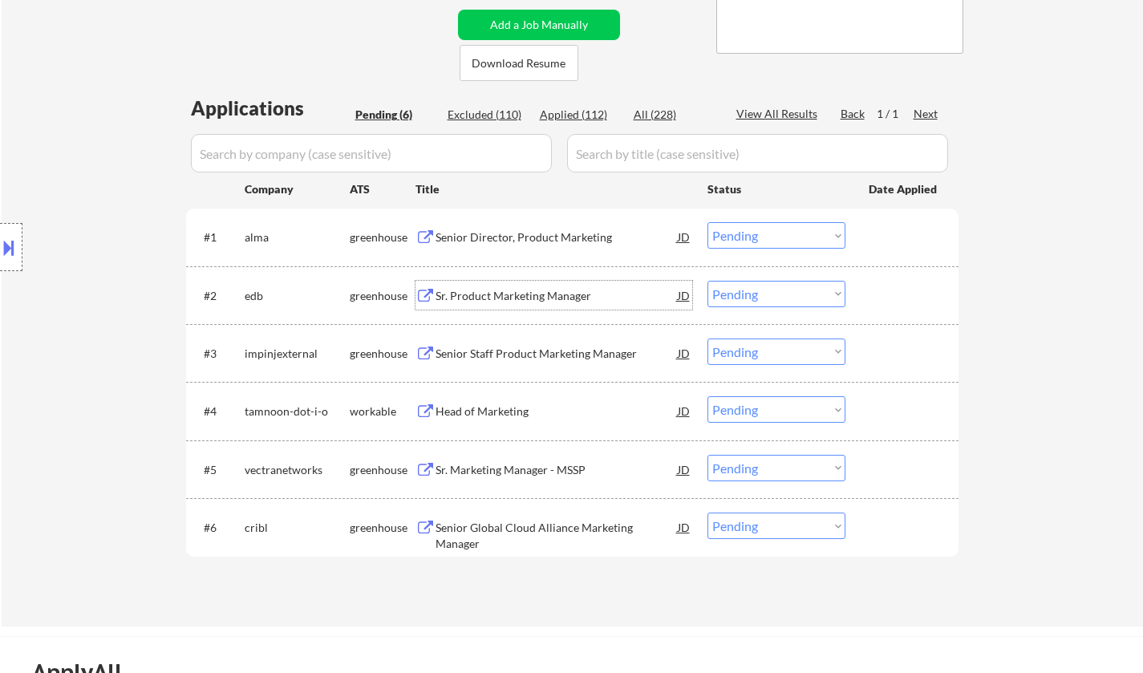
click at [509, 290] on div "Sr. Product Marketing Manager" at bounding box center [557, 296] width 242 height 16
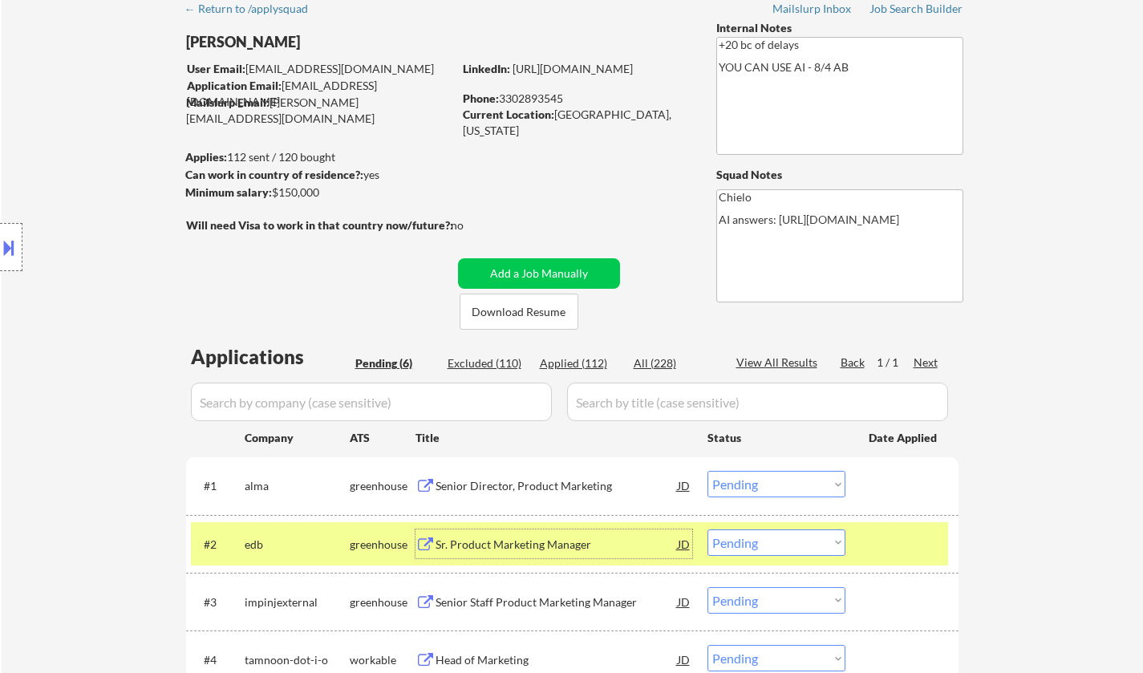
scroll to position [241, 0]
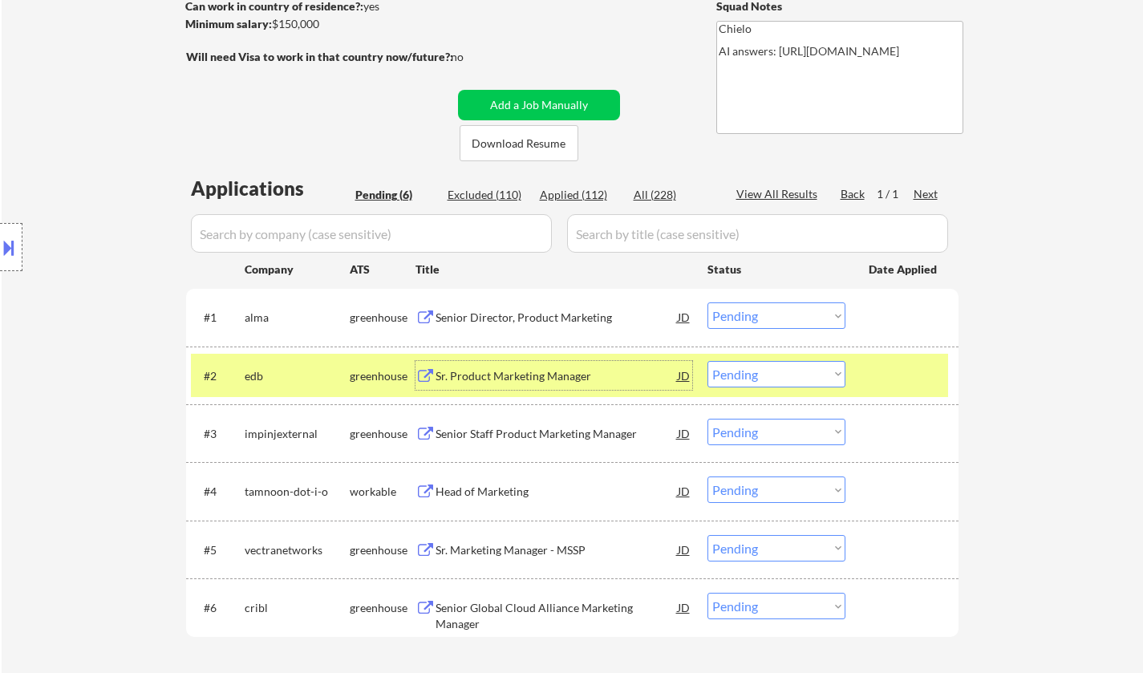
click at [750, 367] on select "Choose an option... Pending Applied Excluded (Questions) Excluded (Expired) Exc…" at bounding box center [776, 374] width 138 height 26
click at [707, 361] on select "Choose an option... Pending Applied Excluded (Questions) Excluded (Expired) Exc…" at bounding box center [776, 374] width 138 height 26
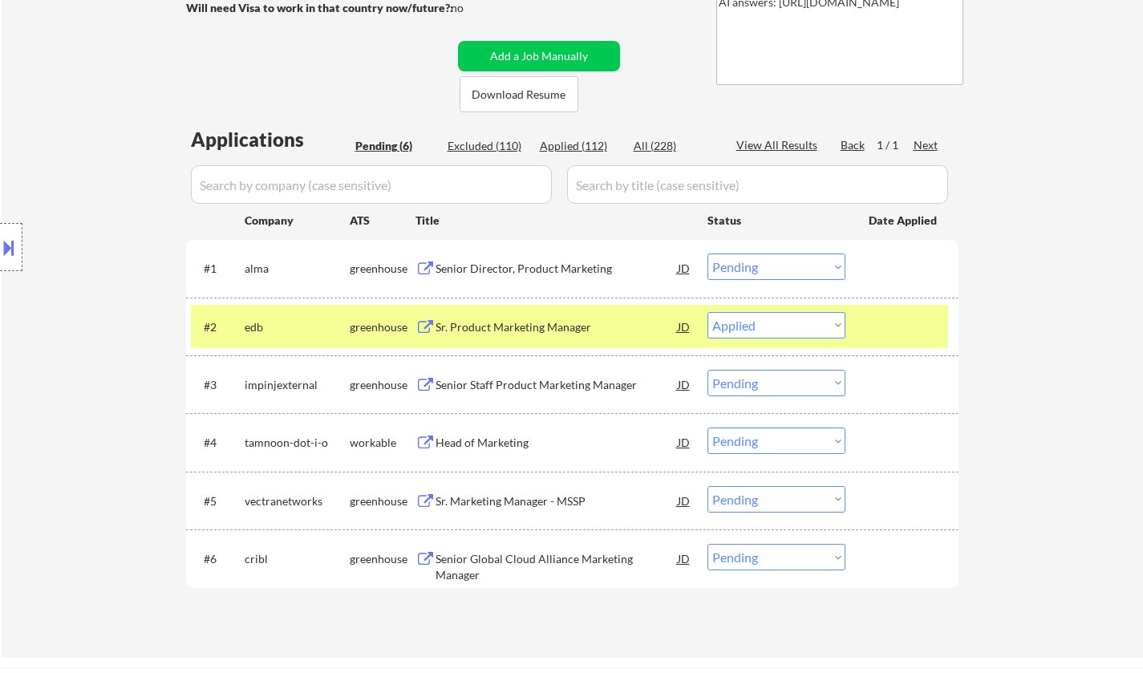
select select ""pending""
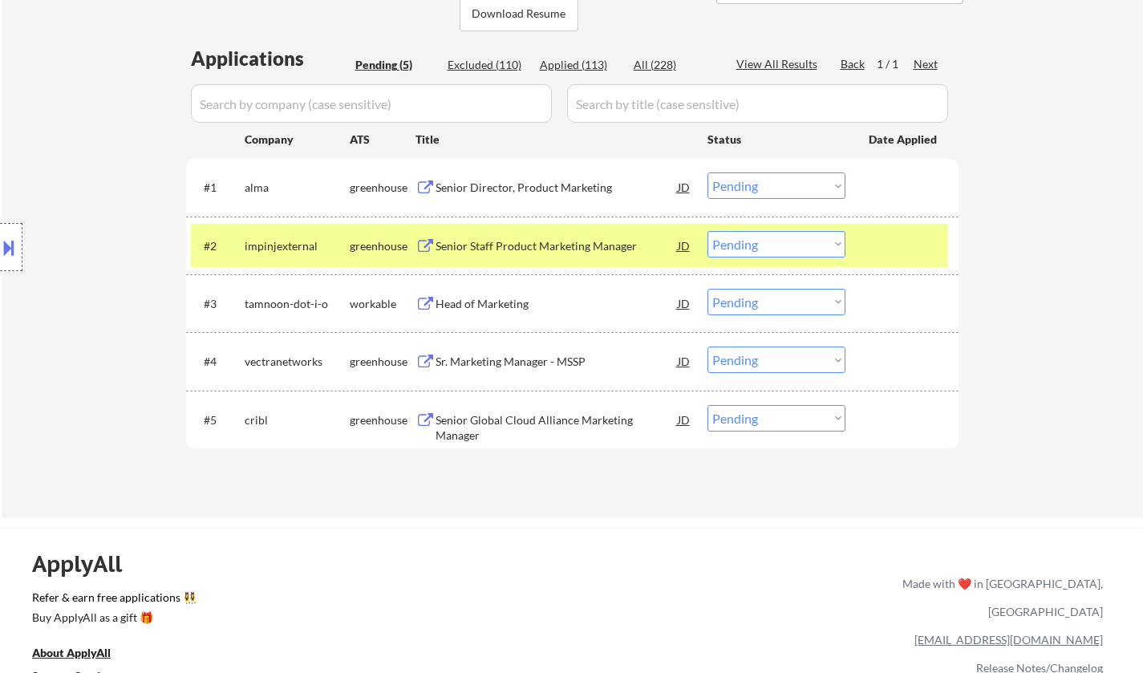
scroll to position [401, 0]
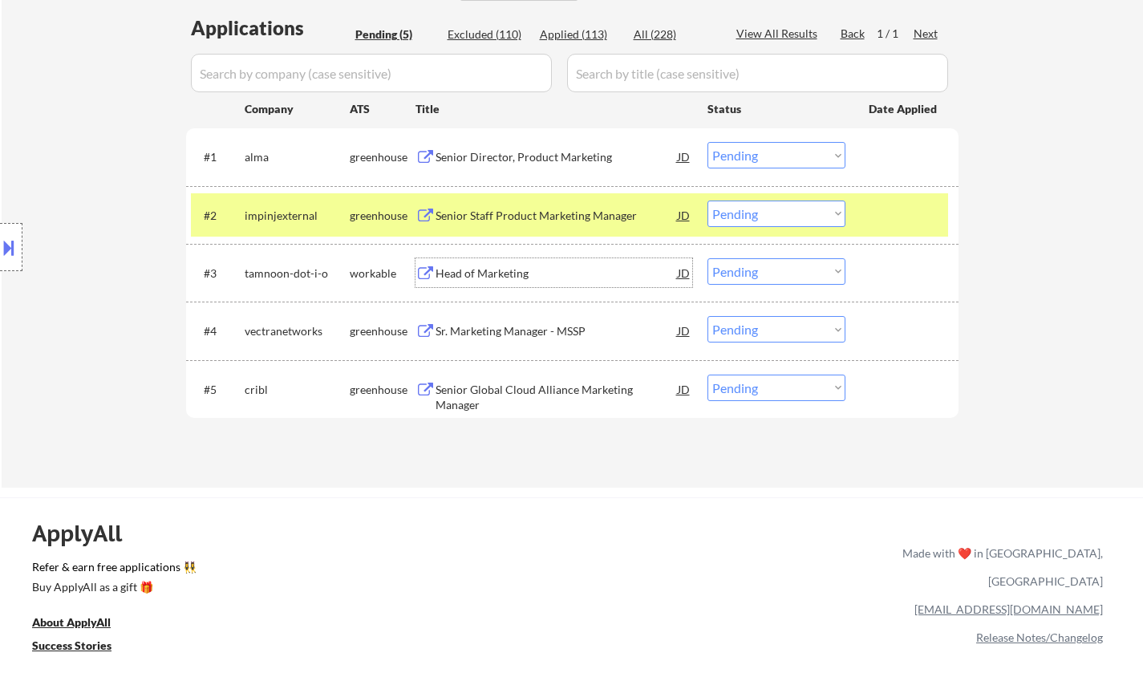
click at [487, 276] on div "Head of Marketing" at bounding box center [557, 273] width 242 height 16
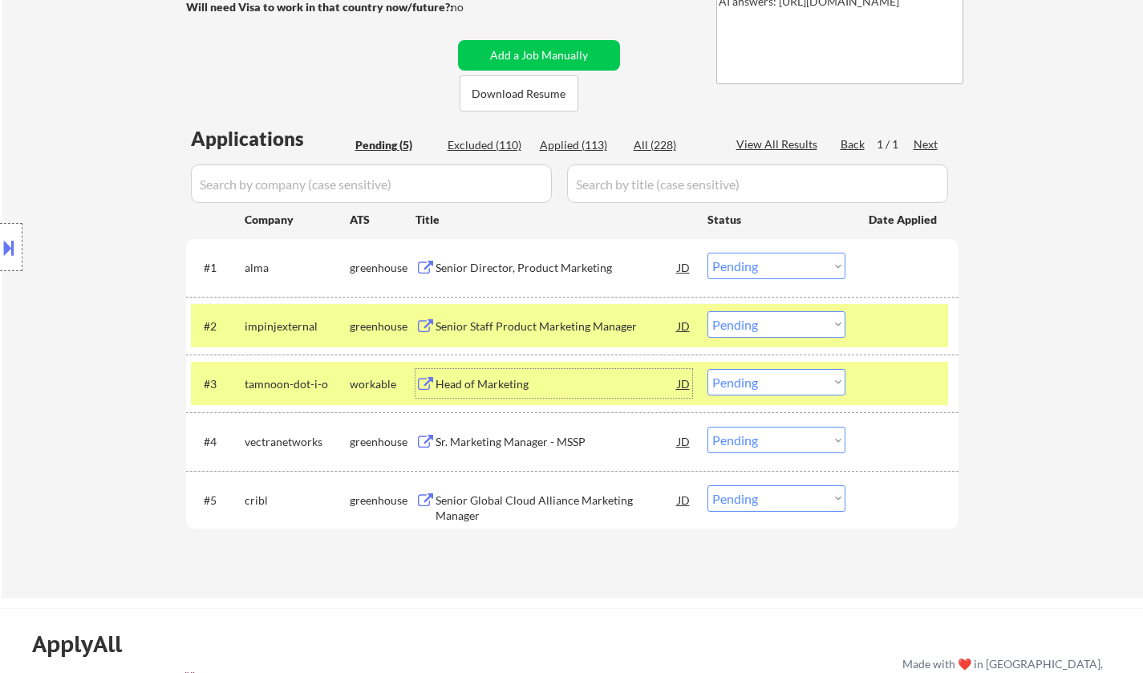
scroll to position [321, 0]
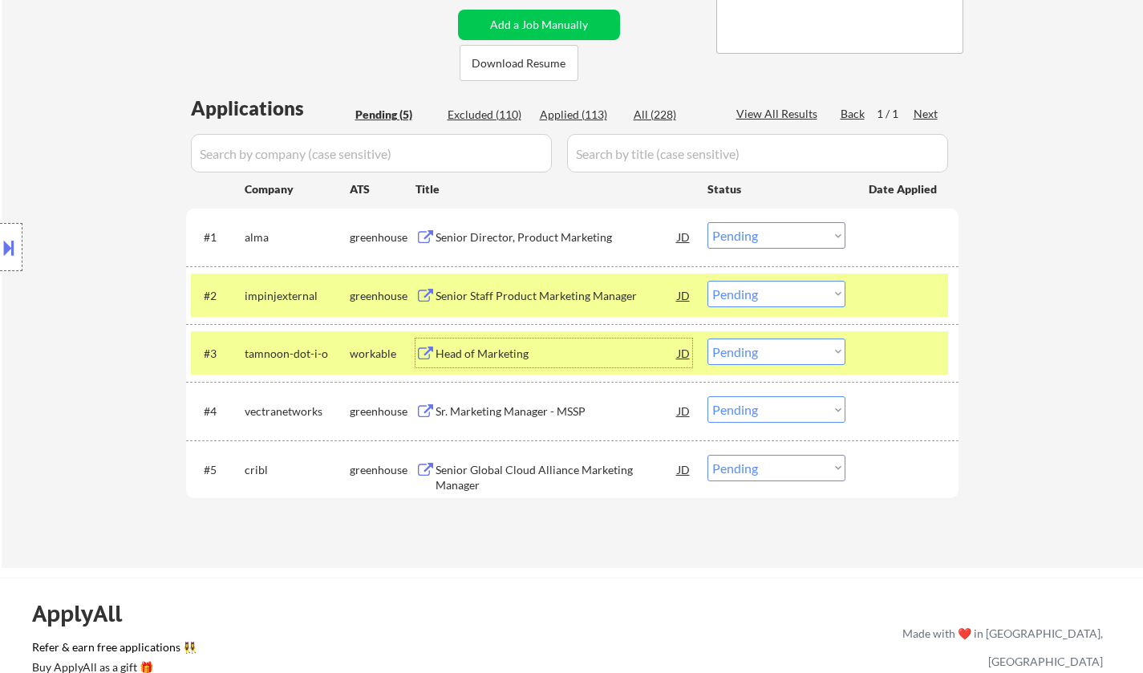
click at [471, 355] on div "Head of Marketing" at bounding box center [557, 354] width 242 height 16
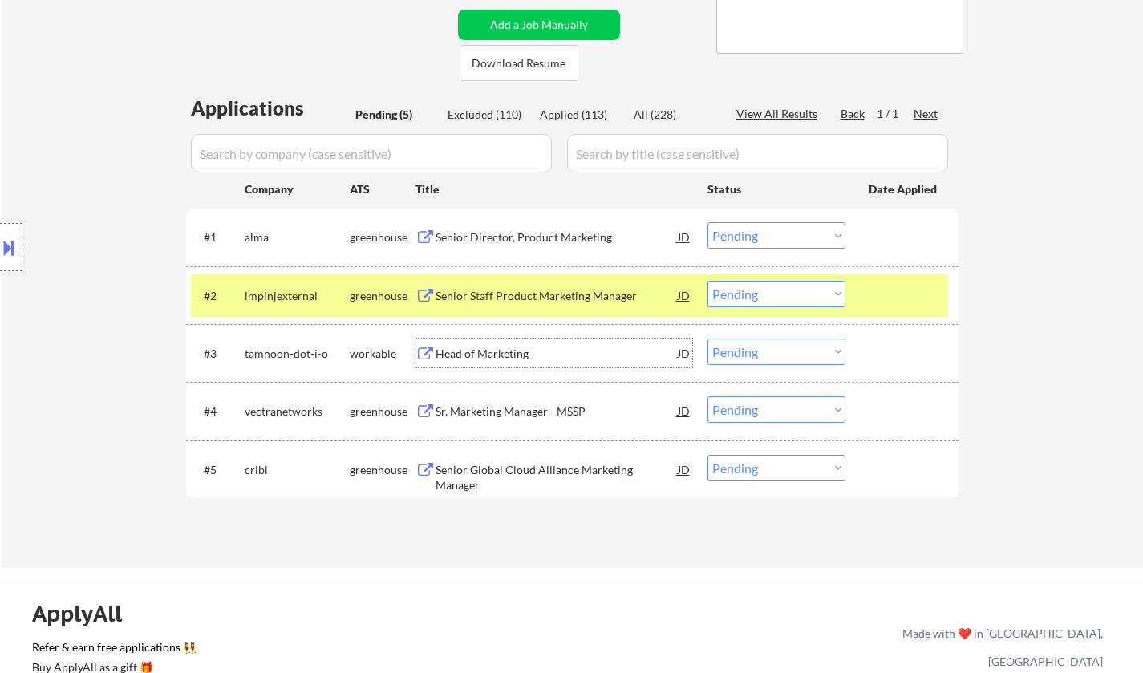
click at [772, 354] on select "Choose an option... Pending Applied Excluded (Questions) Excluded (Expired) Exc…" at bounding box center [776, 351] width 138 height 26
click at [707, 338] on select "Choose an option... Pending Applied Excluded (Questions) Excluded (Expired) Exc…" at bounding box center [776, 351] width 138 height 26
select select ""pending""
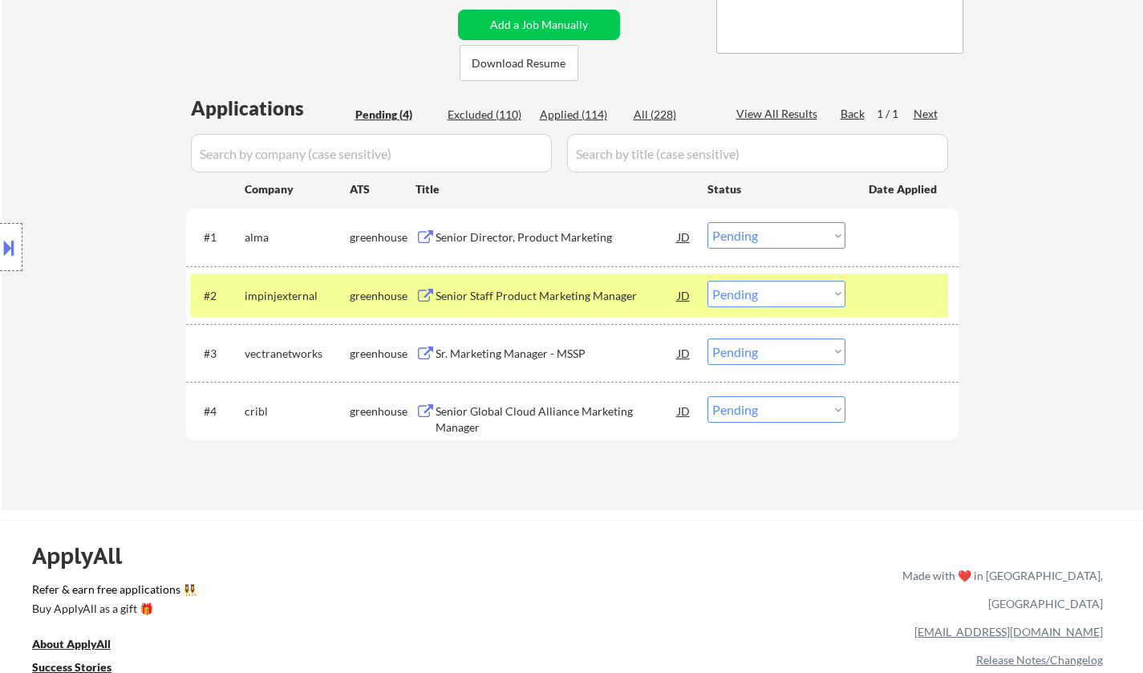
click at [520, 241] on div "Senior Director, Product Marketing" at bounding box center [557, 237] width 242 height 16
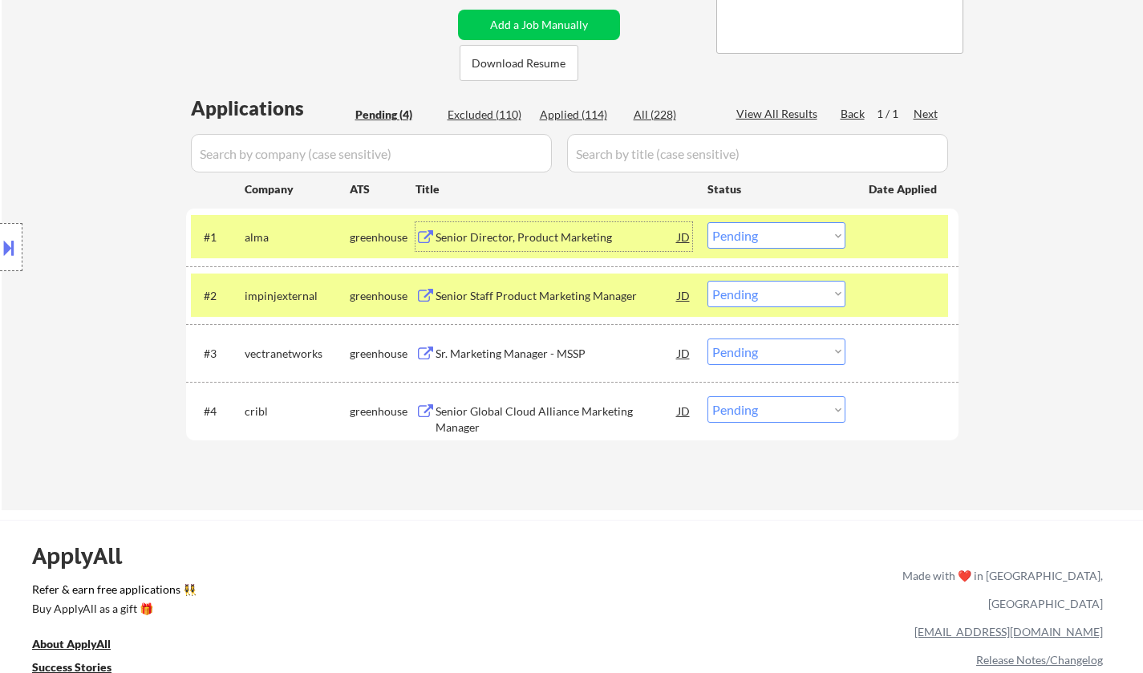
click at [771, 226] on select "Choose an option... Pending Applied Excluded (Questions) Excluded (Expired) Exc…" at bounding box center [776, 235] width 138 height 26
click at [707, 222] on select "Choose an option... Pending Applied Excluded (Questions) Excluded (Expired) Exc…" at bounding box center [776, 235] width 138 height 26
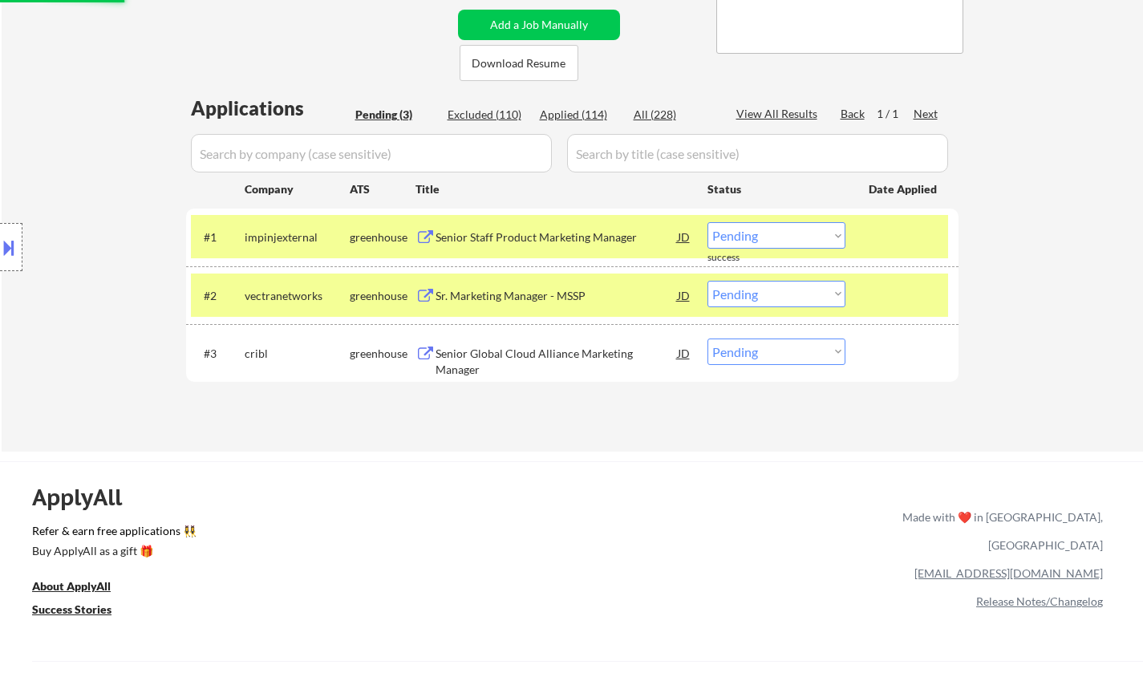
click at [534, 237] on div "Senior Staff Product Marketing Manager" at bounding box center [557, 237] width 242 height 16
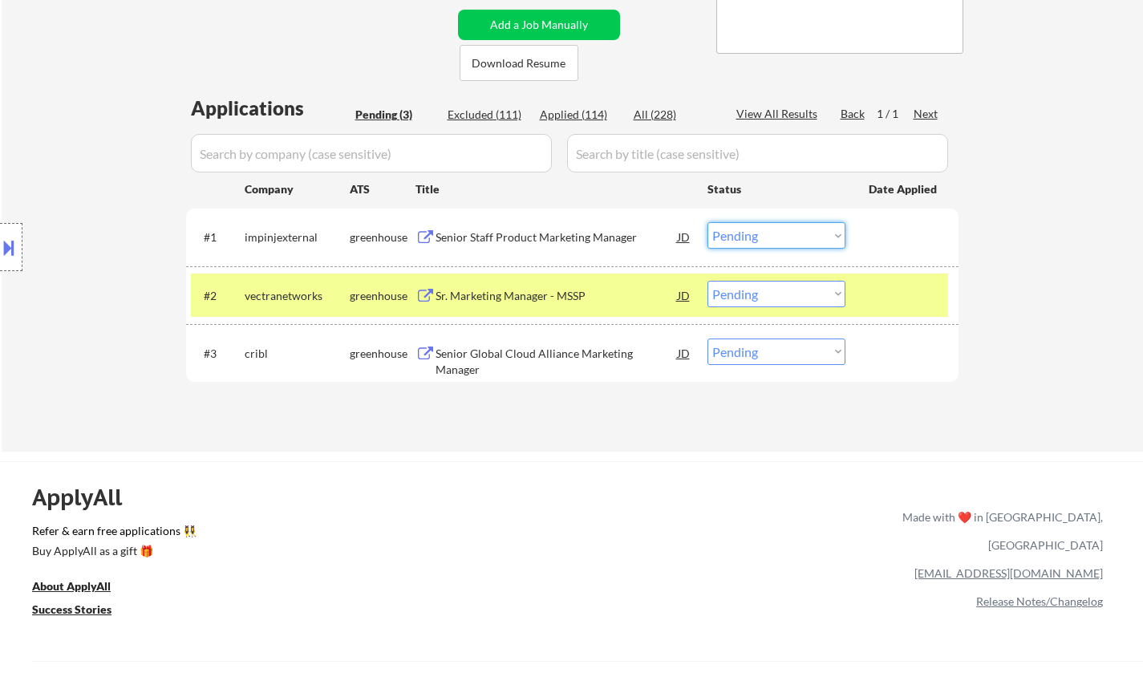
click at [738, 224] on select "Choose an option... Pending Applied Excluded (Questions) Excluded (Expired) Exc…" at bounding box center [776, 235] width 138 height 26
click at [707, 222] on select "Choose an option... Pending Applied Excluded (Questions) Excluded (Expired) Exc…" at bounding box center [776, 235] width 138 height 26
select select ""pending""
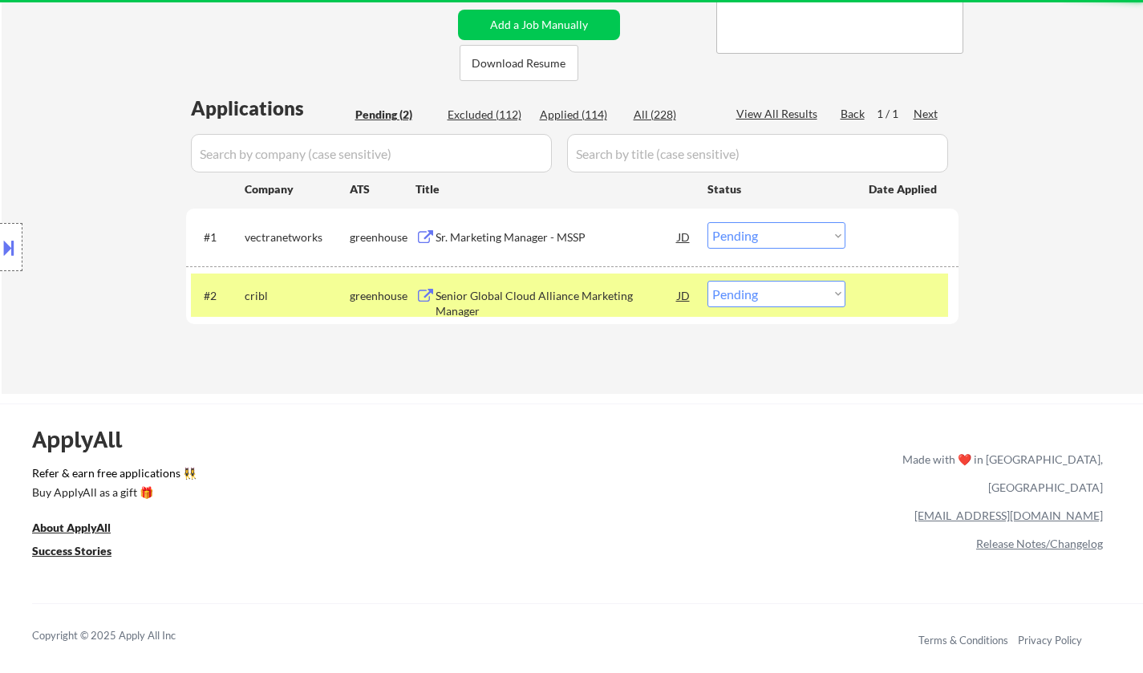
click at [527, 234] on div "Sr. Marketing Manager - MSSP" at bounding box center [557, 237] width 242 height 16
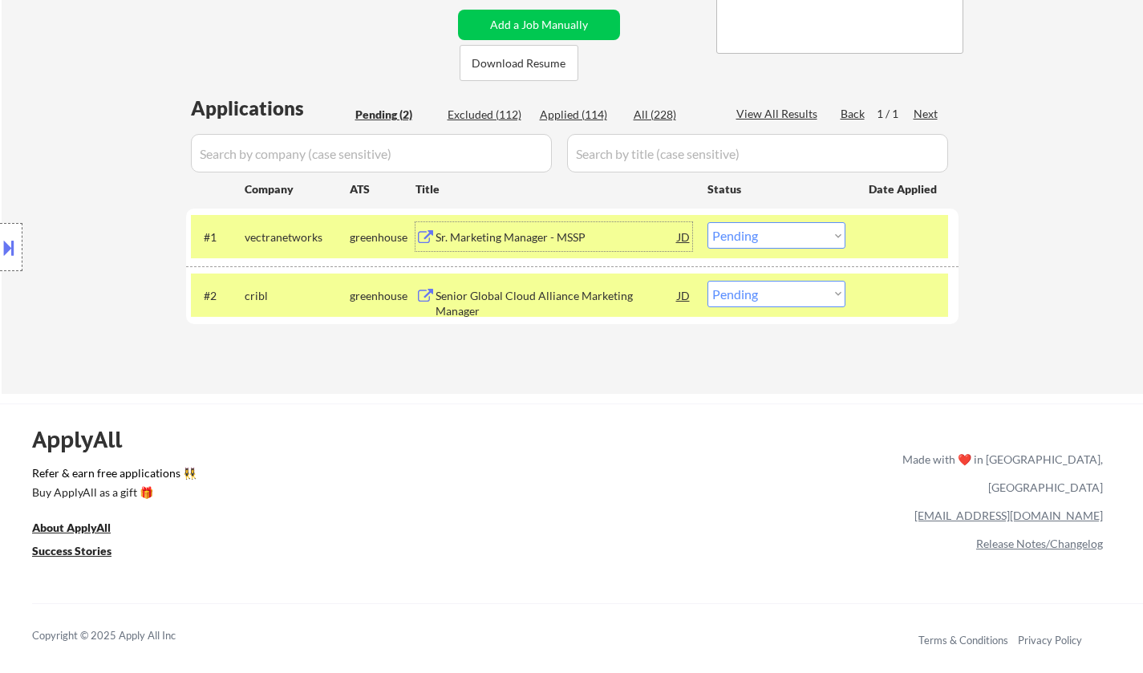
click at [505, 296] on div "Senior Global Cloud Alliance Marketing Manager" at bounding box center [557, 303] width 242 height 31
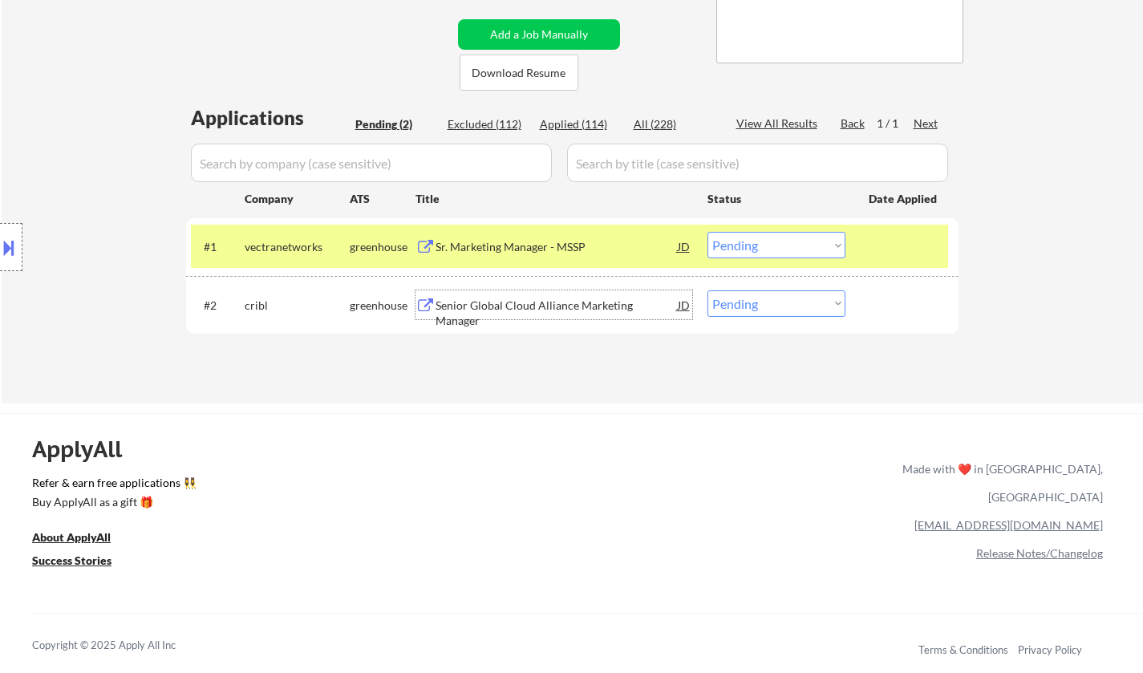
scroll to position [401, 0]
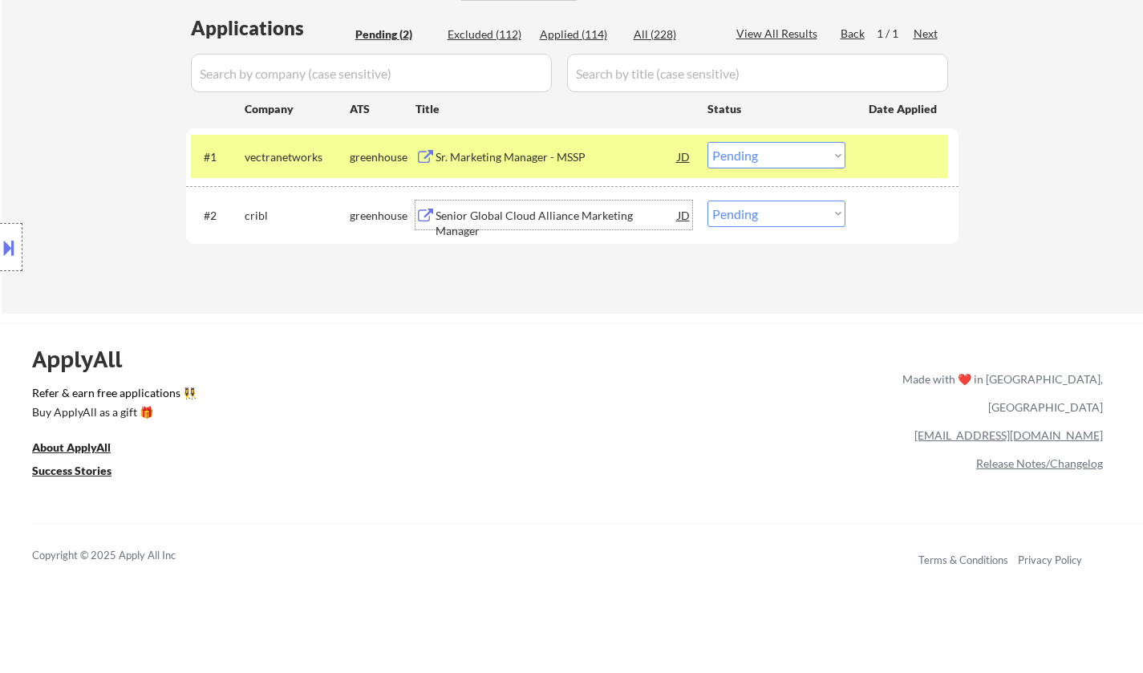
click at [780, 158] on select "Choose an option... Pending Applied Excluded (Questions) Excluded (Expired) Exc…" at bounding box center [776, 155] width 138 height 26
click at [770, 225] on select "Choose an option... Pending Applied Excluded (Questions) Excluded (Expired) Exc…" at bounding box center [776, 214] width 138 height 26
select select ""applied""
click at [707, 201] on select "Choose an option... Pending Applied Excluded (Questions) Excluded (Expired) Exc…" at bounding box center [776, 214] width 138 height 26
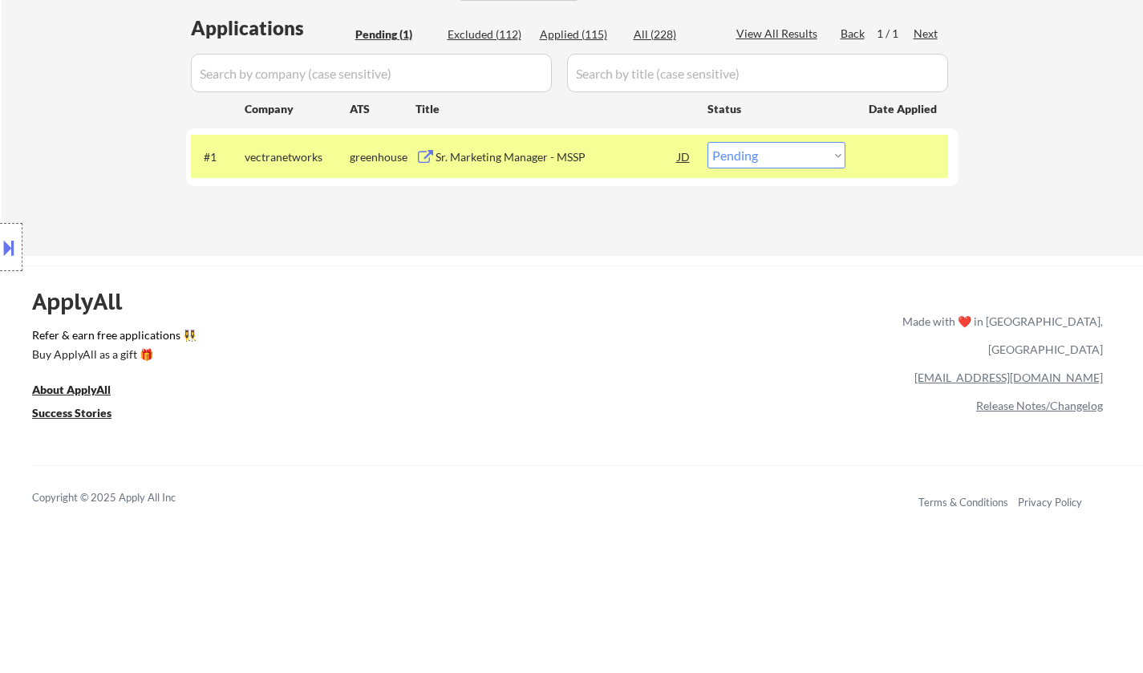
click at [14, 241] on button at bounding box center [9, 247] width 18 height 26
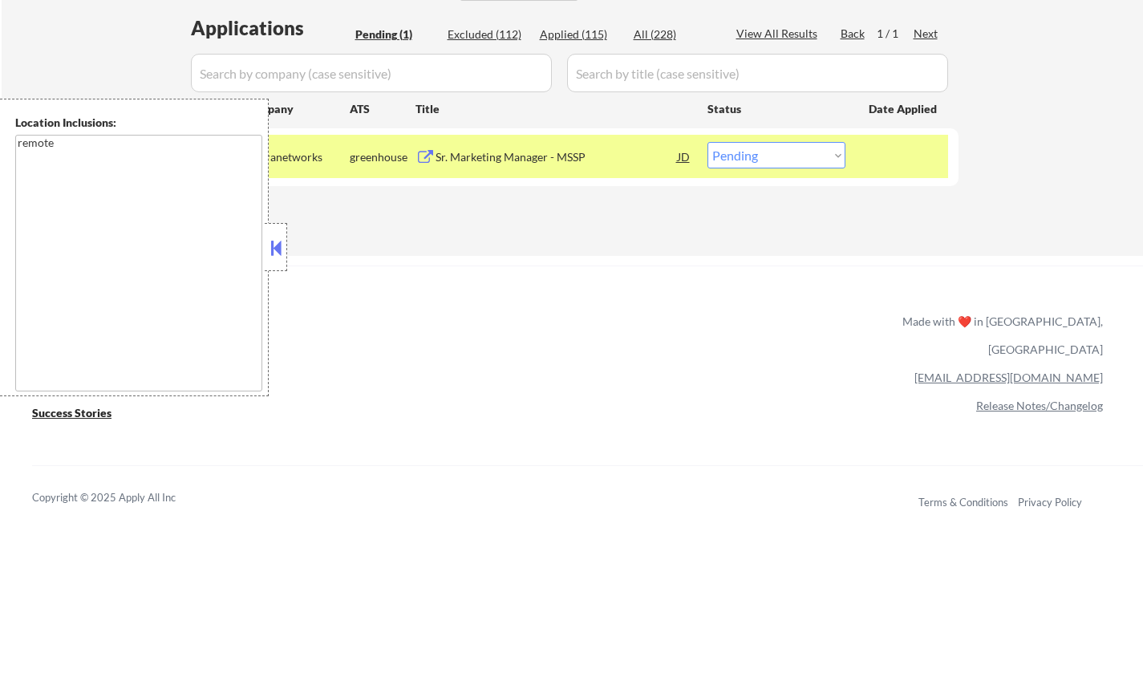
drag, startPoint x: 277, startPoint y: 249, endPoint x: 271, endPoint y: 118, distance: 130.9
click at [276, 249] on button at bounding box center [276, 248] width 18 height 24
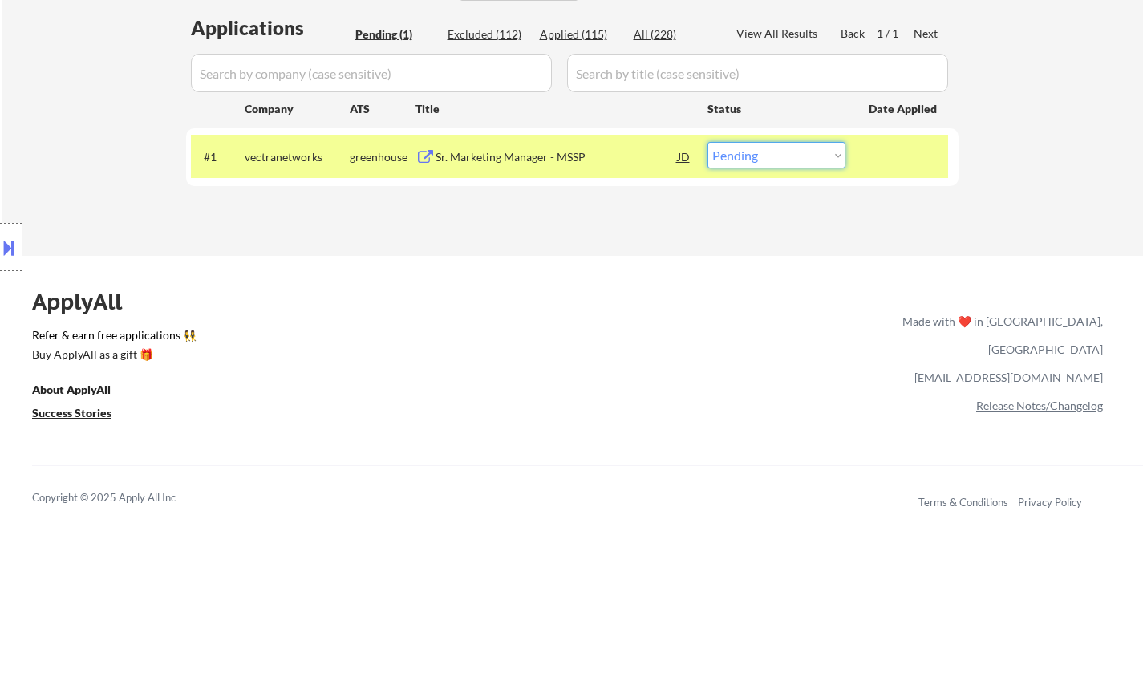
click at [781, 147] on select "Choose an option... Pending Applied Excluded (Questions) Excluded (Expired) Exc…" at bounding box center [776, 155] width 138 height 26
select select ""excluded__bad_match_""
click at [707, 142] on select "Choose an option... Pending Applied Excluded (Questions) Excluded (Expired) Exc…" at bounding box center [776, 155] width 138 height 26
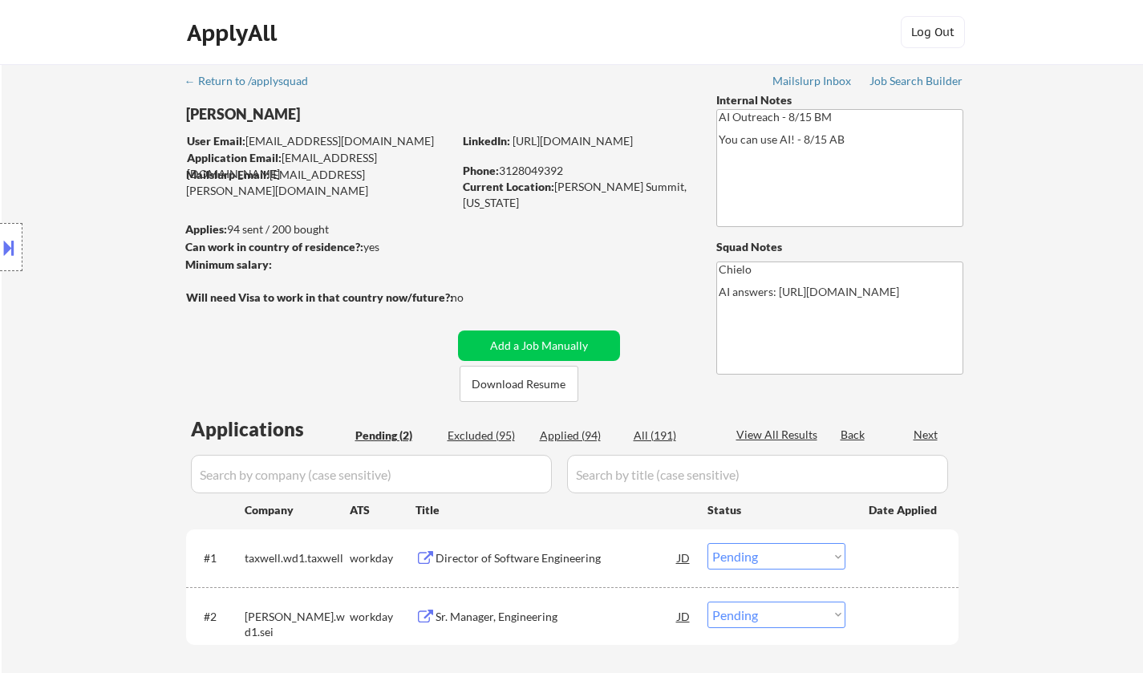
select select ""pending""
click at [529, 405] on div "← Return to /applysquad Mailslurp Inbox Job Search Builder [PERSON_NAME] User E…" at bounding box center [572, 383] width 800 height 638
click at [526, 395] on button "Download Resume" at bounding box center [519, 384] width 119 height 36
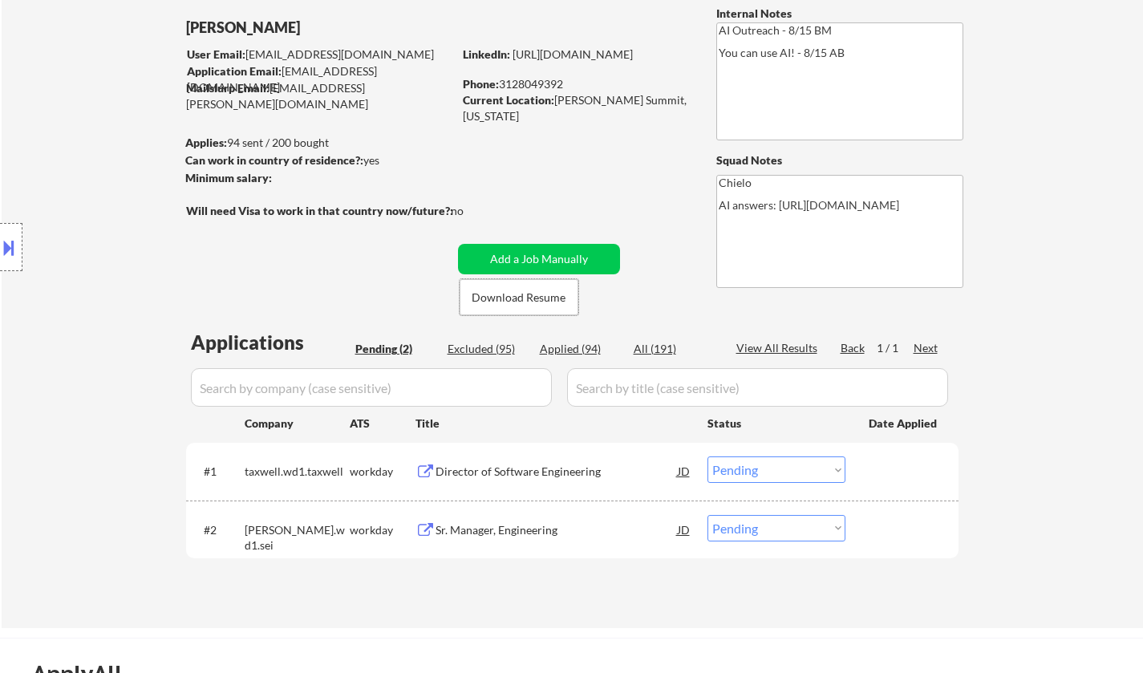
scroll to position [160, 0]
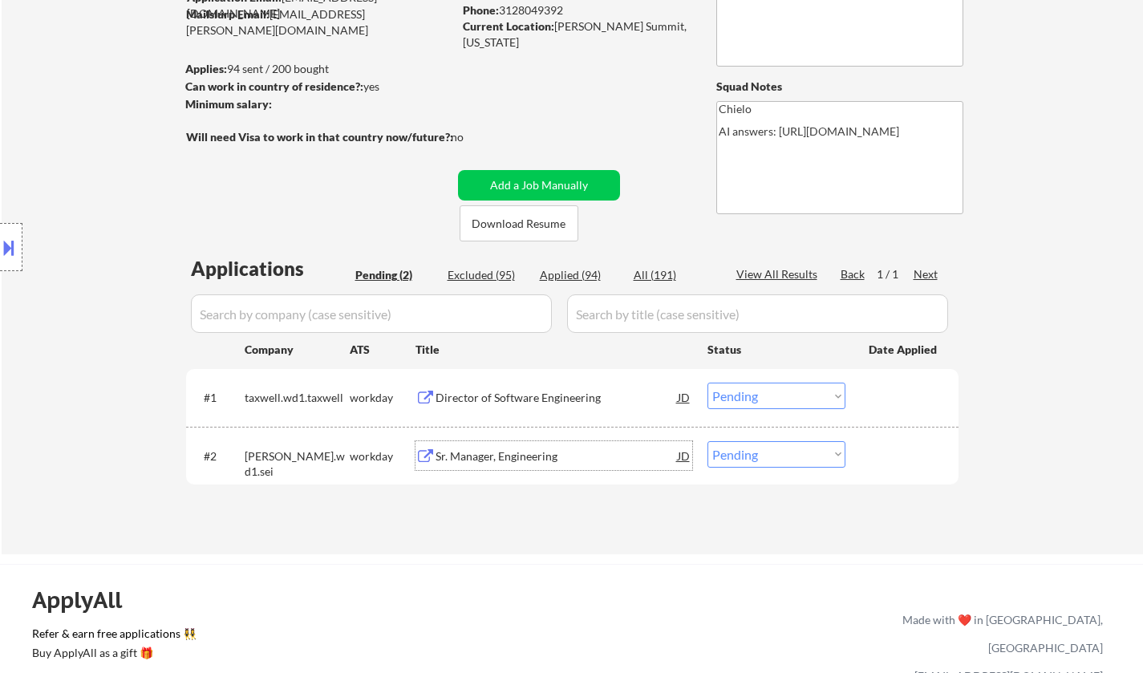
click at [497, 458] on div "Sr. Manager, Engineering" at bounding box center [557, 456] width 242 height 16
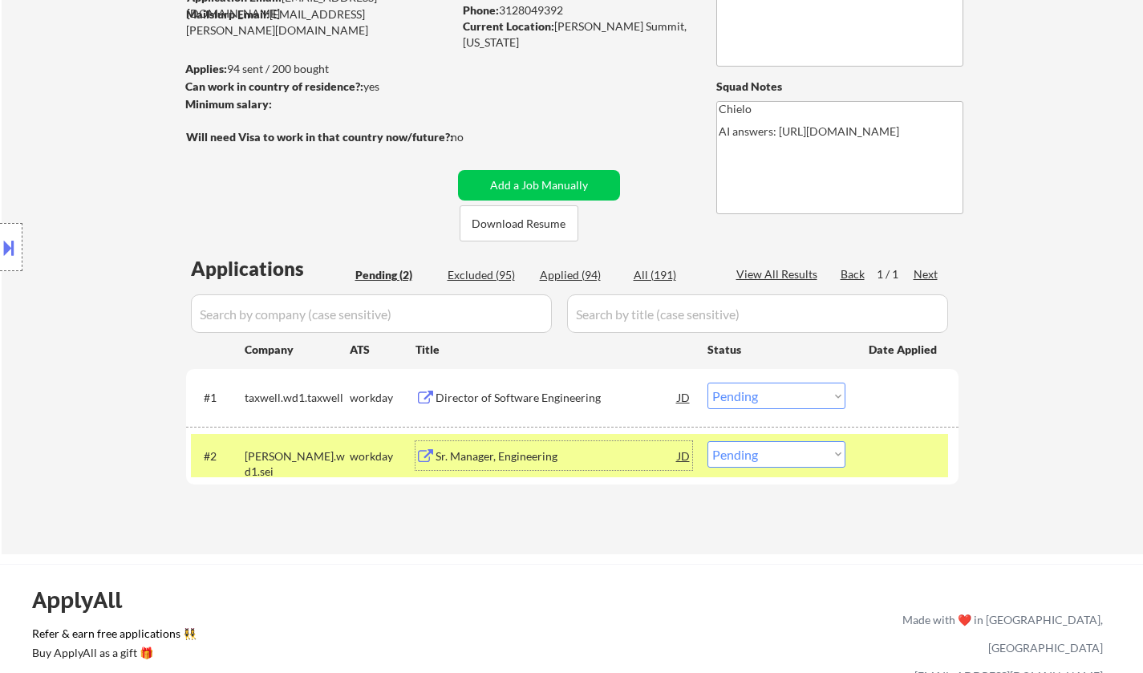
click at [792, 445] on select "Choose an option... Pending Applied Excluded (Questions) Excluded (Expired) Exc…" at bounding box center [776, 454] width 138 height 26
select select ""applied""
click at [707, 441] on select "Choose an option... Pending Applied Excluded (Questions) Excluded (Expired) Exc…" at bounding box center [776, 454] width 138 height 26
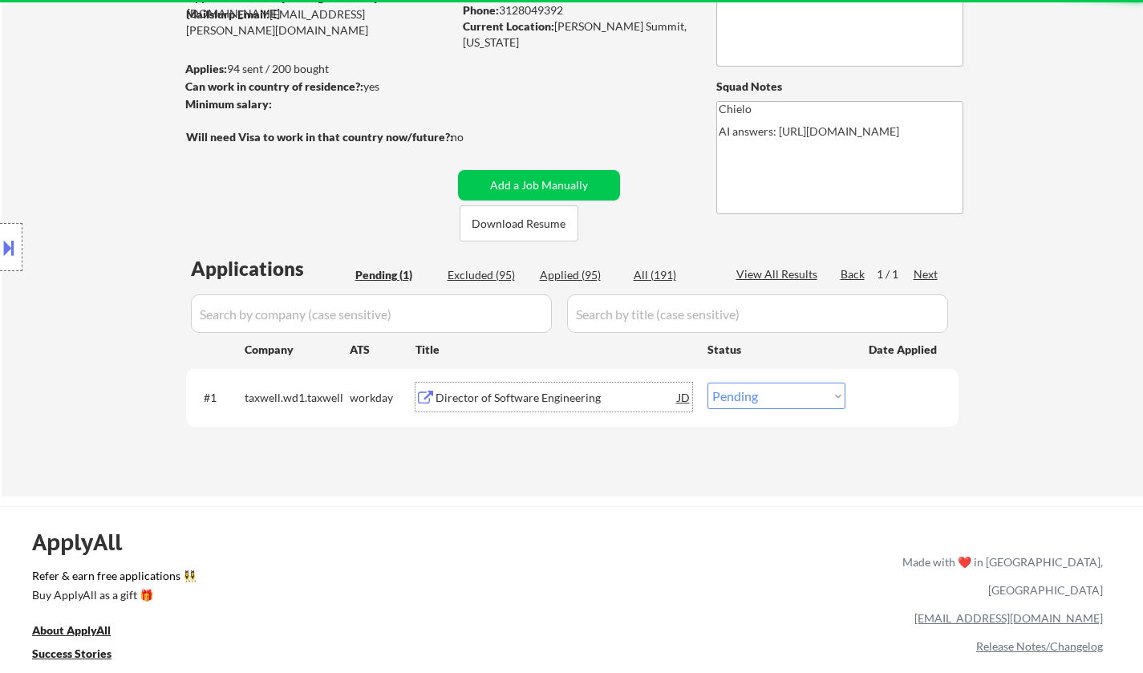
click at [526, 394] on div "Director of Software Engineering" at bounding box center [557, 398] width 242 height 16
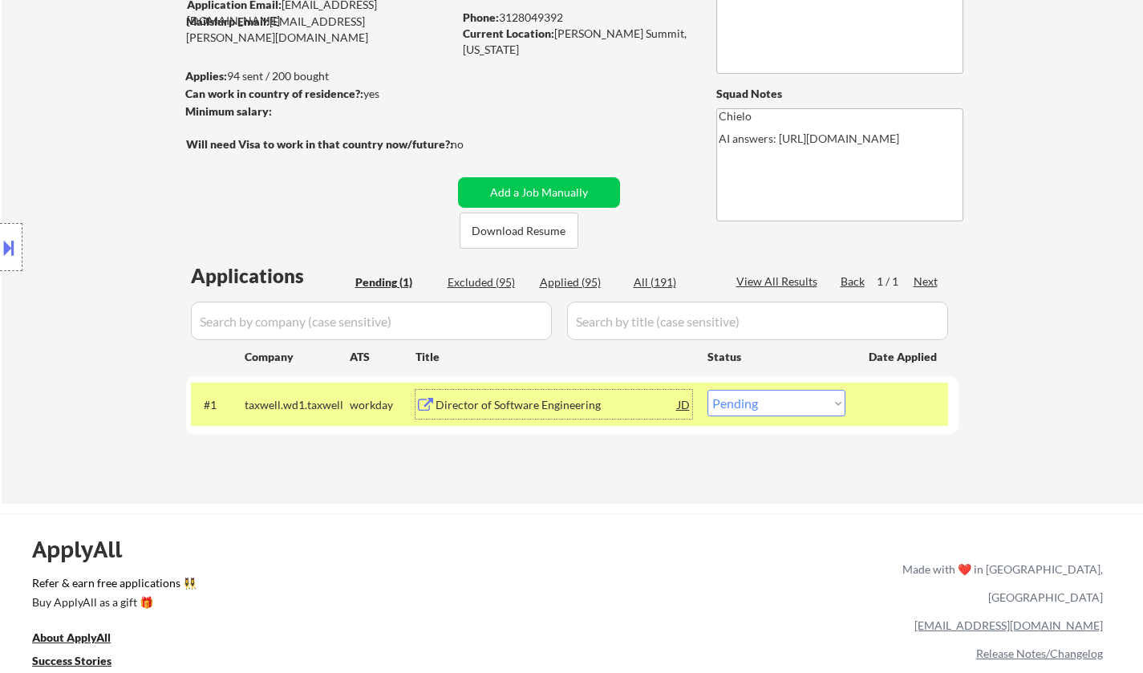
scroll to position [321, 0]
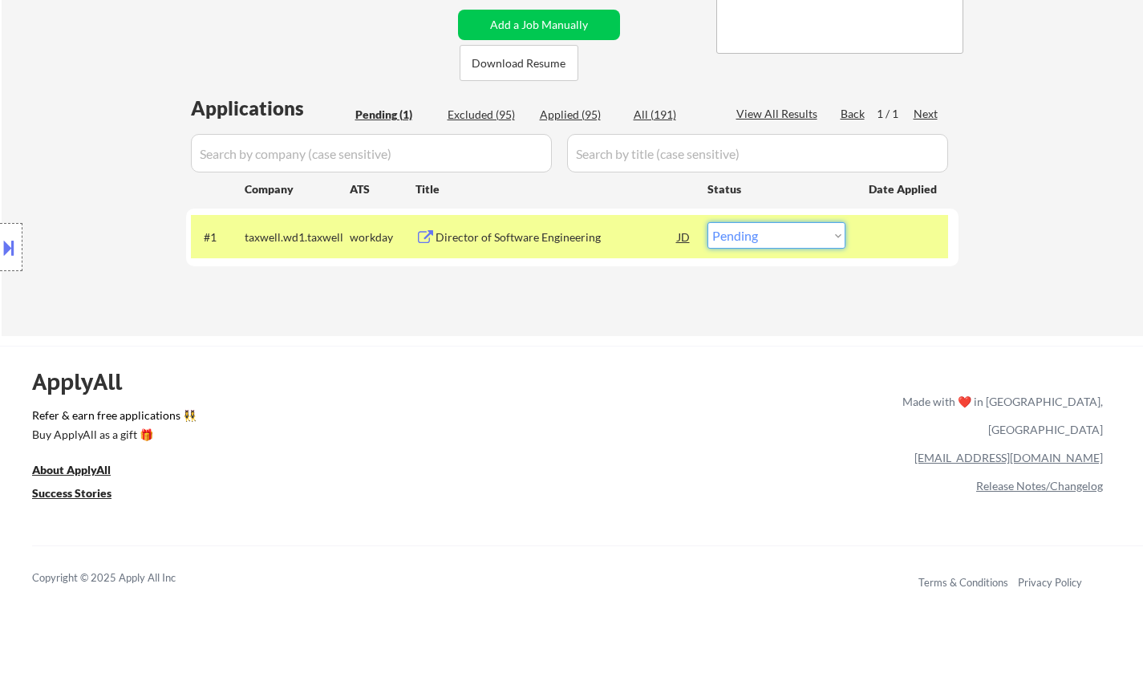
click at [784, 237] on select "Choose an option... Pending Applied Excluded (Questions) Excluded (Expired) Exc…" at bounding box center [776, 235] width 138 height 26
select select ""applied""
click at [707, 222] on select "Choose an option... Pending Applied Excluded (Questions) Excluded (Expired) Exc…" at bounding box center [776, 235] width 138 height 26
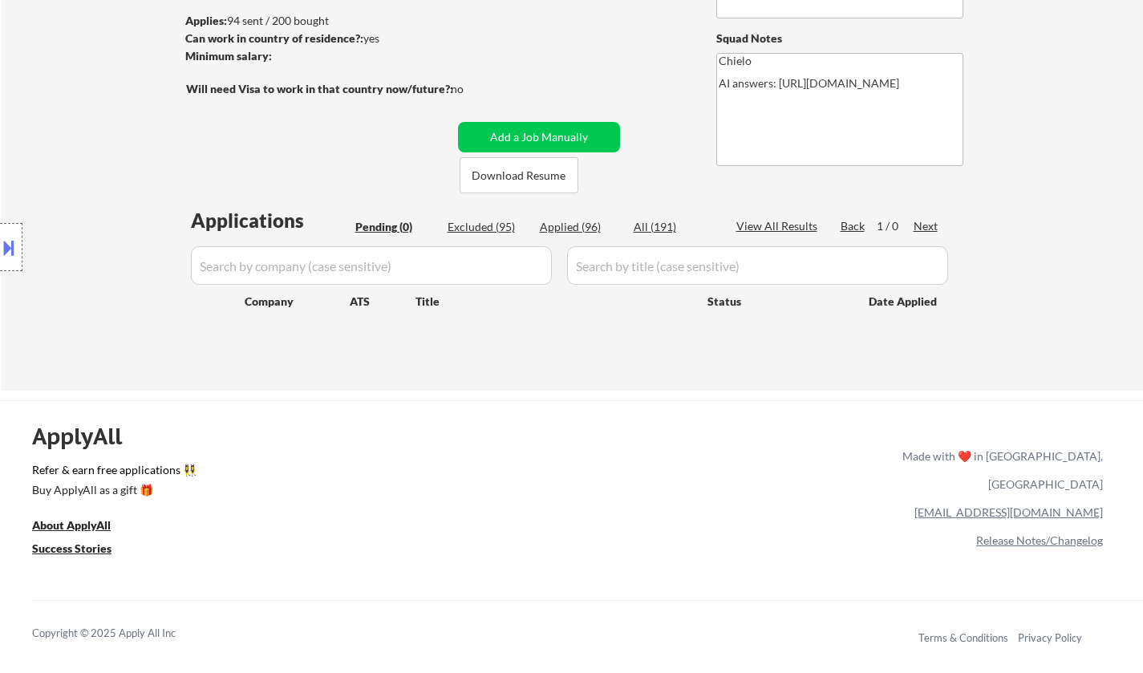
scroll to position [160, 0]
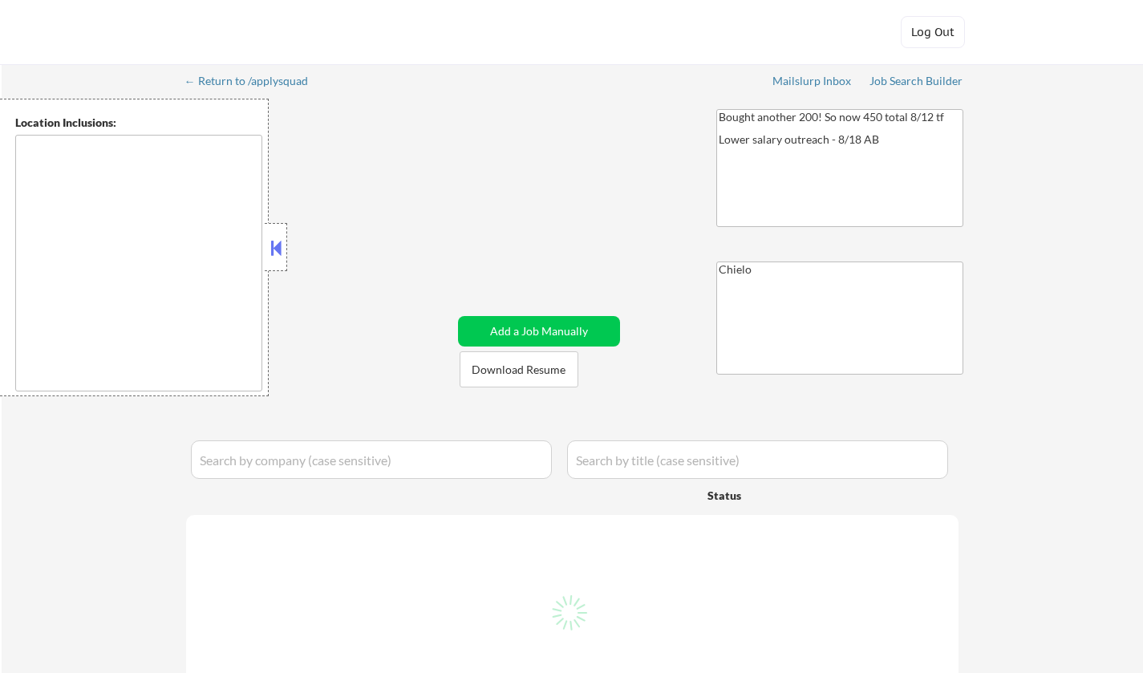
type textarea "[GEOGRAPHIC_DATA], [GEOGRAPHIC_DATA] [GEOGRAPHIC_DATA], [GEOGRAPHIC_DATA] [GEOG…"
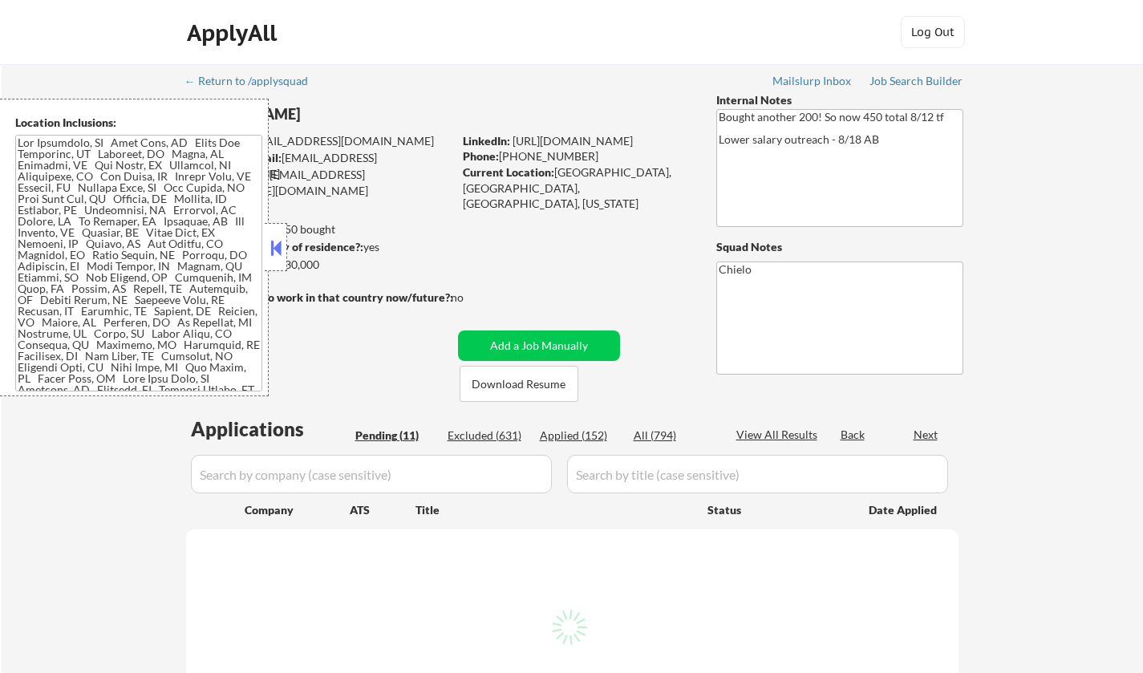
click at [275, 244] on button at bounding box center [276, 248] width 18 height 24
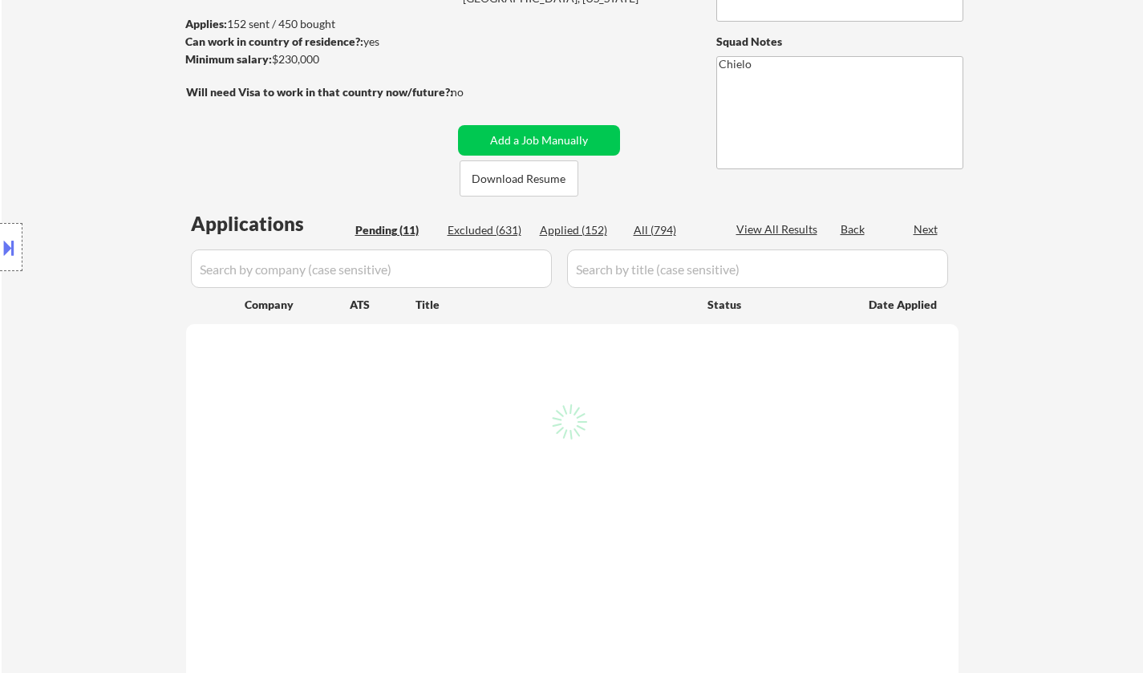
scroll to position [241, 0]
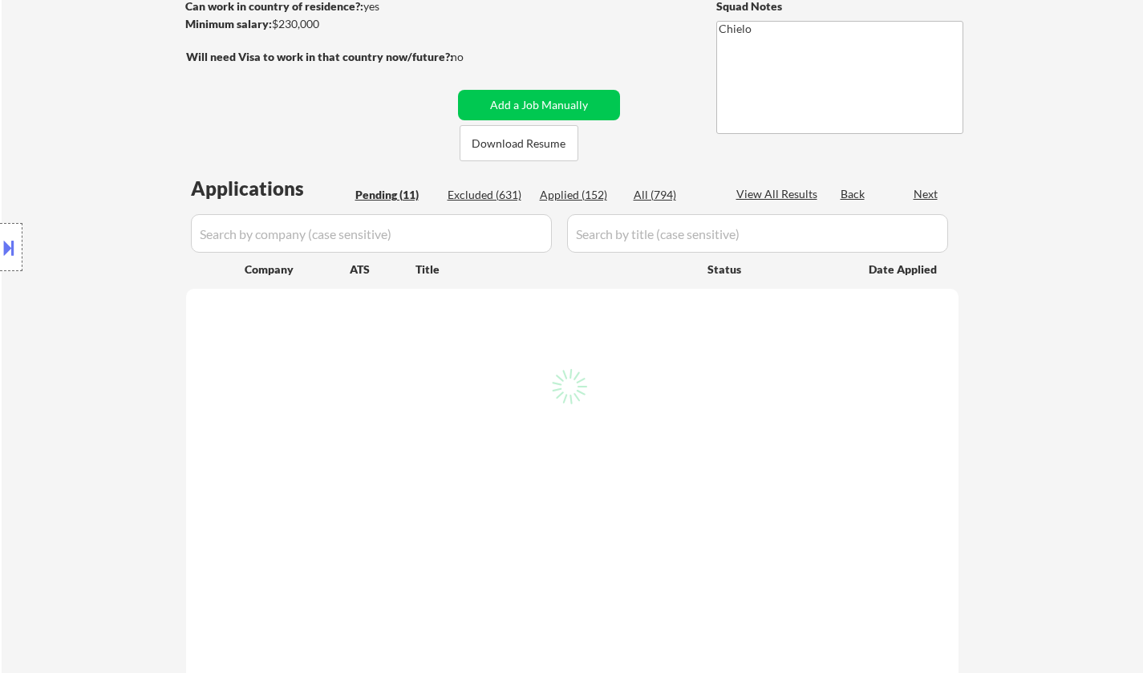
select select ""pending""
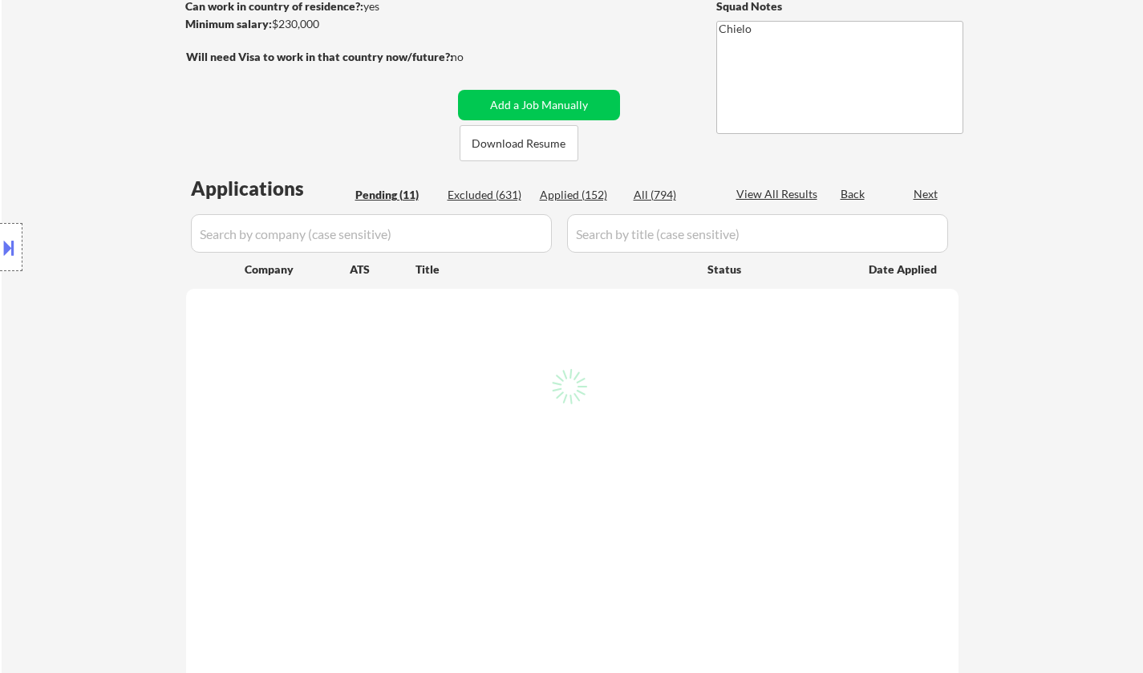
select select ""pending""
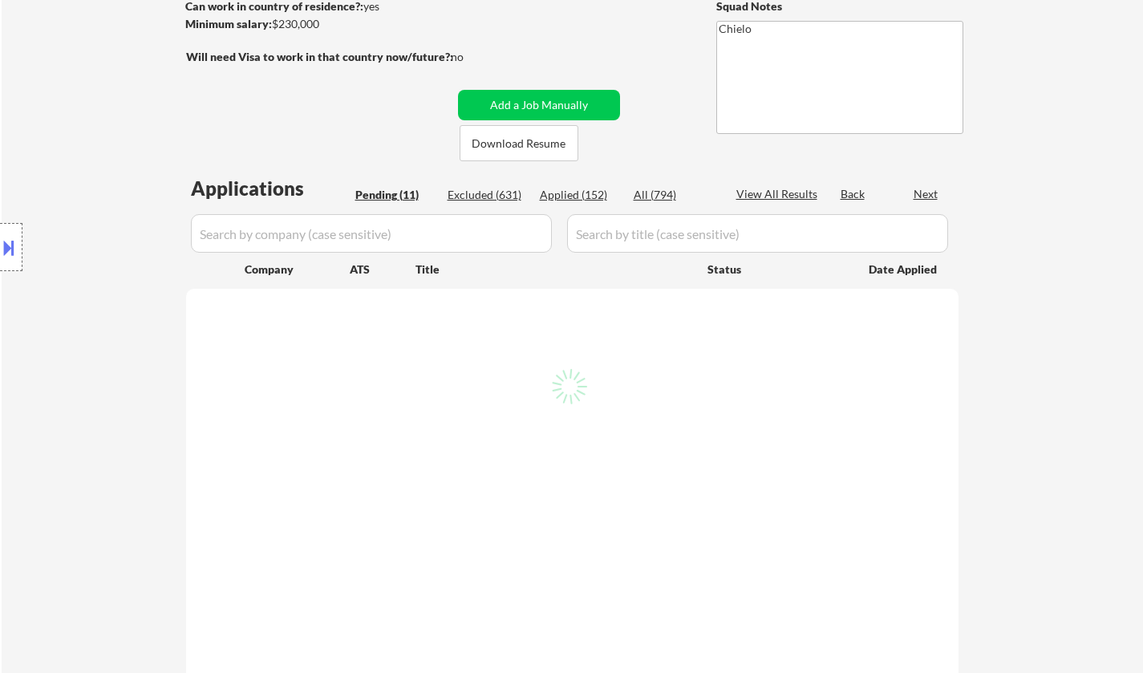
select select ""pending""
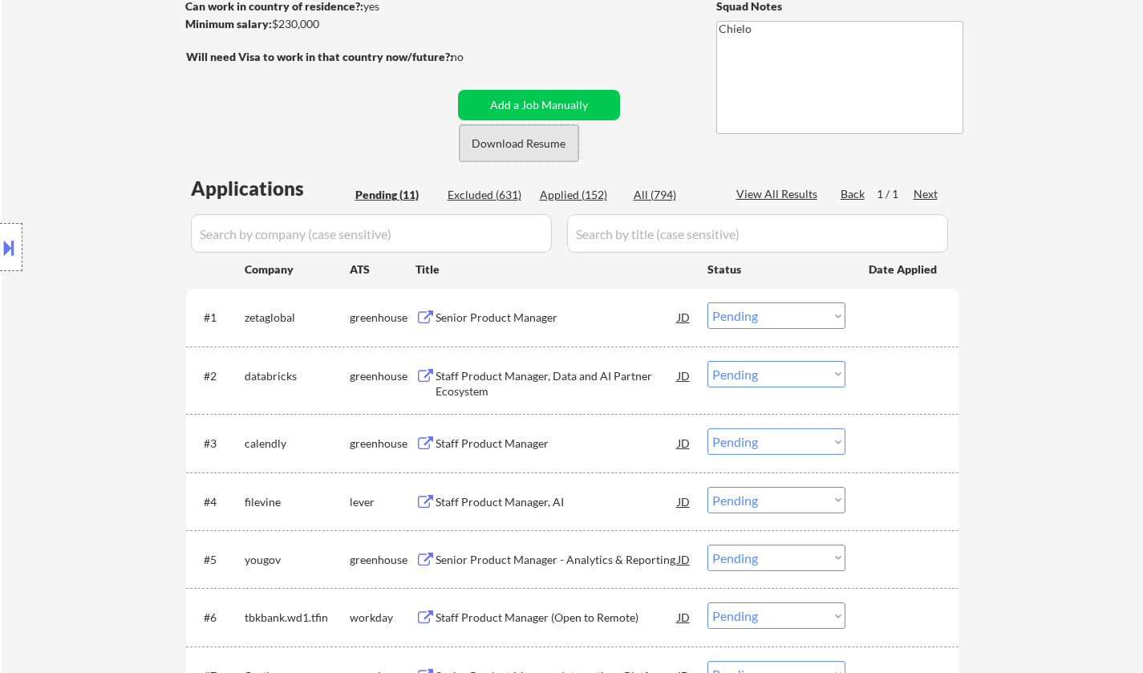
click at [529, 147] on button "Download Resume" at bounding box center [519, 143] width 119 height 36
click at [496, 322] on div "Senior Product Manager" at bounding box center [557, 318] width 242 height 16
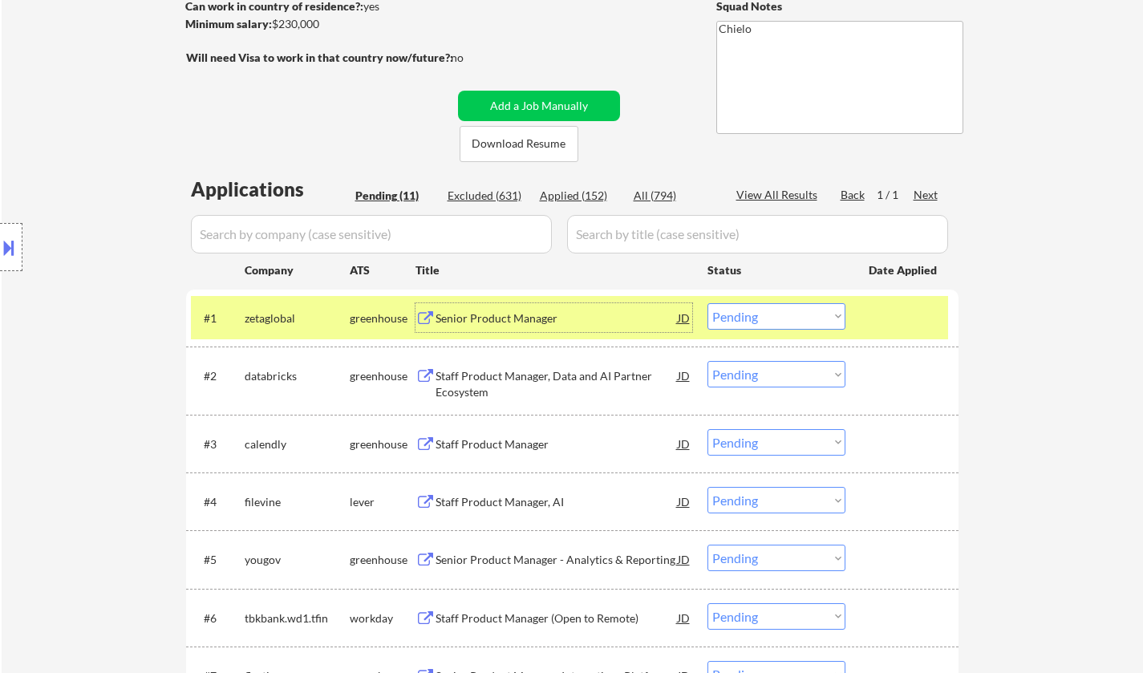
click at [511, 449] on div "Staff Product Manager" at bounding box center [557, 444] width 242 height 16
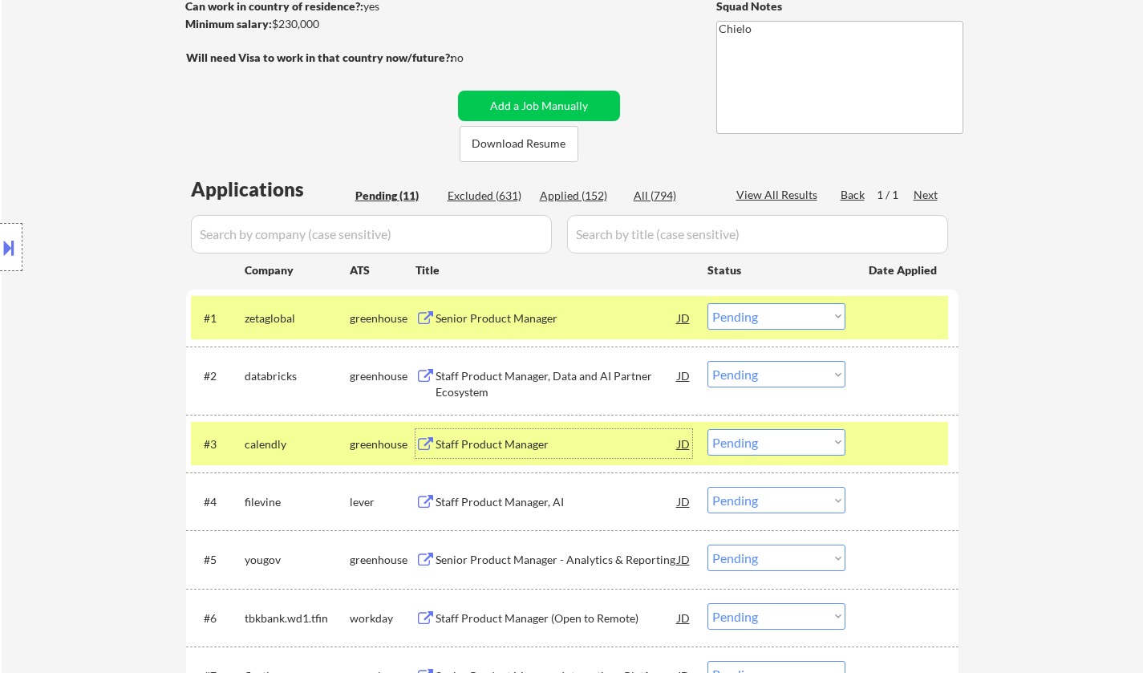
click at [783, 330] on div "#1 zetaglobal greenhouse Senior Product Manager JD Choose an option... Pending …" at bounding box center [569, 317] width 757 height 43
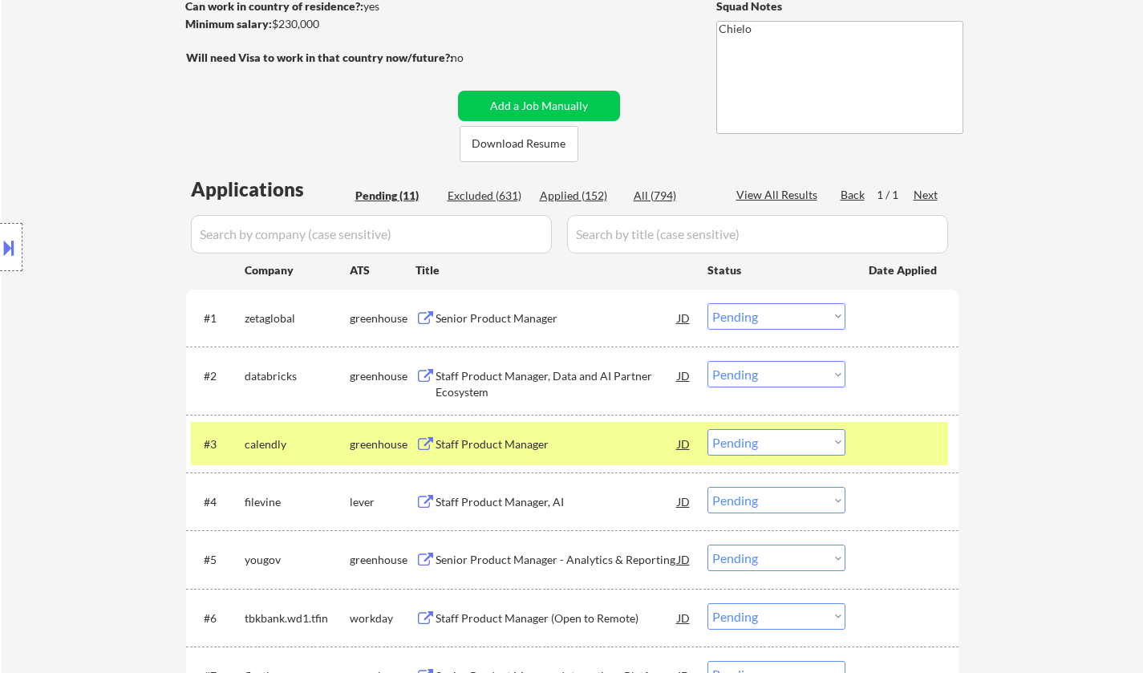
drag, startPoint x: 779, startPoint y: 314, endPoint x: 788, endPoint y: 326, distance: 15.4
click at [779, 314] on select "Choose an option... Pending Applied Excluded (Questions) Excluded (Expired) Exc…" at bounding box center [776, 316] width 138 height 26
click at [707, 303] on select "Choose an option... Pending Applied Excluded (Questions) Excluded (Expired) Exc…" at bounding box center [776, 316] width 138 height 26
select select ""pending""
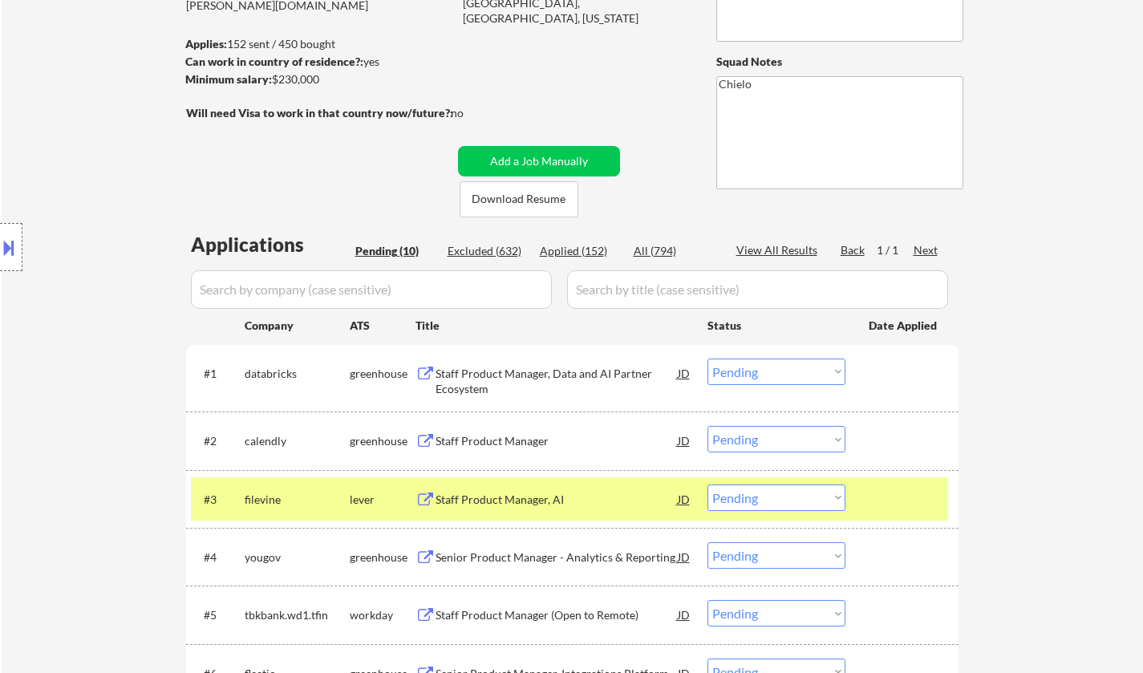
scroll to position [321, 0]
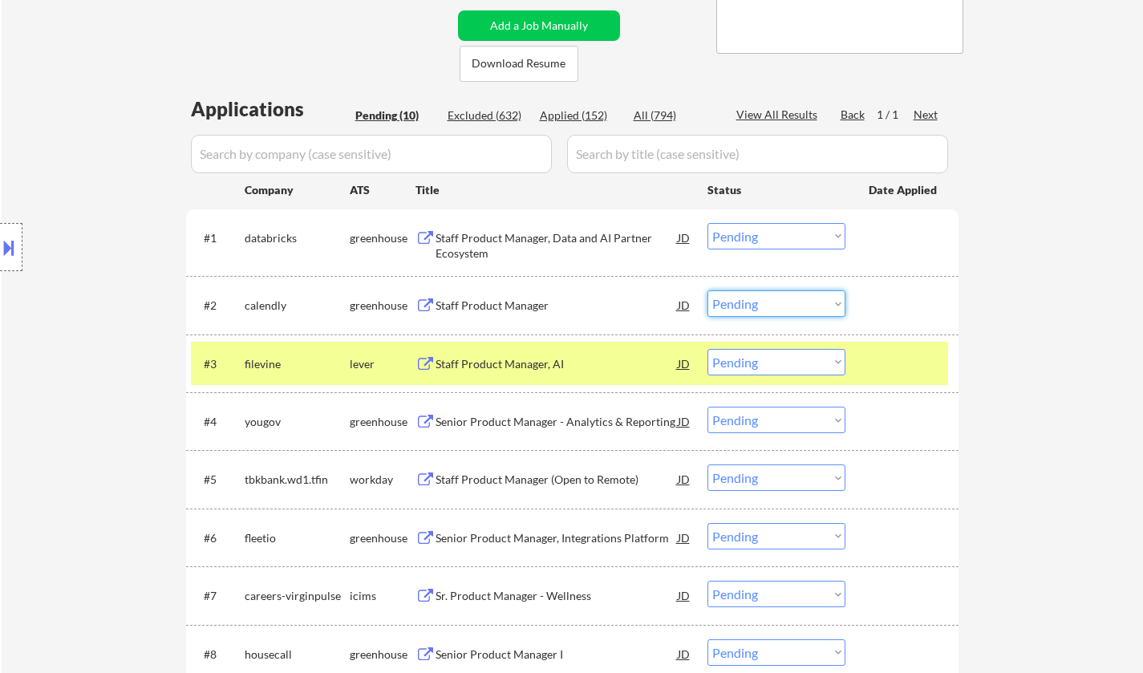
click at [789, 301] on select "Choose an option... Pending Applied Excluded (Questions) Excluded (Expired) Exc…" at bounding box center [776, 303] width 138 height 26
click at [707, 290] on select "Choose an option... Pending Applied Excluded (Questions) Excluded (Expired) Exc…" at bounding box center [776, 303] width 138 height 26
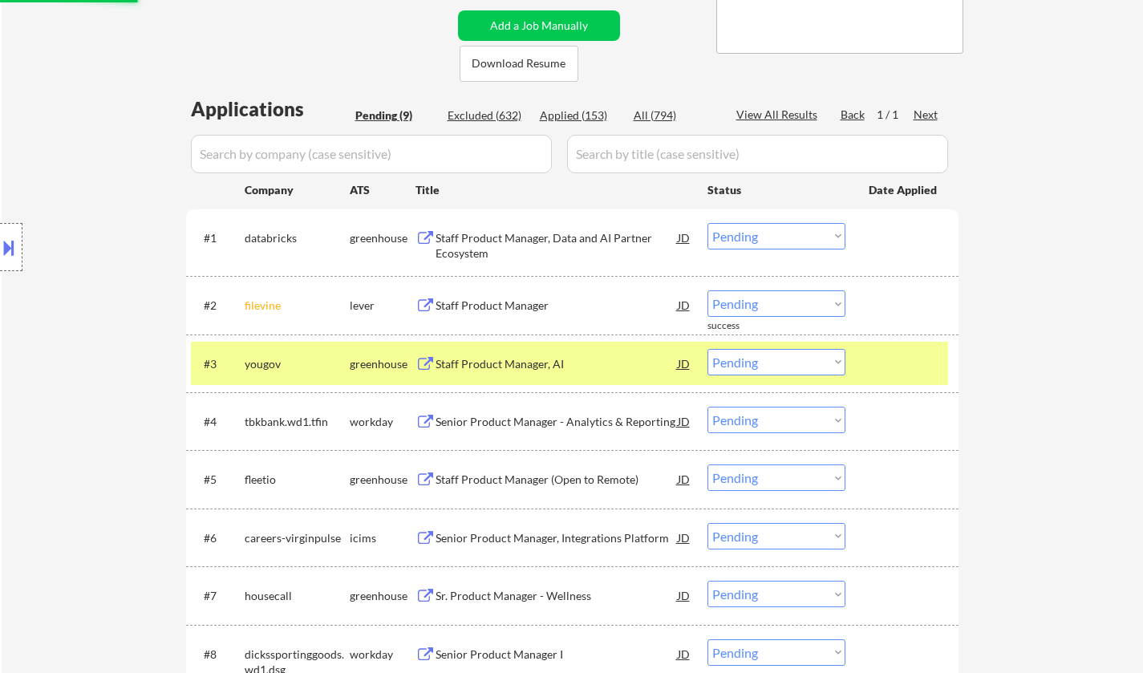
scroll to position [401, 0]
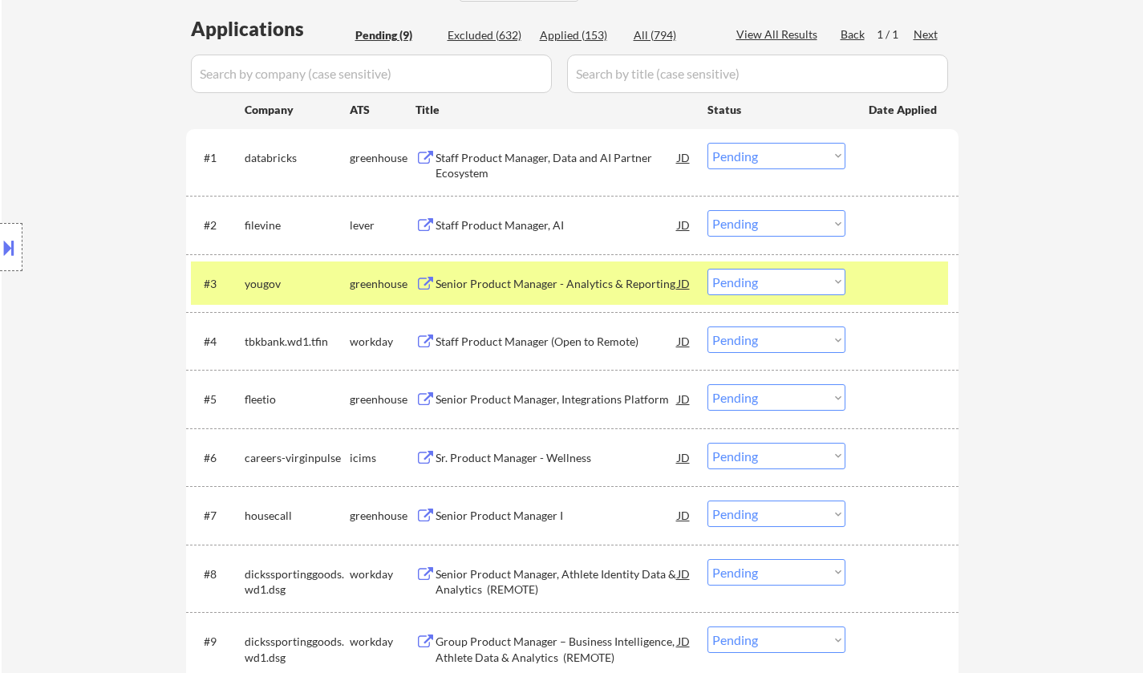
click at [509, 219] on div "Staff Product Manager, AI" at bounding box center [557, 225] width 242 height 16
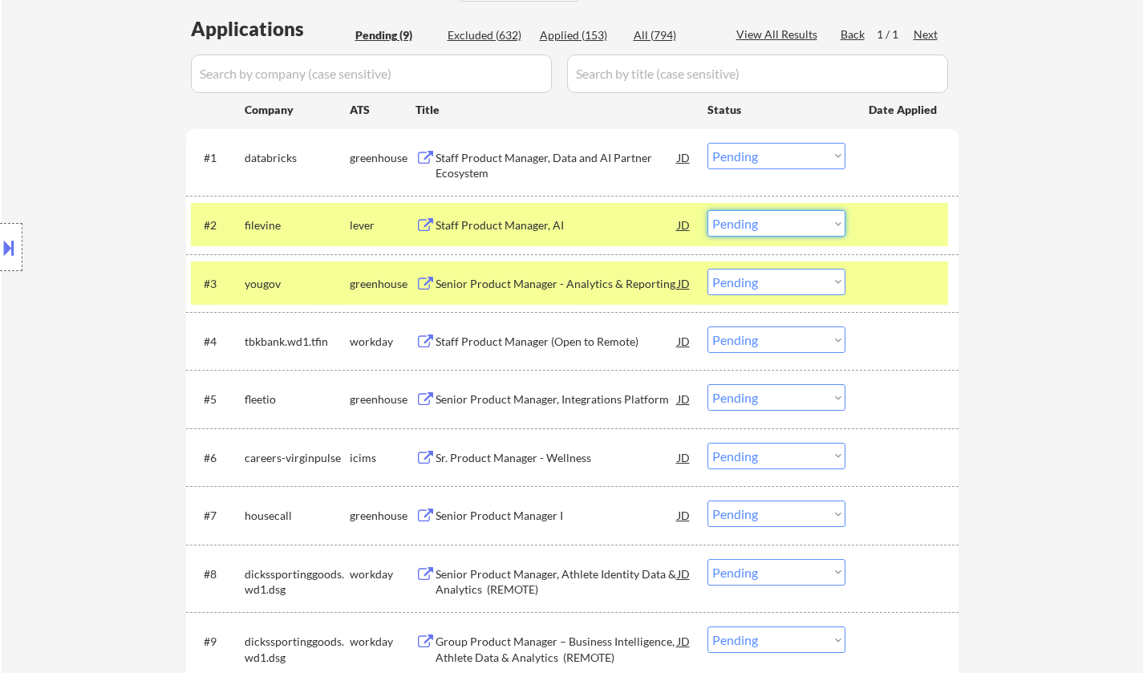
click at [771, 229] on select "Choose an option... Pending Applied Excluded (Questions) Excluded (Expired) Exc…" at bounding box center [776, 223] width 138 height 26
click at [707, 210] on select "Choose an option... Pending Applied Excluded (Questions) Excluded (Expired) Exc…" at bounding box center [776, 223] width 138 height 26
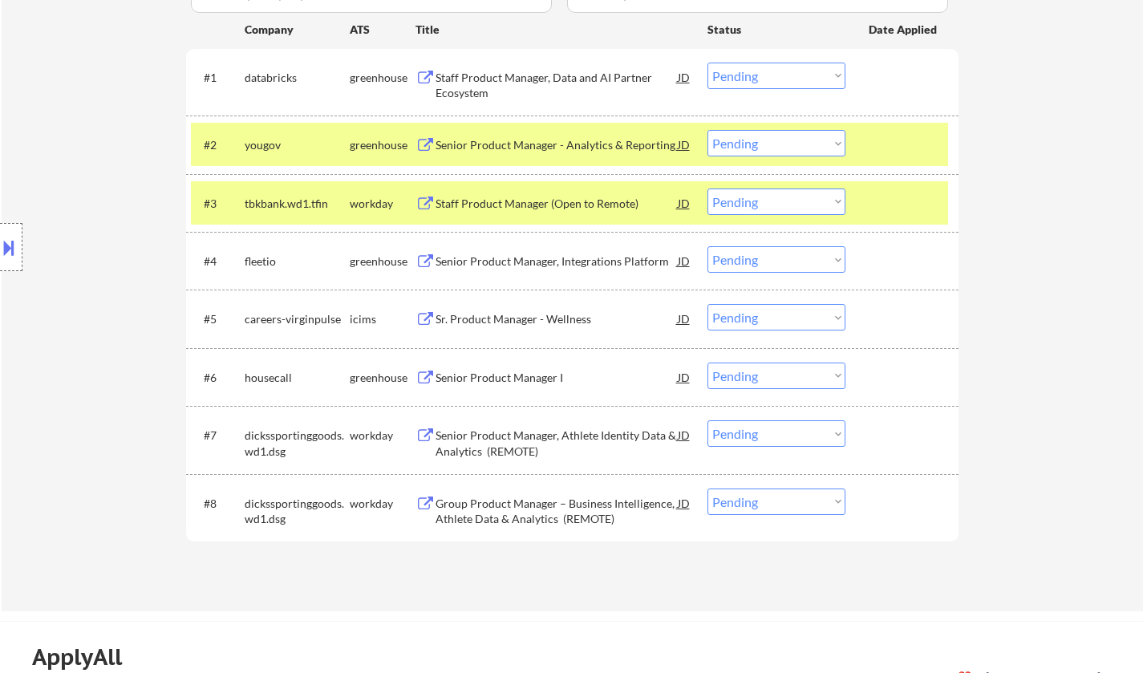
click at [536, 151] on div "Senior Product Manager - Analytics & Reporting" at bounding box center [557, 145] width 242 height 16
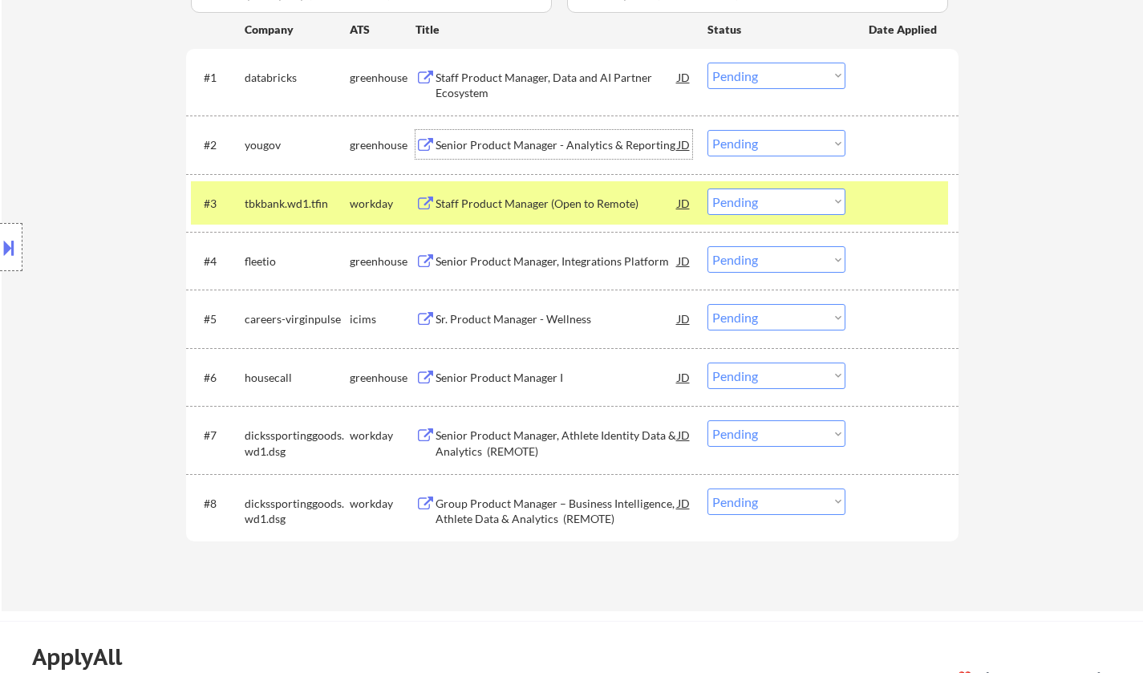
click at [746, 148] on select "Choose an option... Pending Applied Excluded (Questions) Excluded (Expired) Exc…" at bounding box center [776, 143] width 138 height 26
click at [707, 130] on select "Choose an option... Pending Applied Excluded (Questions) Excluded (Expired) Exc…" at bounding box center [776, 143] width 138 height 26
select select ""pending""
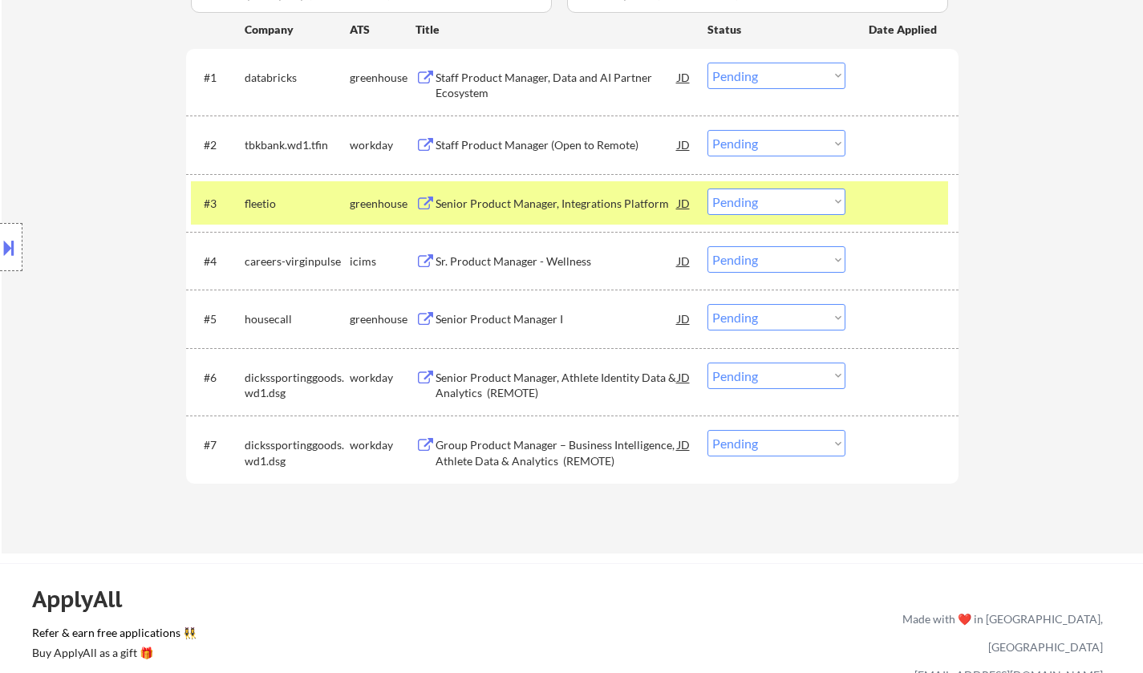
click at [535, 91] on div "Staff Product Manager, Data and AI Partner Ecosystem" at bounding box center [557, 85] width 242 height 31
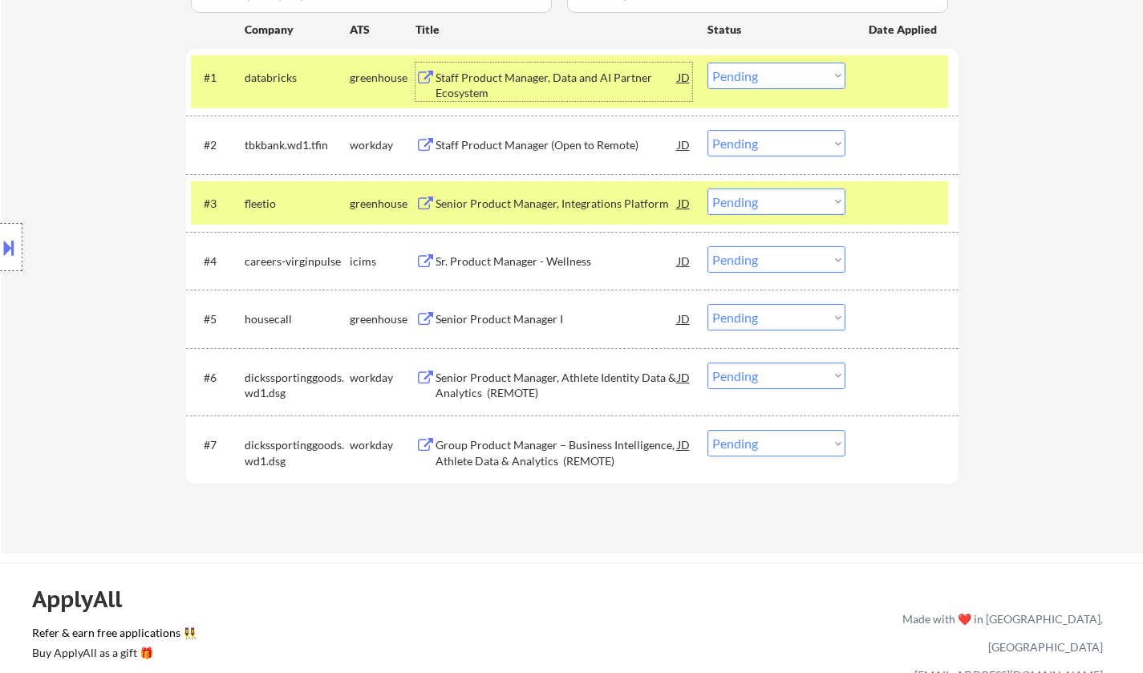
click at [809, 83] on select "Choose an option... Pending Applied Excluded (Questions) Excluded (Expired) Exc…" at bounding box center [776, 76] width 138 height 26
click at [707, 63] on select "Choose an option... Pending Applied Excluded (Questions) Excluded (Expired) Exc…" at bounding box center [776, 76] width 138 height 26
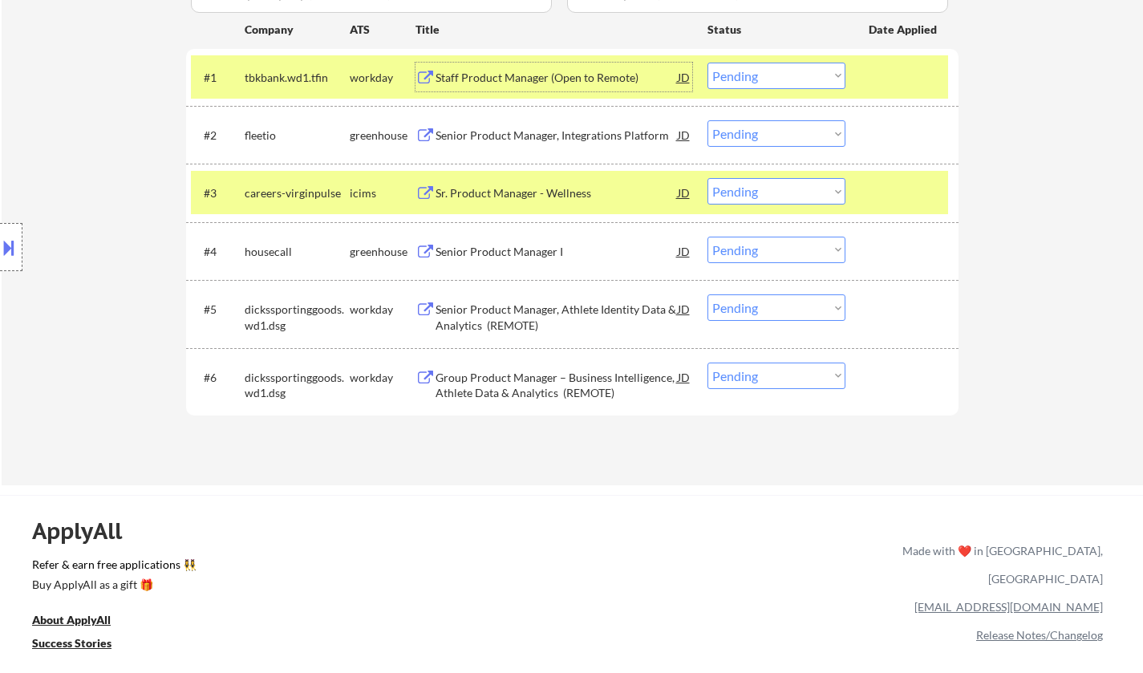
click at [523, 80] on div "Staff Product Manager (Open to Remote)" at bounding box center [557, 78] width 242 height 16
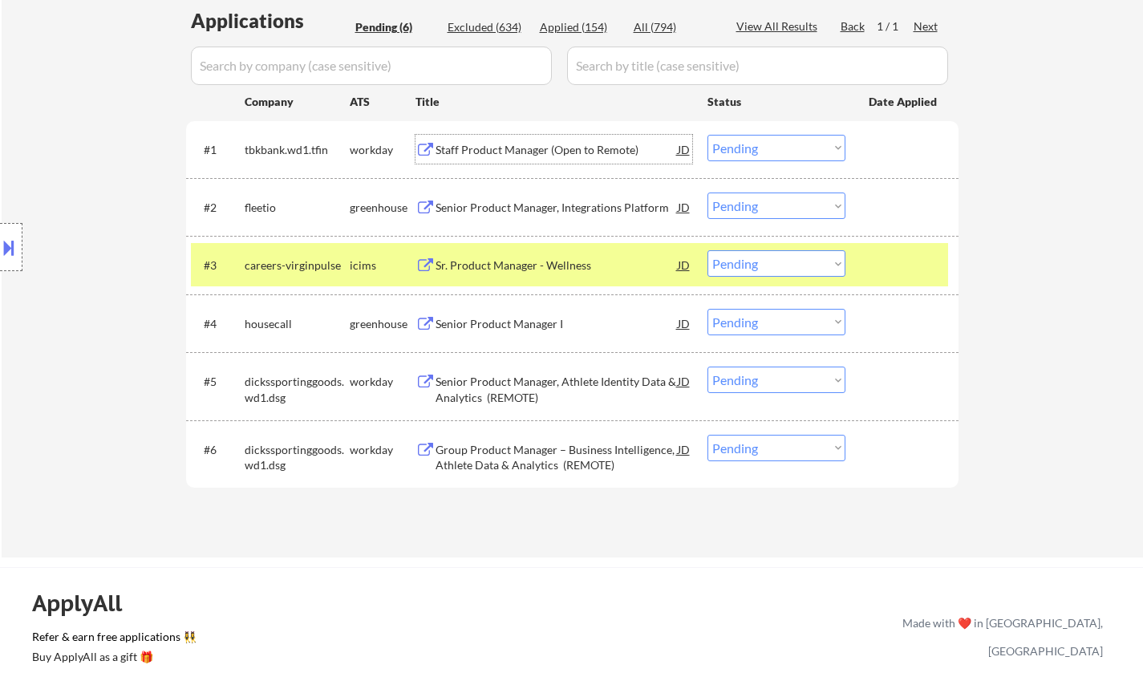
scroll to position [401, 0]
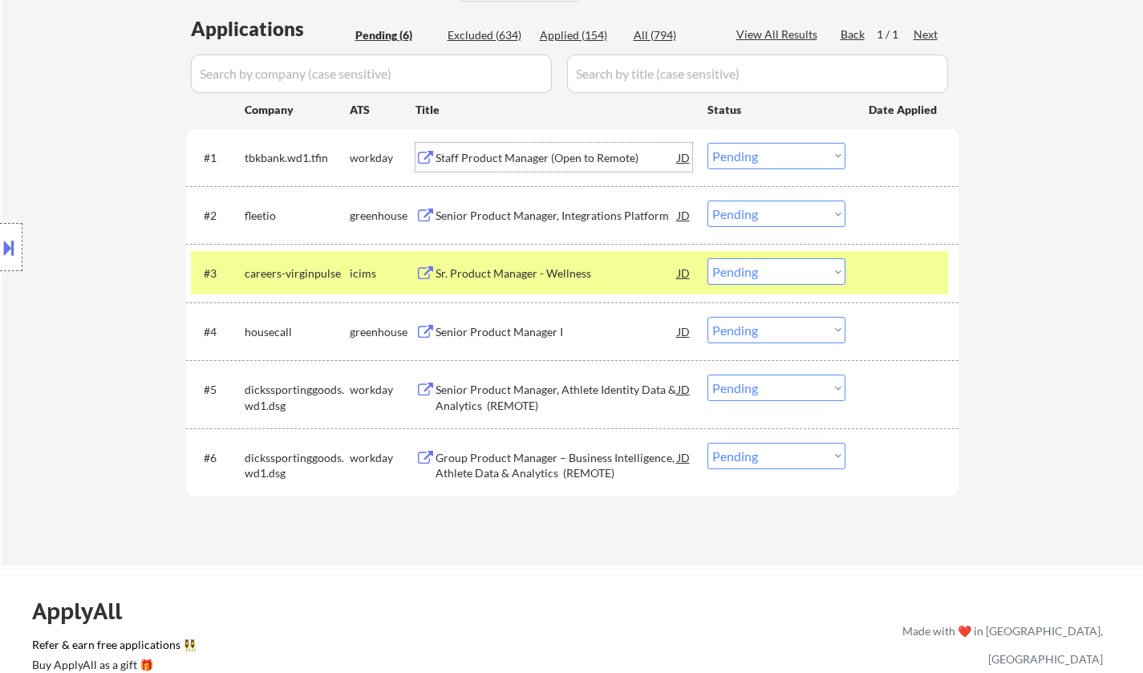
drag, startPoint x: 772, startPoint y: 154, endPoint x: 776, endPoint y: 164, distance: 11.2
click at [772, 154] on select "Choose an option... Pending Applied Excluded (Questions) Excluded (Expired) Exc…" at bounding box center [776, 156] width 138 height 26
click at [707, 143] on select "Choose an option... Pending Applied Excluded (Questions) Excluded (Expired) Exc…" at bounding box center [776, 156] width 138 height 26
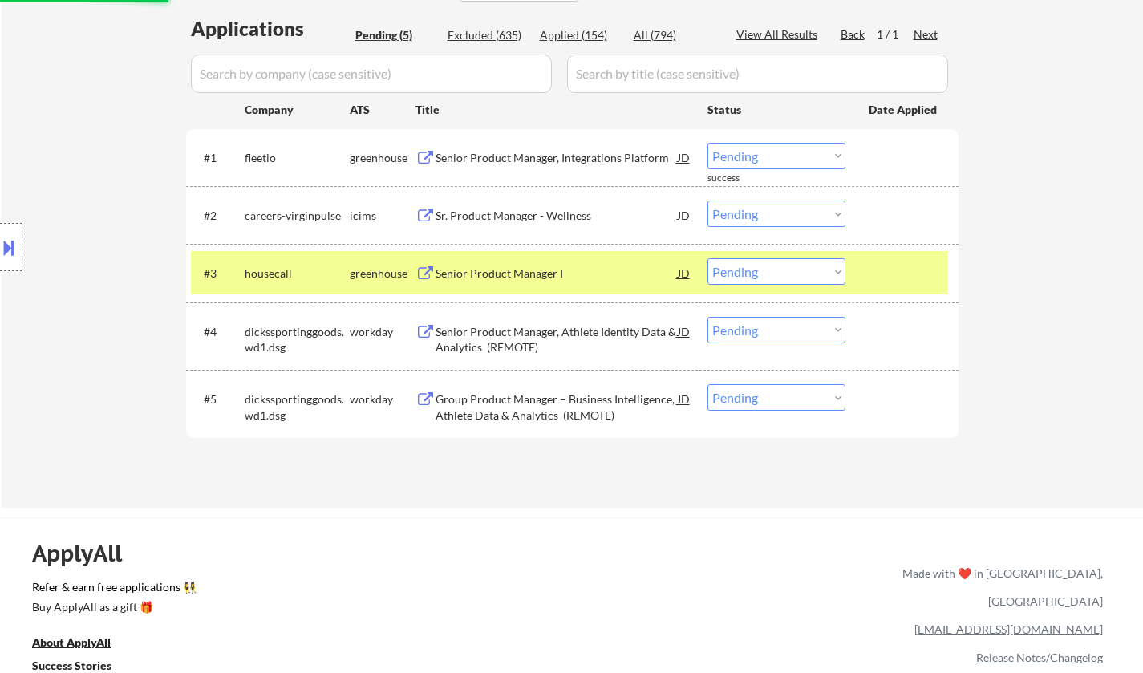
click at [513, 158] on div "Senior Product Manager, Integrations Platform" at bounding box center [557, 158] width 242 height 16
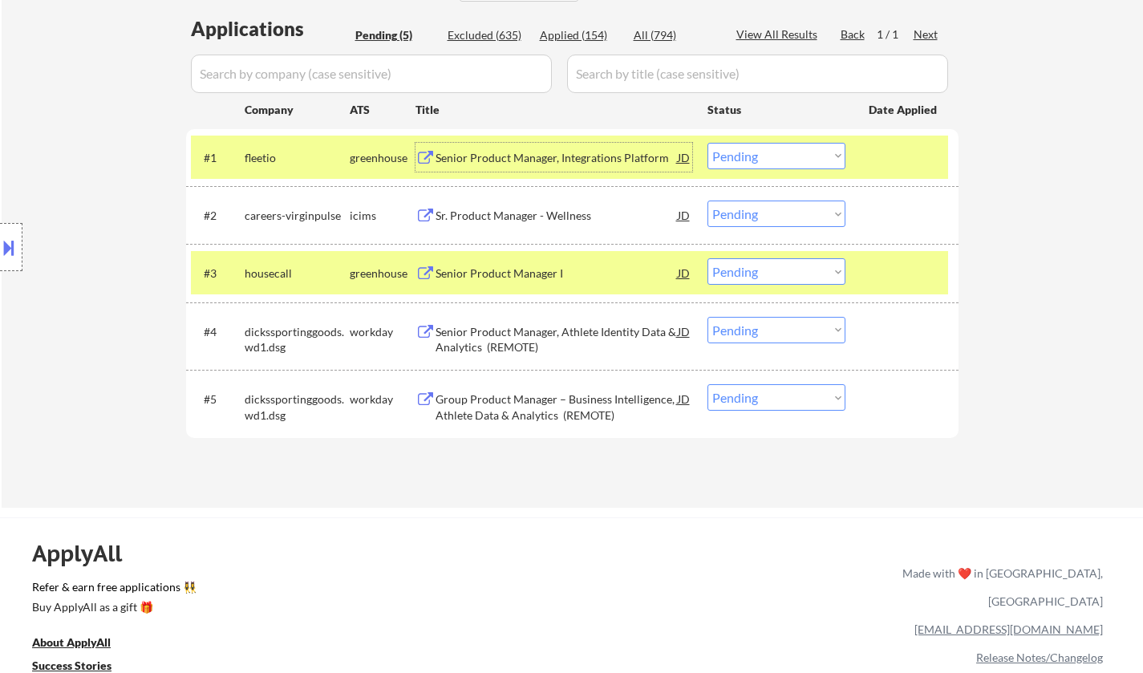
click at [804, 144] on select "Choose an option... Pending Applied Excluded (Questions) Excluded (Expired) Exc…" at bounding box center [776, 156] width 138 height 26
click at [707, 143] on select "Choose an option... Pending Applied Excluded (Questions) Excluded (Expired) Exc…" at bounding box center [776, 156] width 138 height 26
select select ""pending""
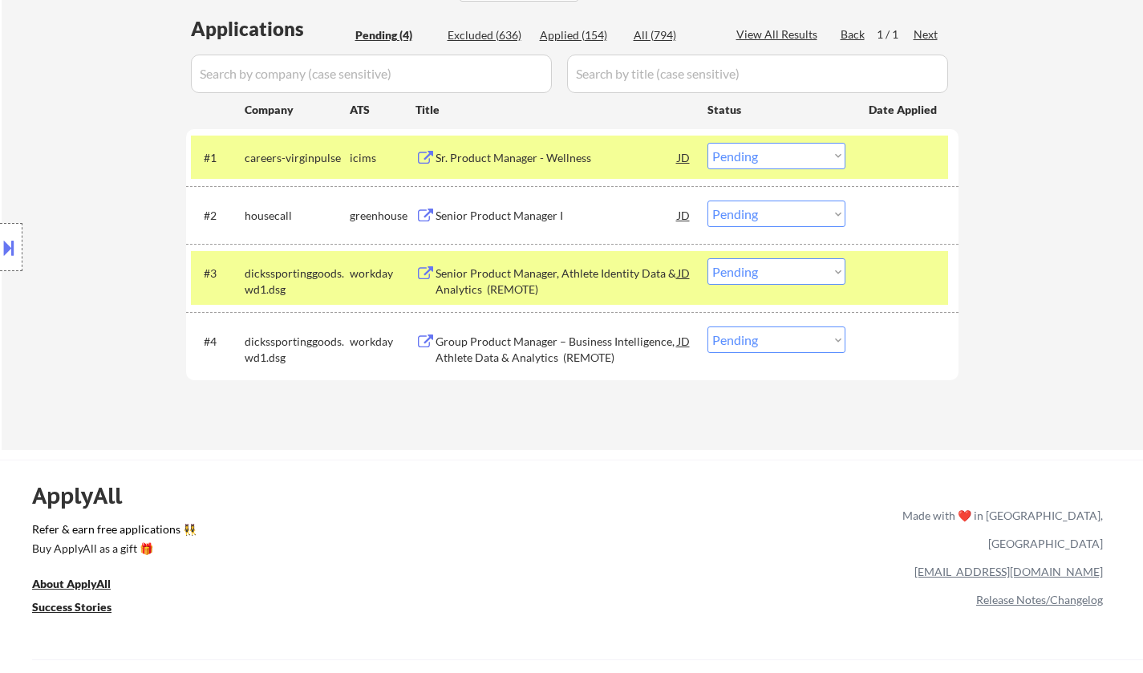
click at [505, 286] on div "Senior Product Manager, Athlete Identity Data & Analytics (REMOTE)" at bounding box center [557, 280] width 242 height 31
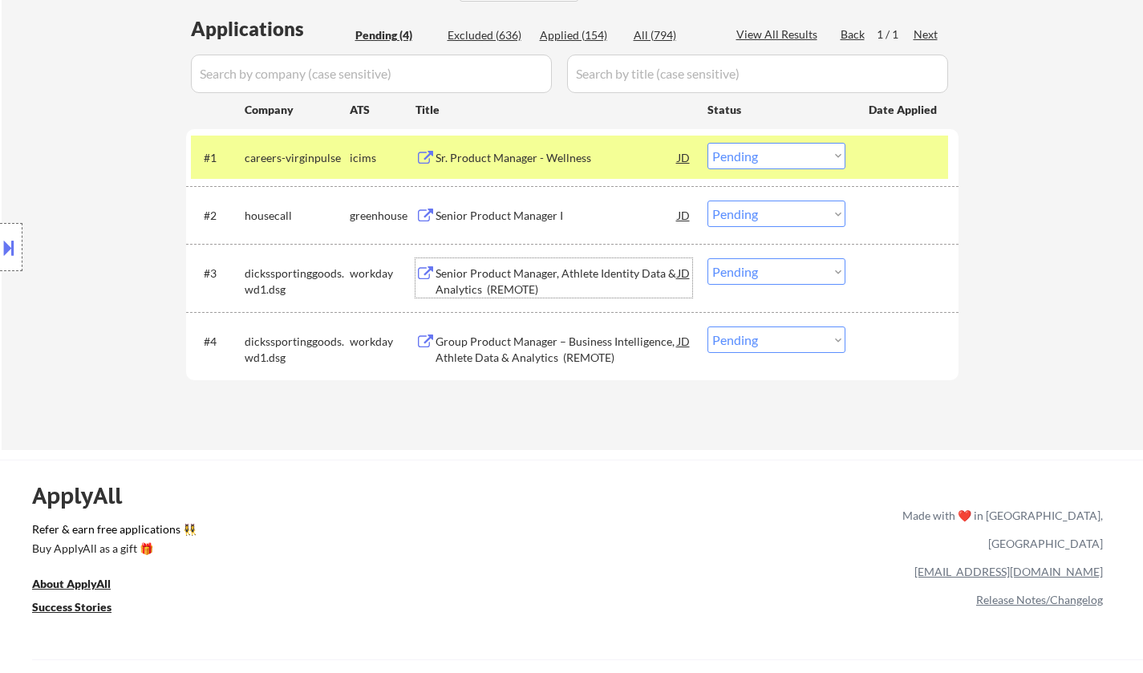
click at [746, 279] on select "Choose an option... Pending Applied Excluded (Questions) Excluded (Expired) Exc…" at bounding box center [776, 271] width 138 height 26
click at [707, 258] on select "Choose an option... Pending Applied Excluded (Questions) Excluded (Expired) Exc…" at bounding box center [776, 271] width 138 height 26
click at [501, 211] on div "Senior Product Manager I" at bounding box center [557, 216] width 242 height 16
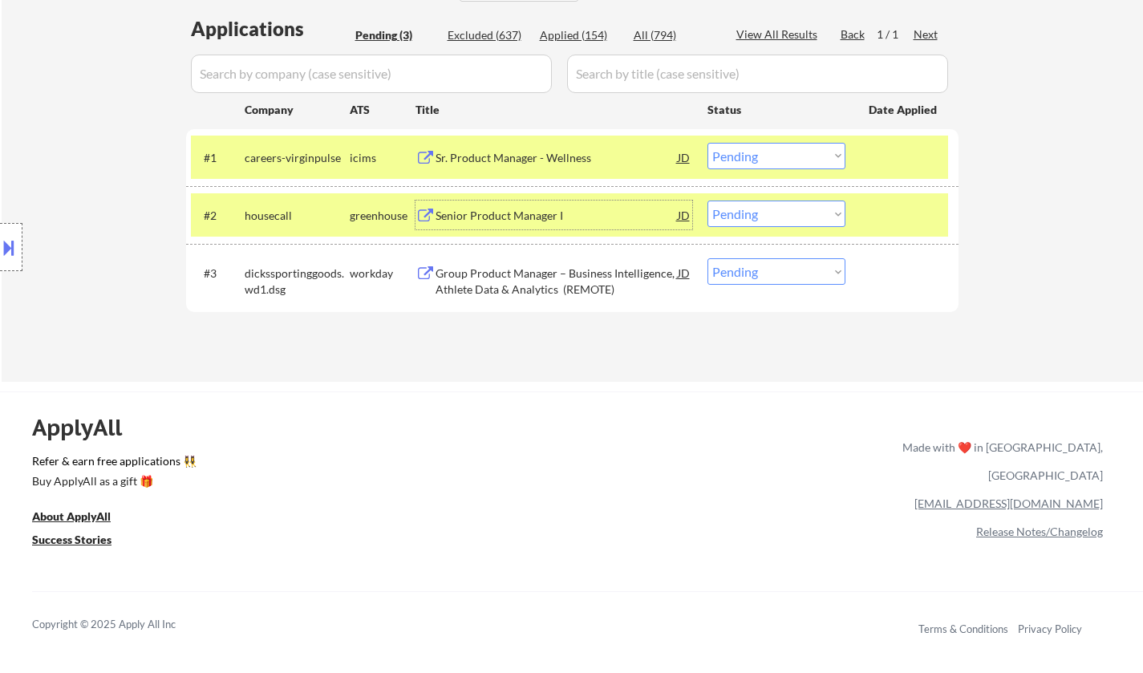
click at [492, 275] on div "Group Product Manager – Business Intelligence, Athlete Data & Analytics (REMOTE)" at bounding box center [557, 280] width 242 height 31
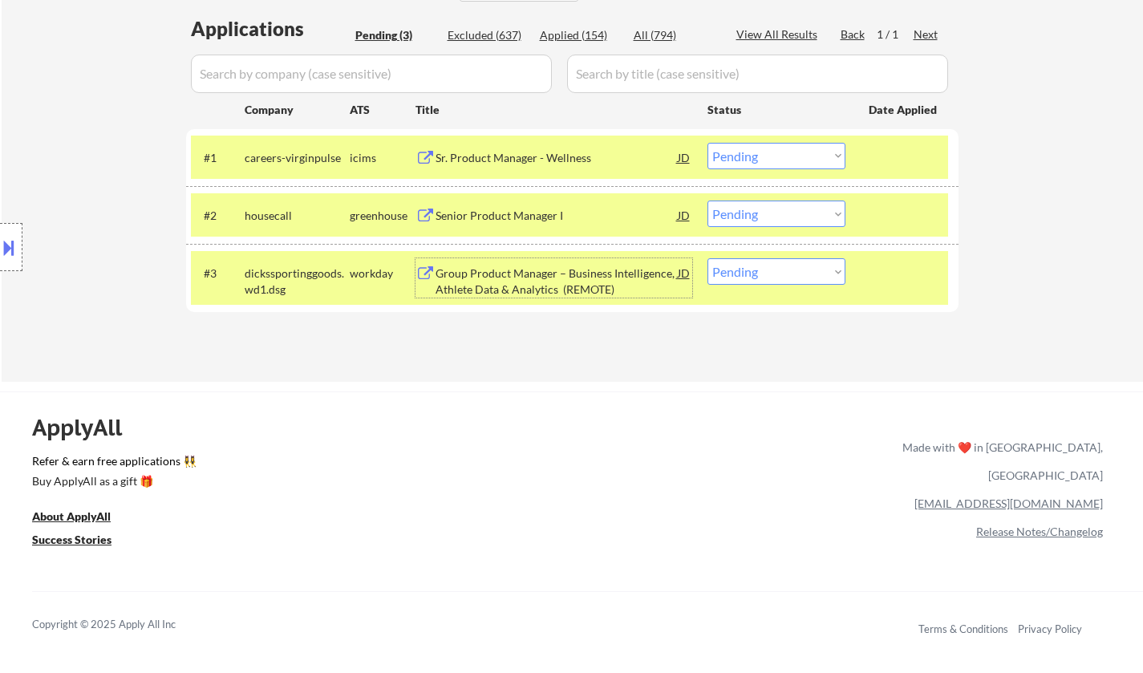
drag, startPoint x: 736, startPoint y: 273, endPoint x: 752, endPoint y: 282, distance: 18.3
click at [741, 275] on select "Choose an option... Pending Applied Excluded (Questions) Excluded (Expired) Exc…" at bounding box center [776, 271] width 138 height 26
select select ""excluded__salary_""
click at [707, 258] on select "Choose an option... Pending Applied Excluded (Questions) Excluded (Expired) Exc…" at bounding box center [776, 271] width 138 height 26
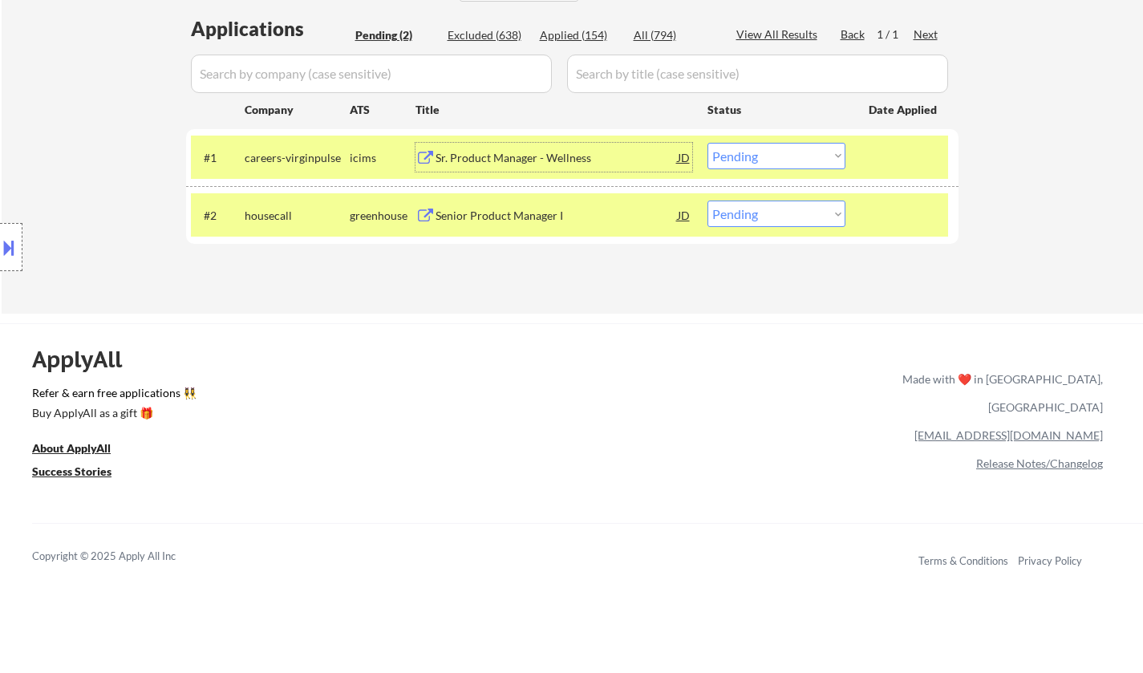
click at [500, 154] on div "Sr. Product Manager - Wellness" at bounding box center [557, 158] width 242 height 16
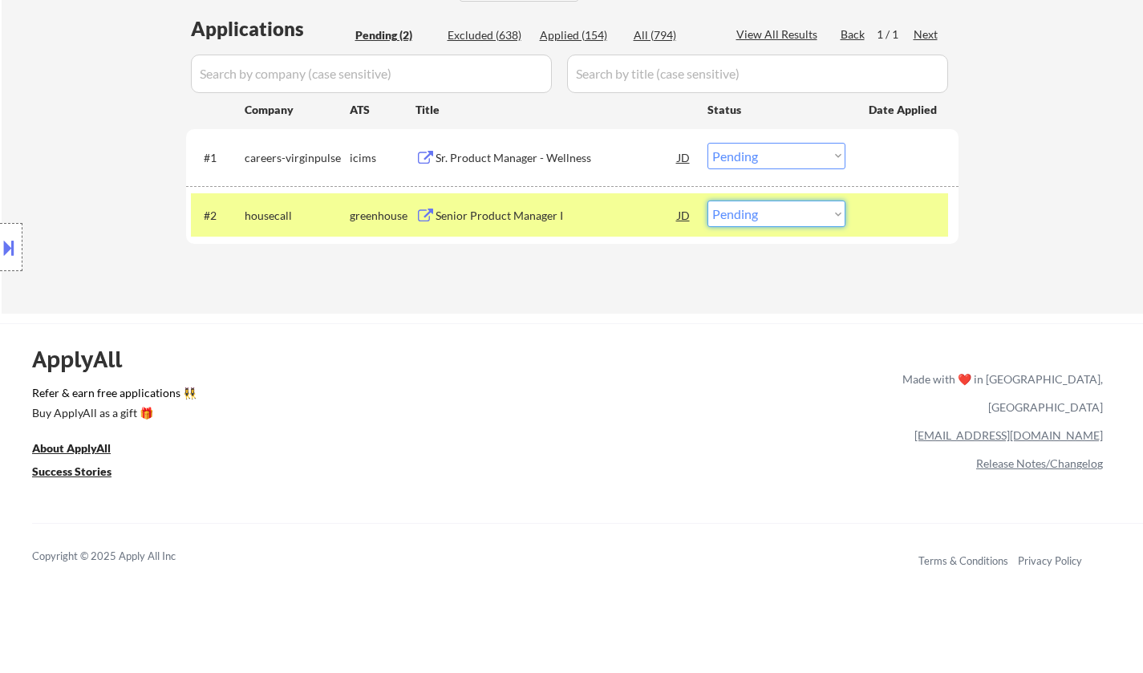
drag, startPoint x: 771, startPoint y: 208, endPoint x: 780, endPoint y: 223, distance: 18.0
click at [772, 209] on select "Choose an option... Pending Applied Excluded (Questions) Excluded (Expired) Exc…" at bounding box center [776, 214] width 138 height 26
select select ""excluded__salary_""
click at [707, 201] on select "Choose an option... Pending Applied Excluded (Questions) Excluded (Expired) Exc…" at bounding box center [776, 214] width 138 height 26
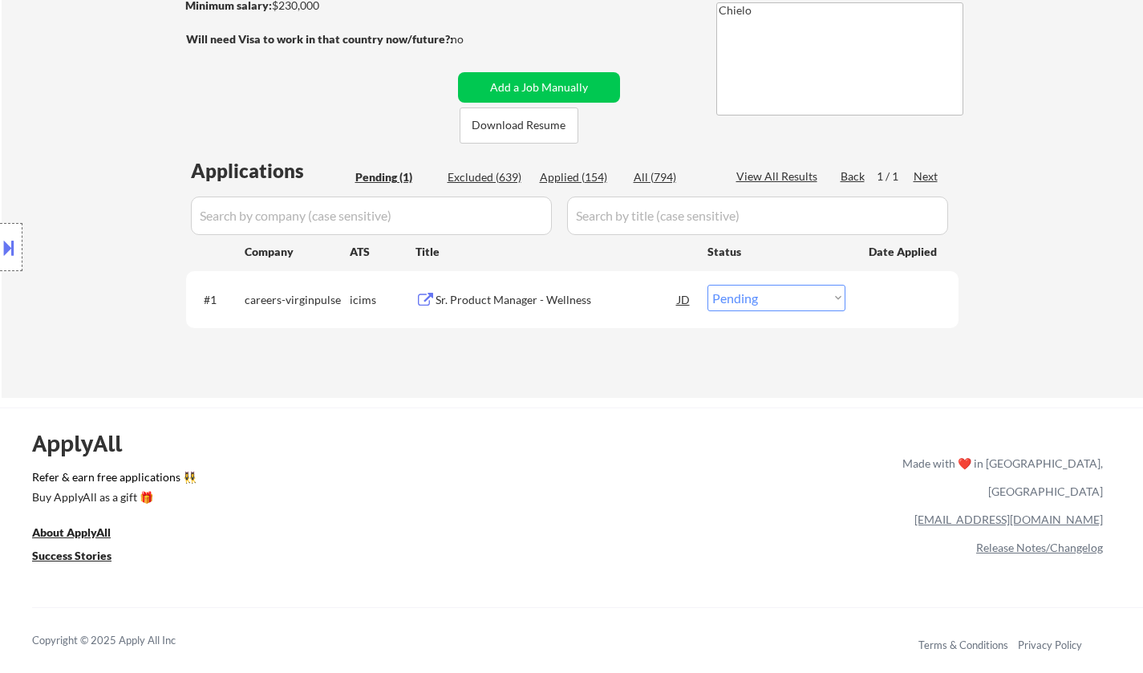
scroll to position [241, 0]
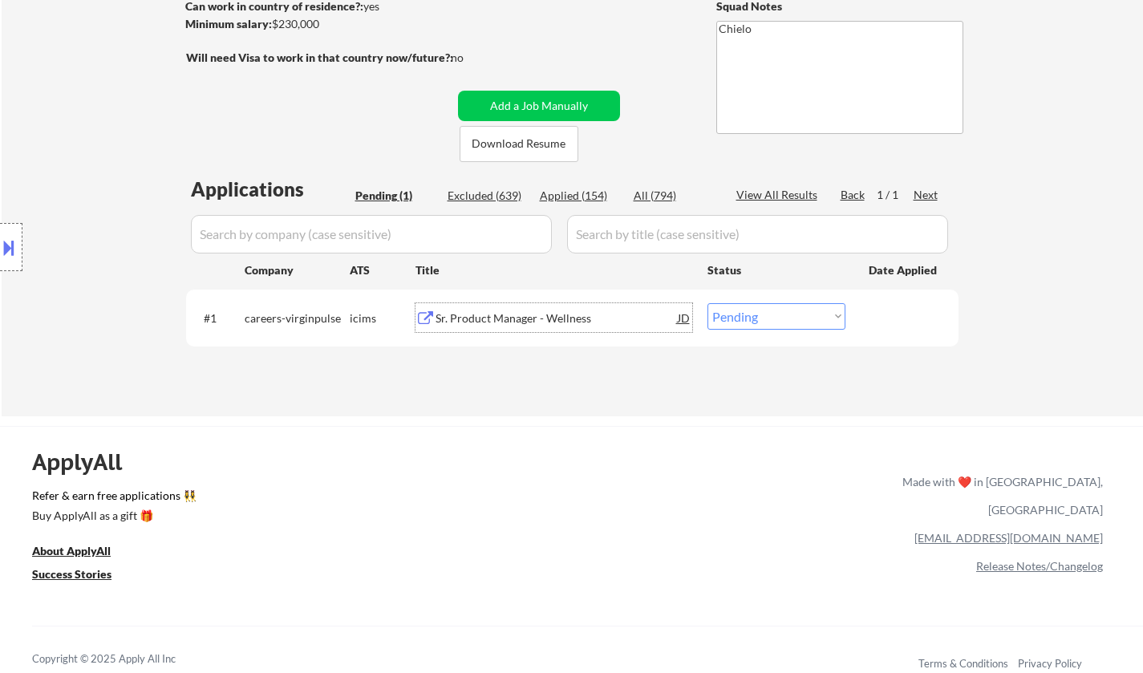
click at [494, 322] on div "Sr. Product Manager - Wellness" at bounding box center [557, 318] width 242 height 16
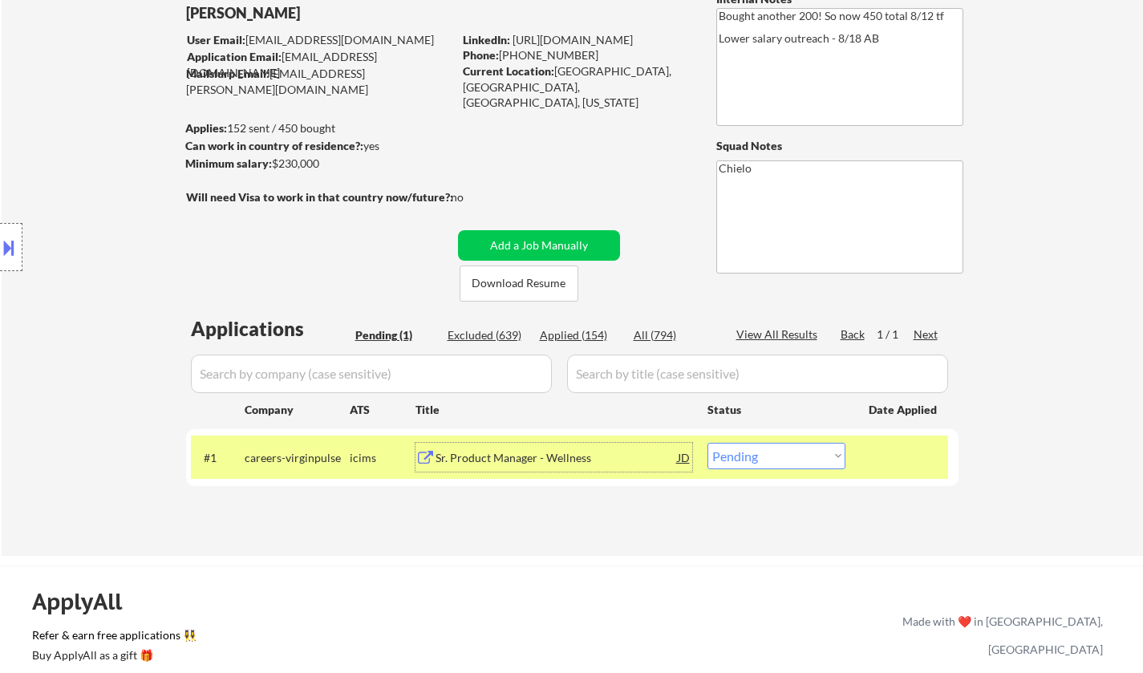
scroll to position [160, 0]
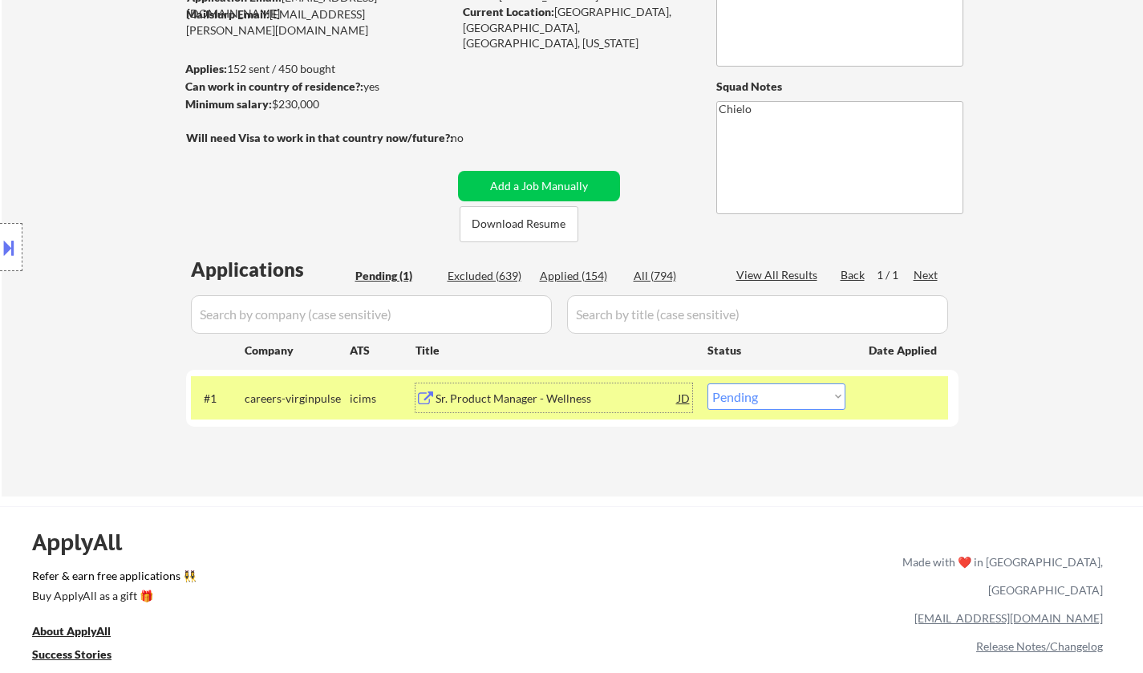
drag, startPoint x: 777, startPoint y: 398, endPoint x: 783, endPoint y: 407, distance: 10.5
click at [777, 399] on select "Choose an option... Pending Applied Excluded (Questions) Excluded (Expired) Exc…" at bounding box center [776, 396] width 138 height 26
select select ""excluded""
click at [707, 383] on select "Choose an option... Pending Applied Excluded (Questions) Excluded (Expired) Exc…" at bounding box center [776, 396] width 138 height 26
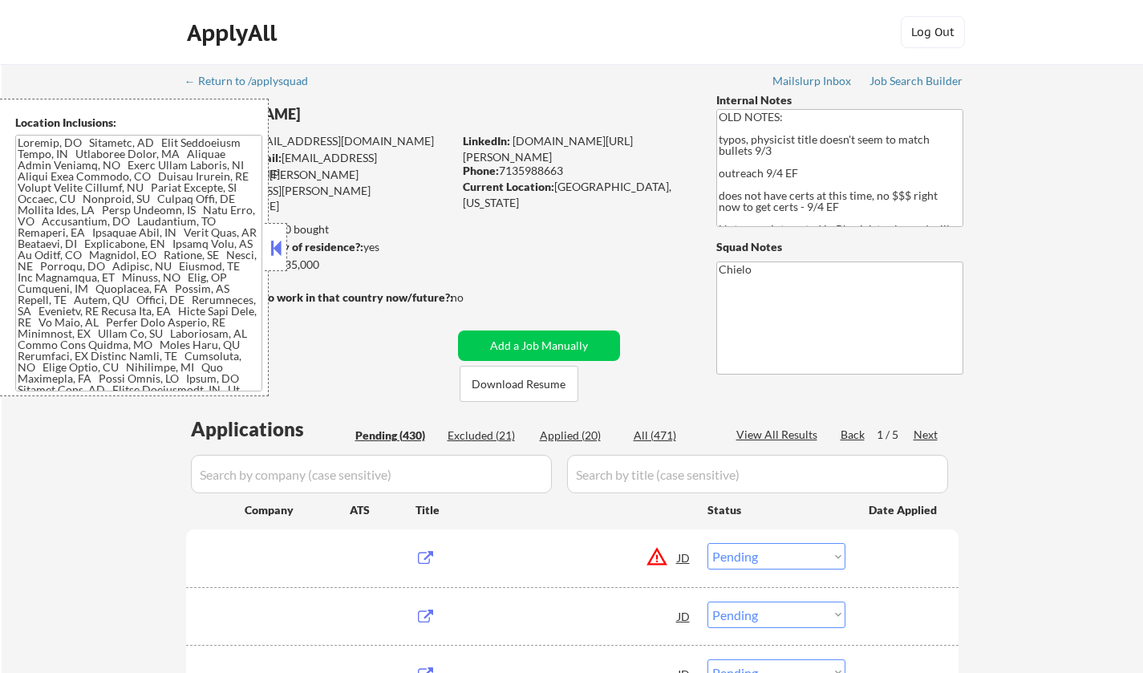
select select ""pending""
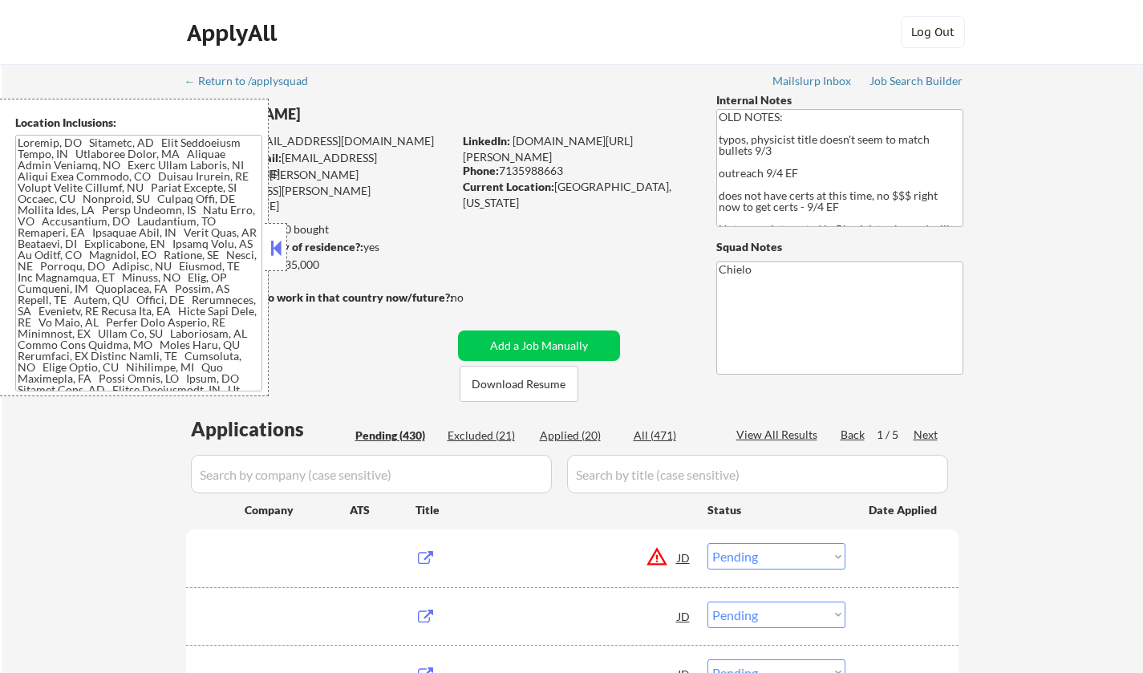
select select ""pending""
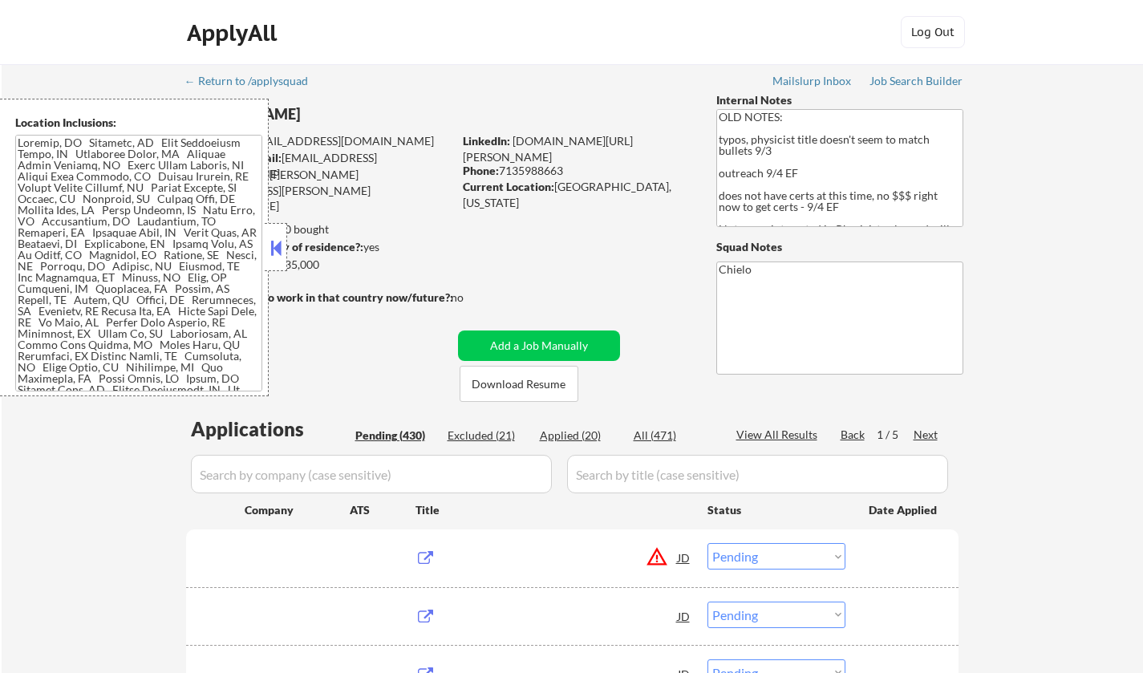
select select ""pending""
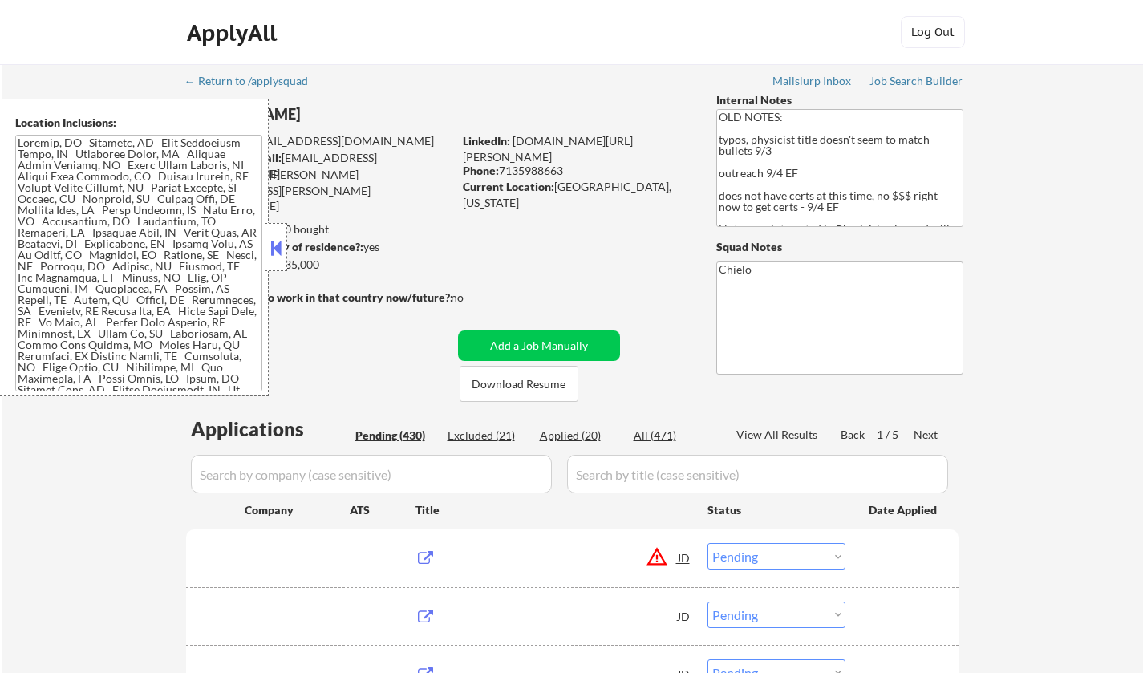
select select ""pending""
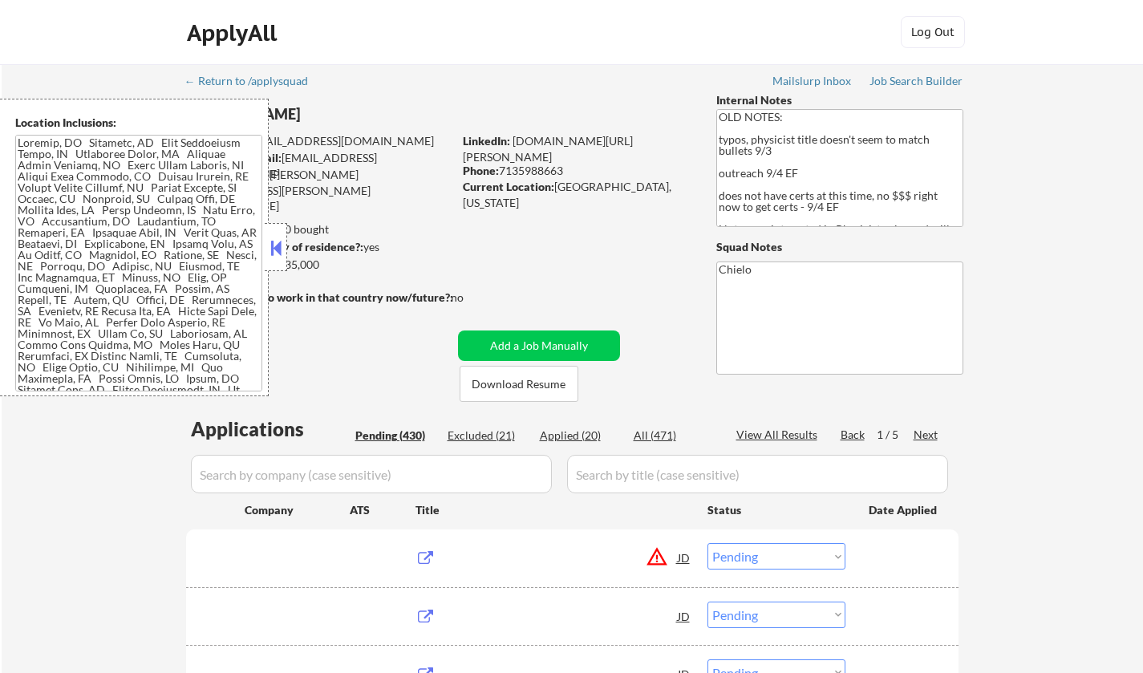
select select ""pending""
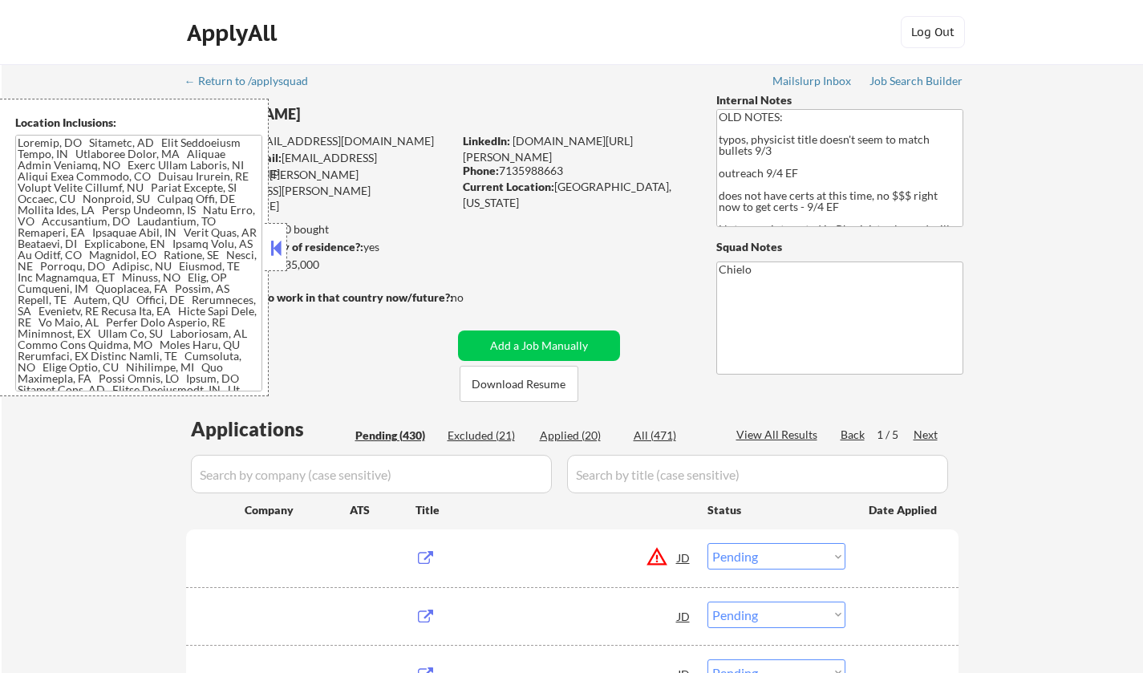
select select ""pending""
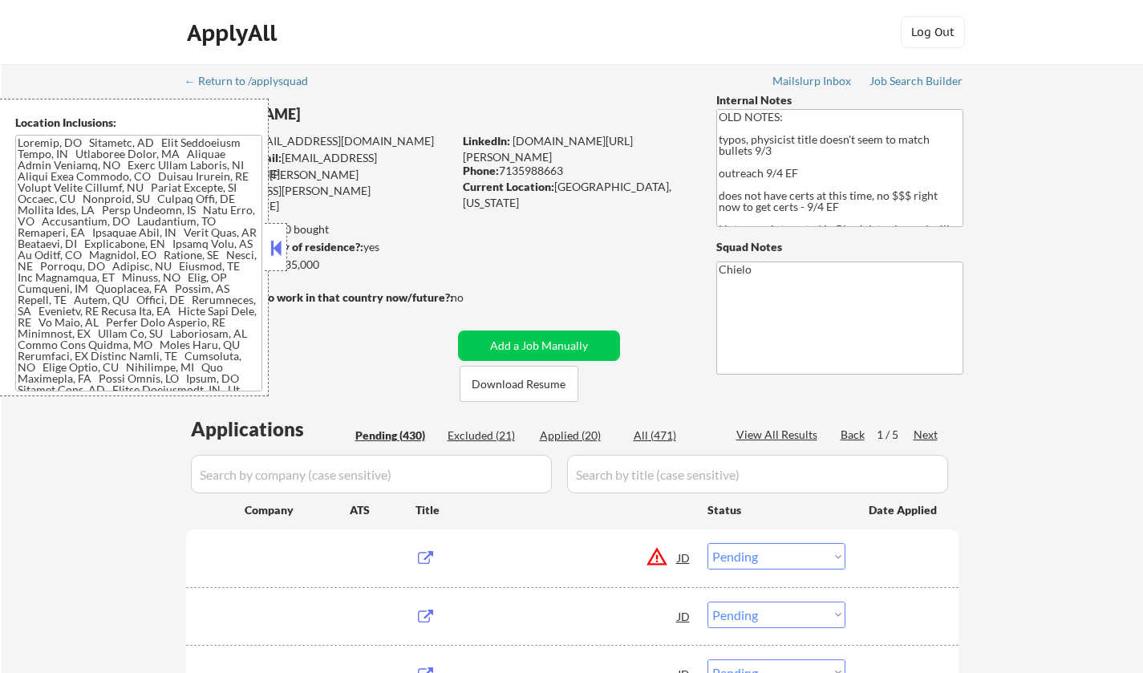
select select ""pending""
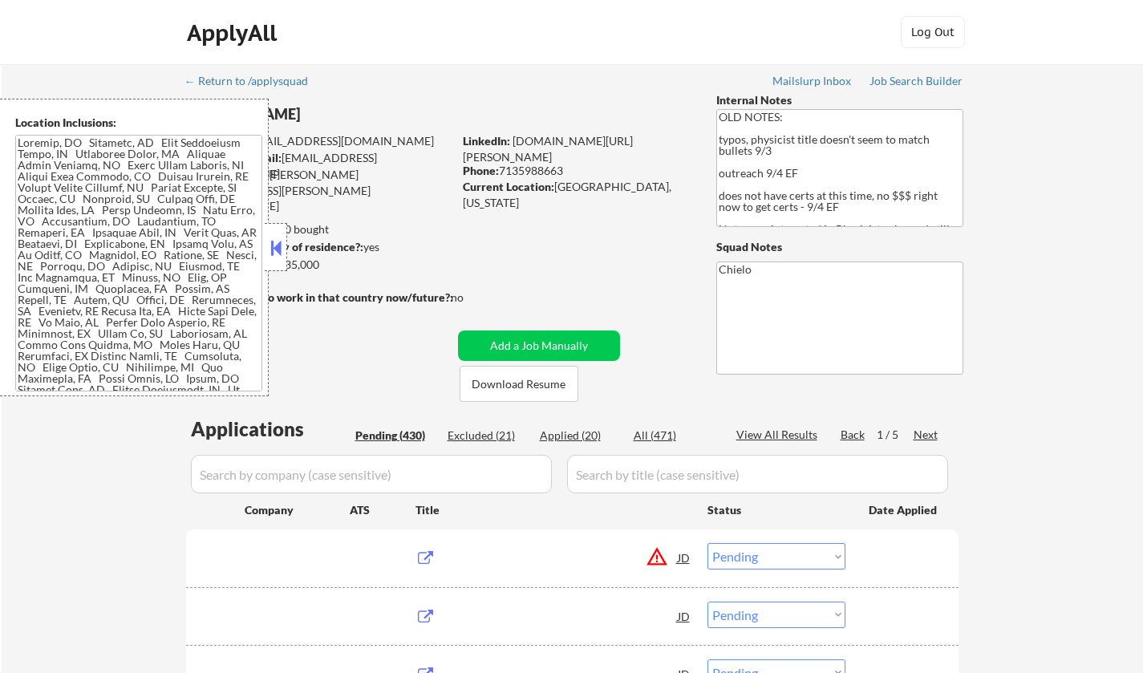
select select ""pending""
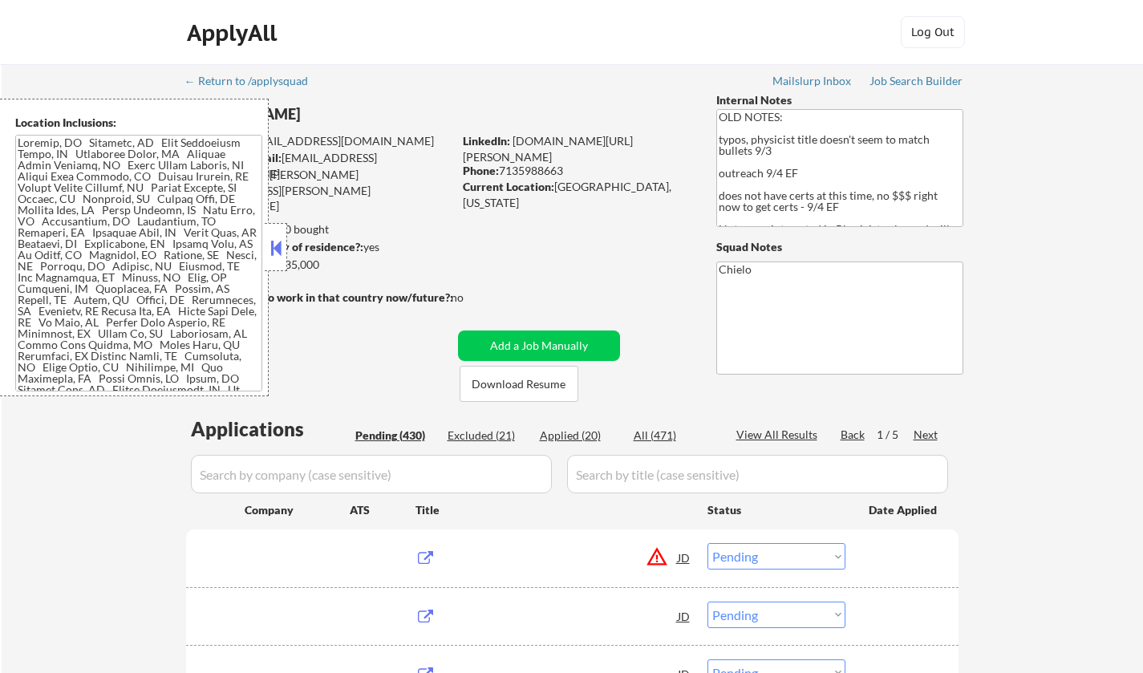
select select ""pending""
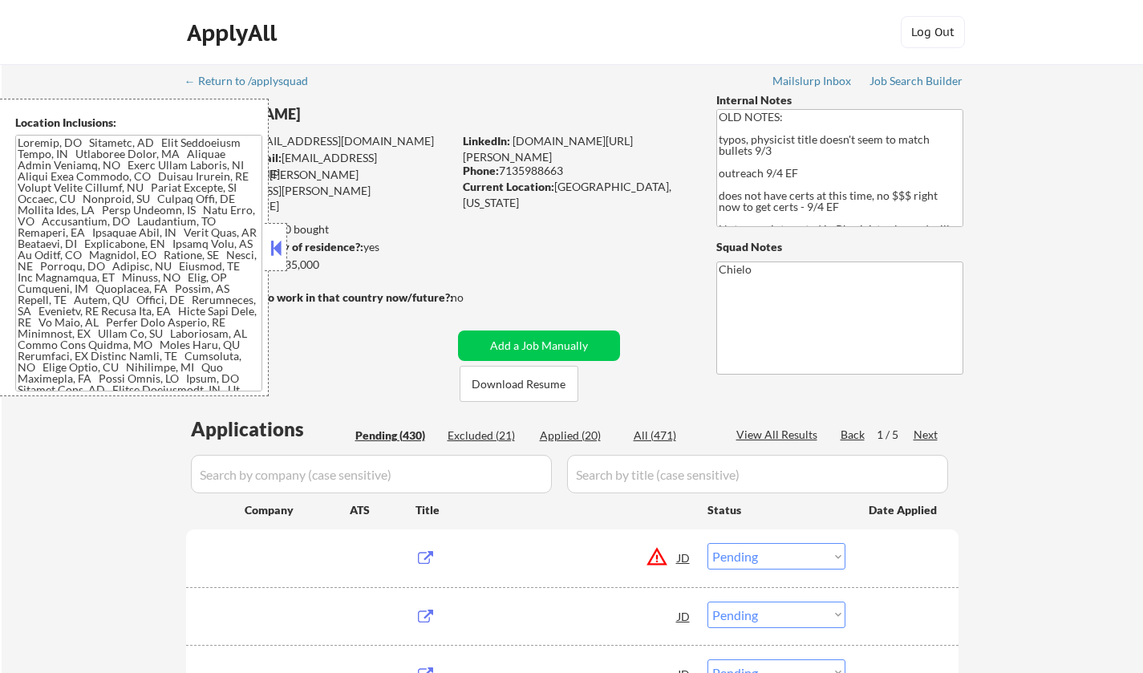
select select ""pending""
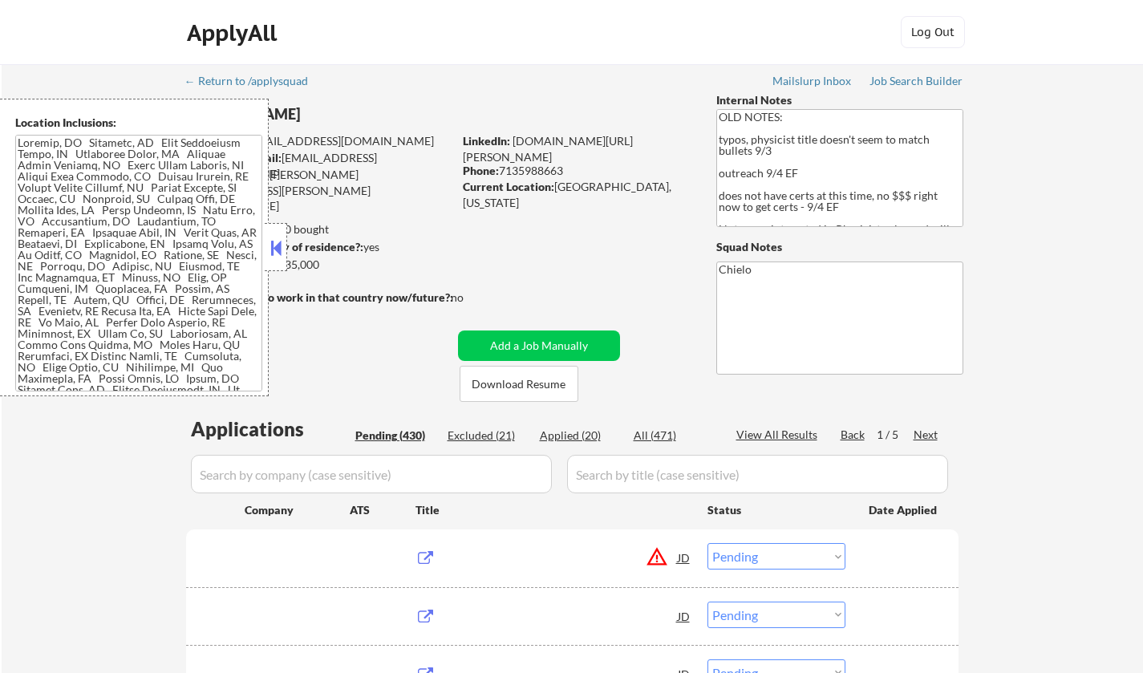
select select ""pending""
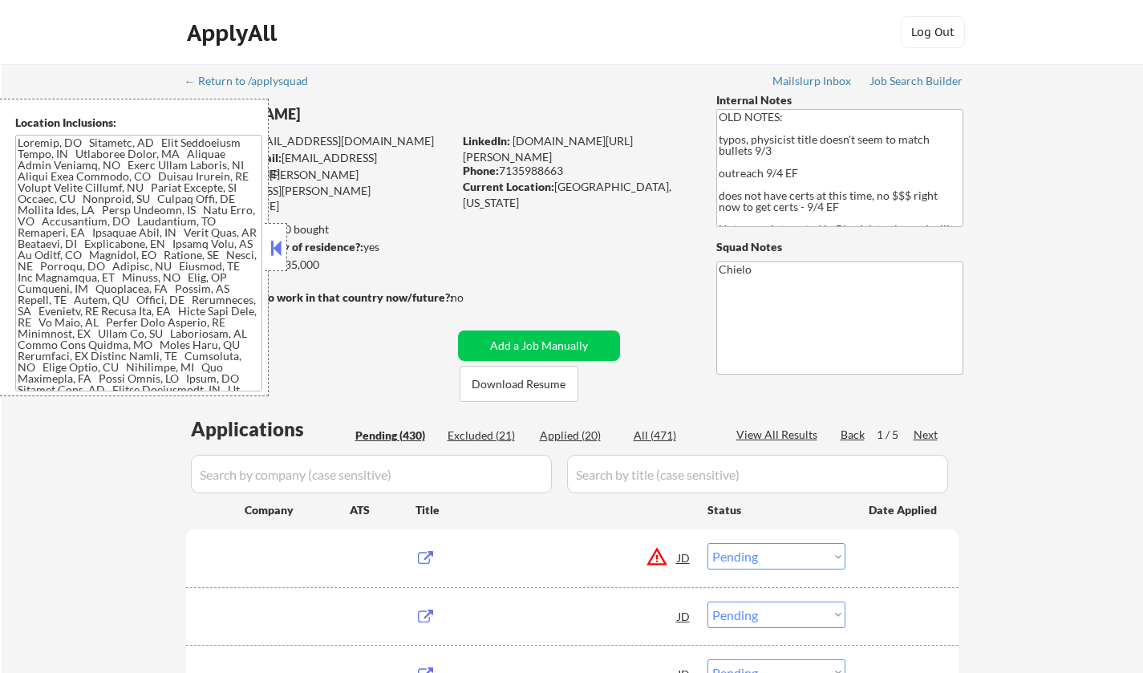
select select ""pending""
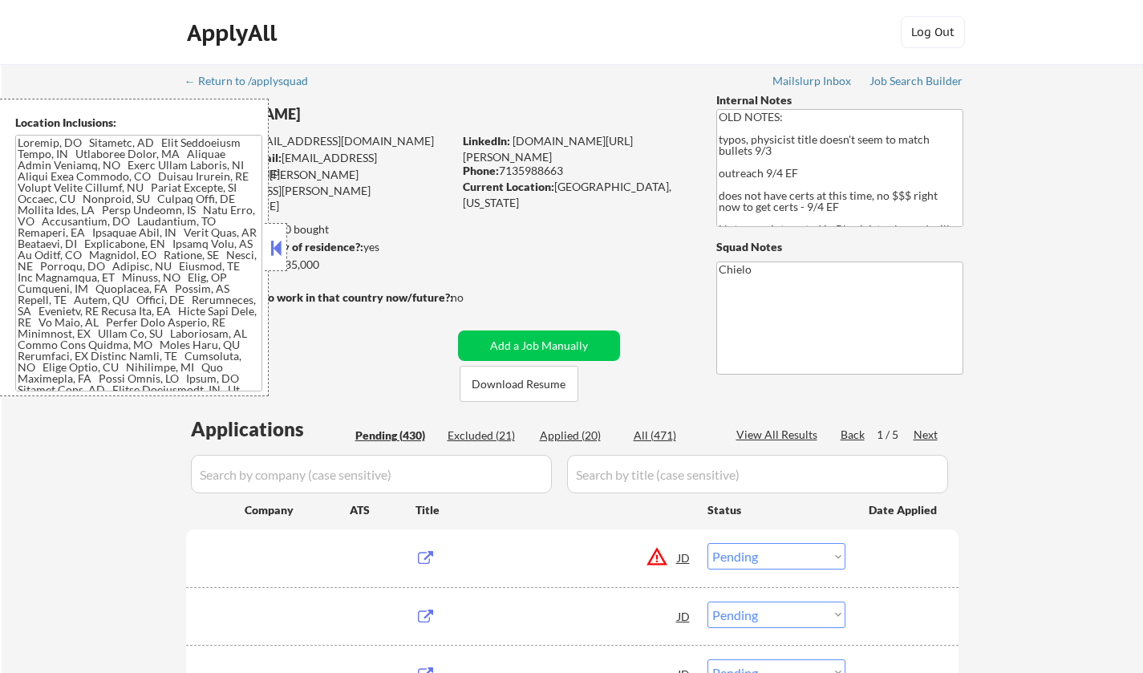
select select ""pending""
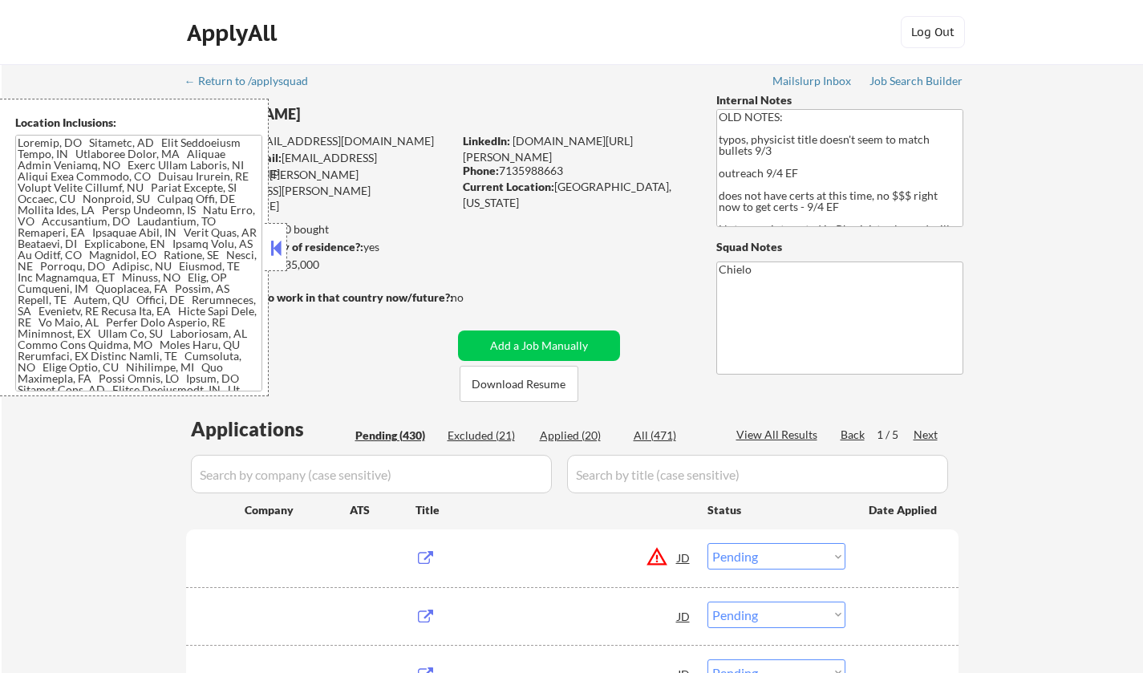
select select ""pending""
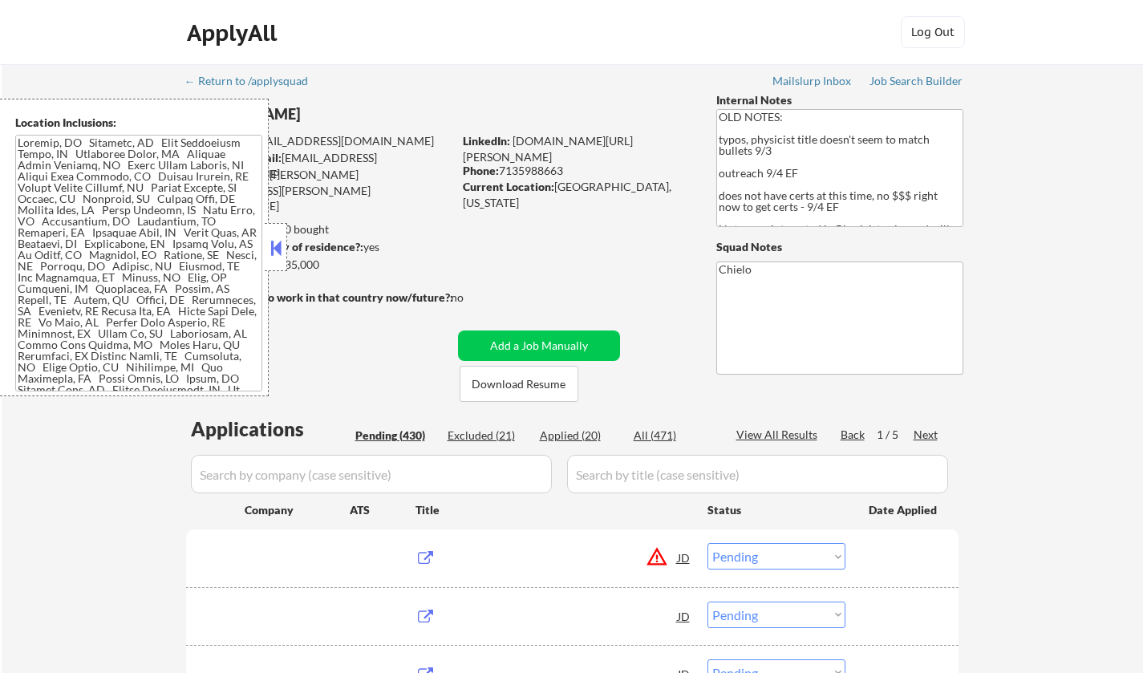
select select ""pending""
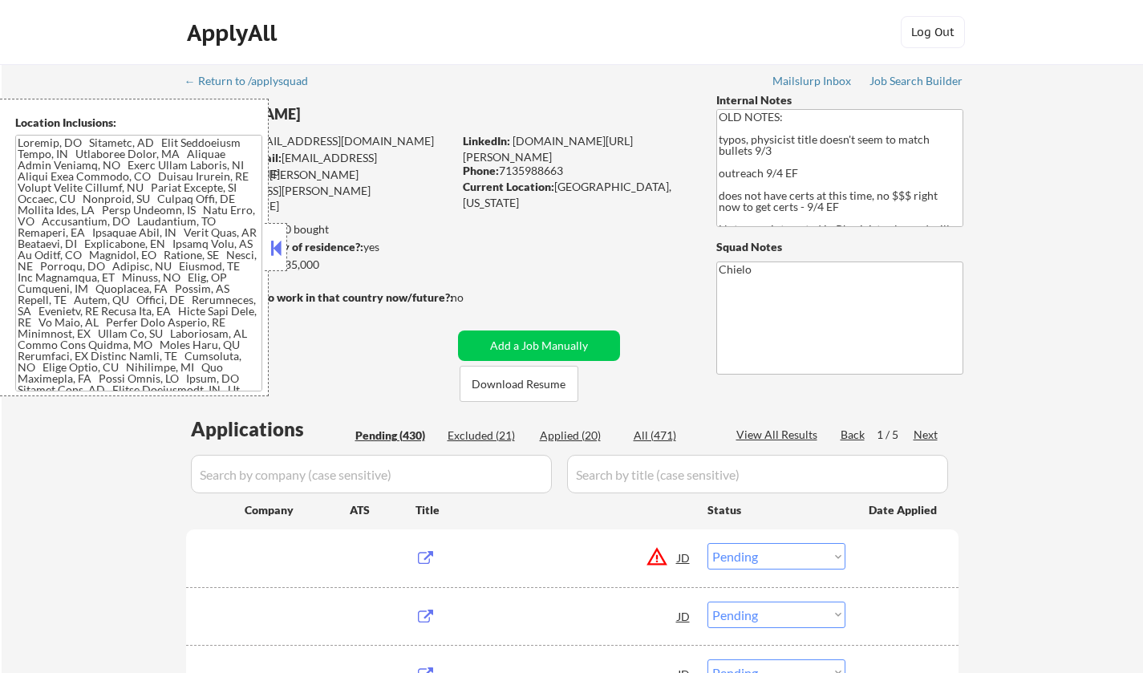
select select ""pending""
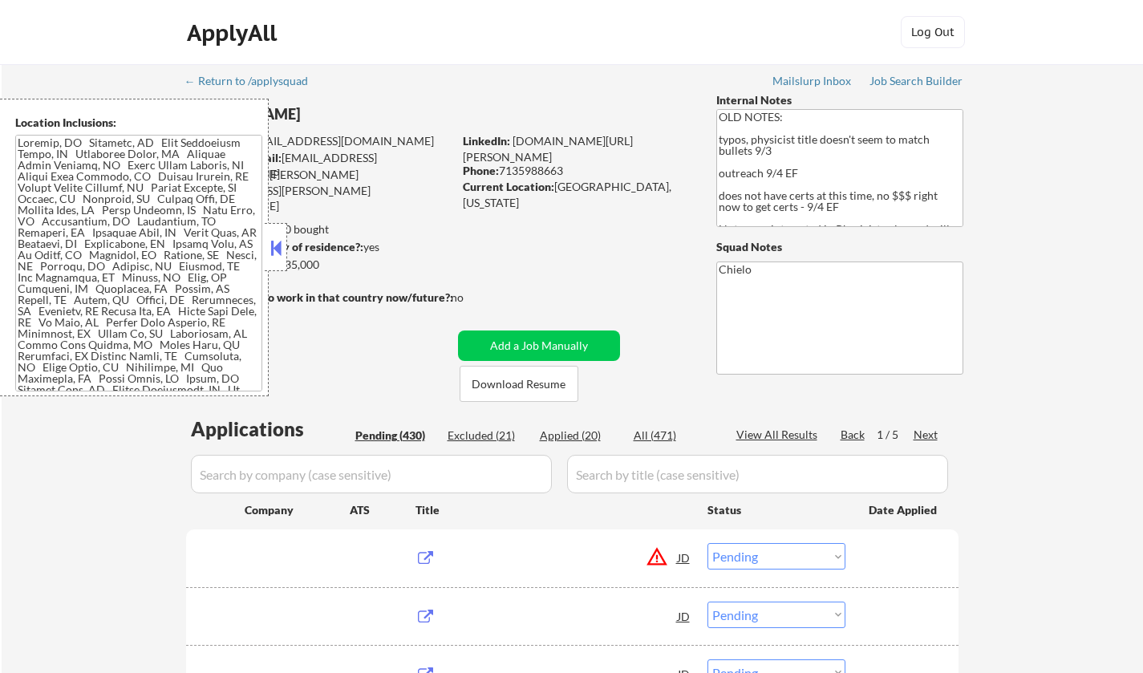
select select ""pending""
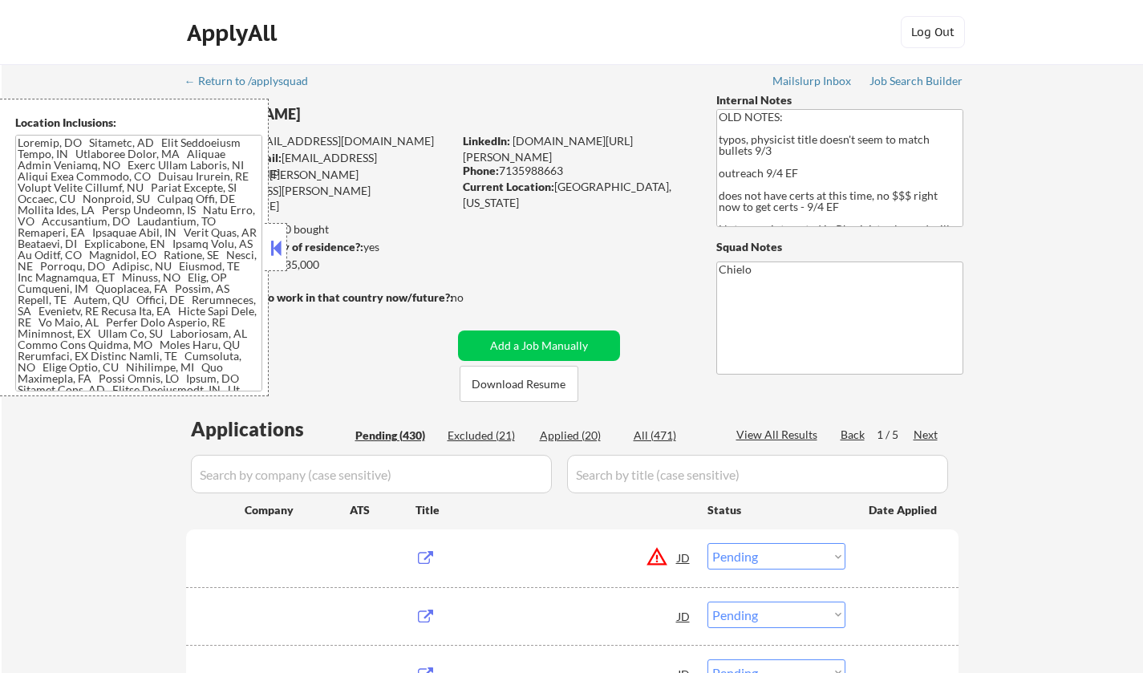
select select ""pending""
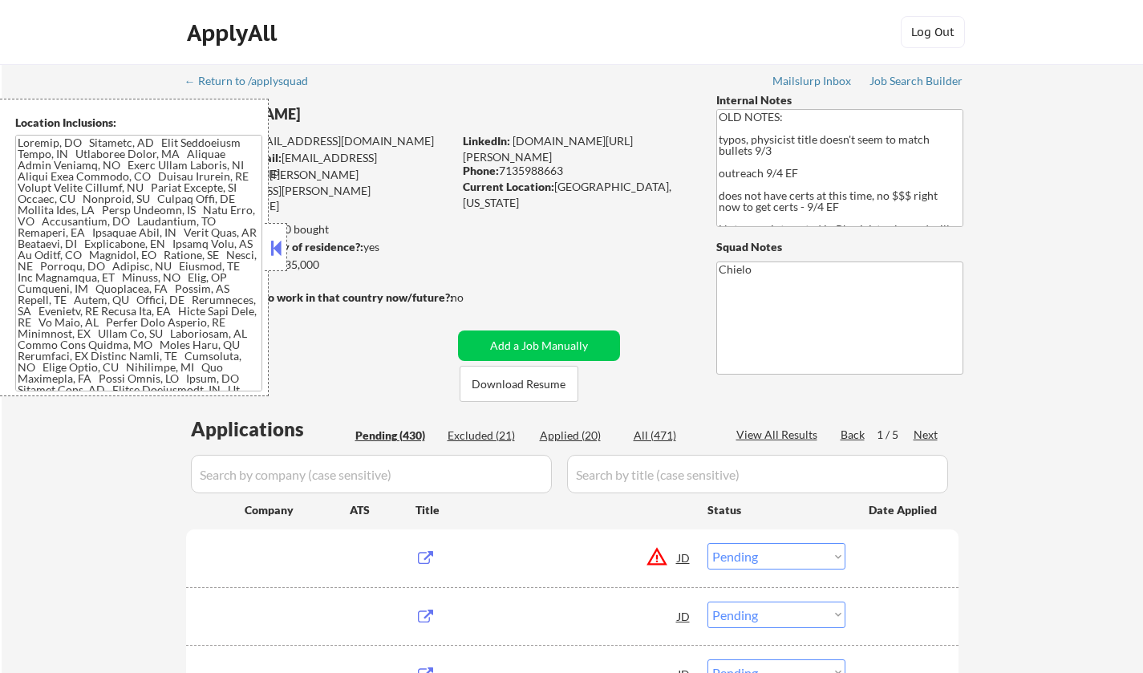
select select ""pending""
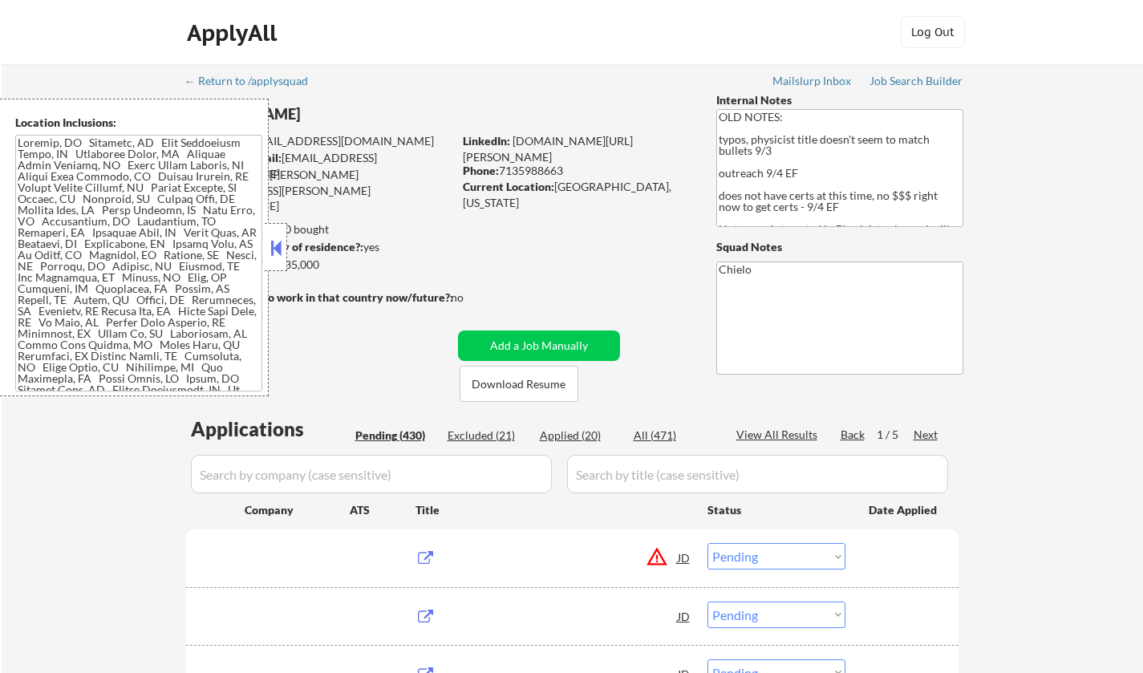
select select ""pending""
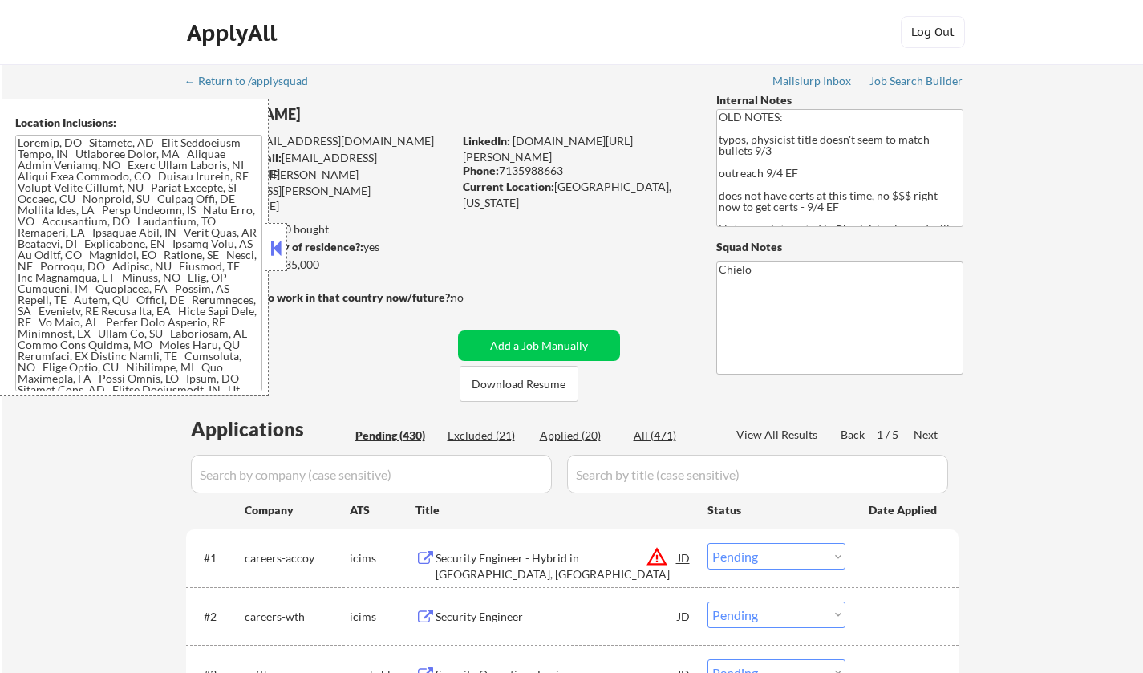
click at [272, 254] on button at bounding box center [276, 248] width 18 height 24
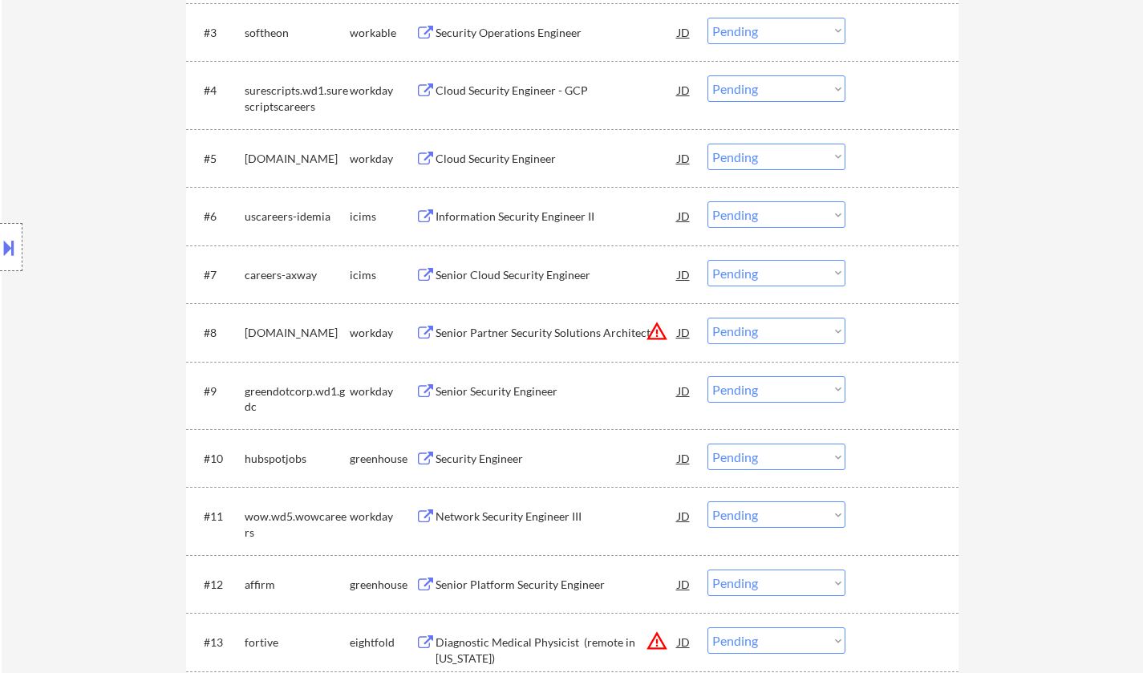
scroll to position [3204, 0]
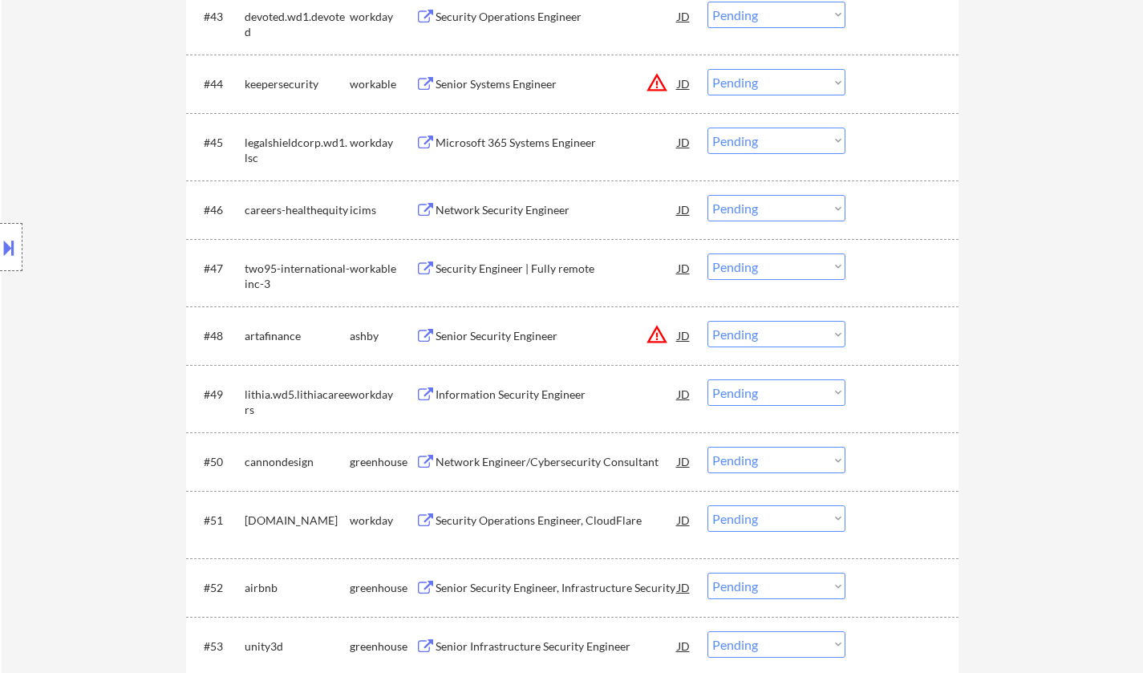
click at [677, 331] on div "JD" at bounding box center [684, 335] width 16 height 29
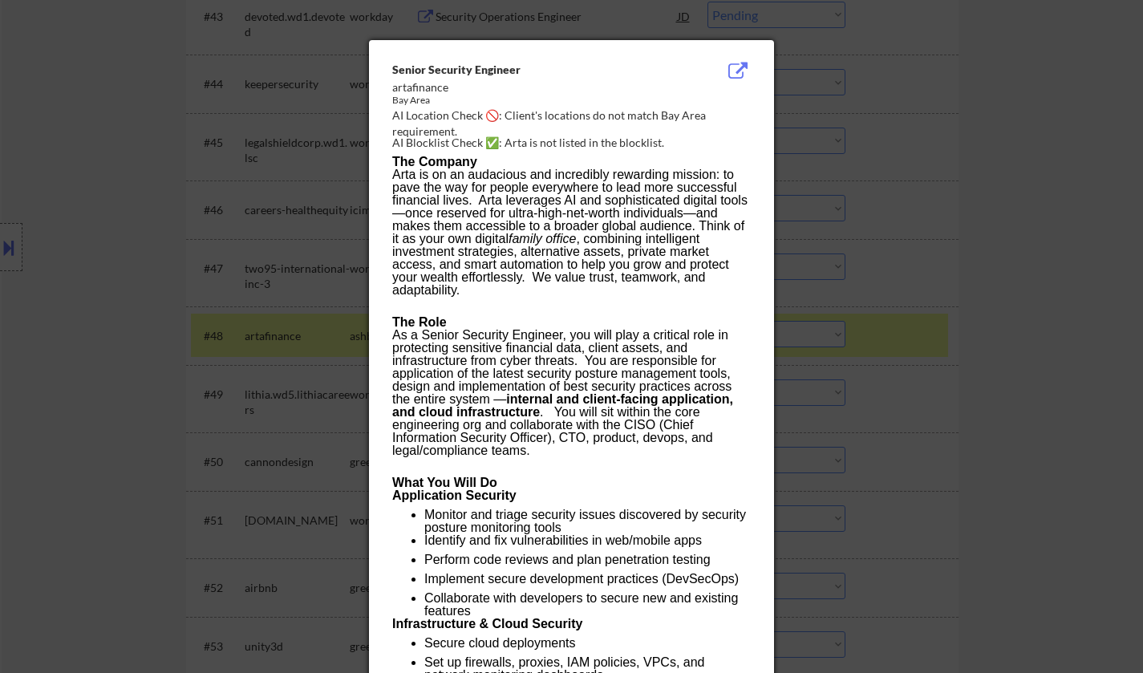
click at [1031, 341] on div at bounding box center [571, 336] width 1143 height 673
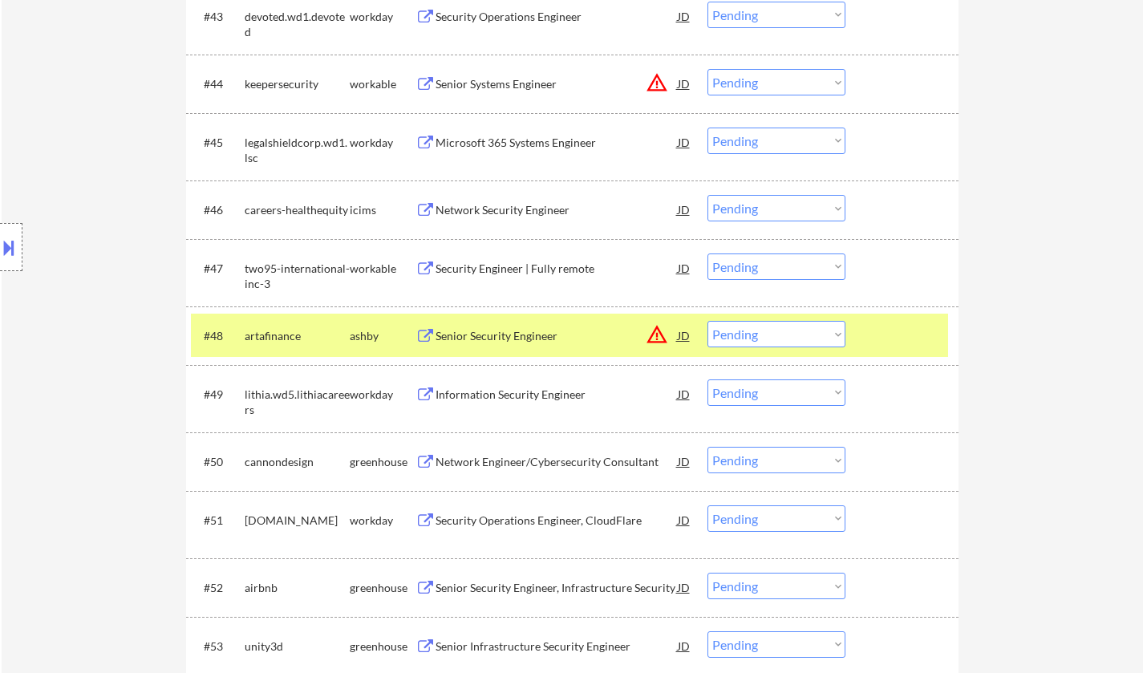
click at [2, 278] on div "Location Inclusions:" at bounding box center [143, 248] width 287 height 298
click at [7, 227] on div at bounding box center [11, 247] width 22 height 48
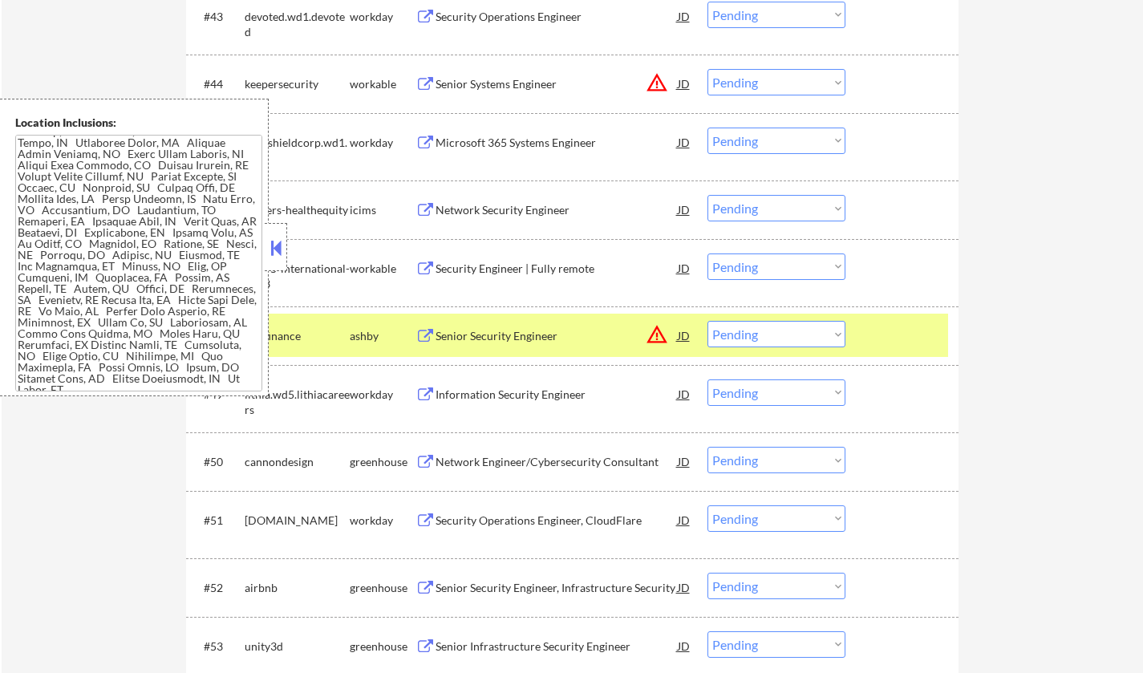
scroll to position [18, 0]
click at [816, 332] on select "Choose an option... Pending Applied Excluded (Questions) Excluded (Expired) Exc…" at bounding box center [776, 334] width 138 height 26
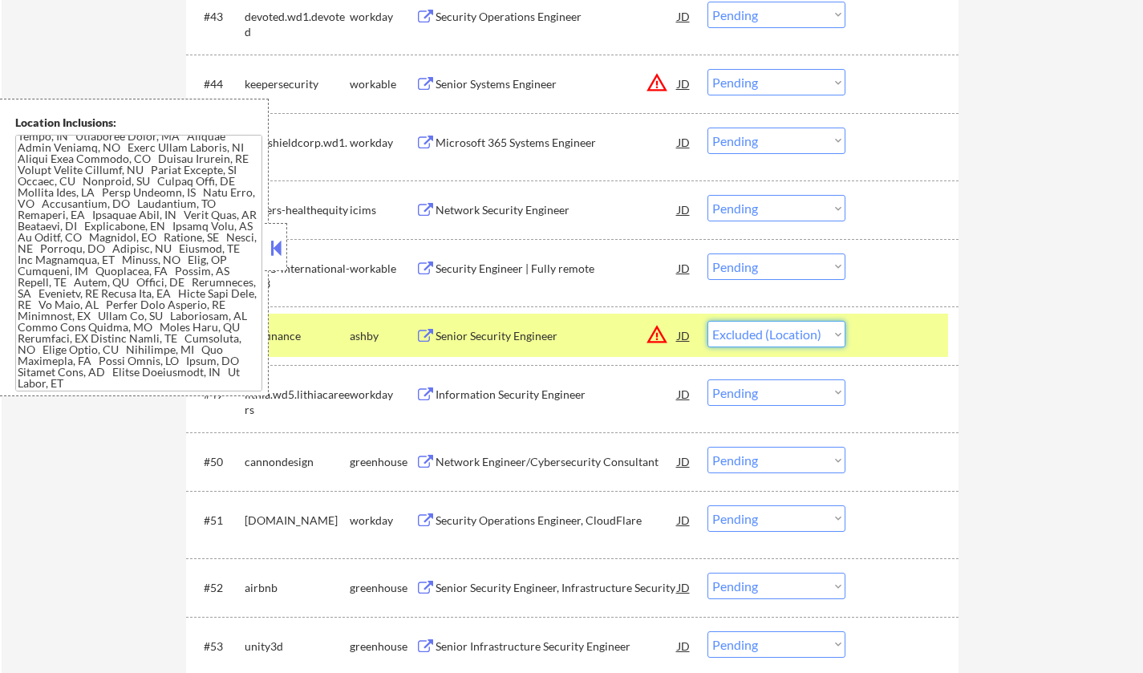
click at [707, 321] on select "Choose an option... Pending Applied Excluded (Questions) Excluded (Expired) Exc…" at bounding box center [776, 334] width 138 height 26
click at [276, 252] on button at bounding box center [276, 248] width 18 height 24
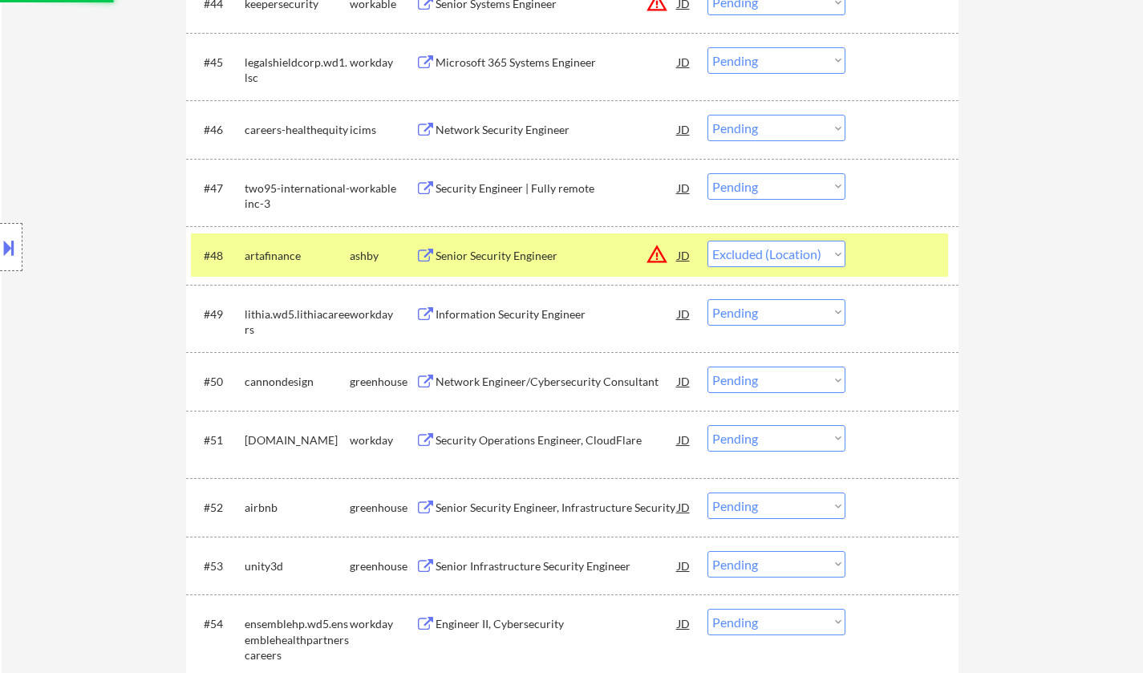
scroll to position [3364, 0]
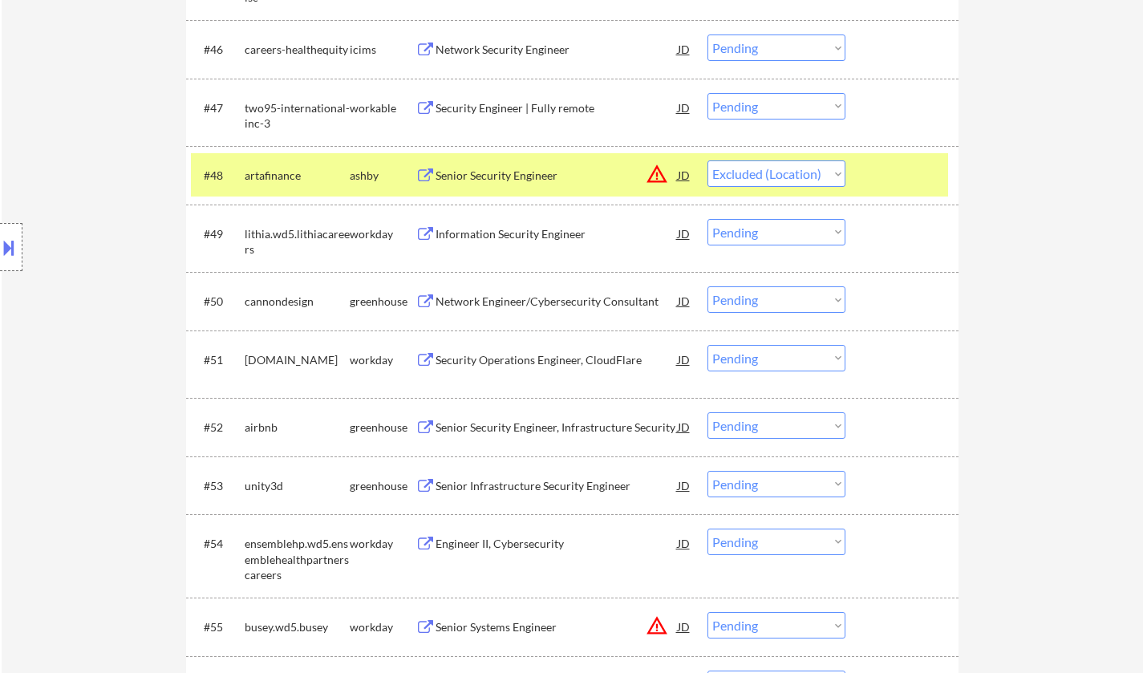
select select ""pending""
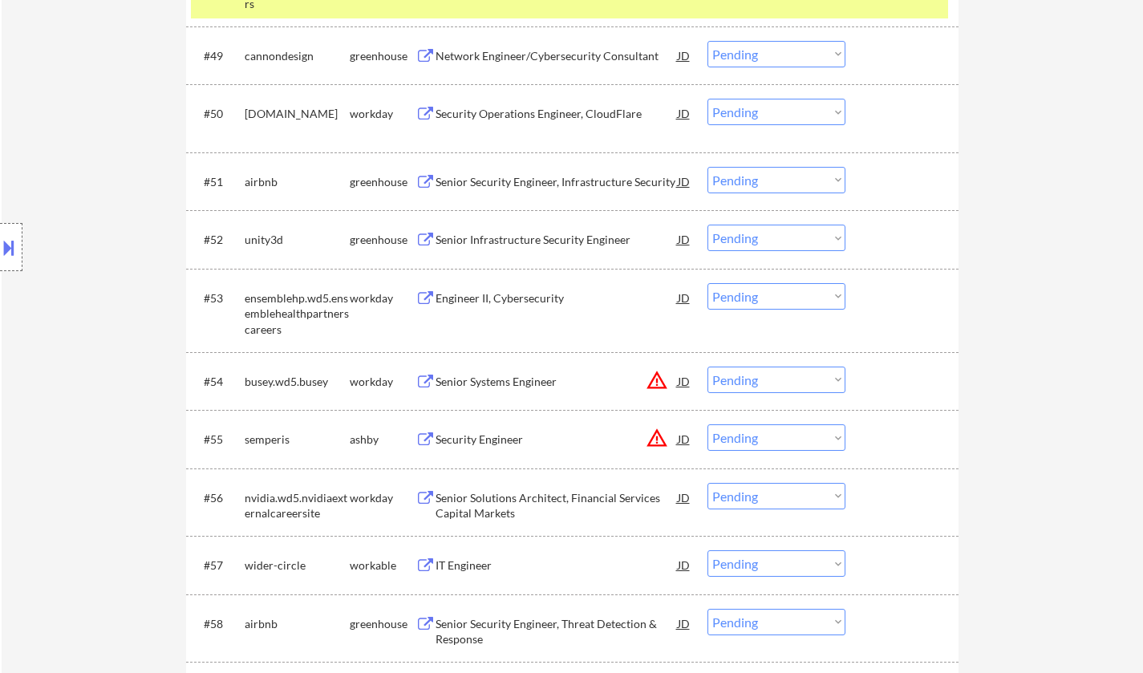
scroll to position [3685, 0]
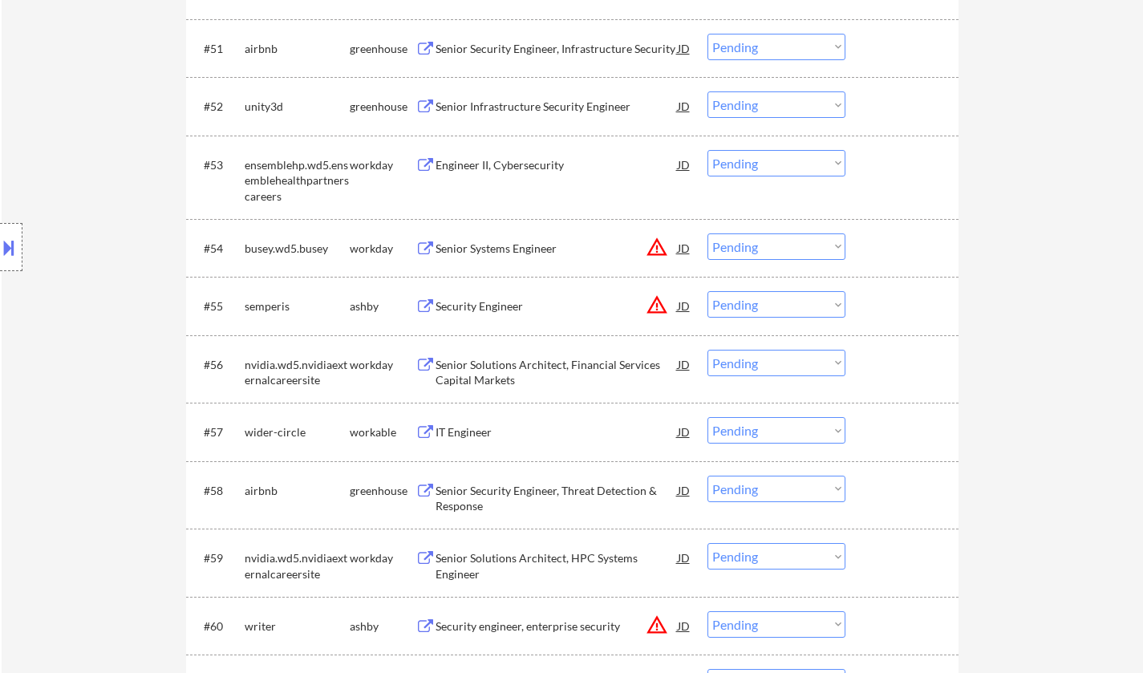
click at [685, 306] on div "JD" at bounding box center [684, 305] width 16 height 29
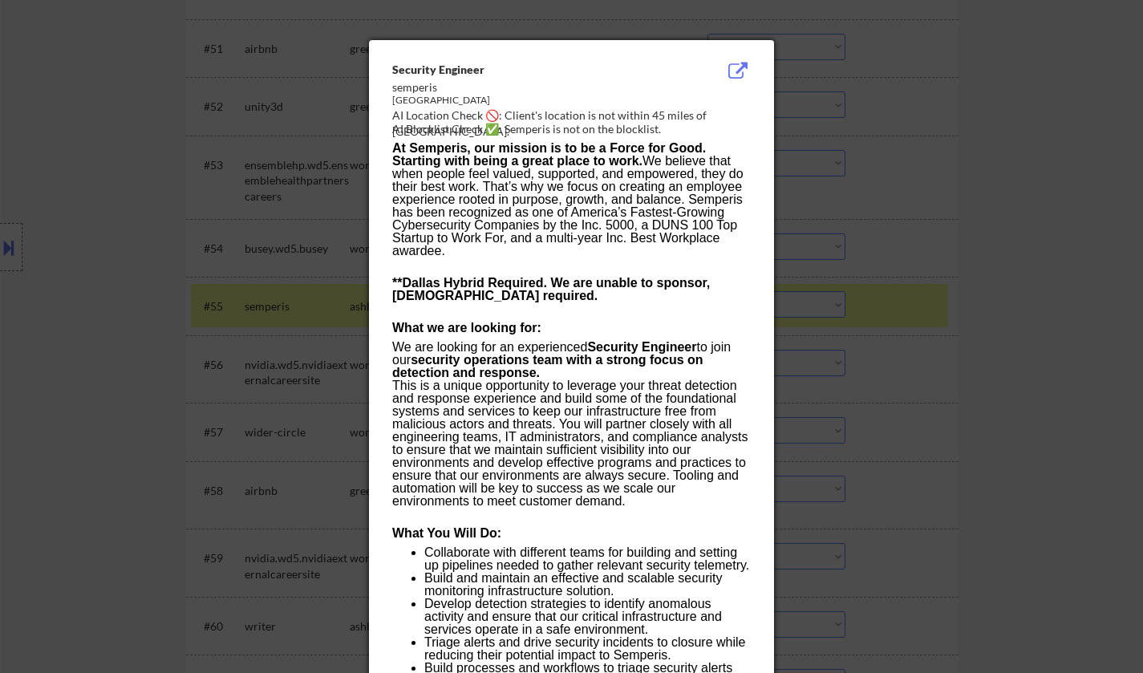
click at [1068, 441] on div at bounding box center [571, 336] width 1143 height 673
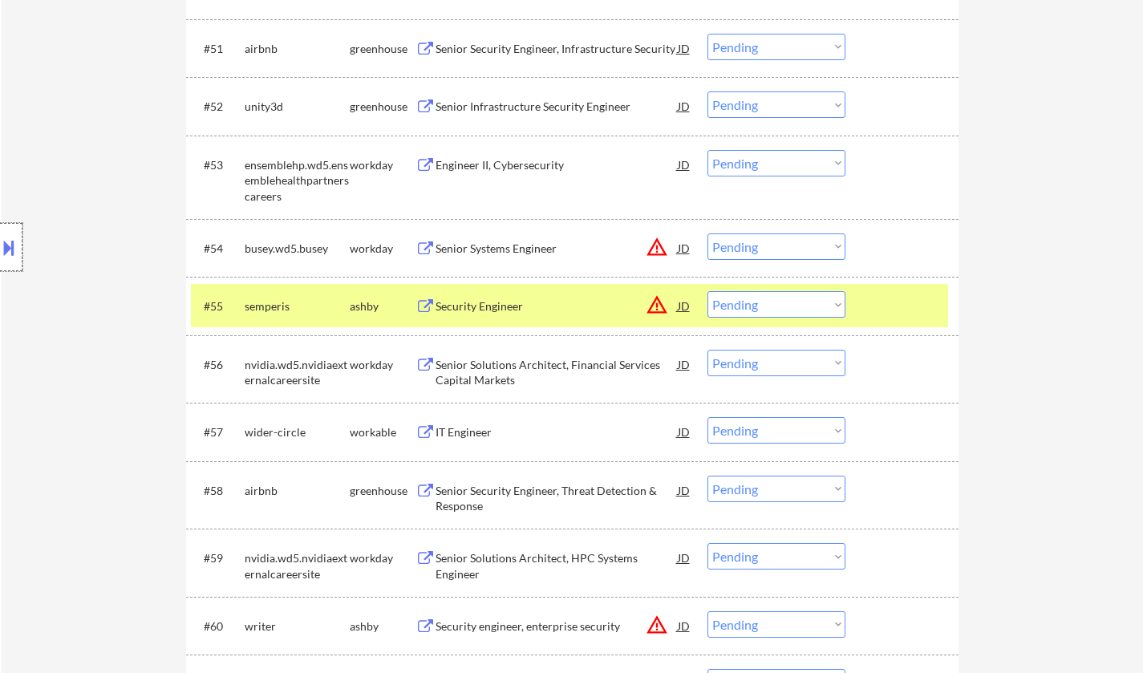
click at [0, 258] on div at bounding box center [11, 247] width 22 height 48
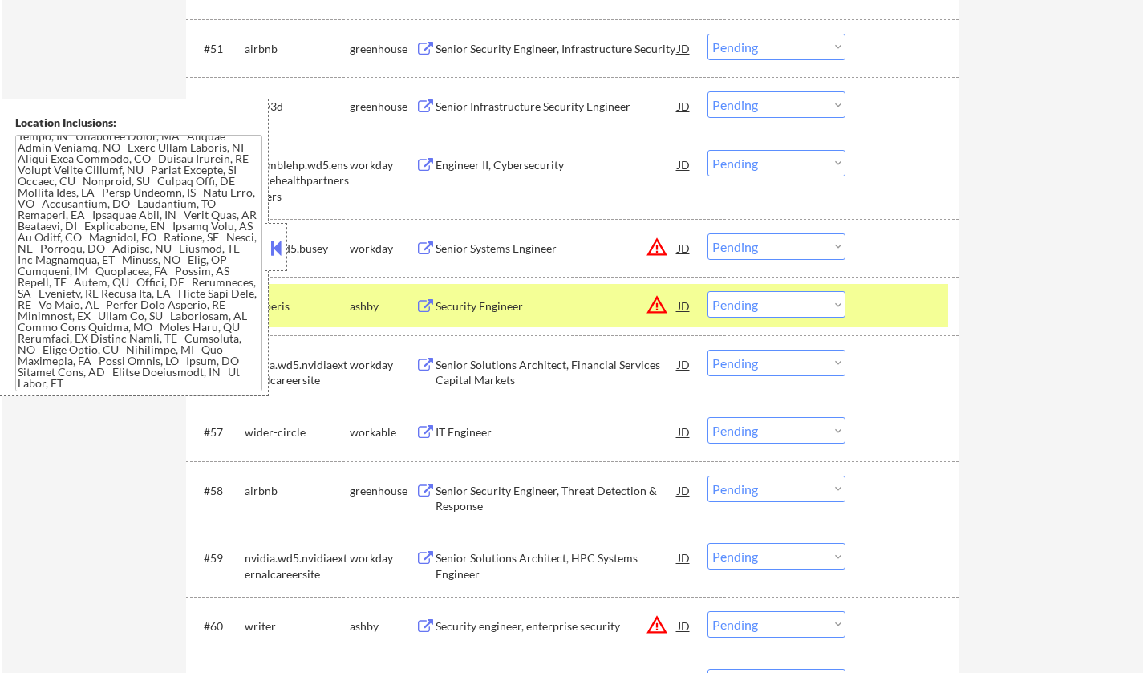
scroll to position [173, 0]
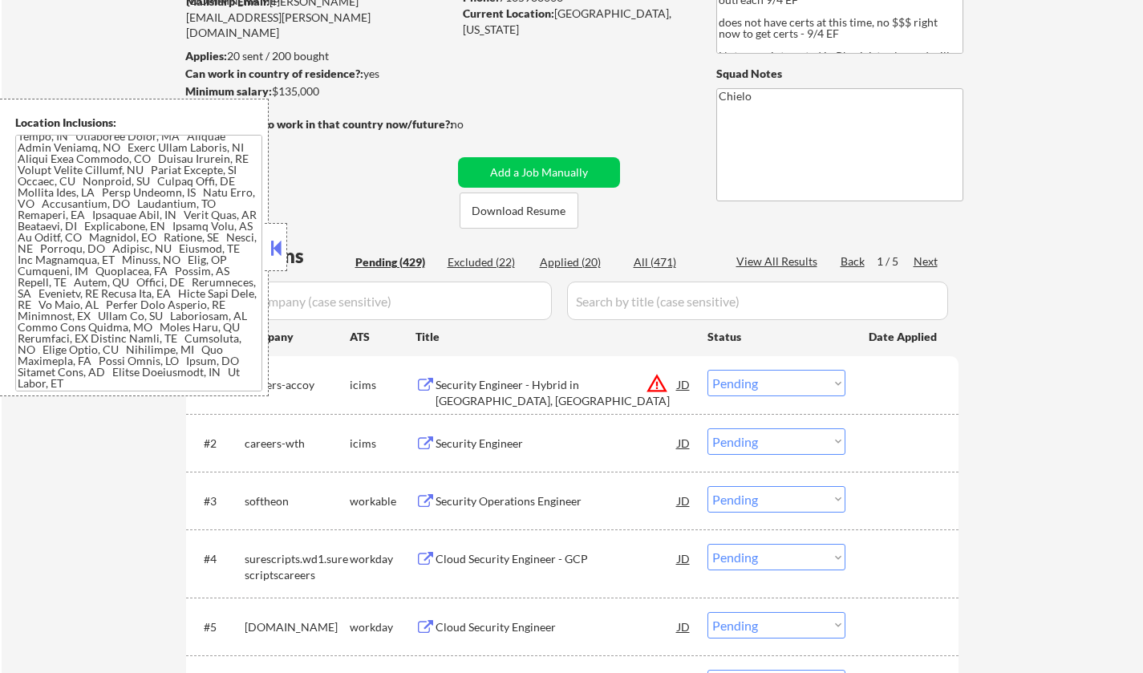
click at [273, 245] on button at bounding box center [276, 248] width 18 height 24
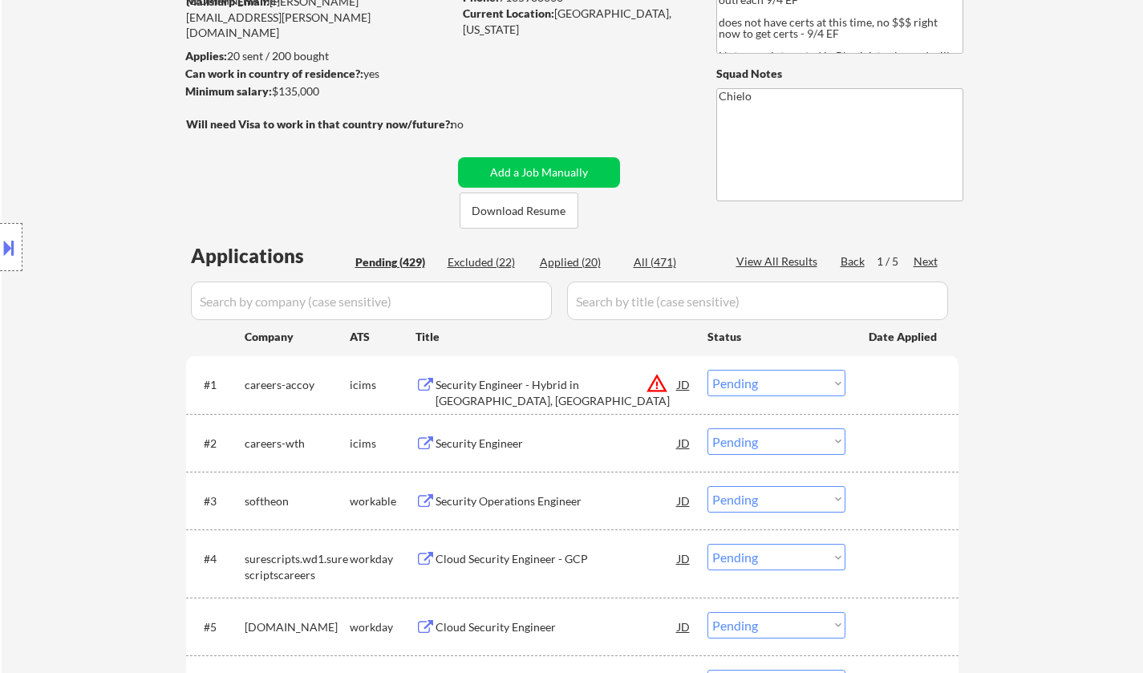
scroll to position [2709, 0]
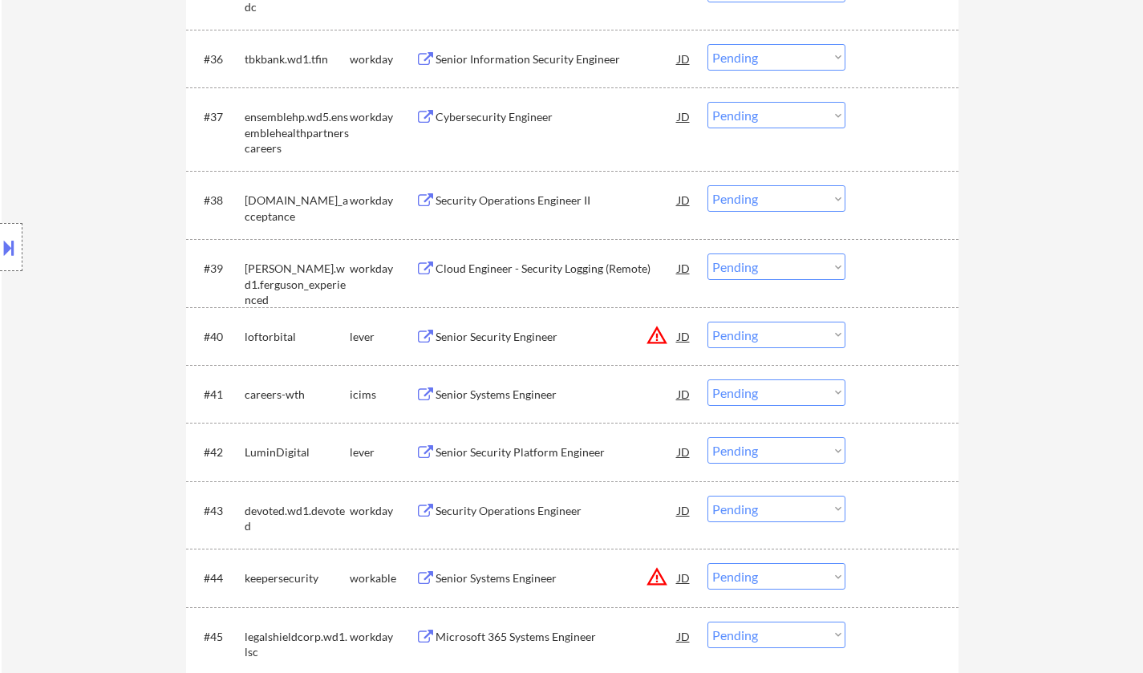
click at [687, 336] on div "JD" at bounding box center [684, 336] width 16 height 29
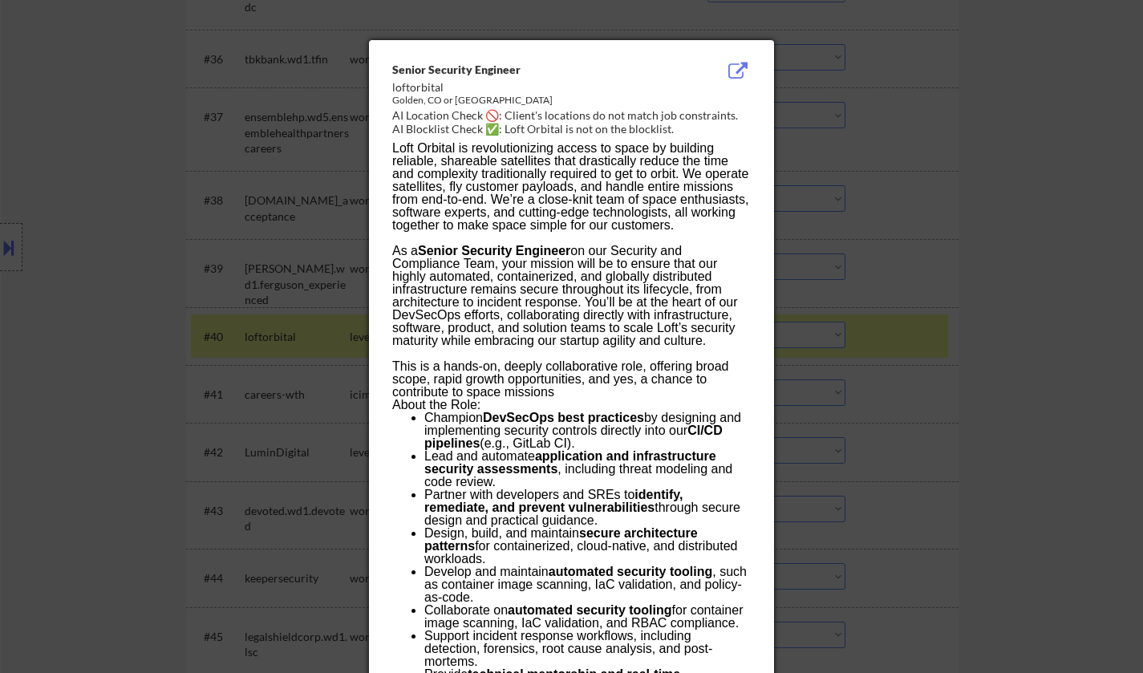
click at [1026, 387] on div at bounding box center [571, 336] width 1143 height 673
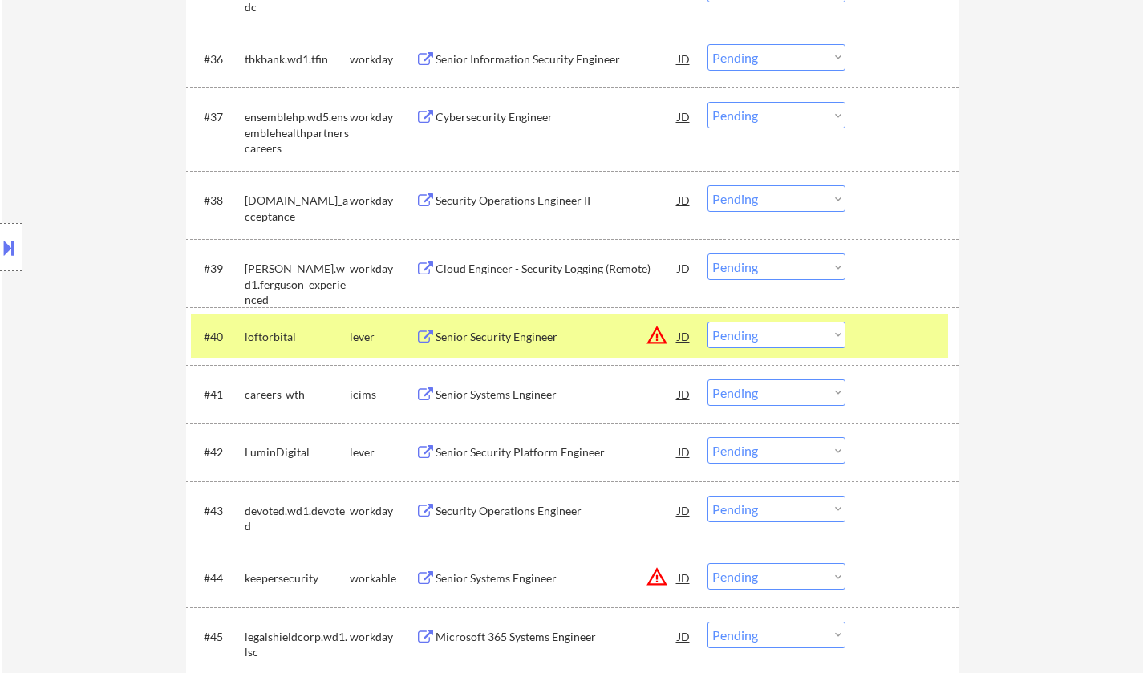
click at [783, 334] on select "Choose an option... Pending Applied Excluded (Questions) Excluded (Expired) Exc…" at bounding box center [776, 335] width 138 height 26
click at [707, 322] on select "Choose an option... Pending Applied Excluded (Questions) Excluded (Expired) Exc…" at bounding box center [776, 335] width 138 height 26
select select ""pending""
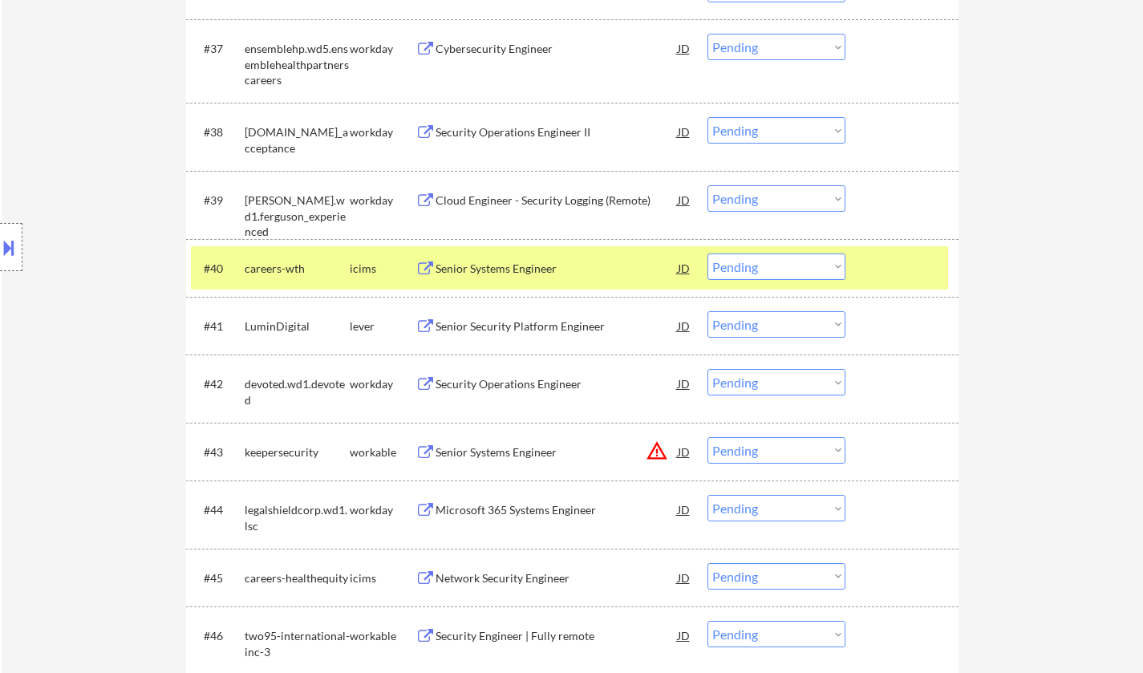
scroll to position [2870, 0]
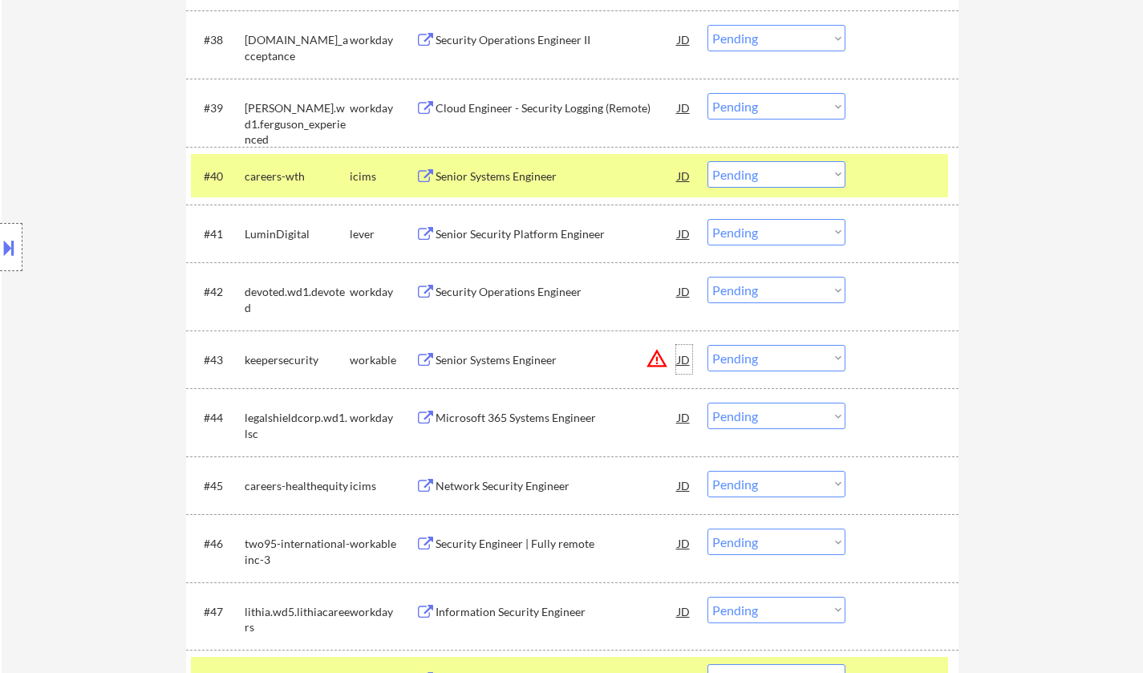
drag, startPoint x: 683, startPoint y: 359, endPoint x: 691, endPoint y: 356, distance: 9.1
click at [687, 357] on div "JD" at bounding box center [684, 359] width 16 height 29
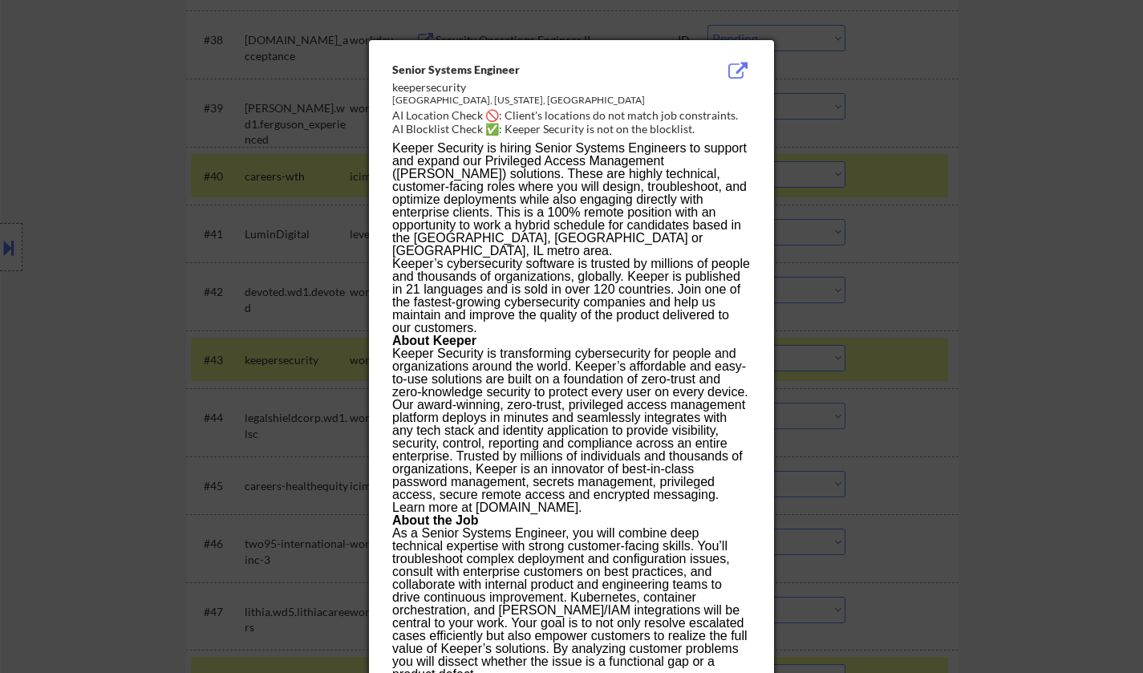
click at [995, 409] on div at bounding box center [571, 336] width 1143 height 673
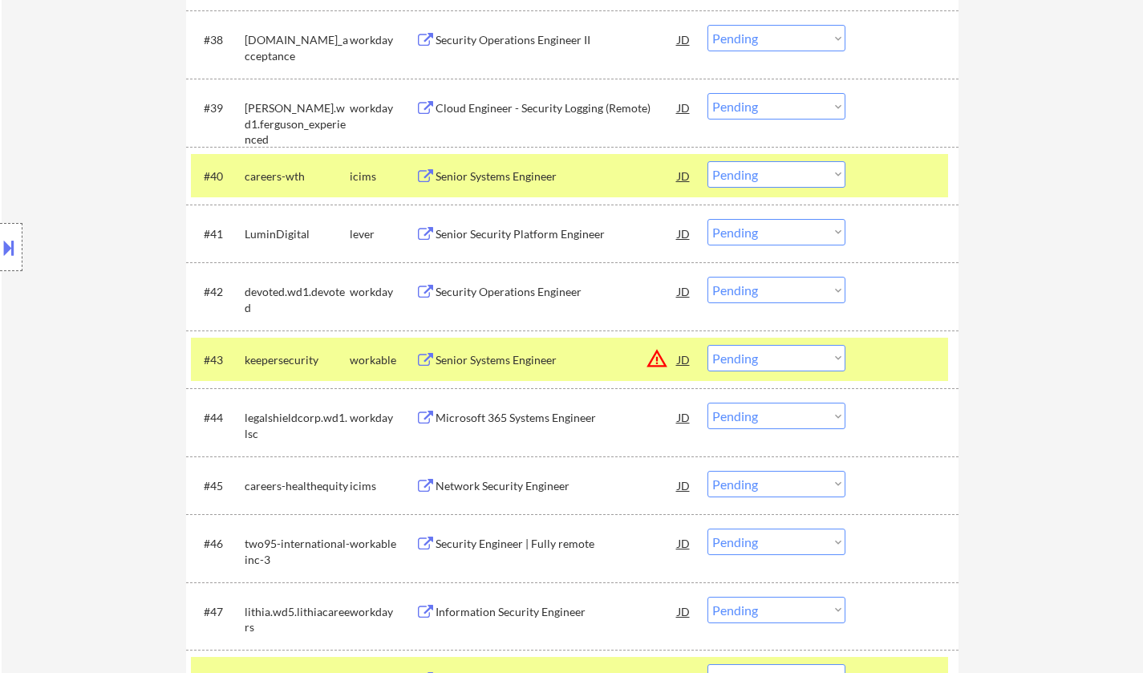
click at [795, 366] on select "Choose an option... Pending Applied Excluded (Questions) Excluded (Expired) Exc…" at bounding box center [776, 358] width 138 height 26
click at [707, 345] on select "Choose an option... Pending Applied Excluded (Questions) Excluded (Expired) Exc…" at bounding box center [776, 358] width 138 height 26
select select ""pending""
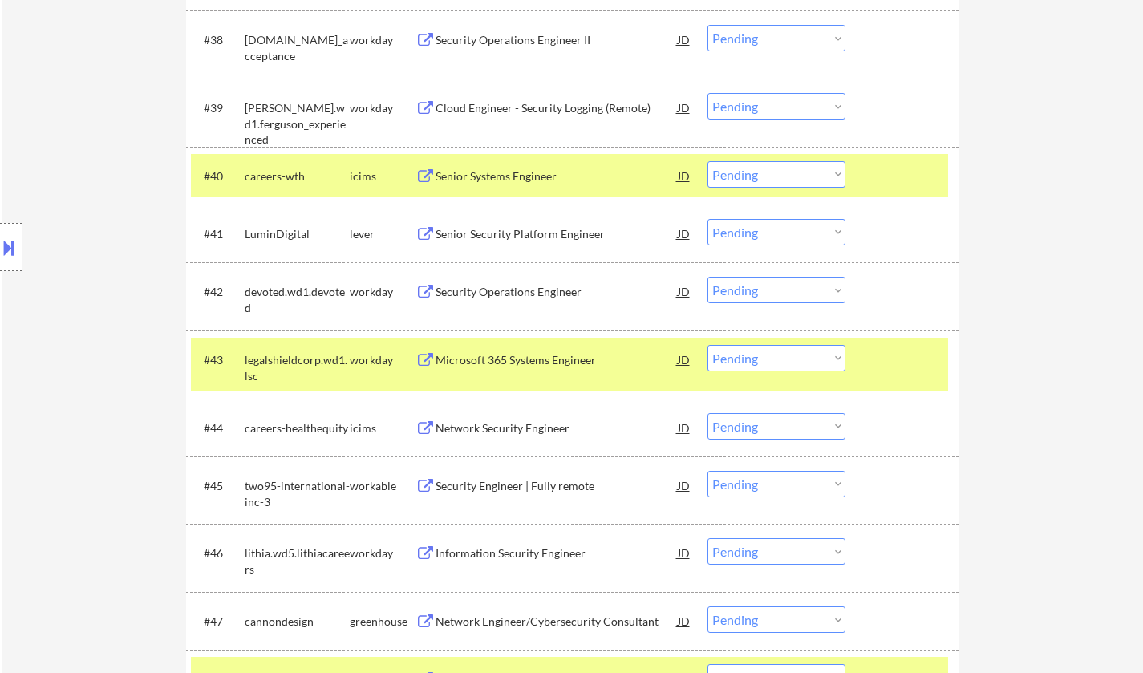
click at [567, 231] on div "Senior Security Platform Engineer" at bounding box center [557, 234] width 242 height 16
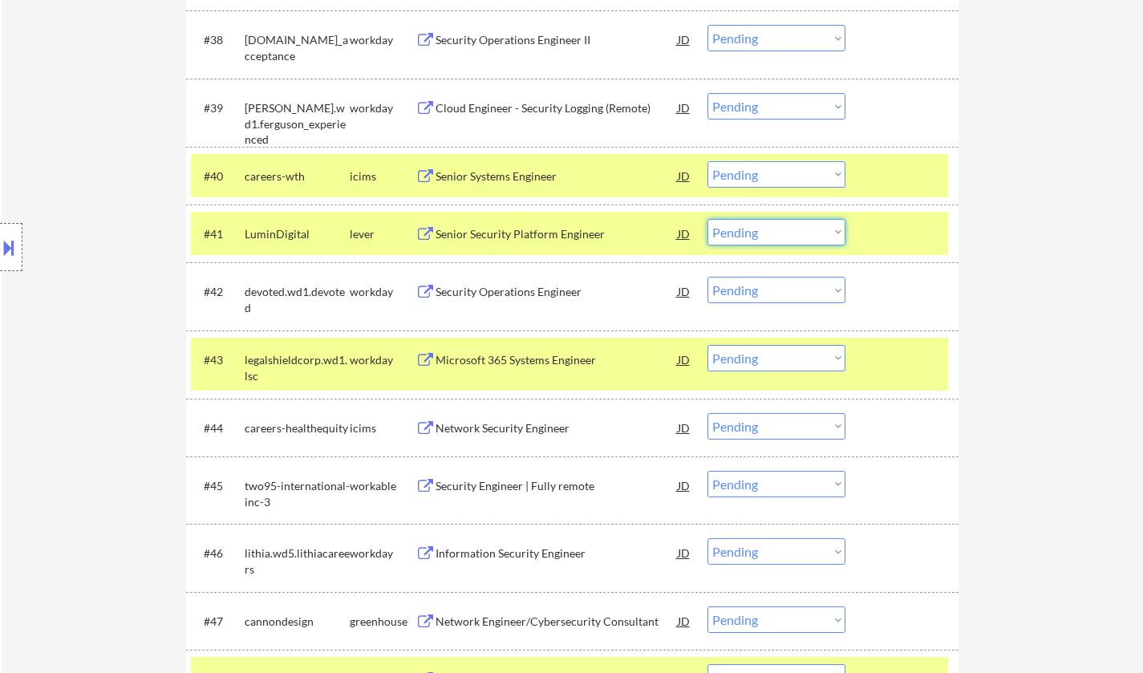
click at [772, 239] on select "Choose an option... Pending Applied Excluded (Questions) Excluded (Expired) Exc…" at bounding box center [776, 232] width 138 height 26
select select ""excluded""
click at [707, 219] on select "Choose an option... Pending Applied Excluded (Questions) Excluded (Expired) Exc…" at bounding box center [776, 232] width 138 height 26
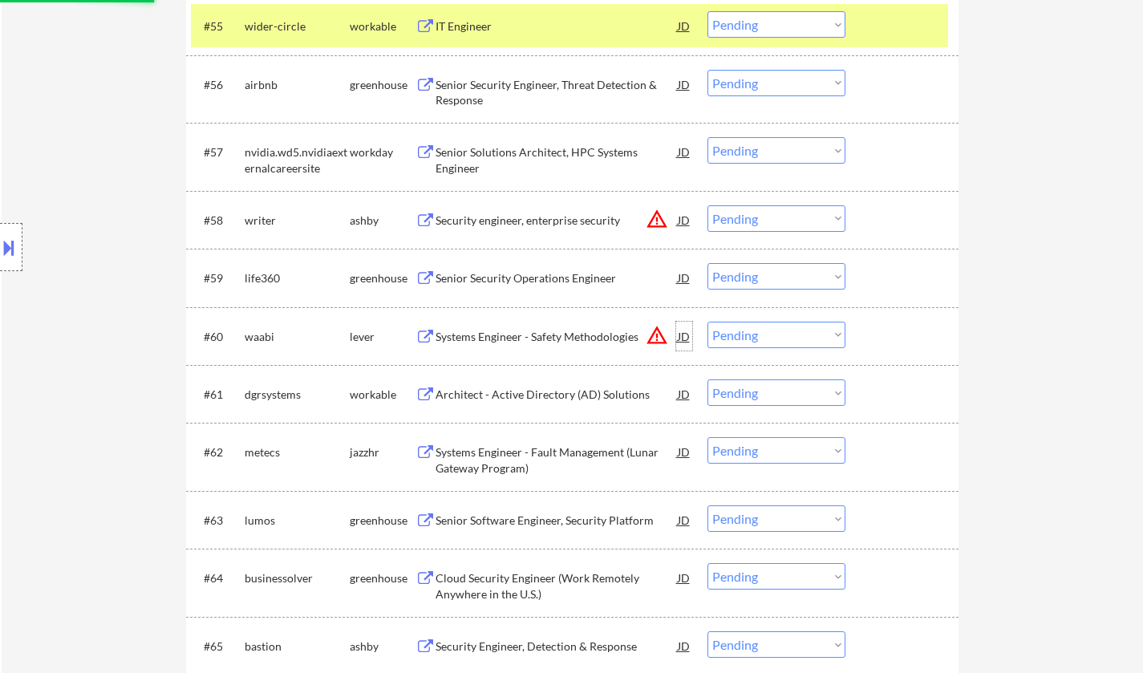
click at [688, 330] on div "JD" at bounding box center [684, 336] width 16 height 29
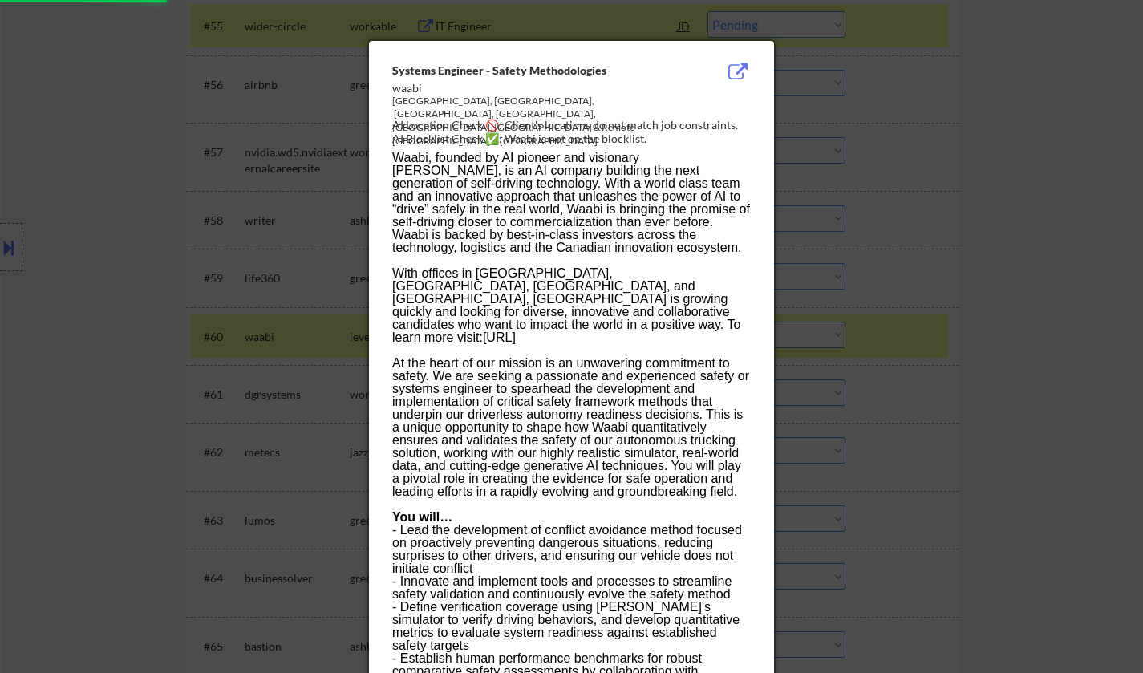
click at [1091, 382] on div at bounding box center [571, 336] width 1143 height 673
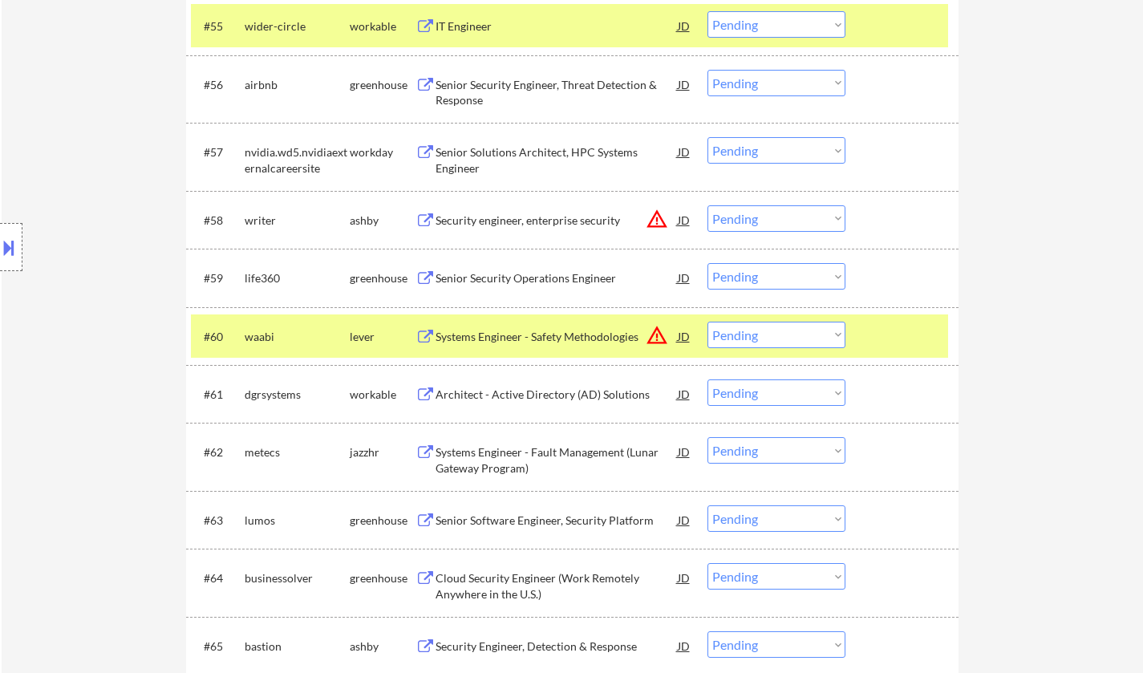
drag, startPoint x: 768, startPoint y: 335, endPoint x: 772, endPoint y: 344, distance: 9.7
click at [768, 335] on select "Choose an option... Pending Applied Excluded (Questions) Excluded (Expired) Exc…" at bounding box center [776, 335] width 138 height 26
select select ""excluded__location_""
click at [707, 322] on select "Choose an option... Pending Applied Excluded (Questions) Excluded (Expired) Exc…" at bounding box center [776, 335] width 138 height 26
select select ""pending""
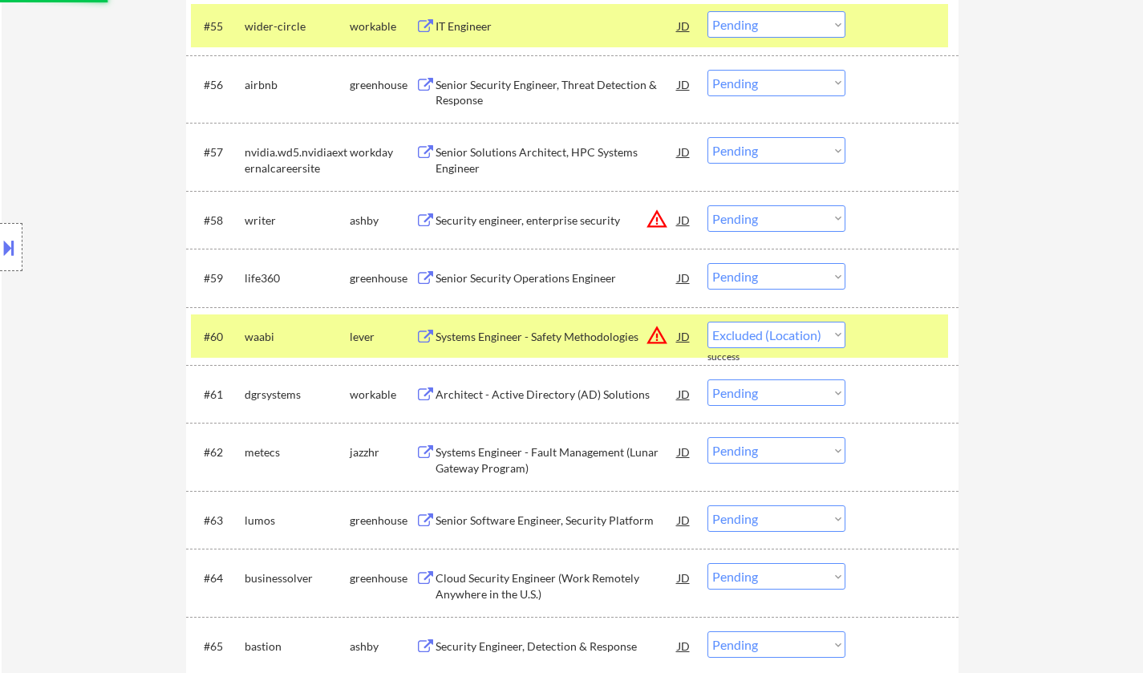
select select ""pending""
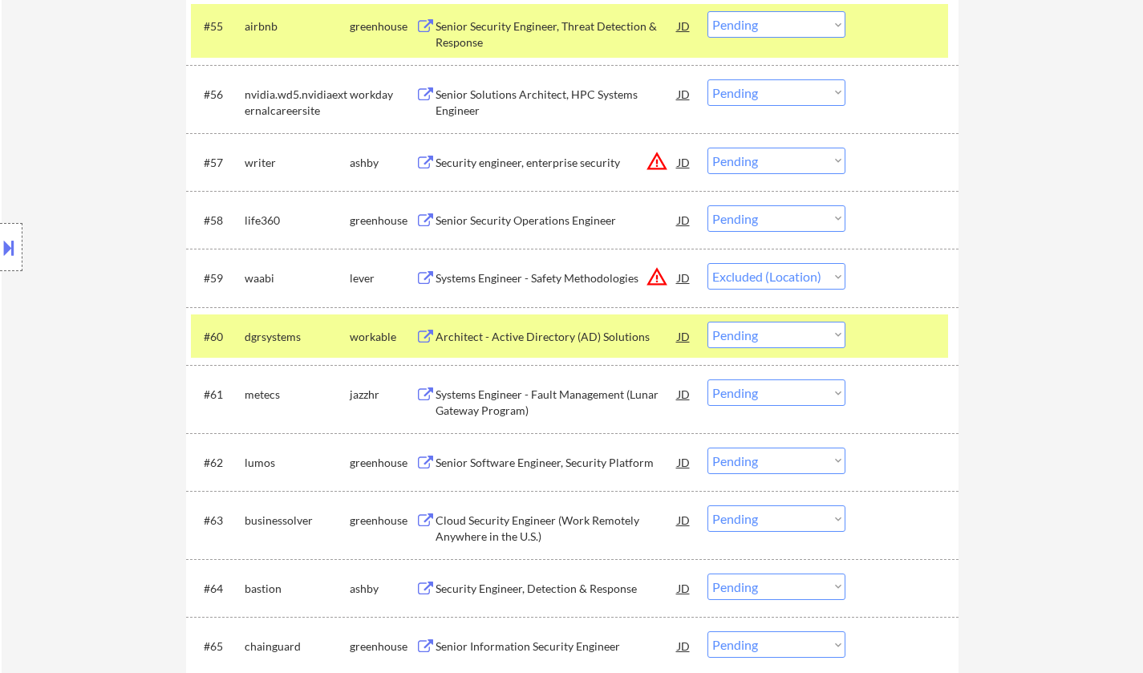
select select ""pending""
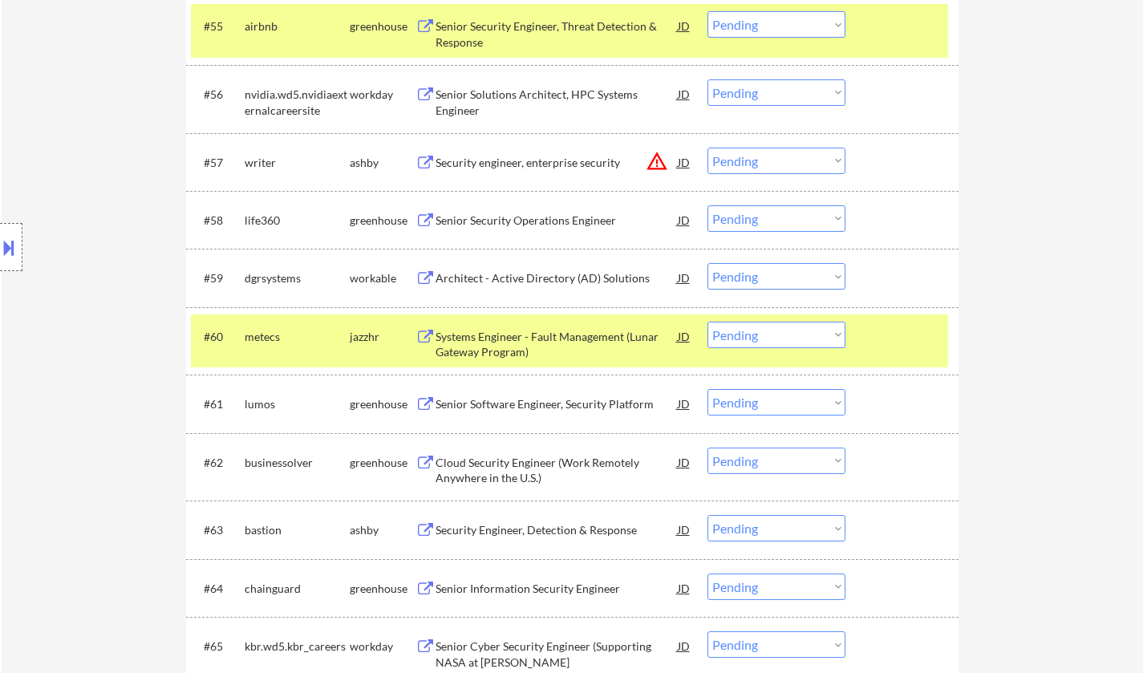
scroll to position [5059, 0]
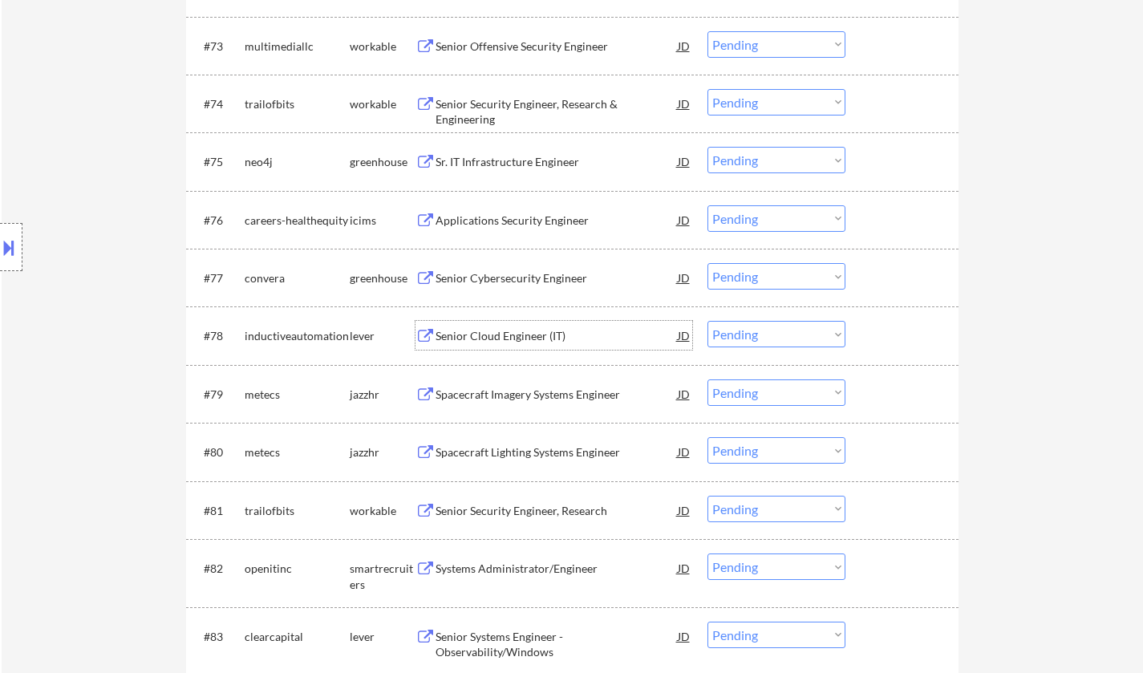
click at [510, 342] on div "Senior Cloud Engineer (IT)" at bounding box center [557, 336] width 242 height 16
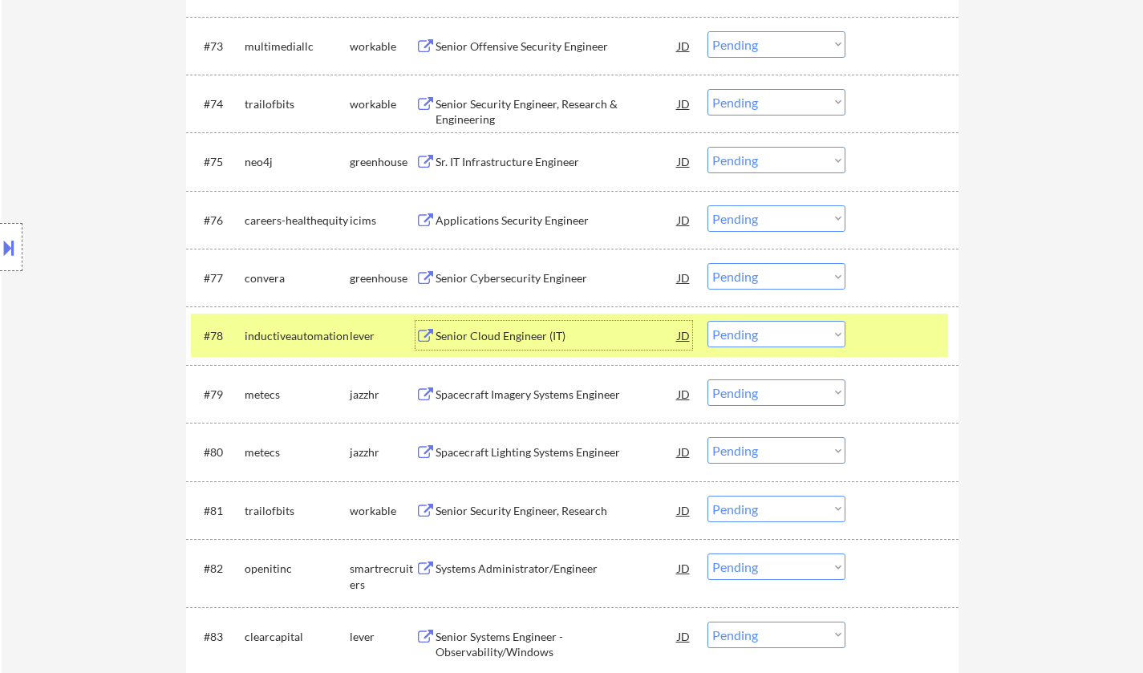
click at [768, 338] on select "Choose an option... Pending Applied Excluded (Questions) Excluded (Expired) Exc…" at bounding box center [776, 334] width 138 height 26
click at [707, 321] on select "Choose an option... Pending Applied Excluded (Questions) Excluded (Expired) Exc…" at bounding box center [776, 334] width 138 height 26
select select ""pending""
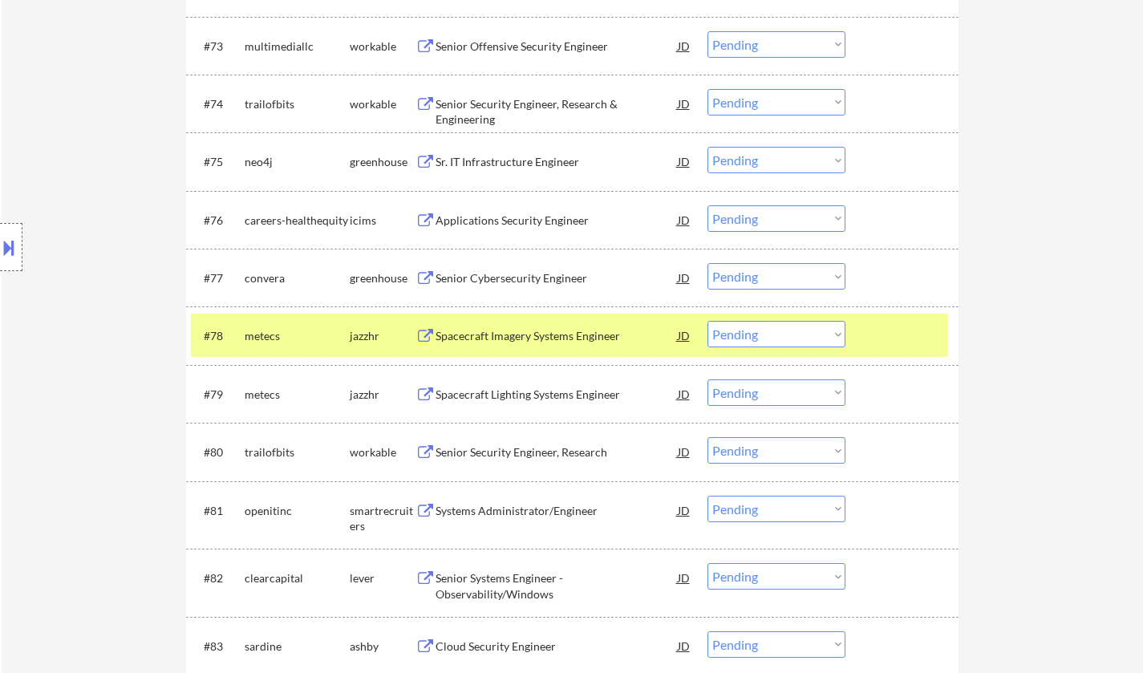
click at [491, 165] on div "Sr. IT Infrastructure Engineer" at bounding box center [557, 162] width 242 height 16
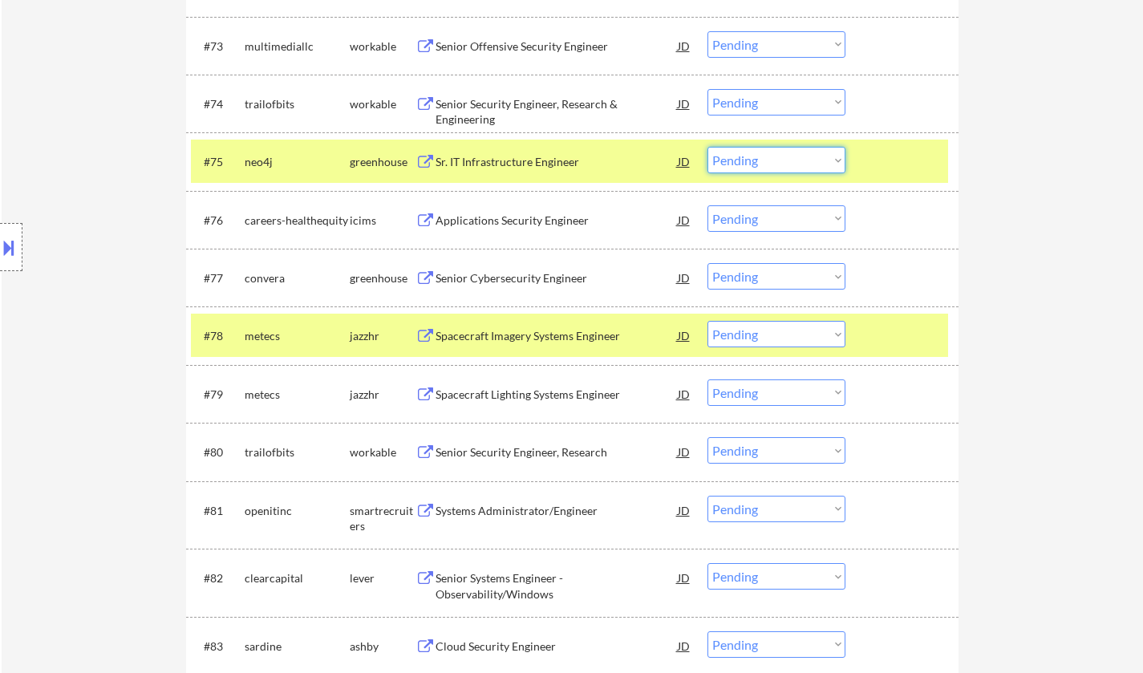
click at [748, 160] on select "Choose an option... Pending Applied Excluded (Questions) Excluded (Expired) Exc…" at bounding box center [776, 160] width 138 height 26
click at [707, 147] on select "Choose an option... Pending Applied Excluded (Questions) Excluded (Expired) Exc…" at bounding box center [776, 160] width 138 height 26
click at [513, 273] on div "Senior Cybersecurity Engineer" at bounding box center [557, 278] width 242 height 16
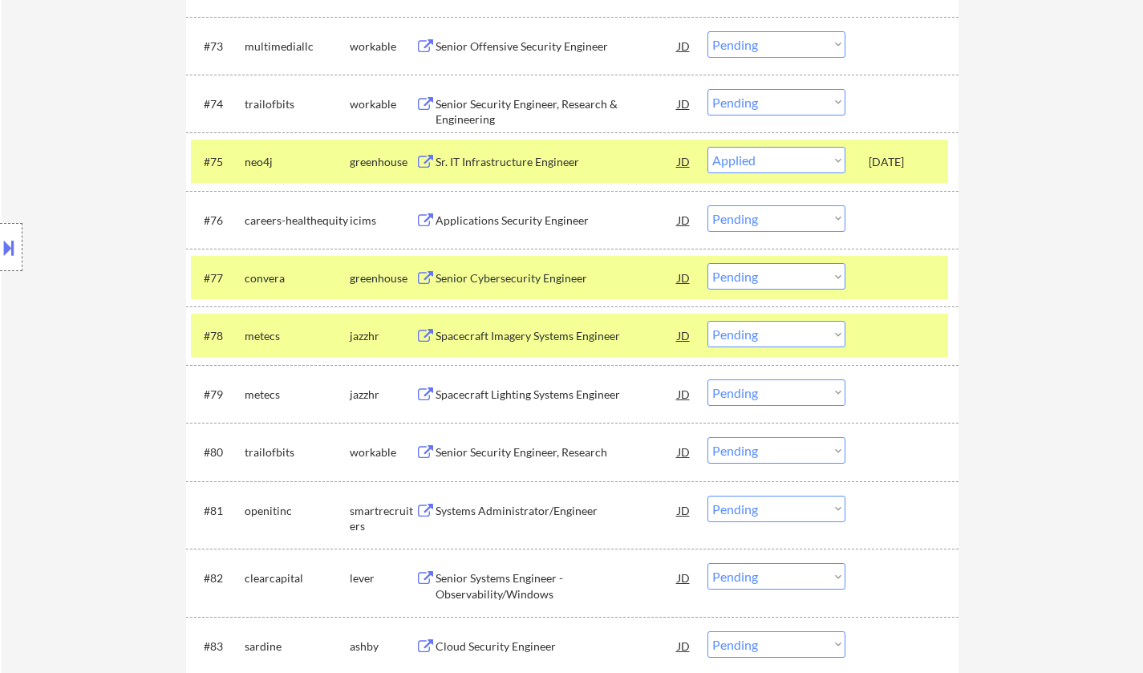
select select ""pending""
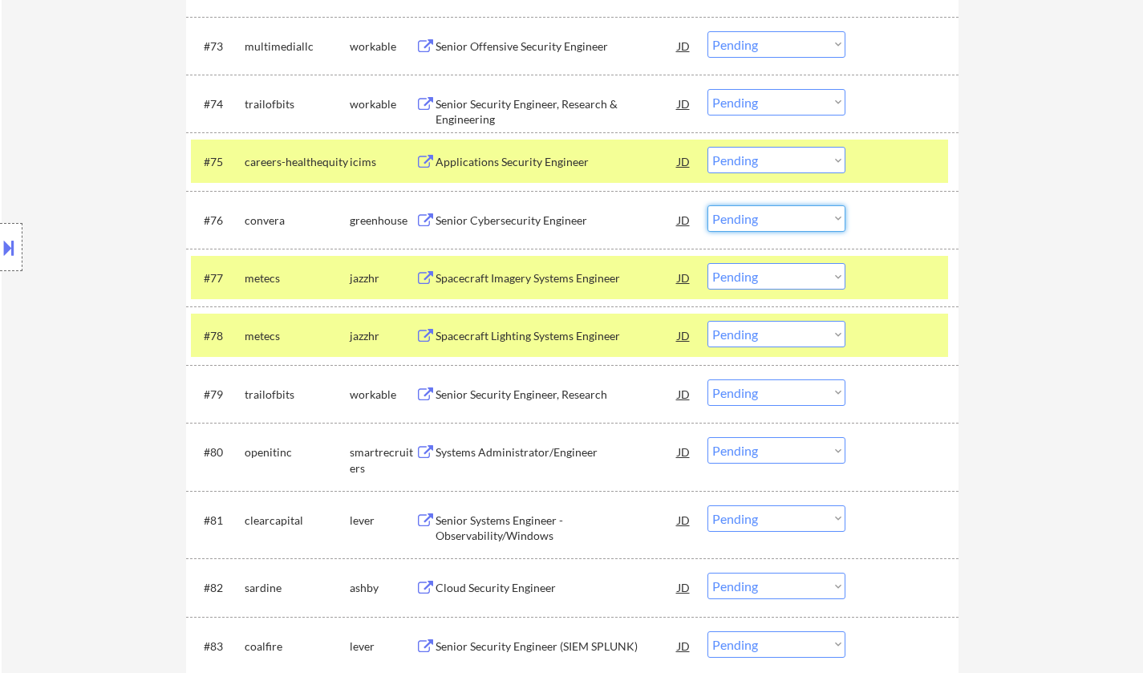
drag, startPoint x: 764, startPoint y: 212, endPoint x: 785, endPoint y: 225, distance: 24.9
click at [764, 212] on select "Choose an option... Pending Applied Excluded (Questions) Excluded (Expired) Exc…" at bounding box center [776, 218] width 138 height 26
click at [707, 205] on select "Choose an option... Pending Applied Excluded (Questions) Excluded (Expired) Exc…" at bounding box center [776, 218] width 138 height 26
select select ""pending""
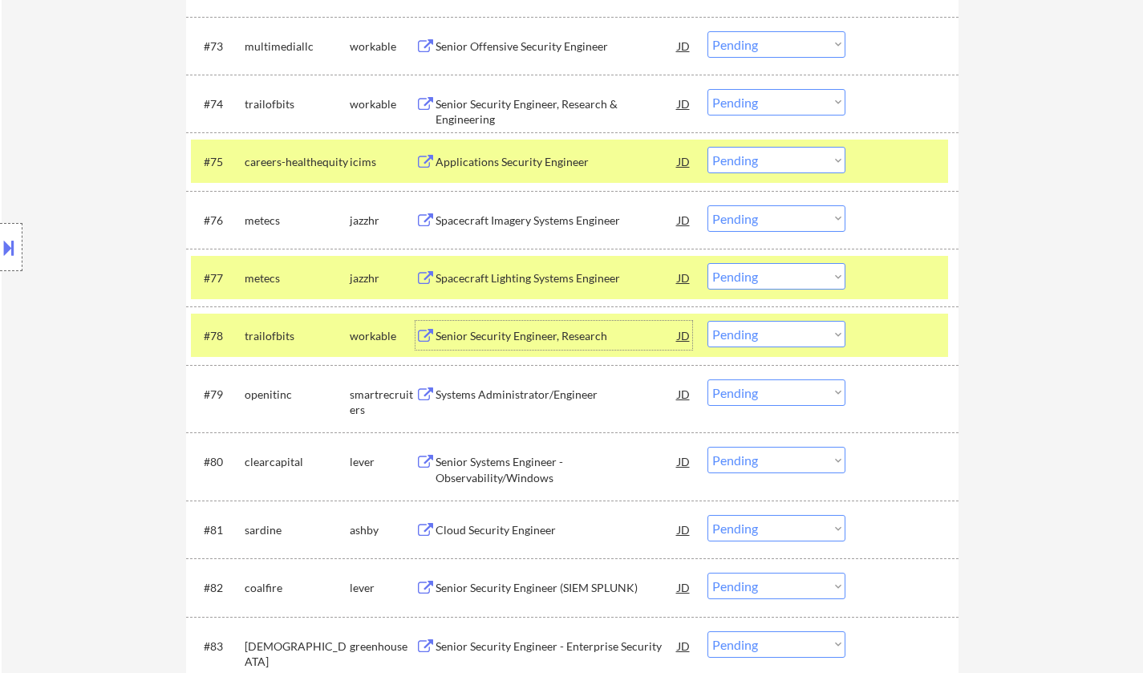
click at [500, 337] on div "Senior Security Engineer, Research" at bounding box center [557, 336] width 242 height 16
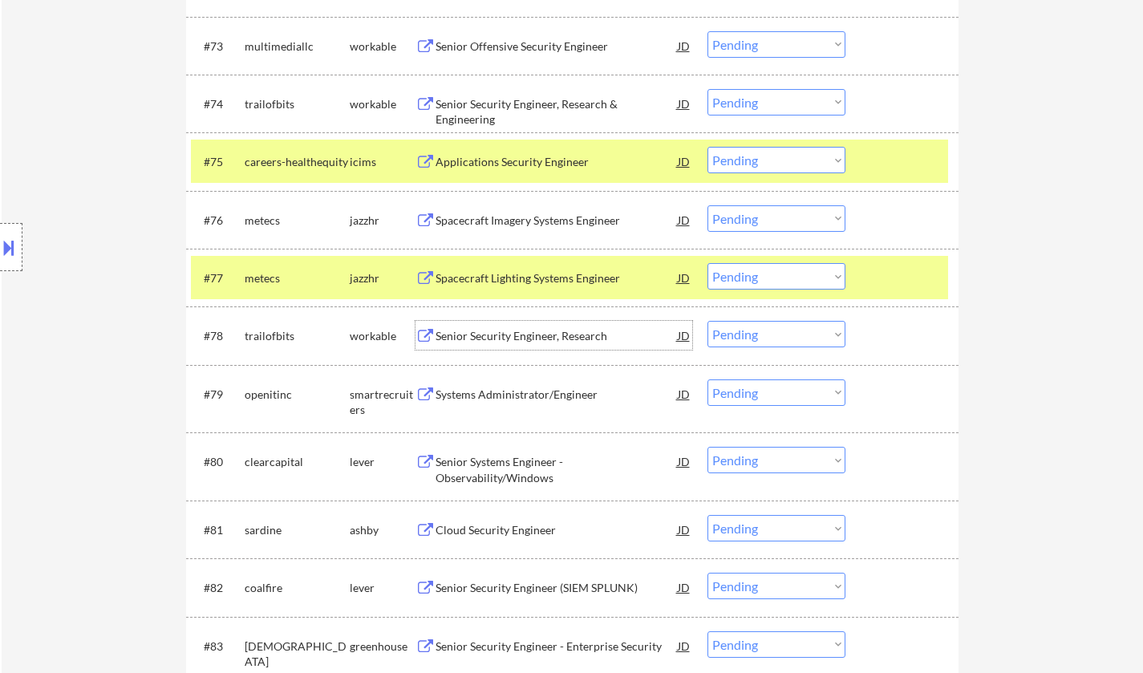
click at [785, 328] on select "Choose an option... Pending Applied Excluded (Questions) Excluded (Expired) Exc…" at bounding box center [776, 334] width 138 height 26
click at [707, 321] on select "Choose an option... Pending Applied Excluded (Questions) Excluded (Expired) Exc…" at bounding box center [776, 334] width 138 height 26
select select ""pending""
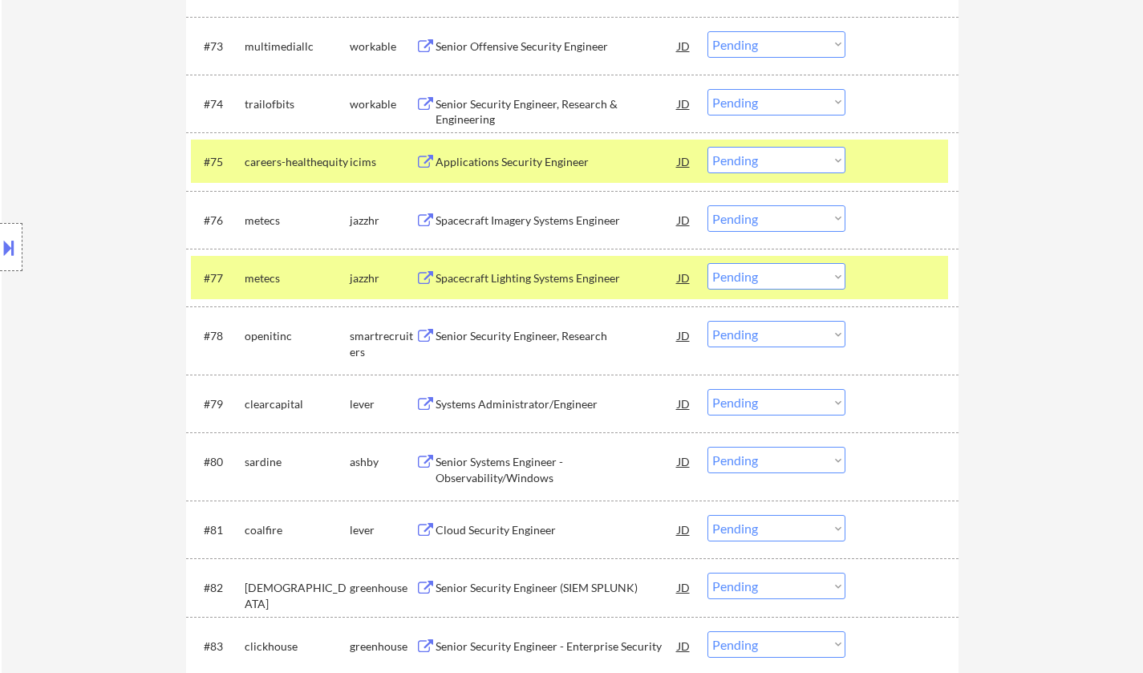
scroll to position [5219, 0]
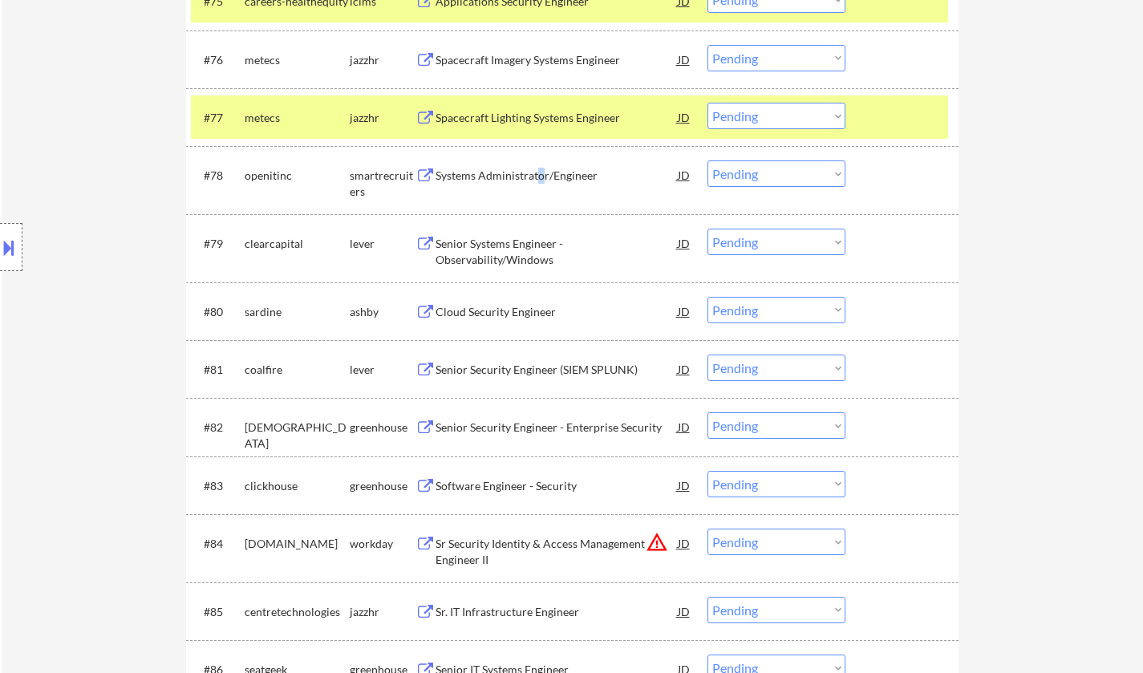
click at [539, 182] on div "Systems Administrator/Engineer" at bounding box center [557, 176] width 242 height 16
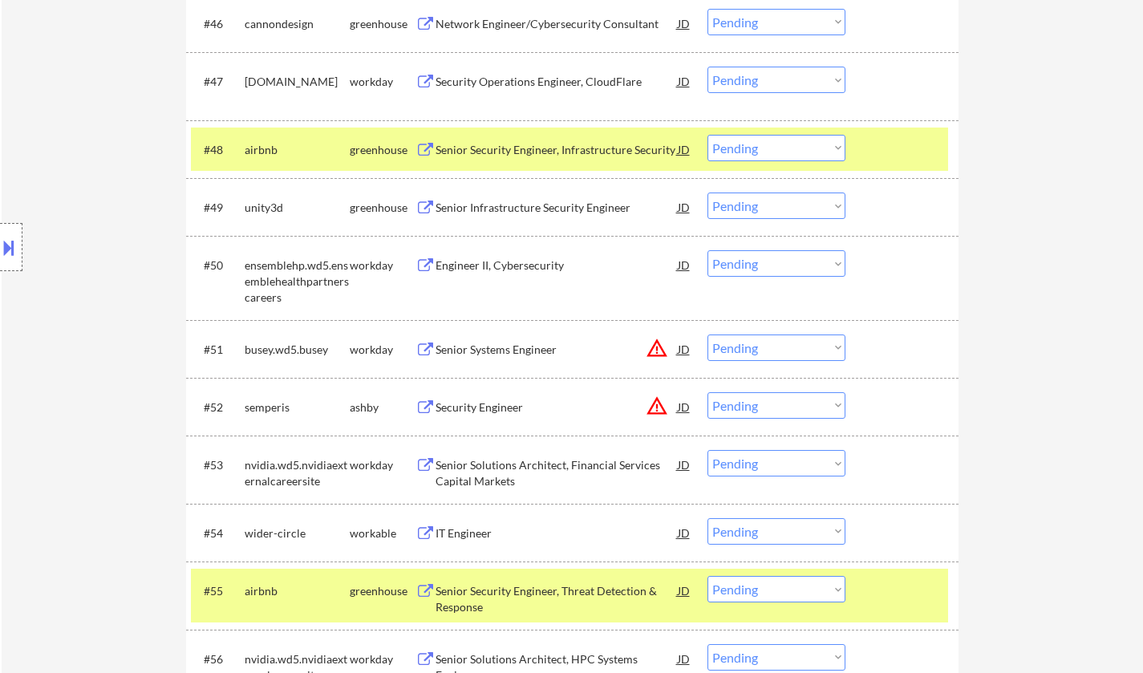
scroll to position [3294, 0]
